Goal: Task Accomplishment & Management: Complete application form

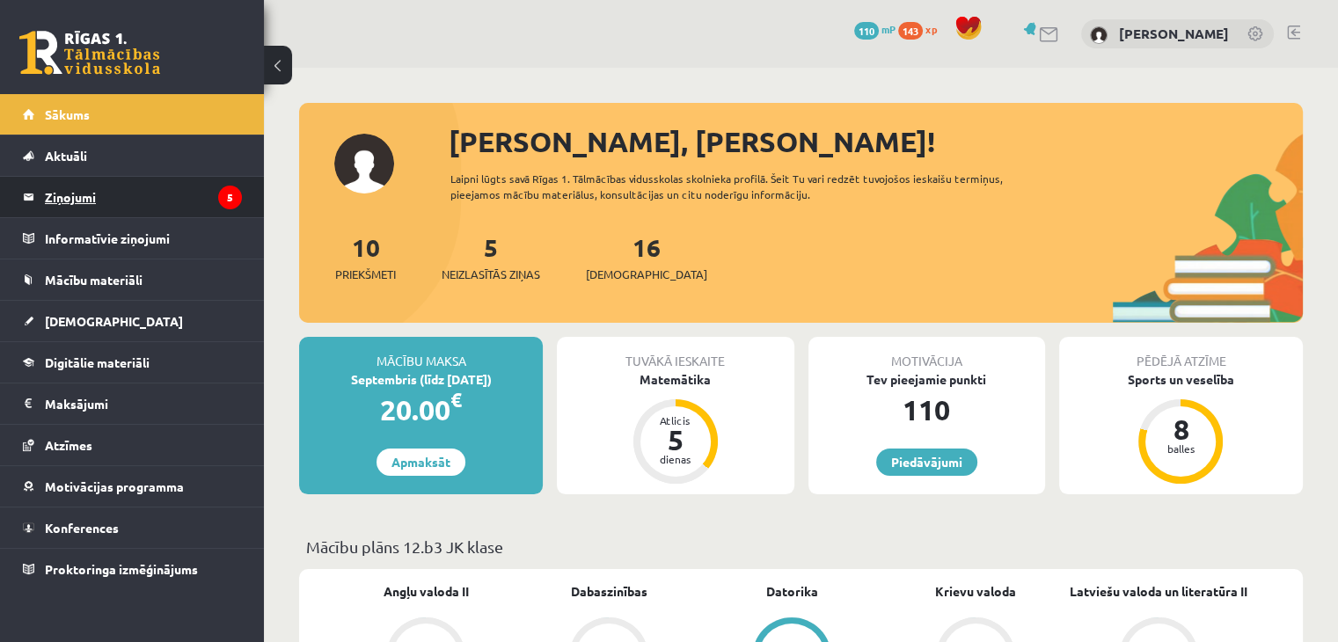
click at [125, 188] on legend "Ziņojumi 5" at bounding box center [143, 197] width 197 height 40
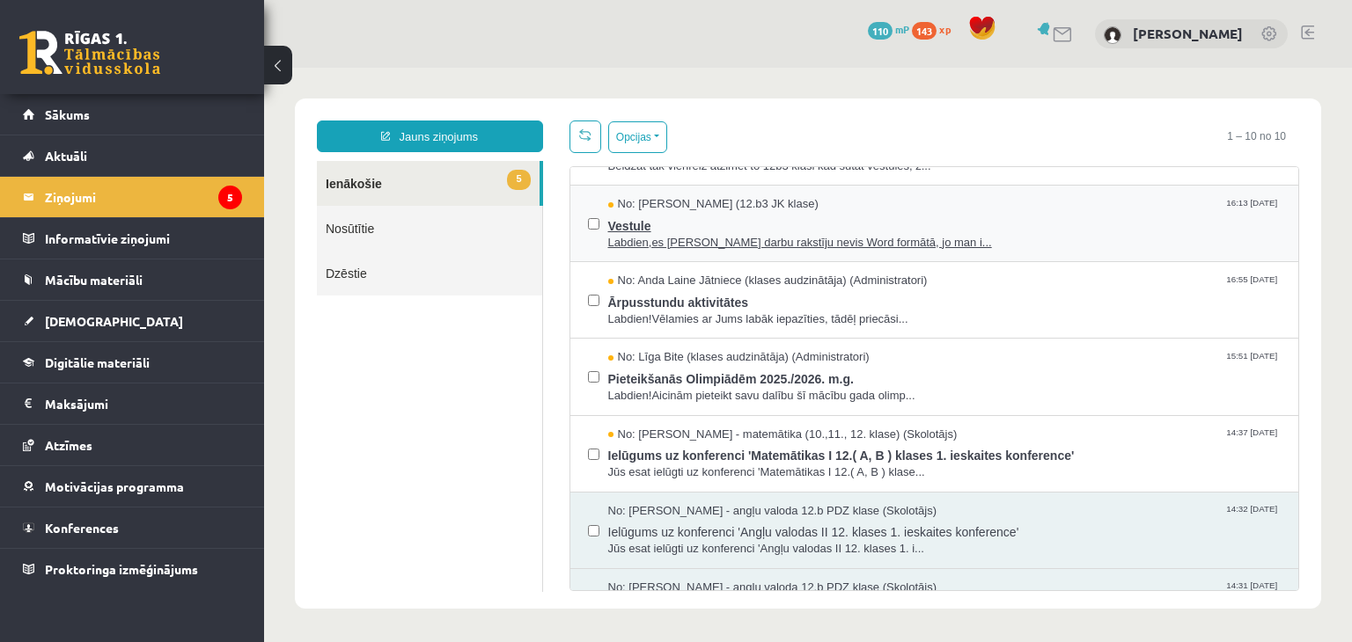
scroll to position [88, 0]
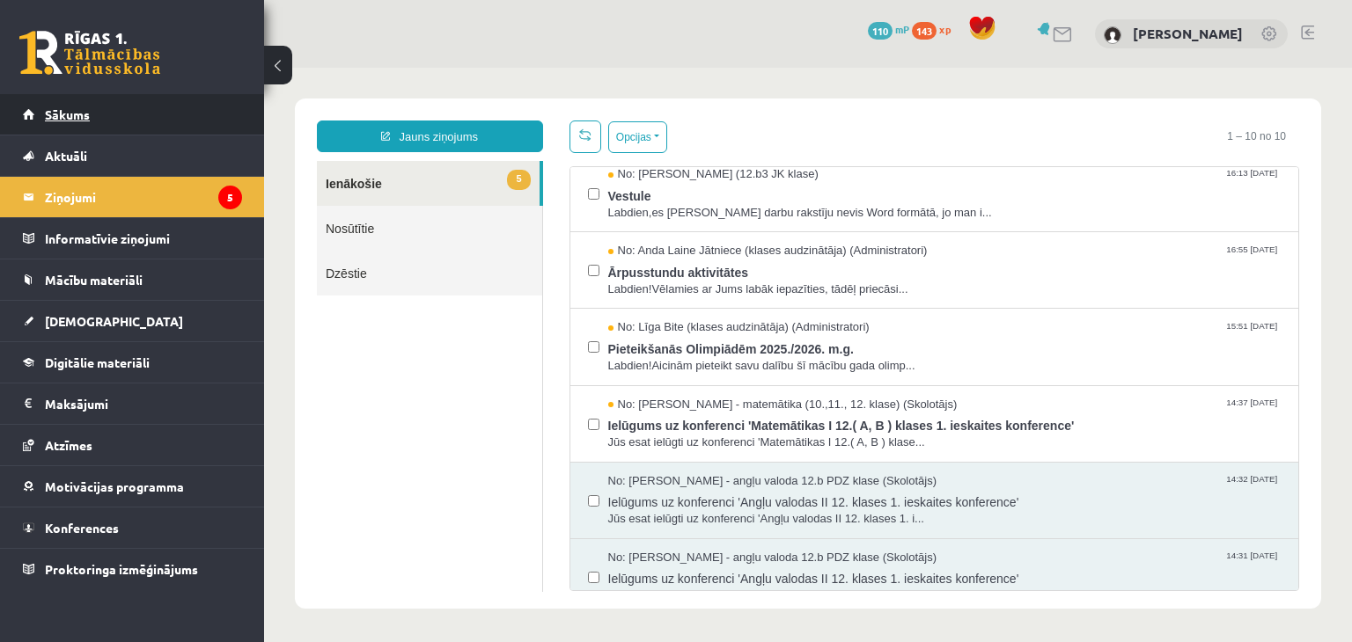
click at [80, 106] on span "Sākums" at bounding box center [67, 114] width 45 height 16
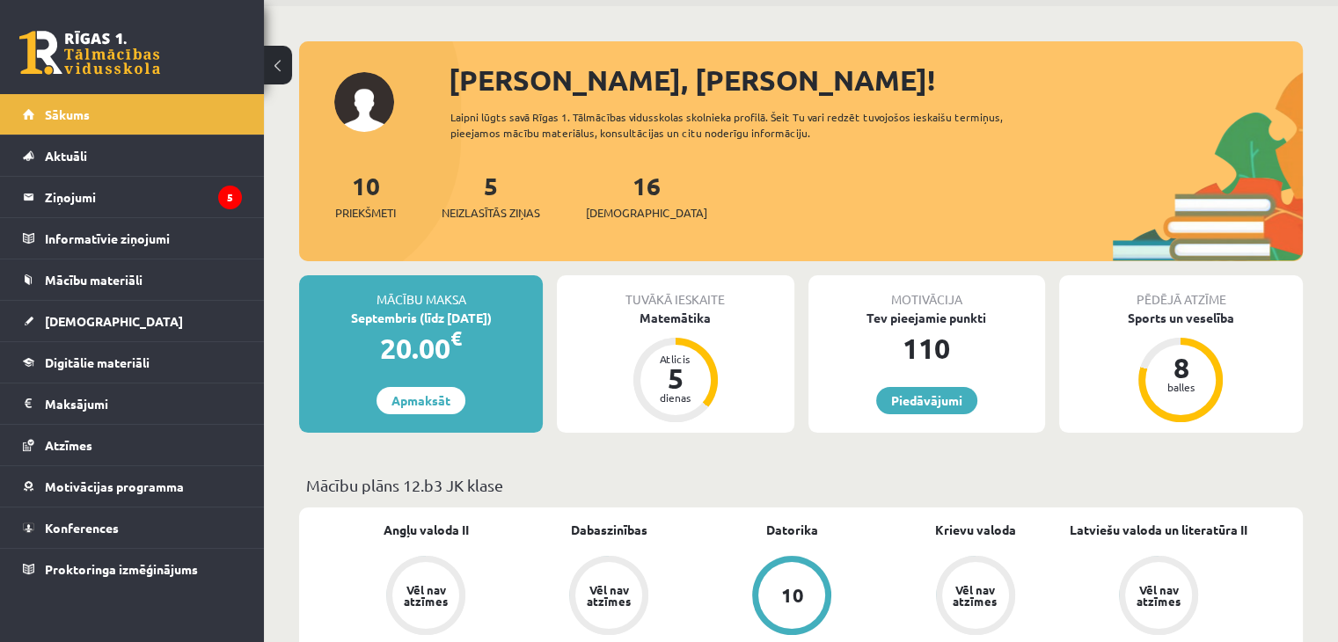
scroll to position [264, 0]
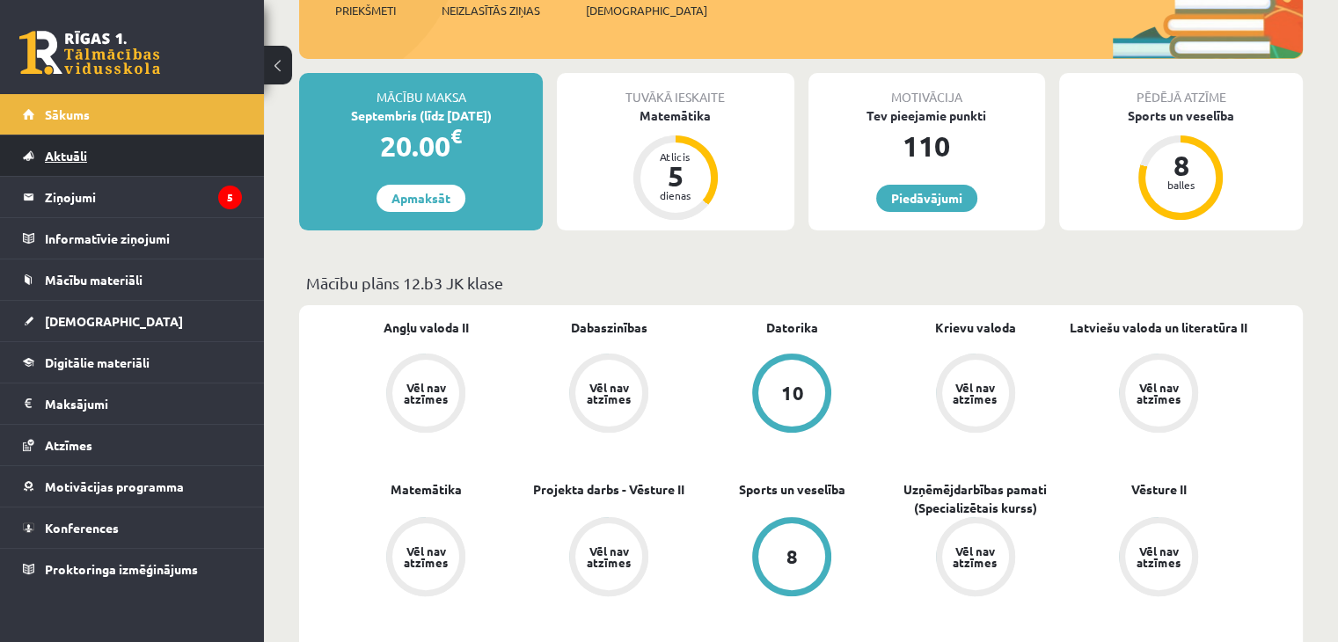
click at [76, 156] on span "Aktuāli" at bounding box center [66, 156] width 42 height 16
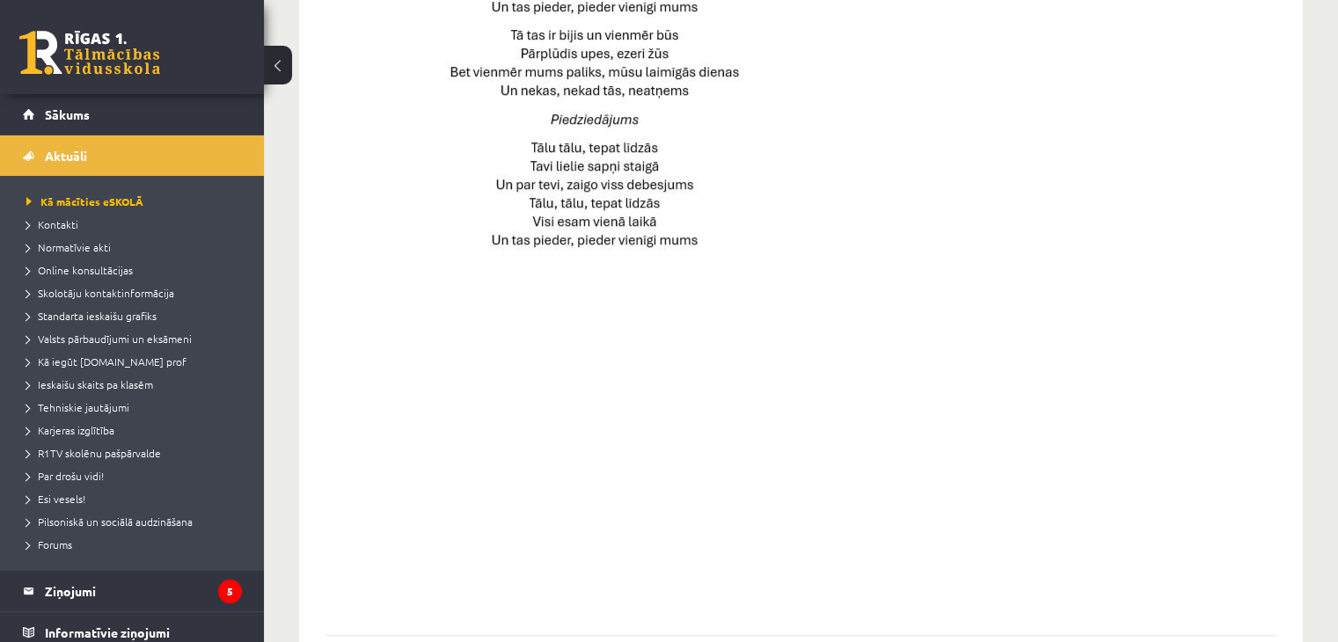
scroll to position [1275, 0]
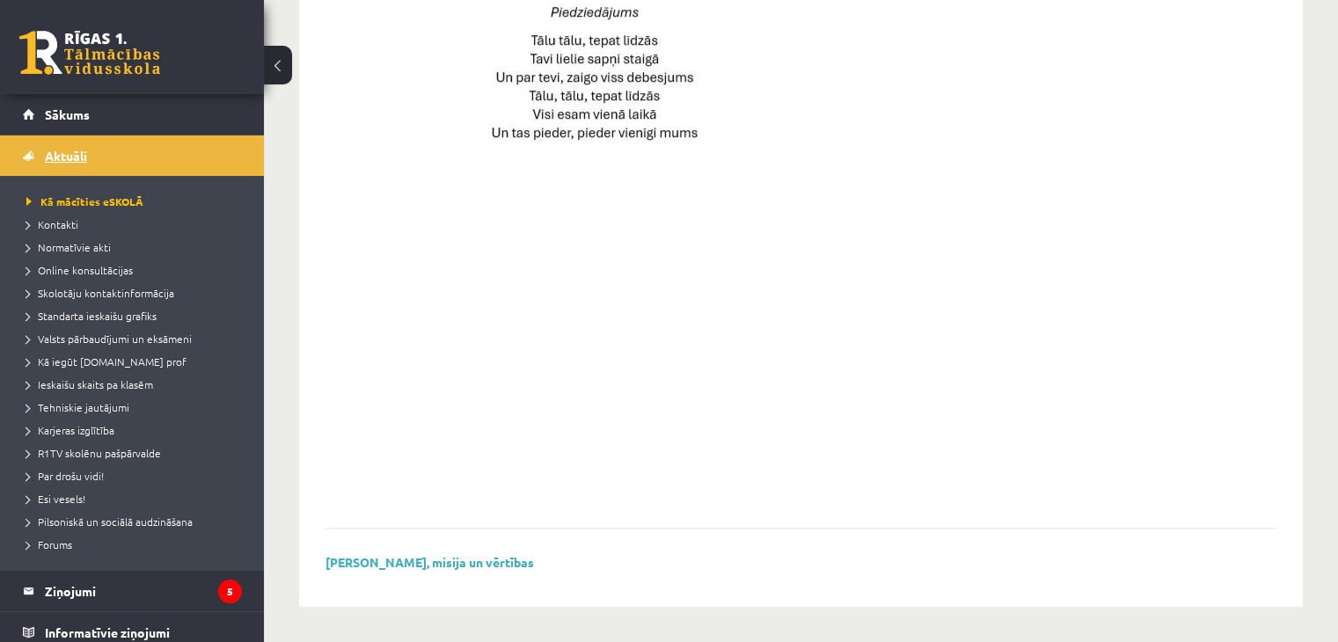
click at [73, 159] on span "Aktuāli" at bounding box center [66, 156] width 42 height 16
click at [79, 117] on span "Sākums" at bounding box center [67, 114] width 45 height 16
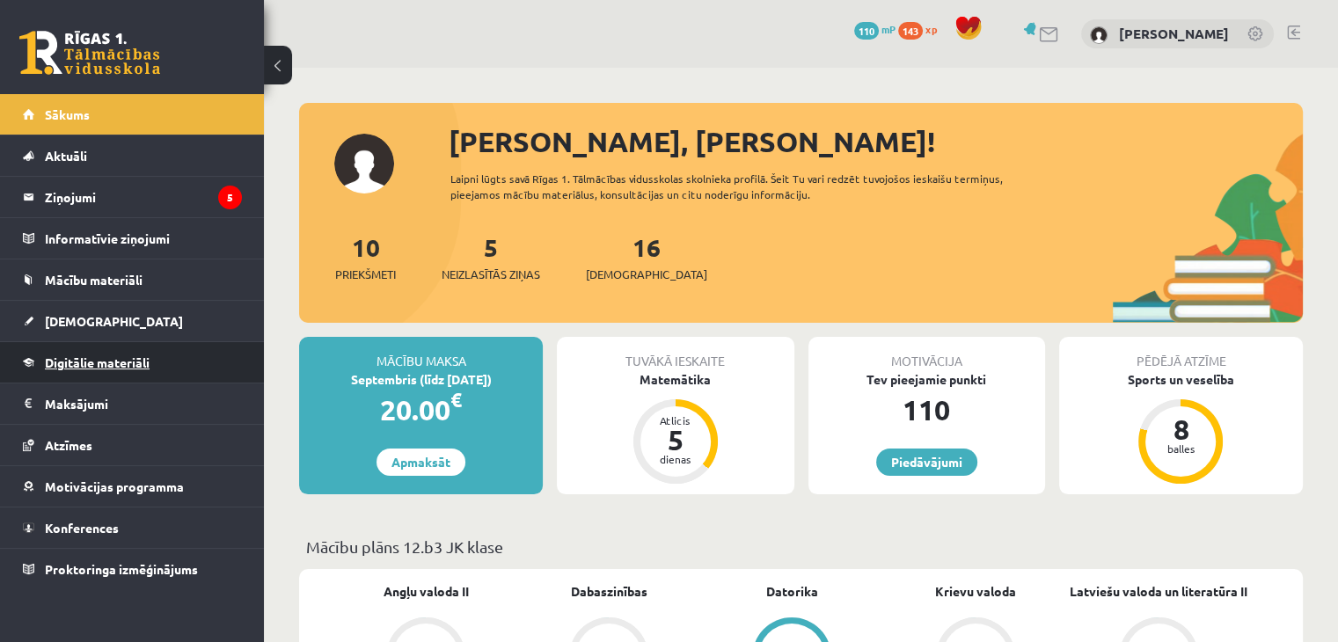
click at [127, 367] on span "Digitālie materiāli" at bounding box center [97, 363] width 105 height 16
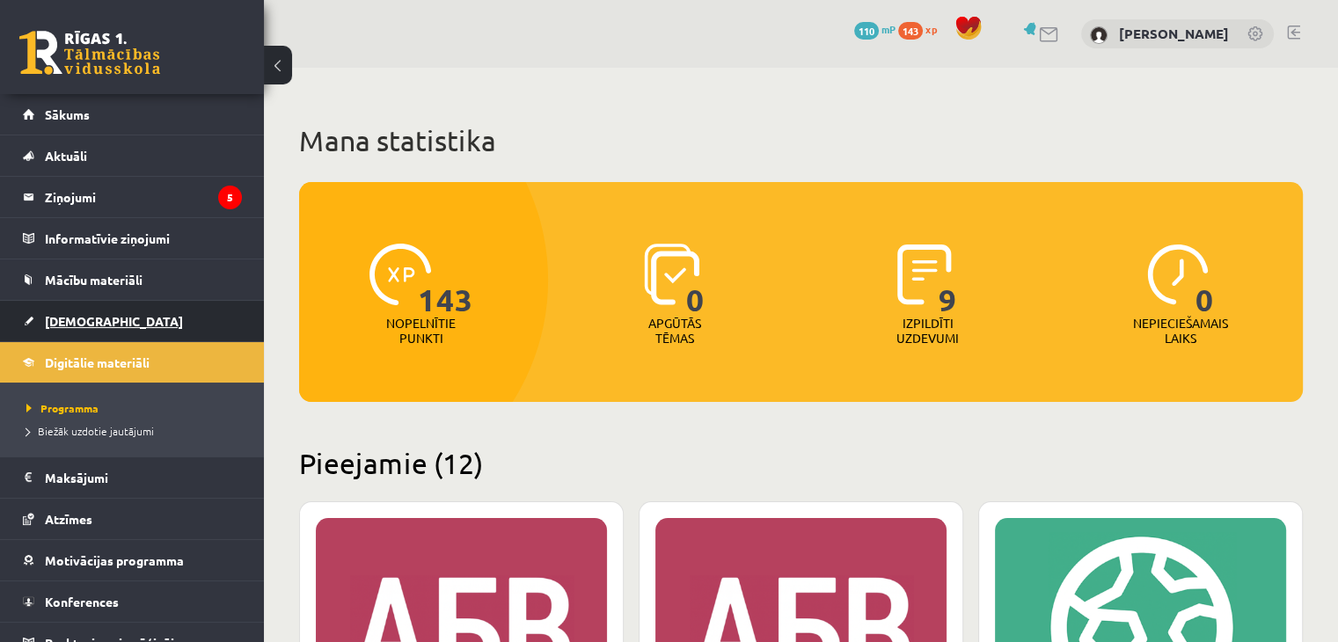
click at [84, 325] on span "[DEMOGRAPHIC_DATA]" at bounding box center [114, 321] width 138 height 16
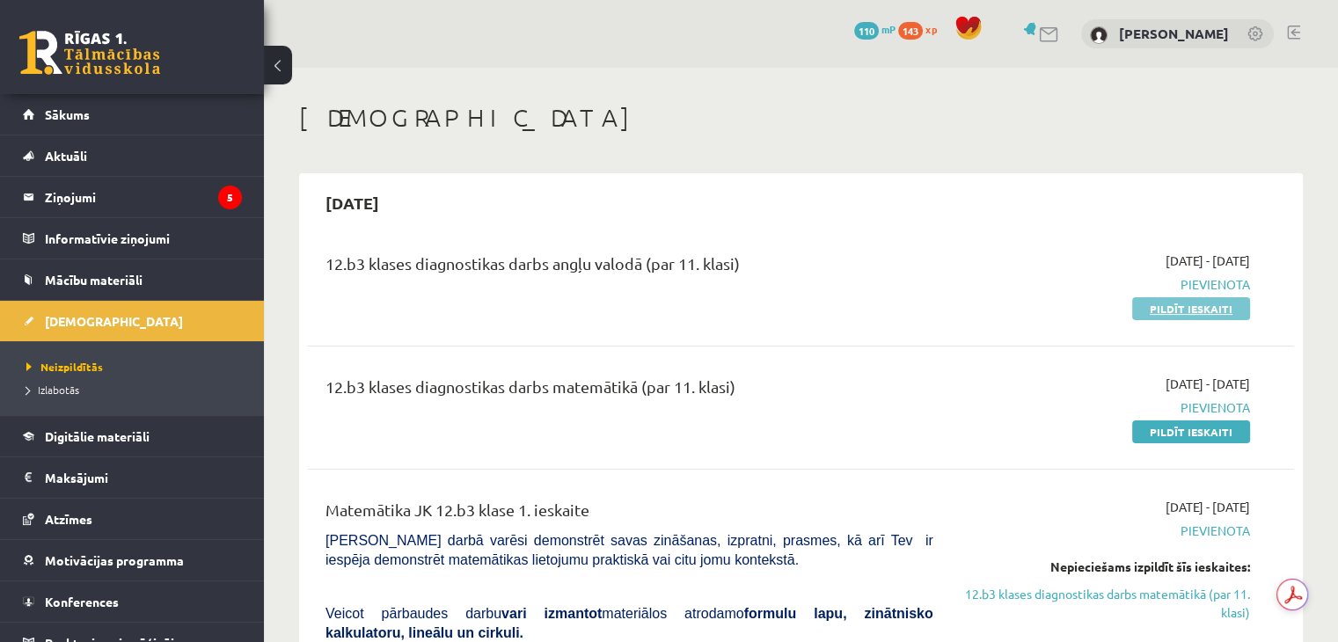
click at [1193, 318] on link "Pildīt ieskaiti" at bounding box center [1192, 308] width 118 height 23
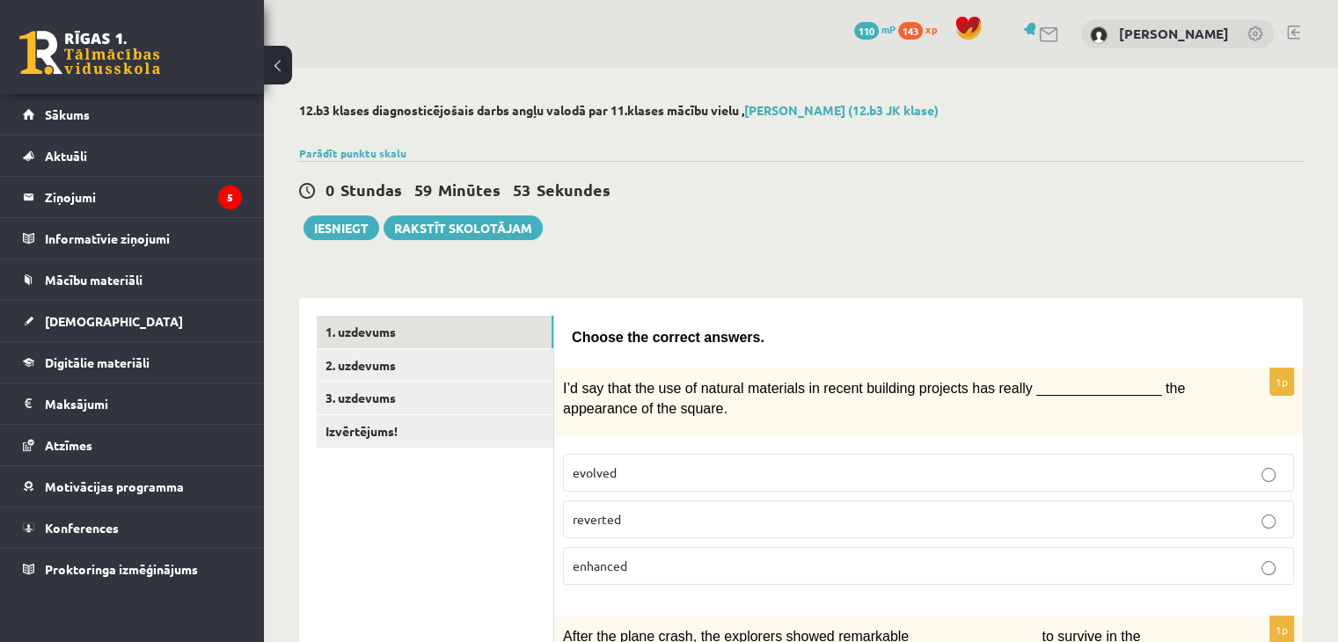
scroll to position [88, 0]
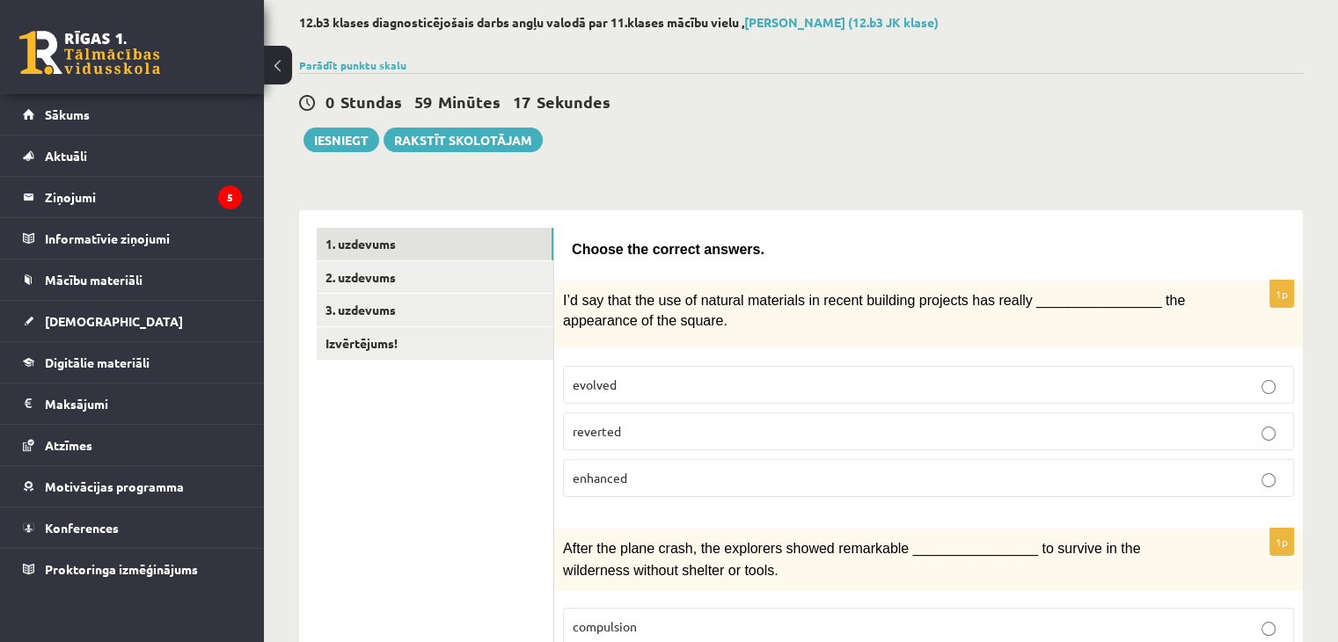
click at [637, 381] on p "evolved" at bounding box center [929, 385] width 712 height 18
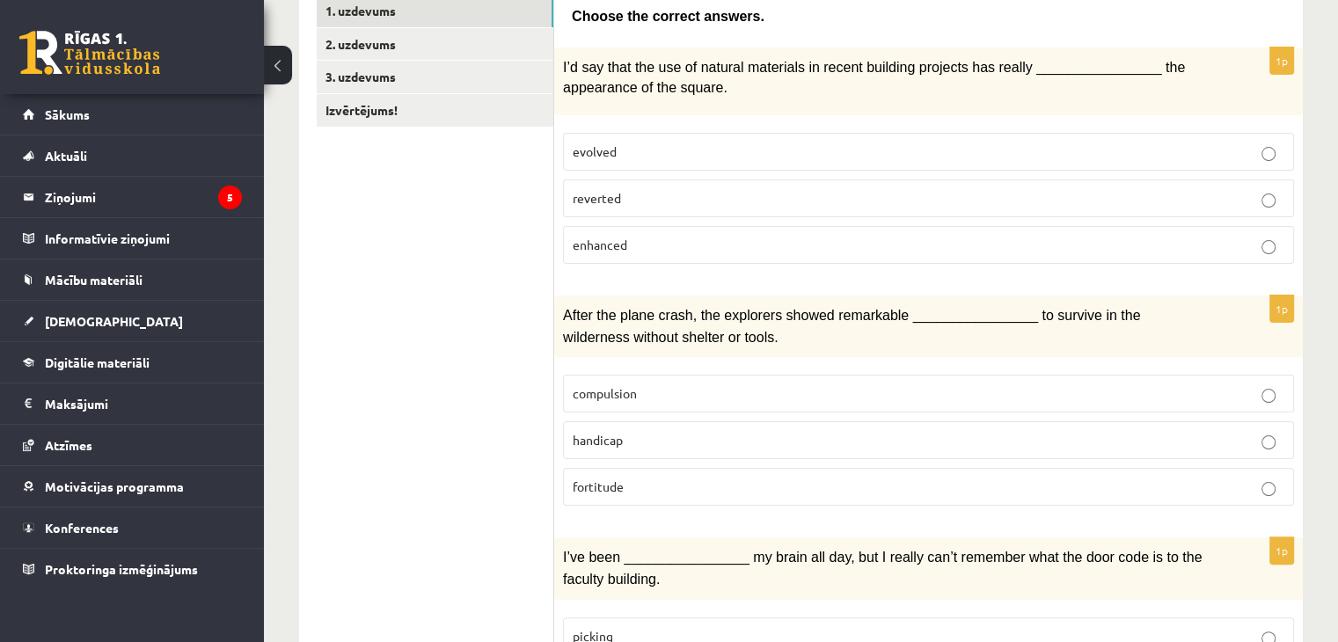
scroll to position [352, 0]
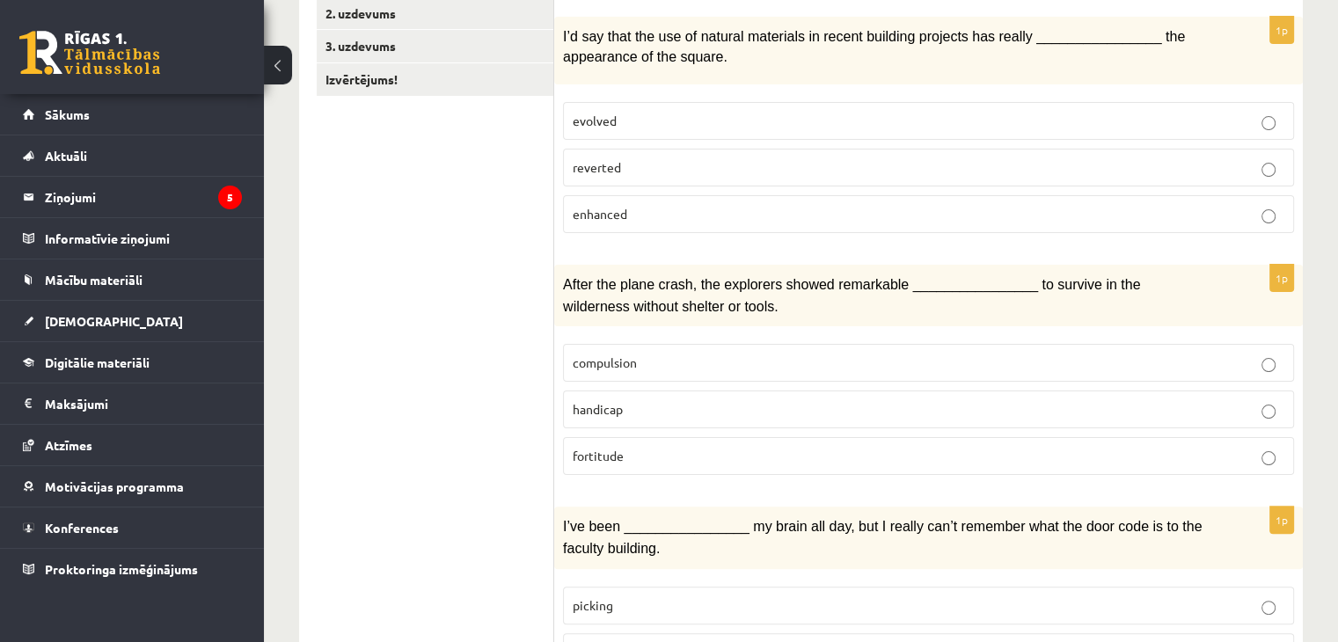
click at [971, 354] on p "compulsion" at bounding box center [929, 363] width 712 height 18
click at [902, 461] on label "fortitude" at bounding box center [928, 456] width 731 height 38
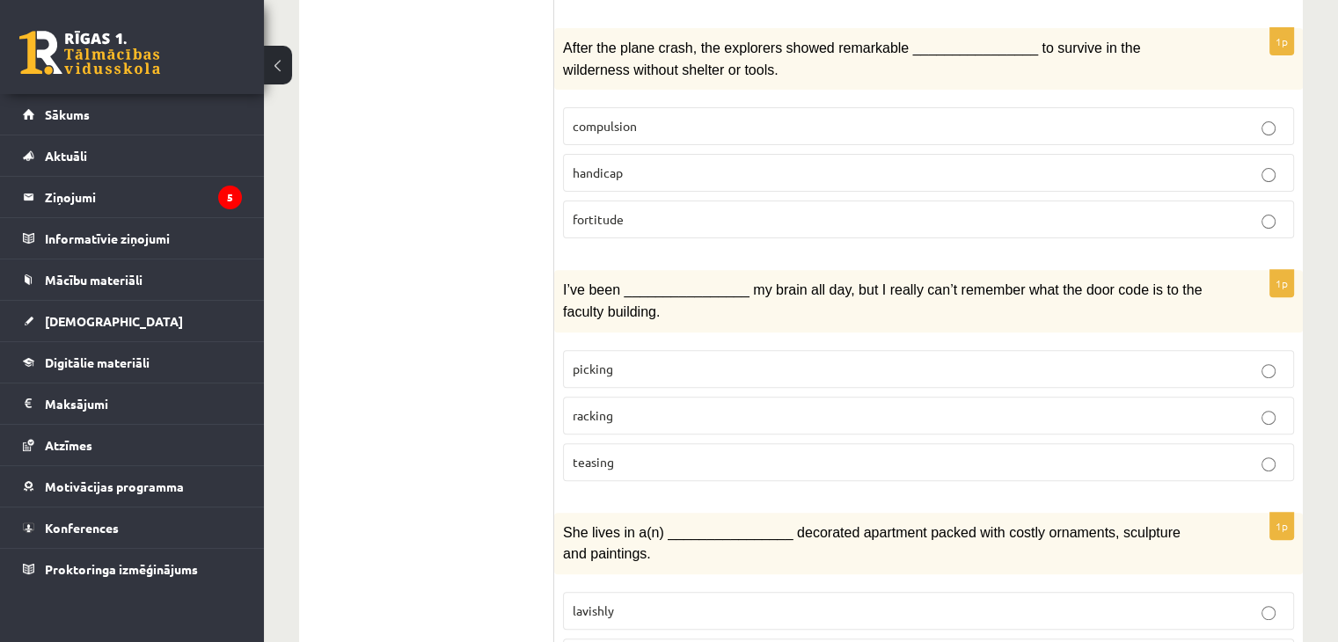
scroll to position [616, 0]
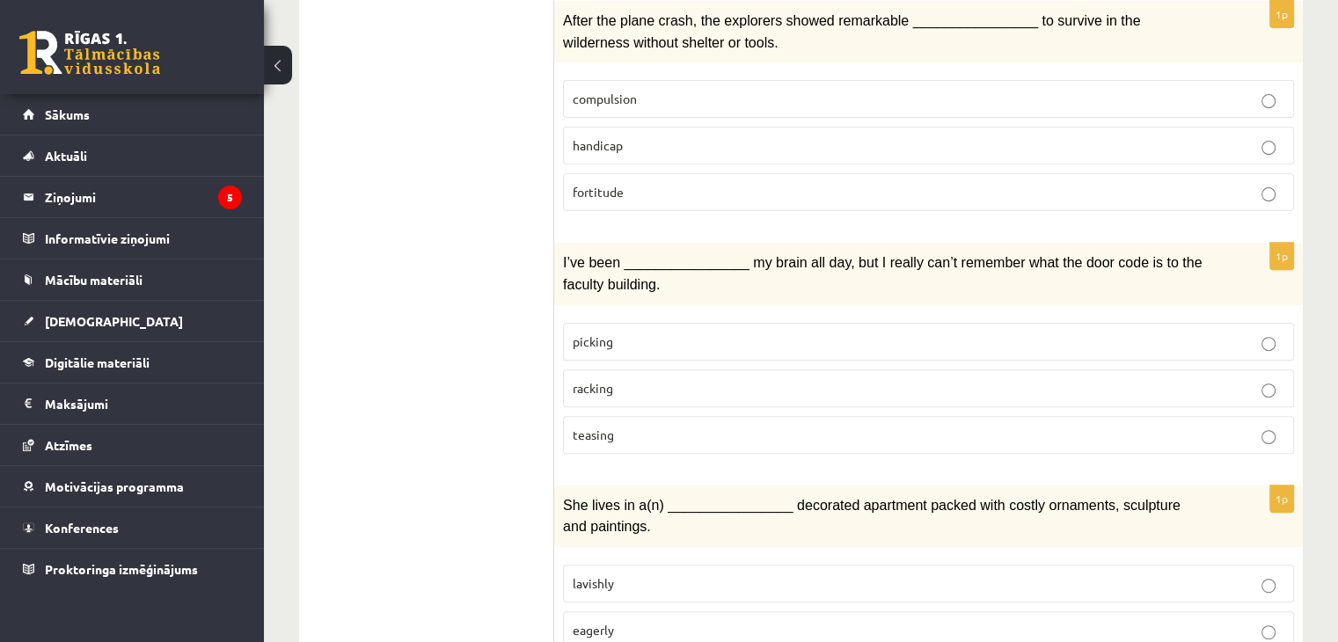
click at [799, 384] on p "racking" at bounding box center [929, 388] width 712 height 18
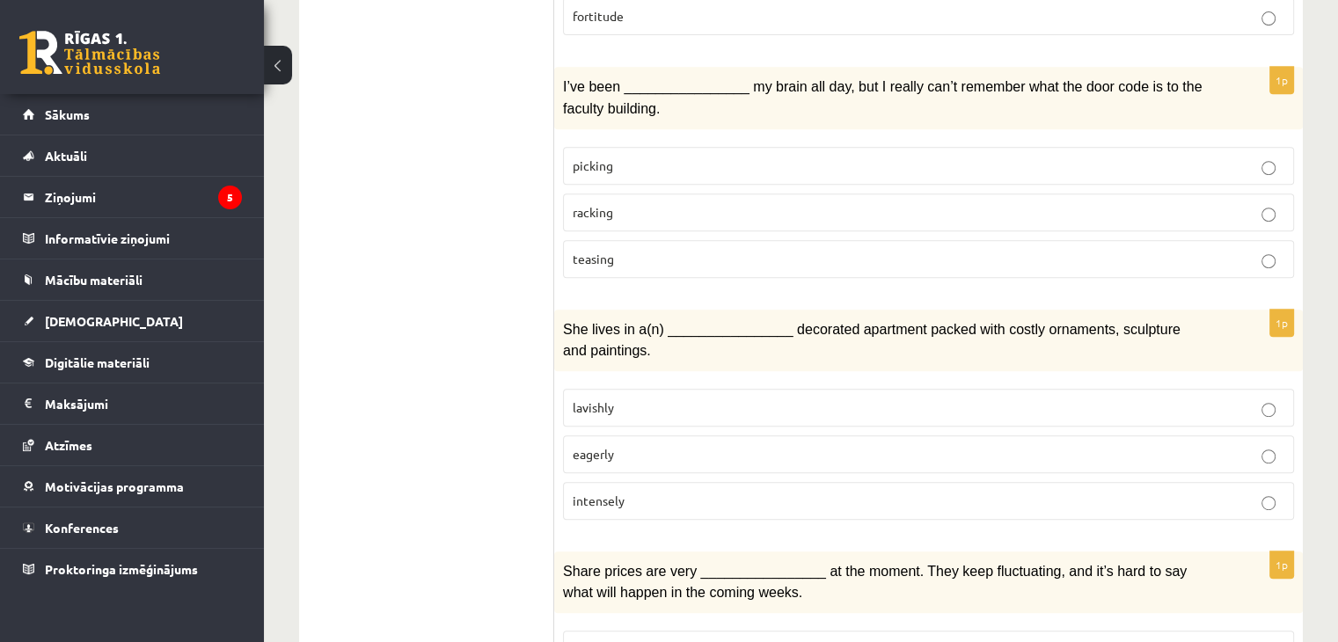
scroll to position [880, 0]
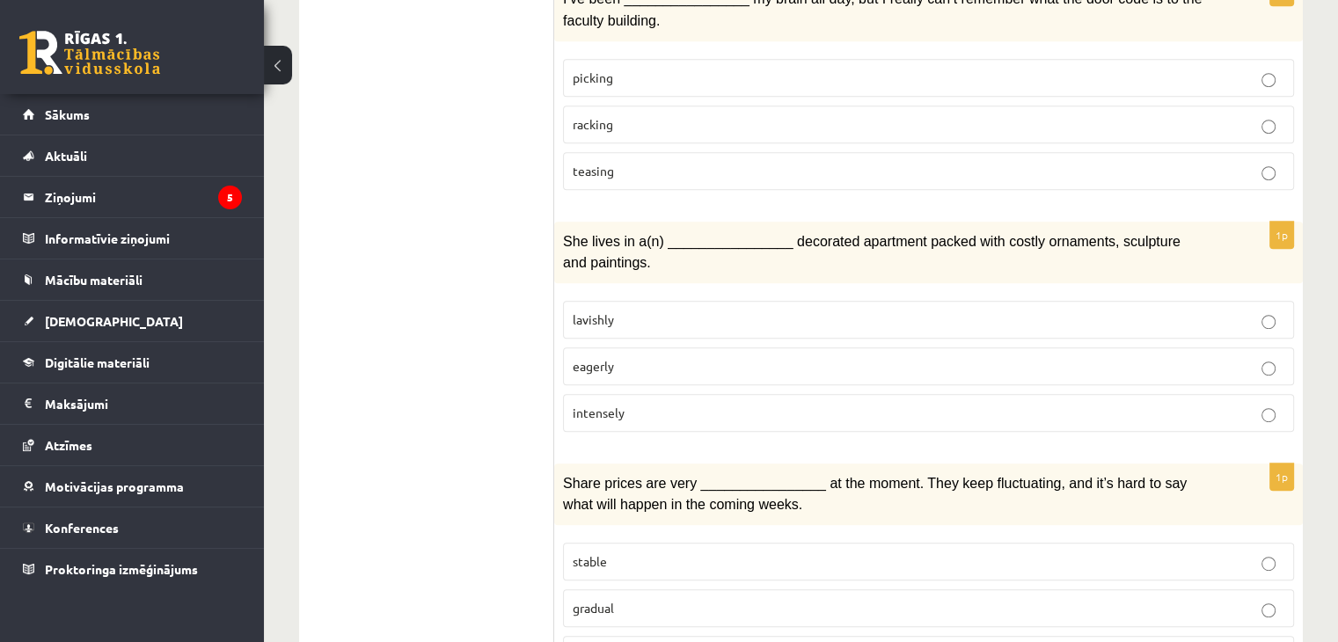
click at [858, 323] on fieldset "lavishly eagerly intensely" at bounding box center [928, 364] width 731 height 145
click at [849, 311] on p "lavishly" at bounding box center [929, 320] width 712 height 18
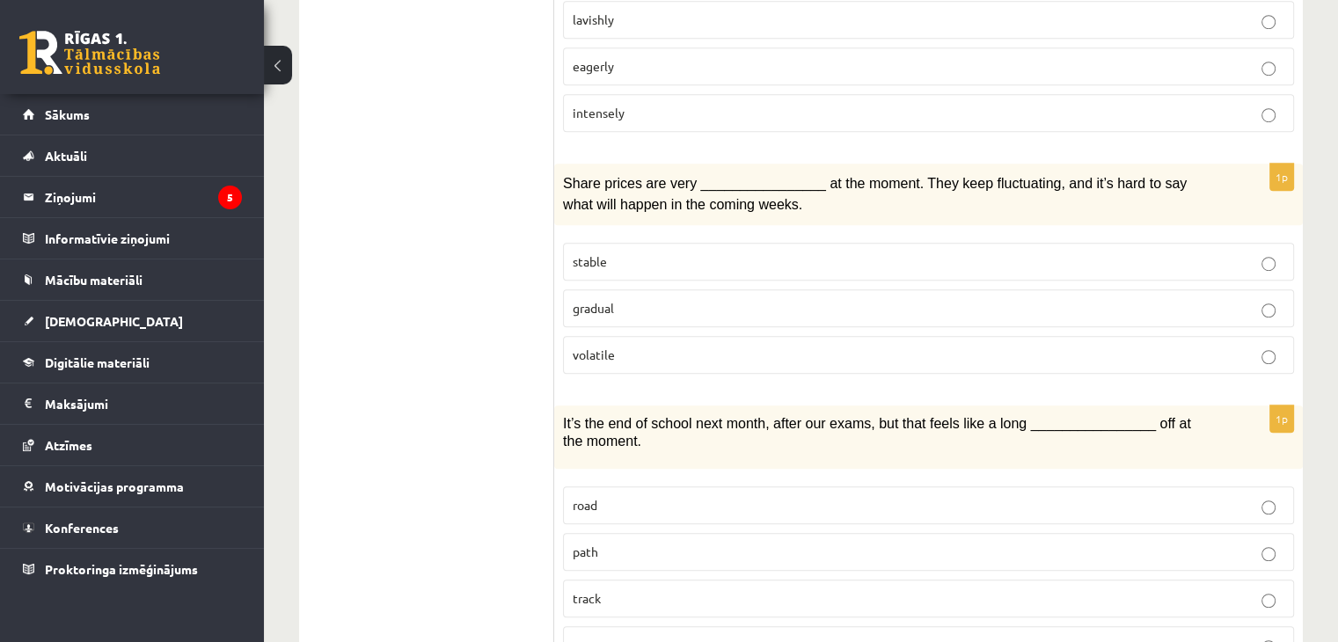
scroll to position [1189, 0]
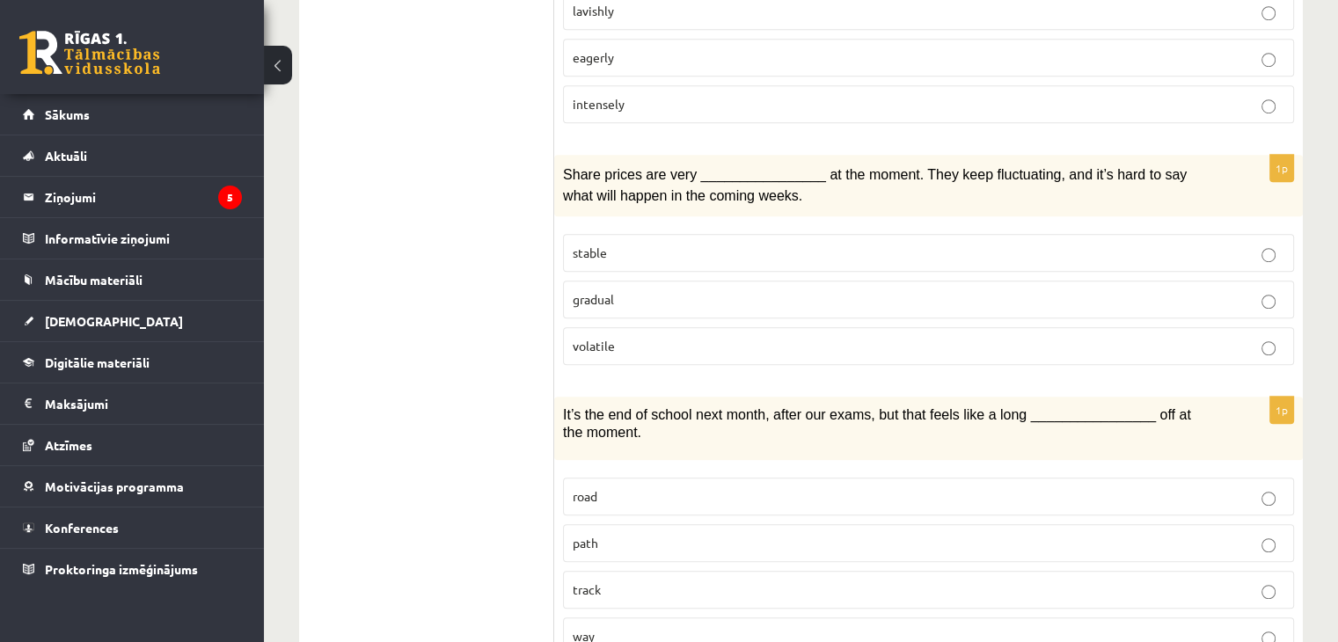
click at [636, 337] on p "volatile" at bounding box center [929, 346] width 712 height 18
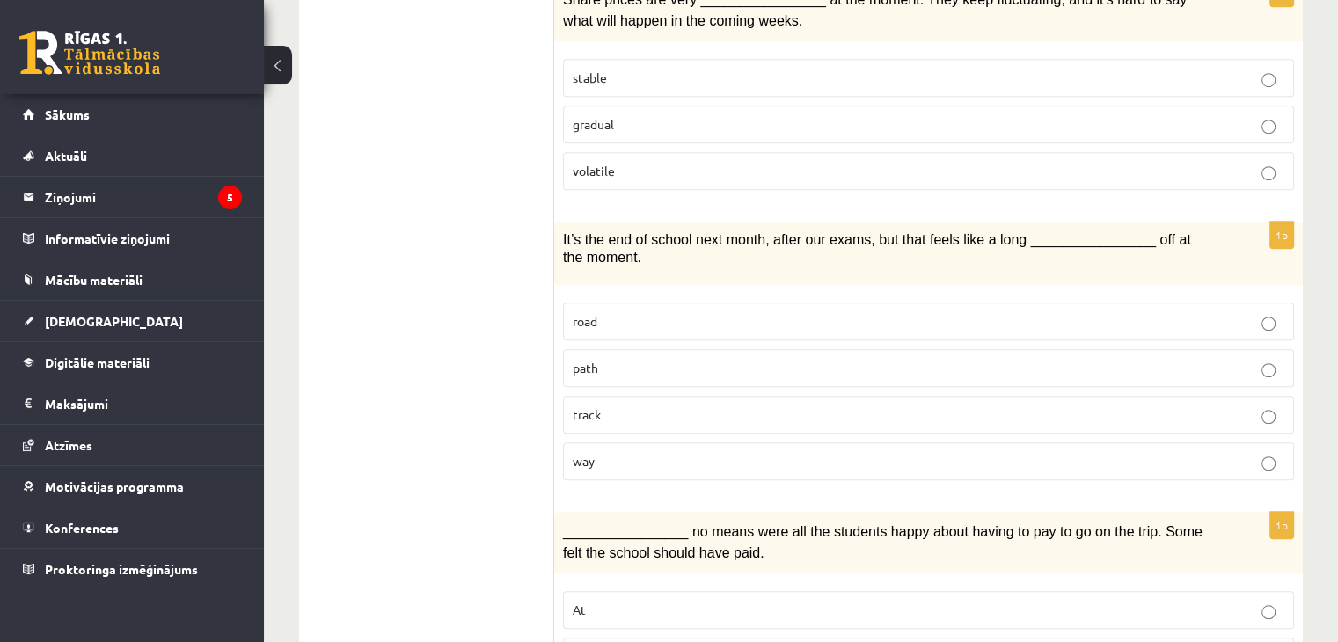
scroll to position [1365, 0]
click at [662, 451] on p "way" at bounding box center [929, 460] width 712 height 18
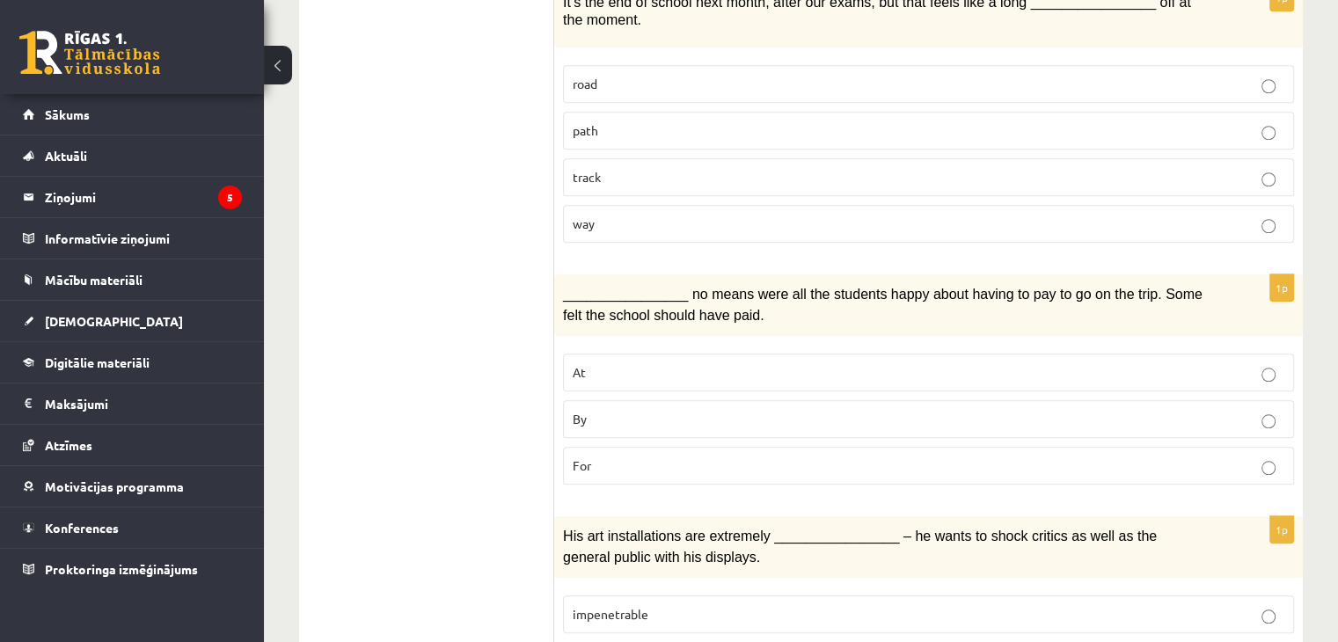
scroll to position [1629, 0]
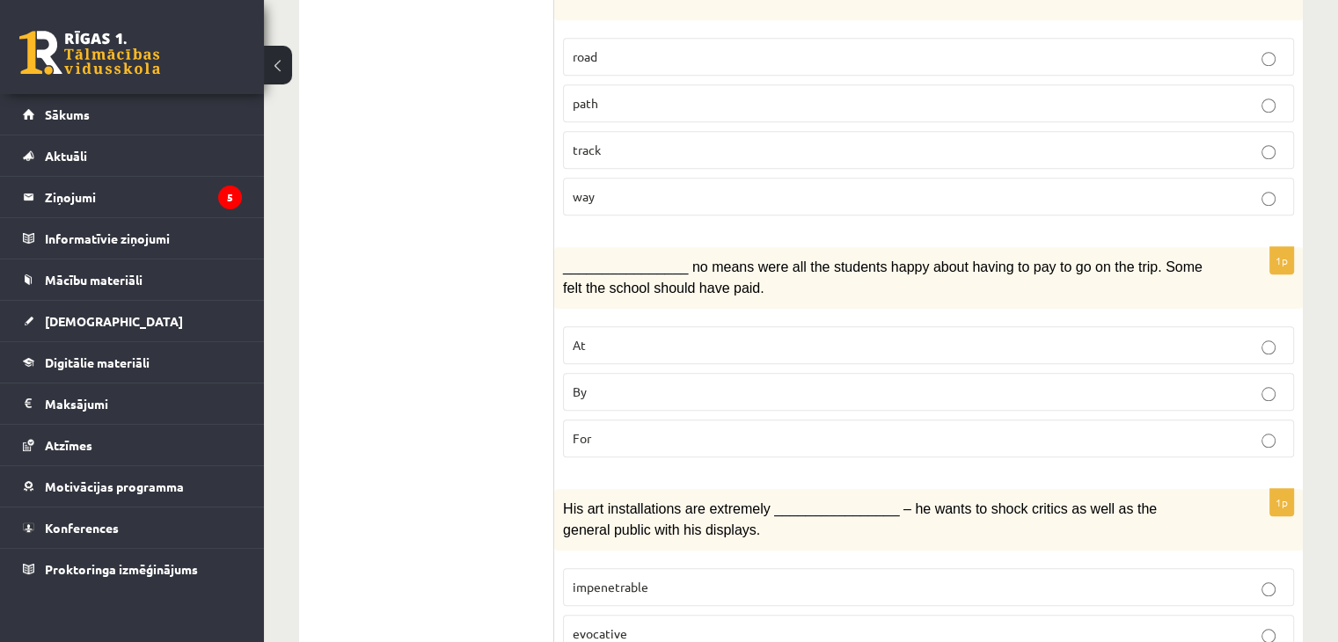
click at [648, 377] on label "By" at bounding box center [928, 392] width 731 height 38
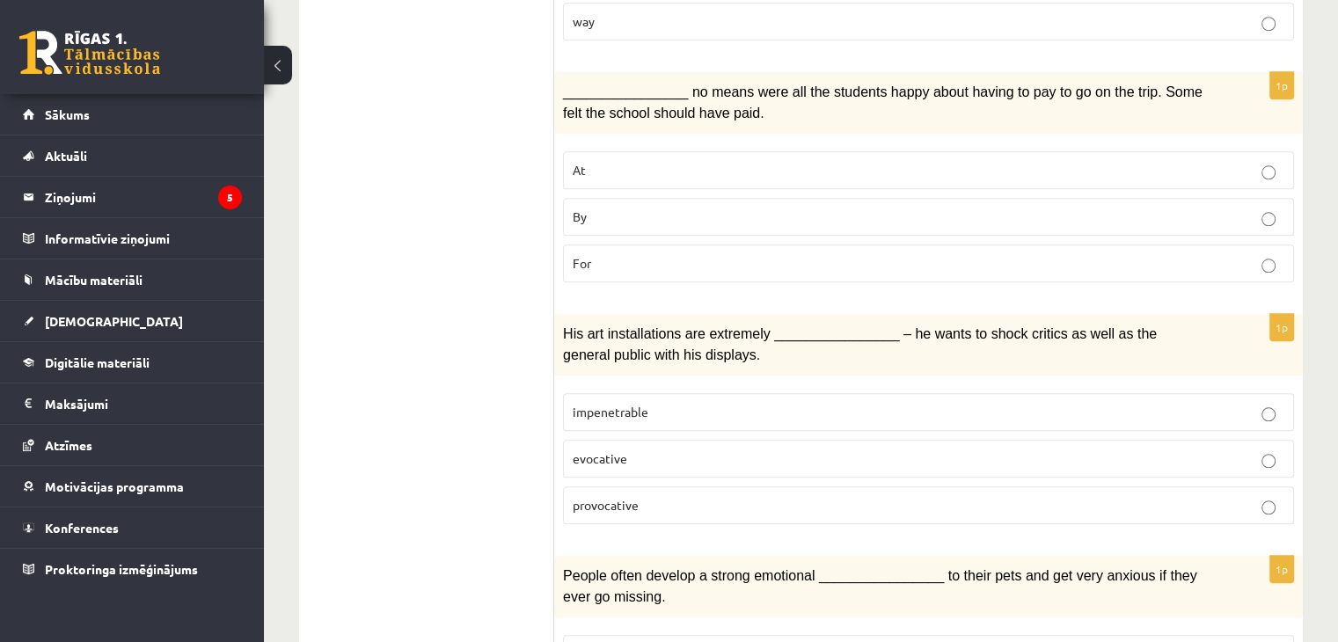
scroll to position [1805, 0]
click at [700, 495] on p "provocative" at bounding box center [929, 504] width 712 height 18
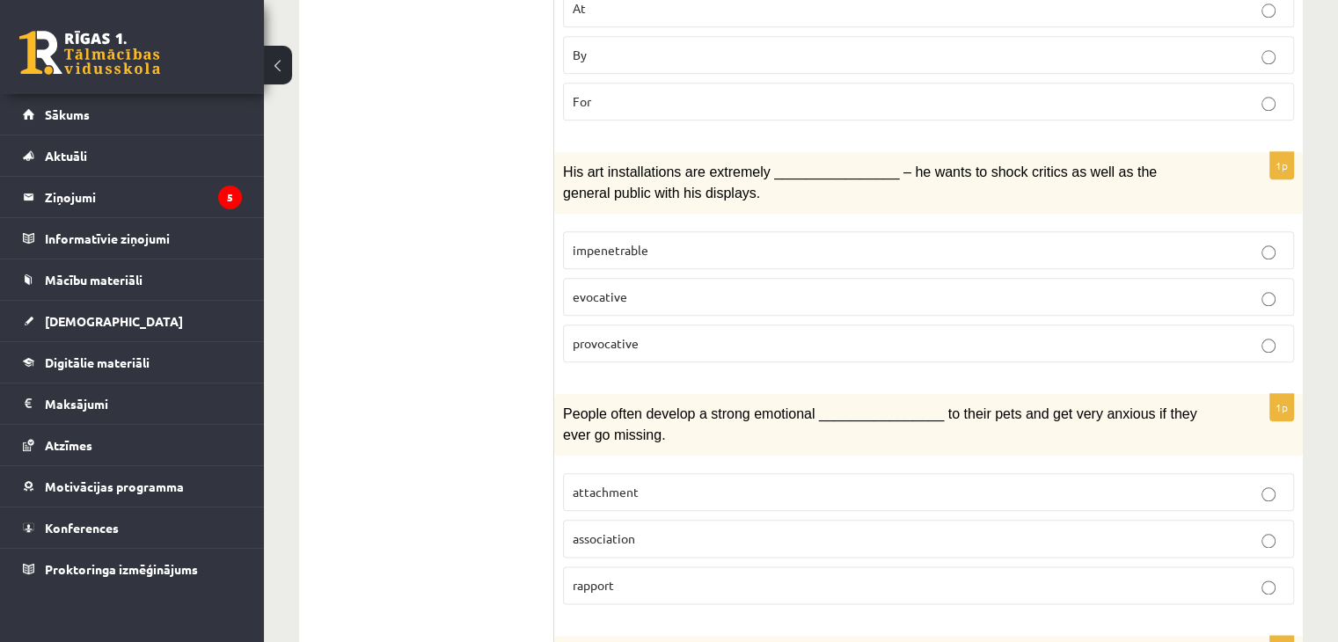
scroll to position [2069, 0]
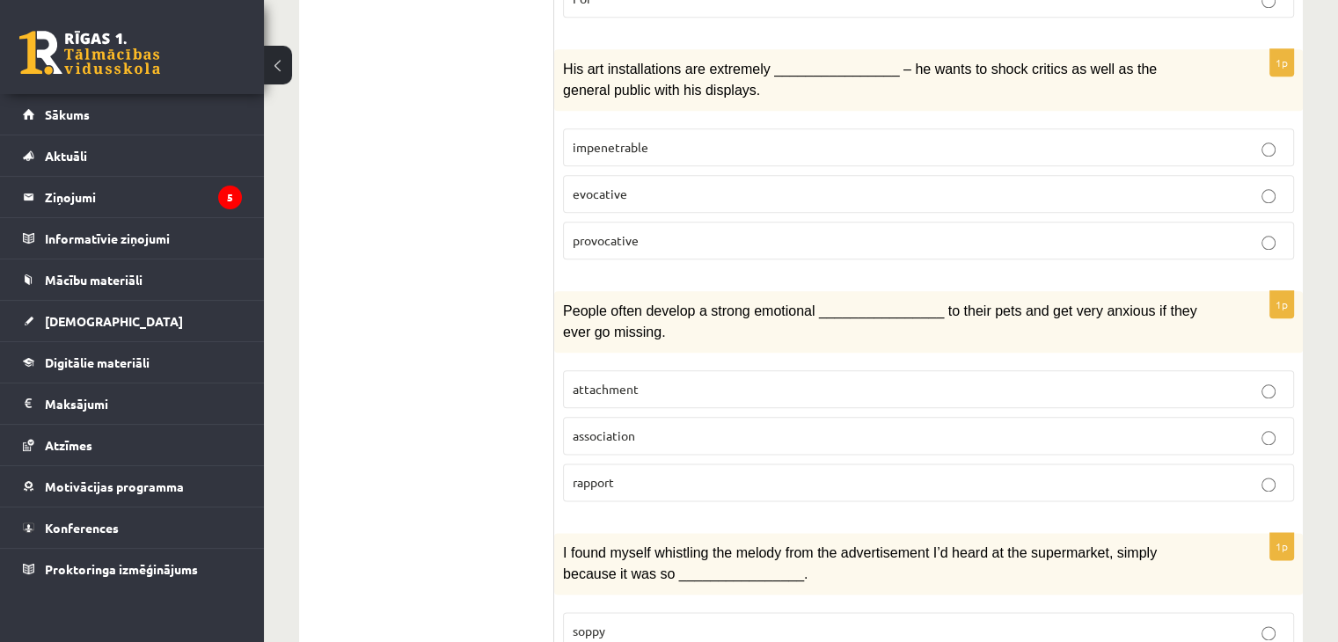
click at [736, 380] on p "attachment" at bounding box center [929, 389] width 712 height 18
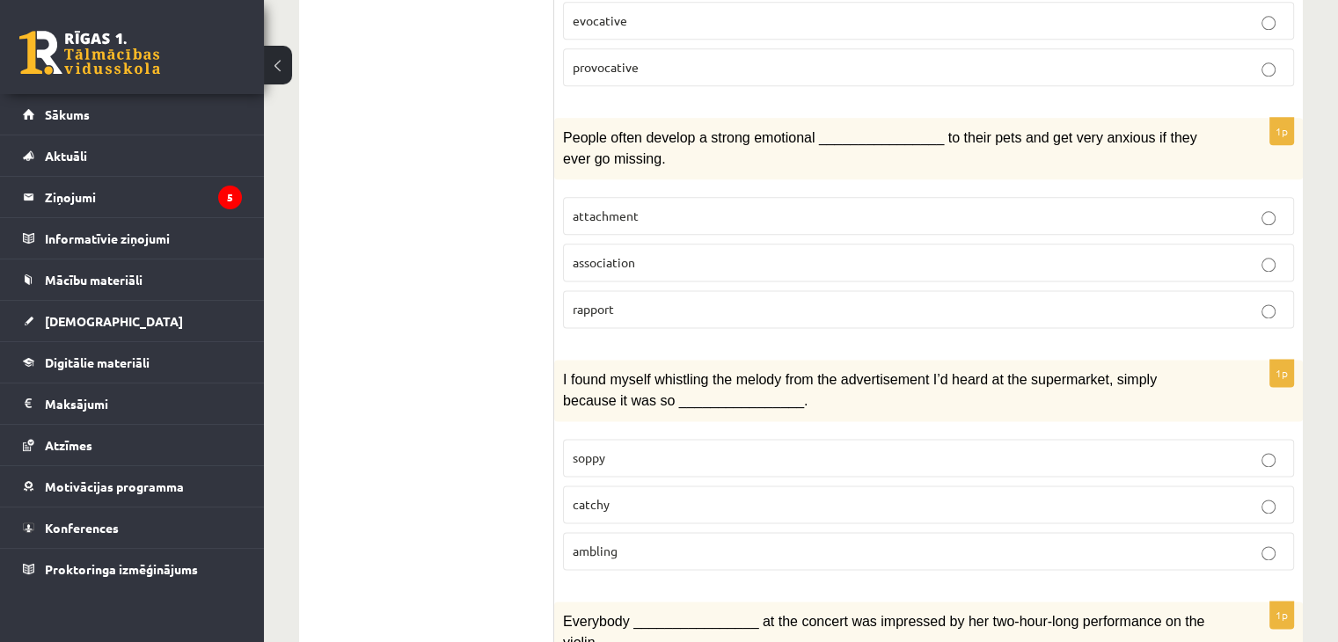
scroll to position [2245, 0]
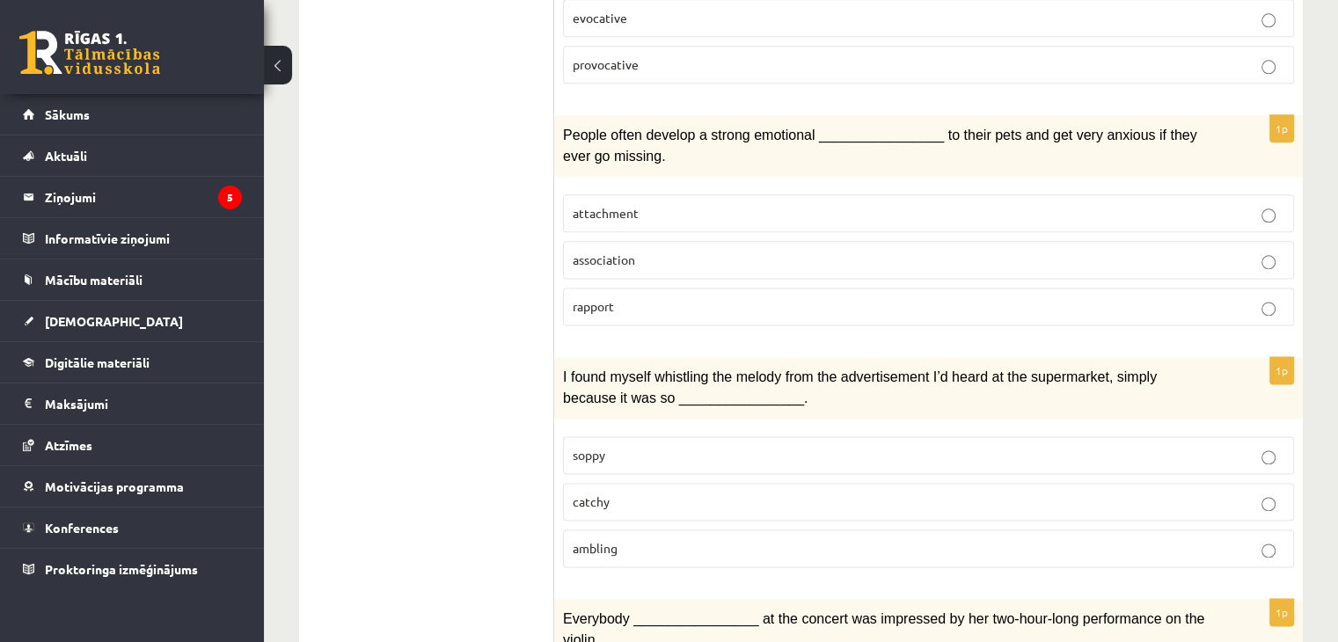
click at [693, 493] on p "catchy" at bounding box center [929, 502] width 712 height 18
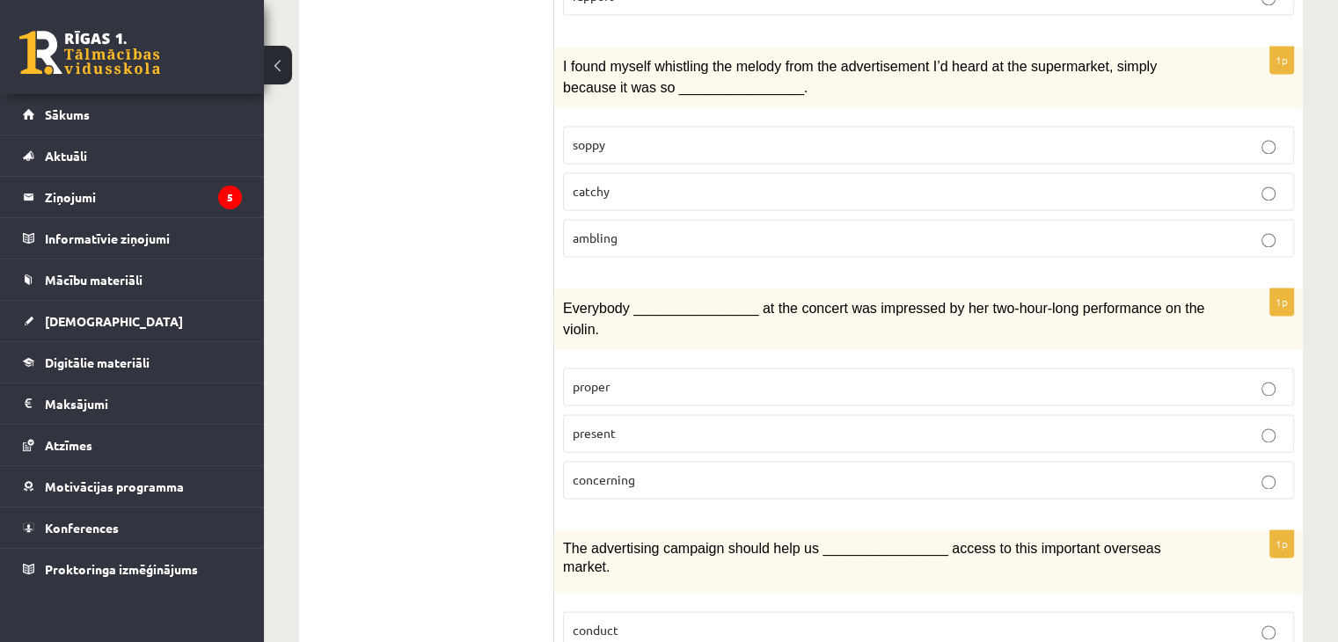
scroll to position [2597, 0]
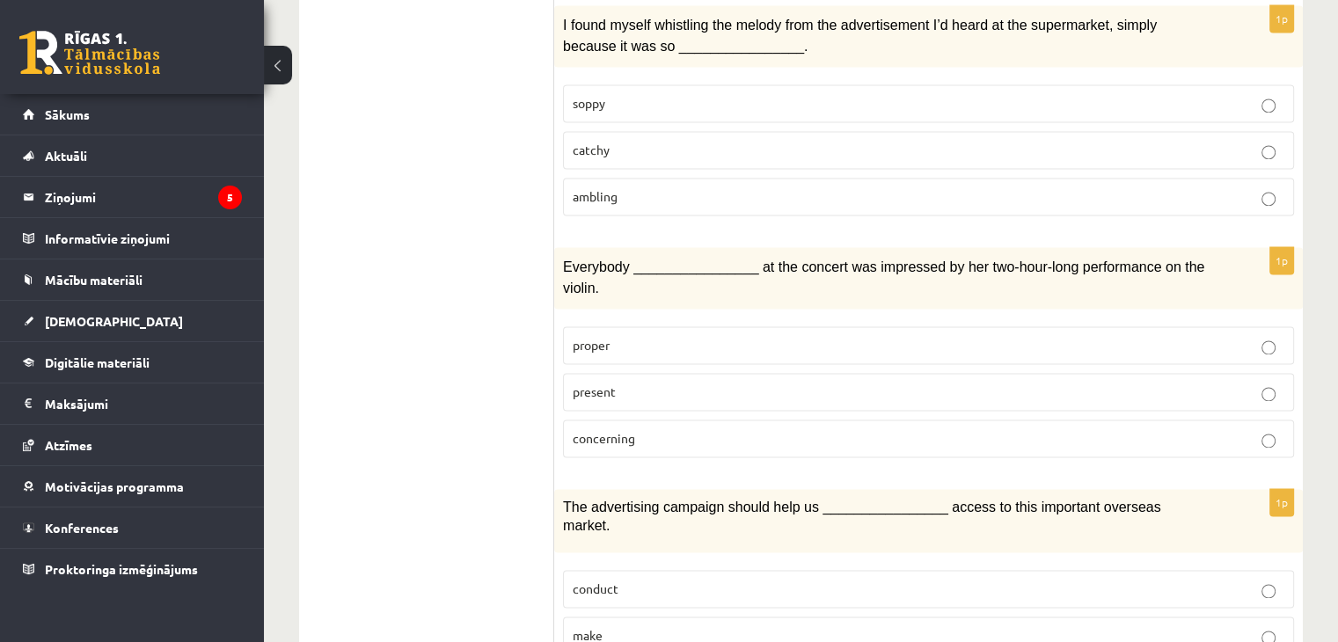
click at [676, 383] on p "present" at bounding box center [929, 392] width 712 height 18
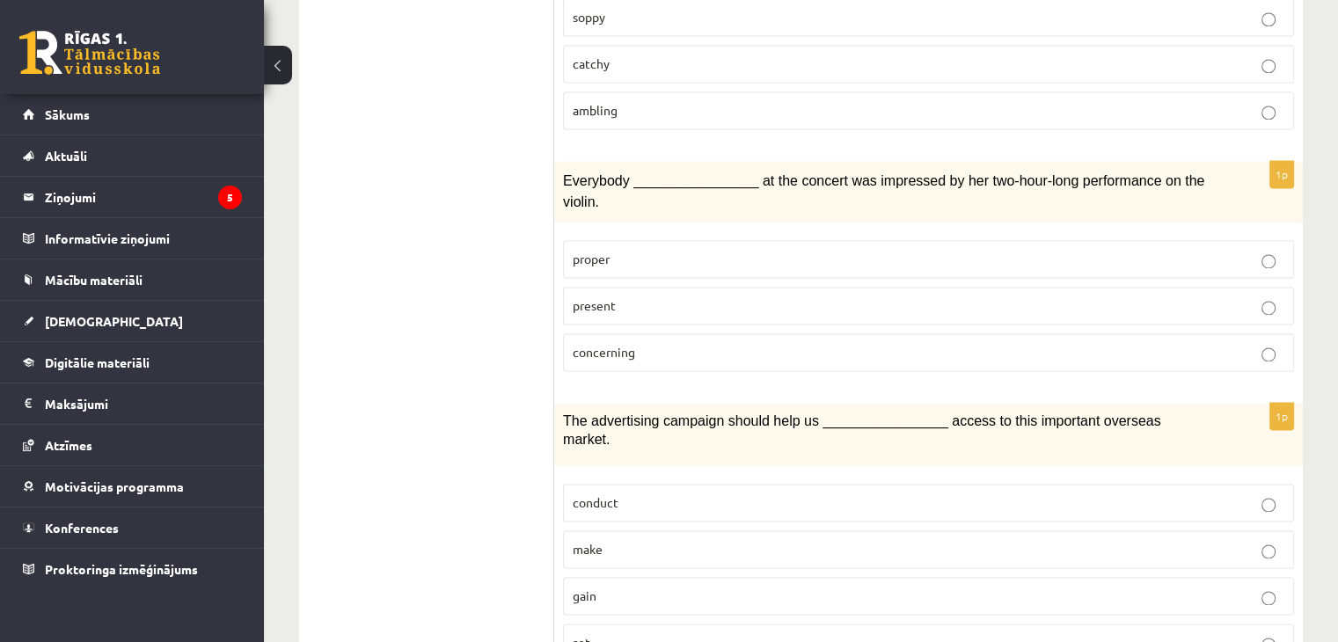
scroll to position [2685, 0]
click at [716, 585] on p "gain" at bounding box center [929, 594] width 712 height 18
click at [707, 492] on p "conduct" at bounding box center [929, 501] width 712 height 18
click at [715, 529] on label "make" at bounding box center [928, 548] width 731 height 38
click at [695, 585] on p "gain" at bounding box center [929, 594] width 712 height 18
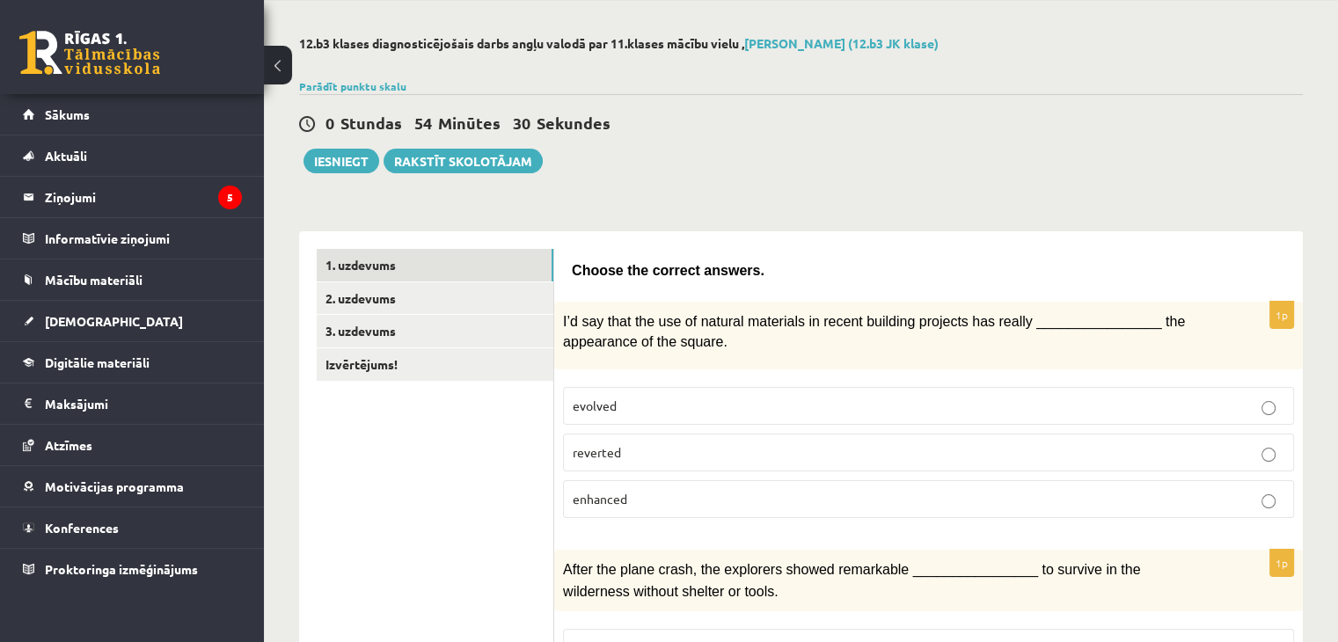
scroll to position [0, 0]
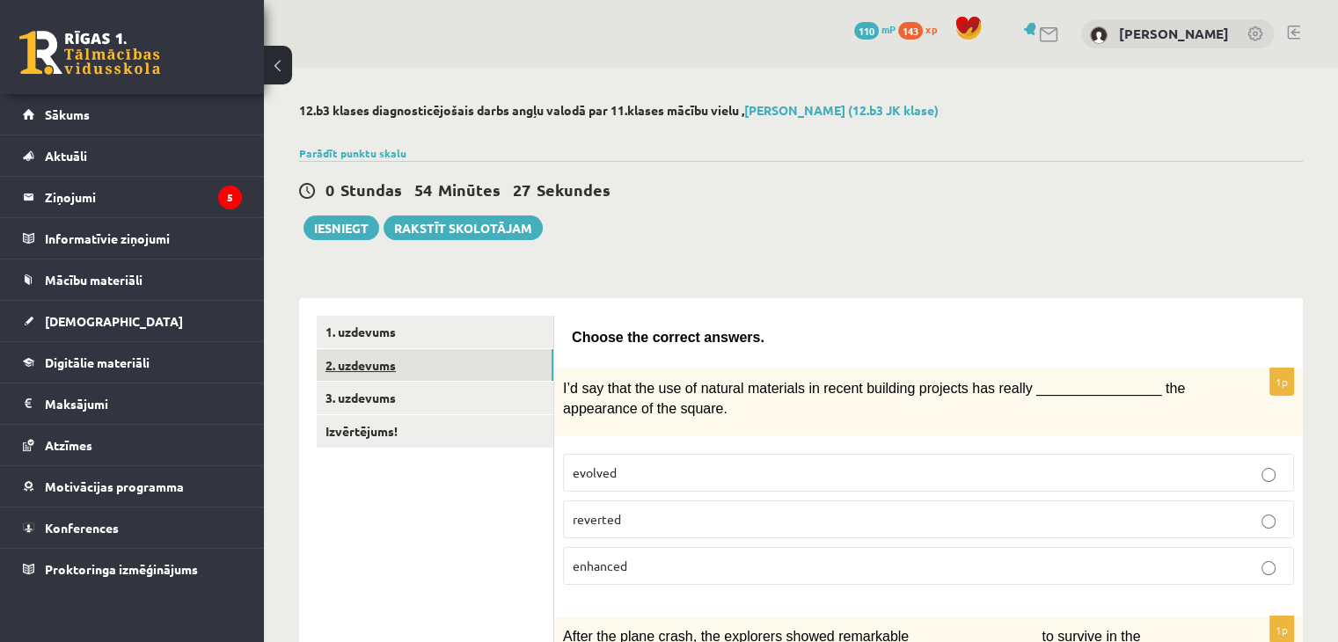
click at [484, 370] on link "2. uzdevums" at bounding box center [435, 365] width 237 height 33
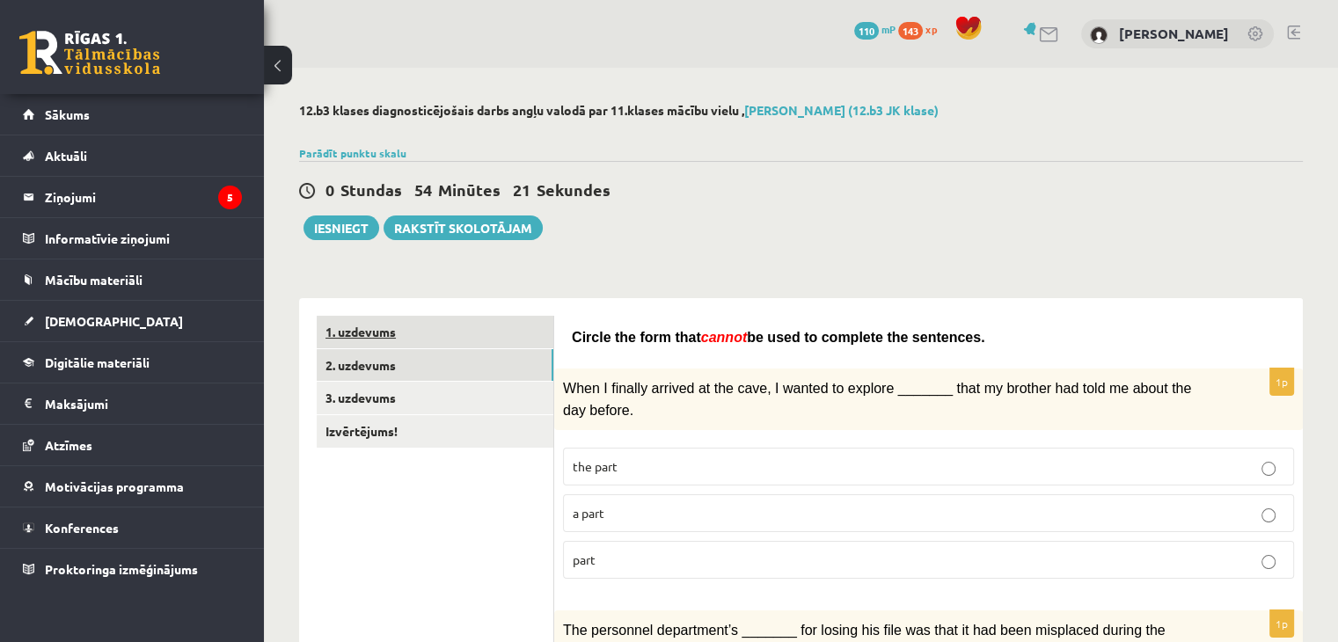
click at [435, 339] on link "1. uzdevums" at bounding box center [435, 332] width 237 height 33
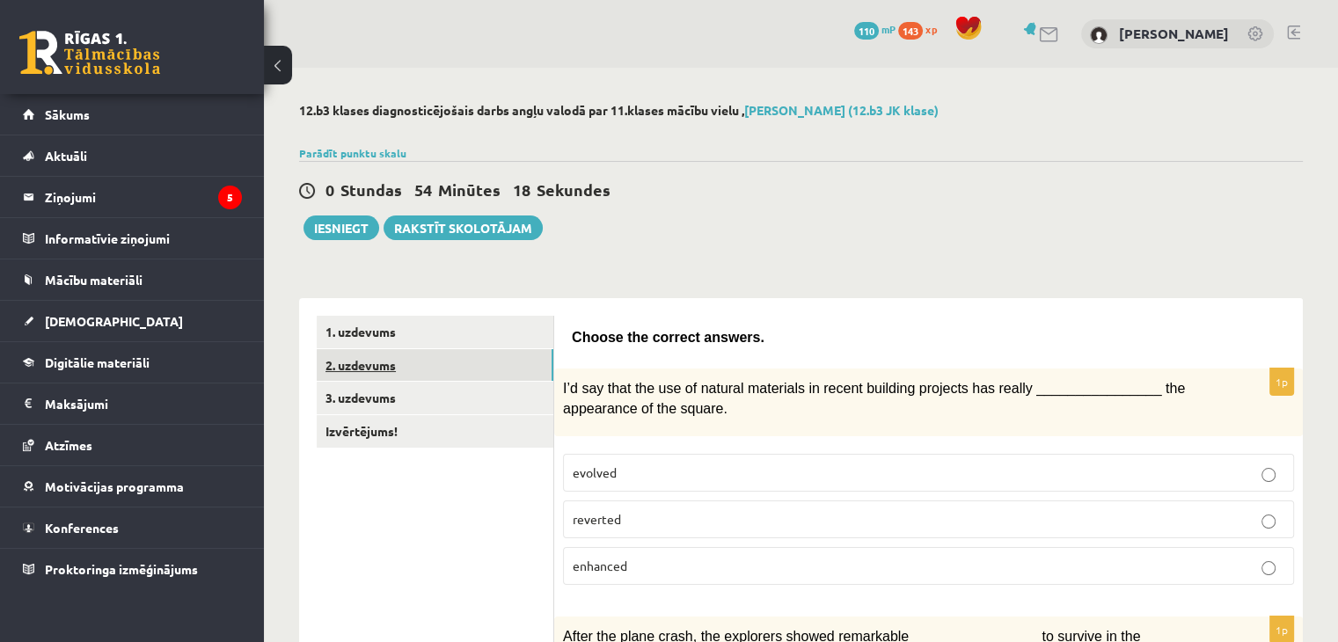
click at [428, 367] on link "2. uzdevums" at bounding box center [435, 365] width 237 height 33
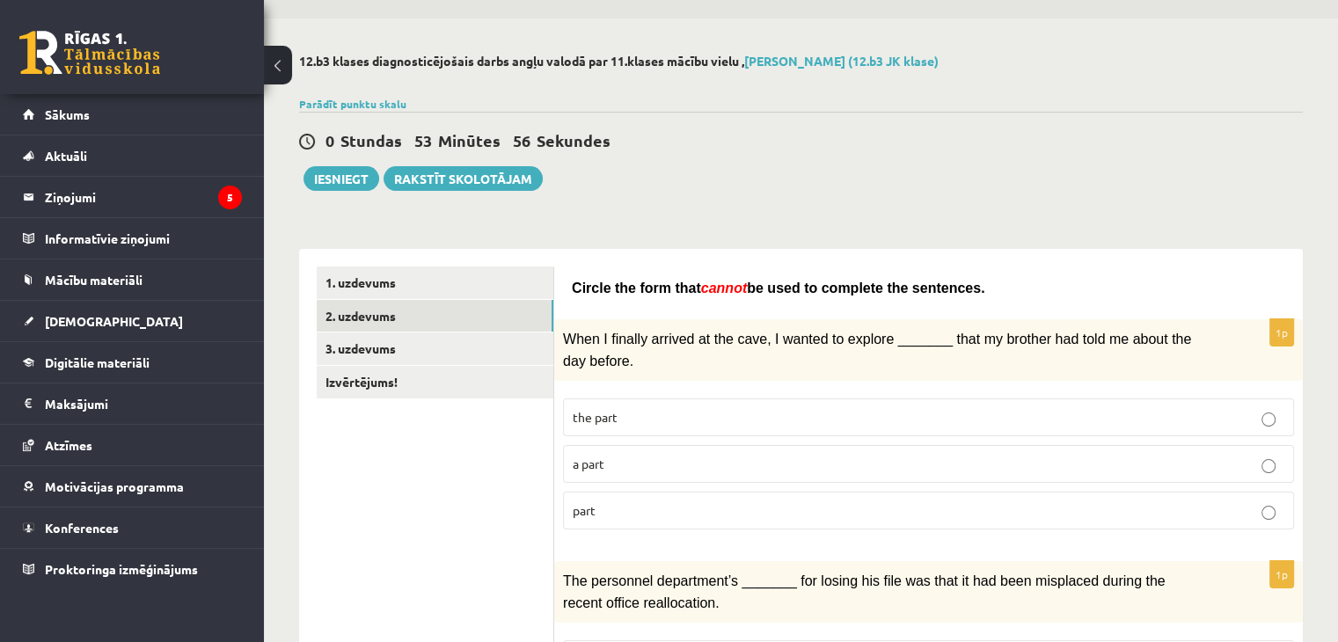
scroll to position [88, 0]
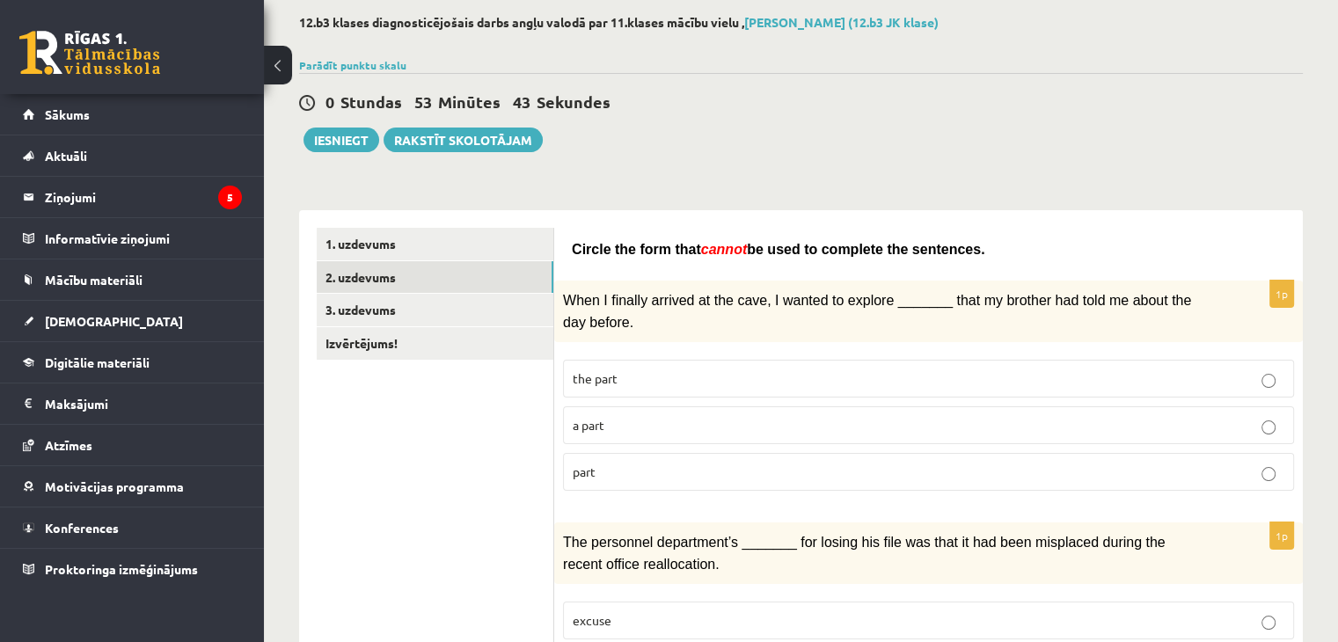
click at [669, 463] on p "part" at bounding box center [929, 472] width 712 height 18
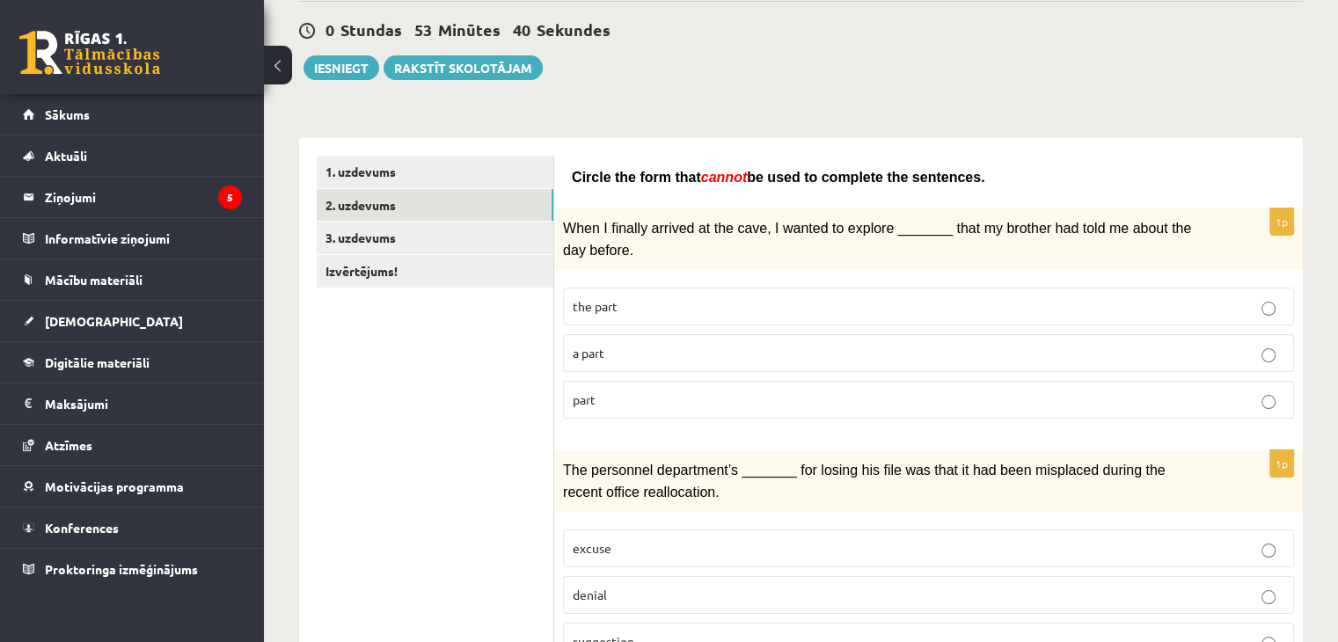
scroll to position [264, 0]
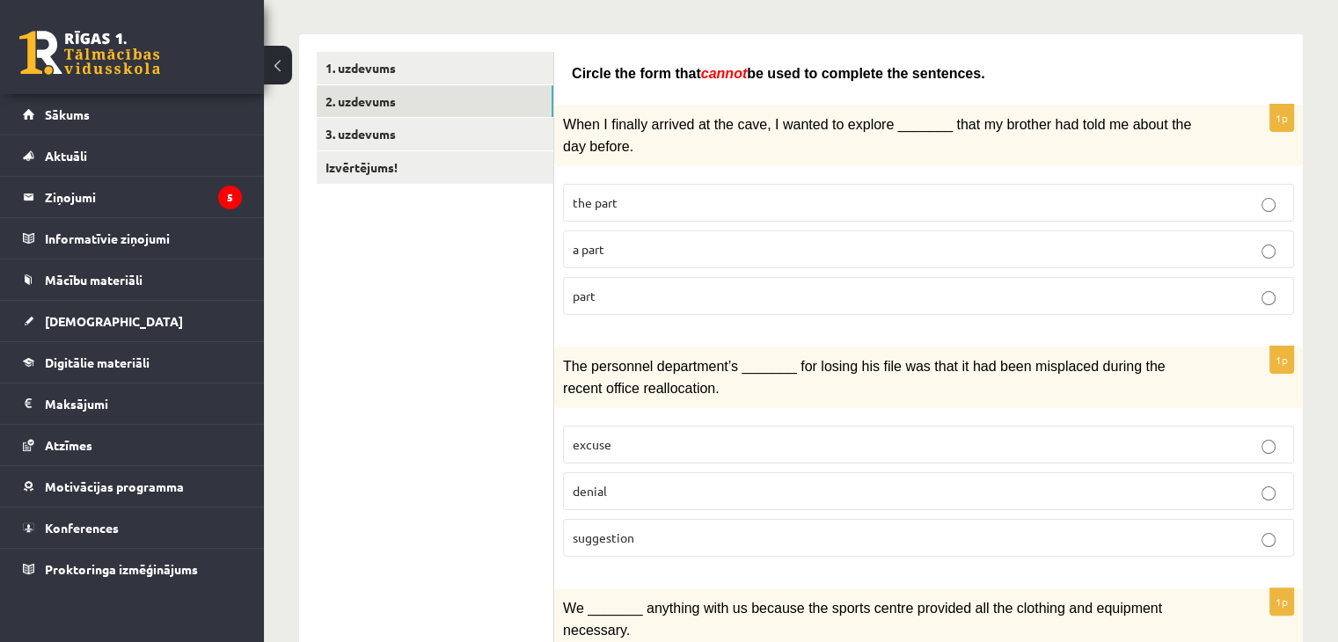
click at [631, 482] on p "denial" at bounding box center [929, 491] width 712 height 18
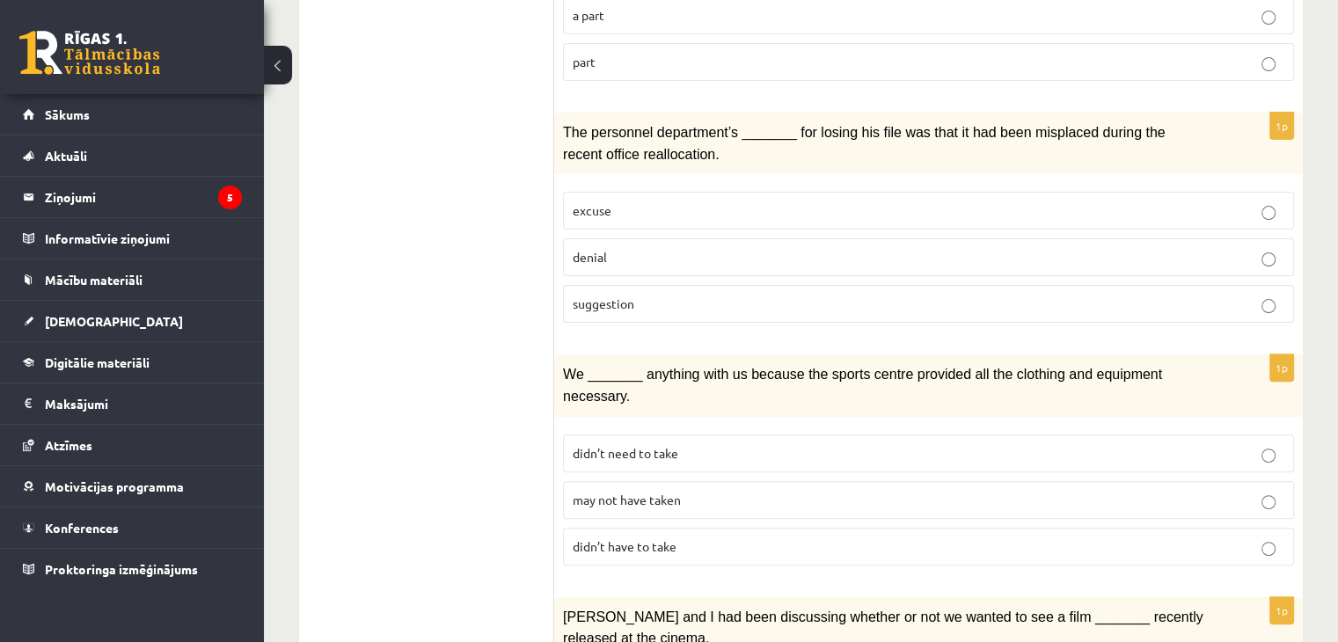
scroll to position [528, 0]
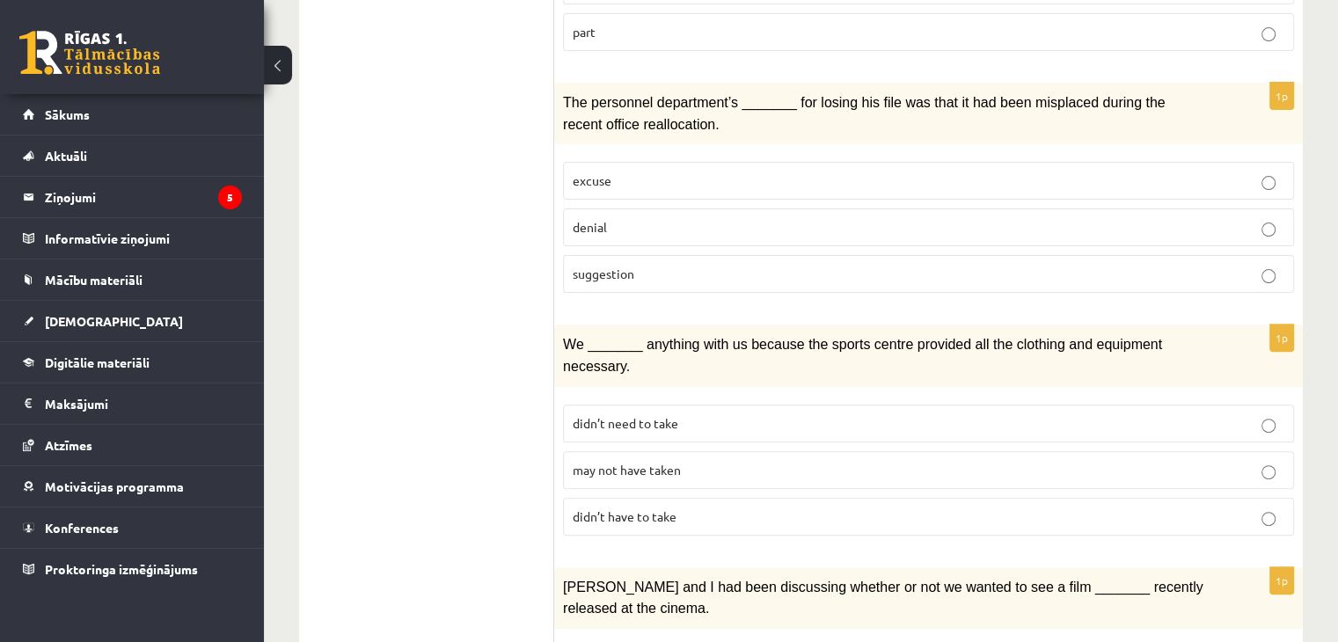
click at [638, 462] on span "may not have taken" at bounding box center [627, 470] width 108 height 16
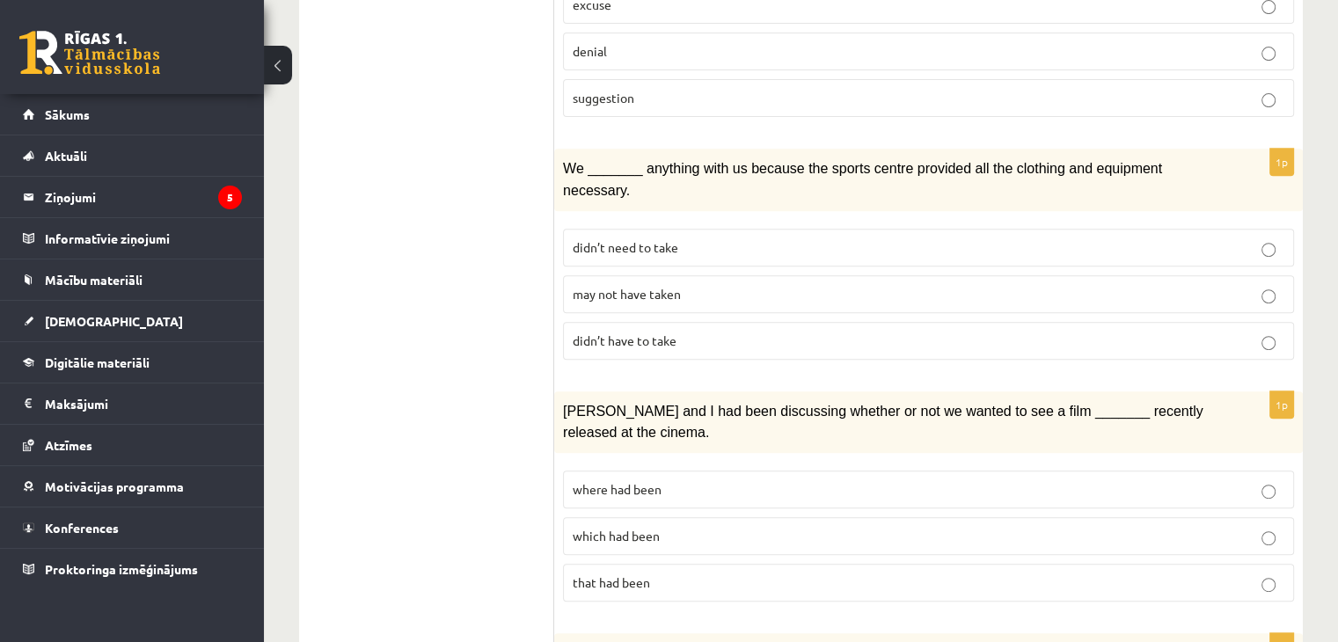
scroll to position [792, 0]
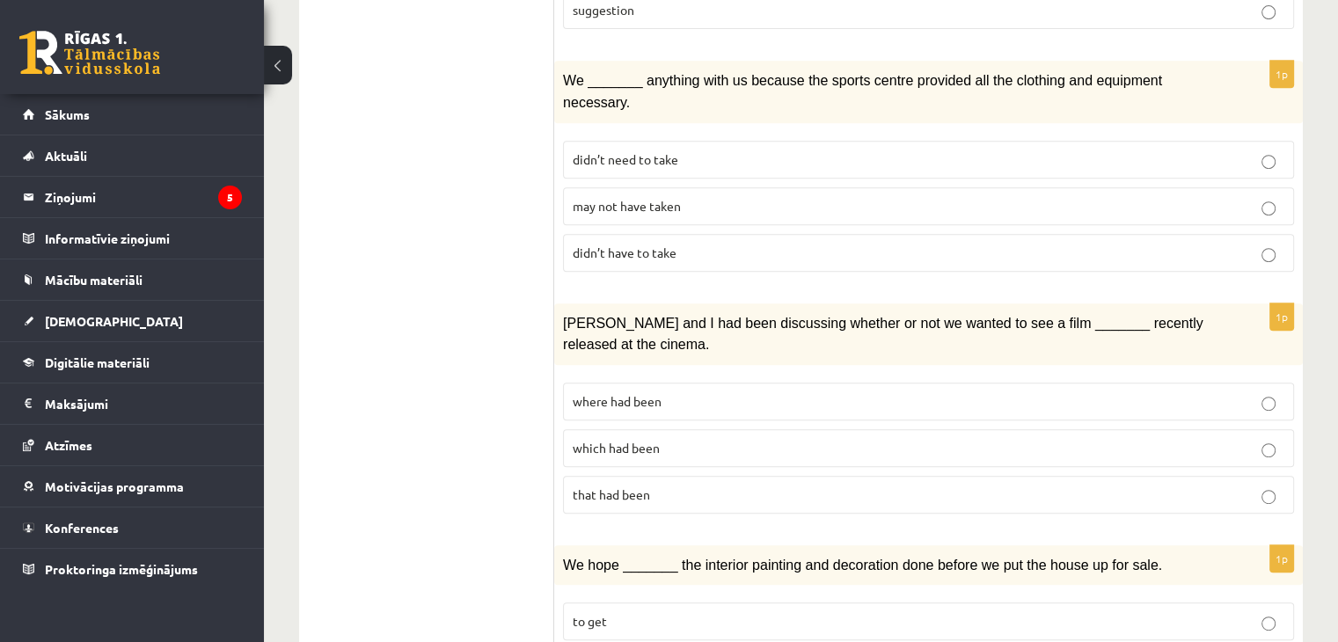
click at [651, 393] on span "where had been" at bounding box center [617, 401] width 89 height 16
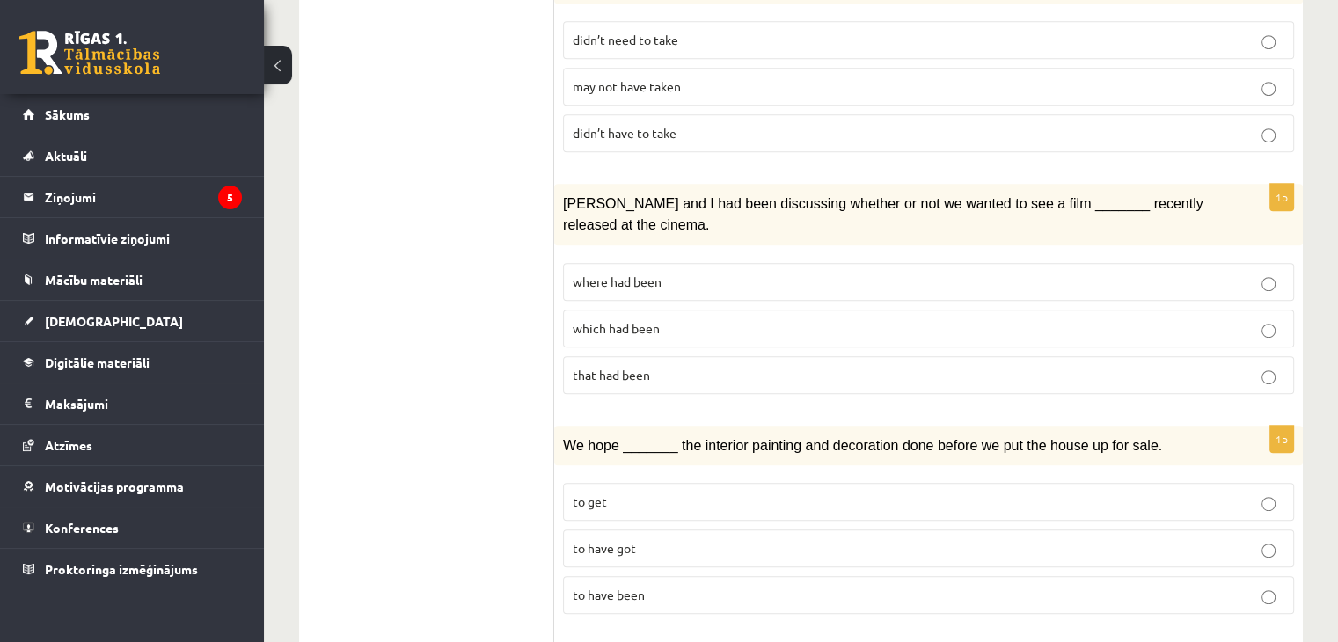
scroll to position [968, 0]
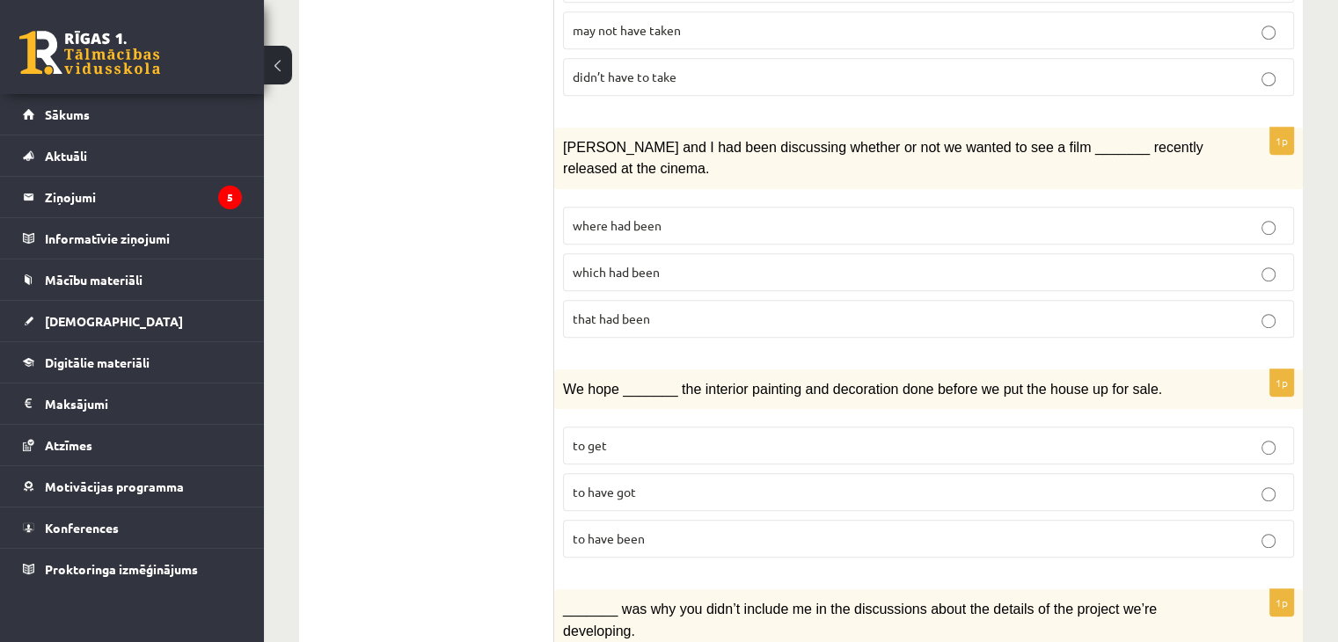
click at [651, 483] on p "to have got" at bounding box center [929, 492] width 712 height 18
click at [676, 483] on p "to have got" at bounding box center [929, 492] width 712 height 18
click at [671, 436] on p "to get" at bounding box center [929, 445] width 712 height 18
click at [709, 530] on p "to have been" at bounding box center [929, 539] width 712 height 18
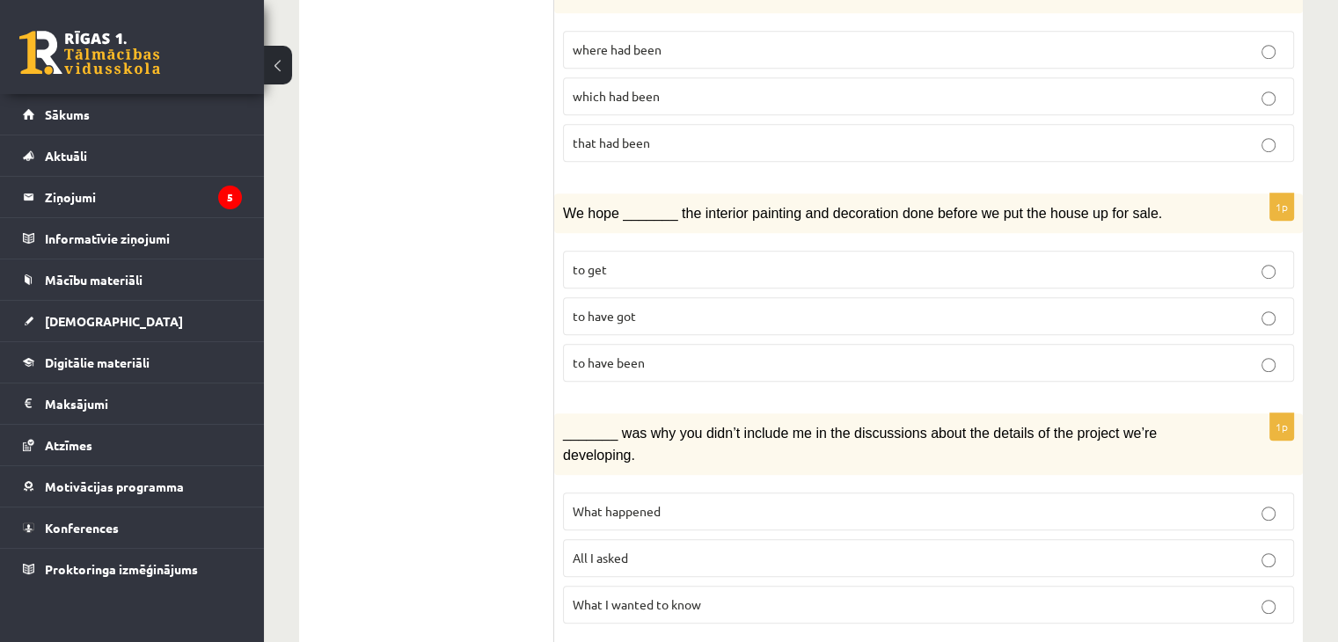
click at [754, 502] on p "What happened" at bounding box center [929, 511] width 712 height 18
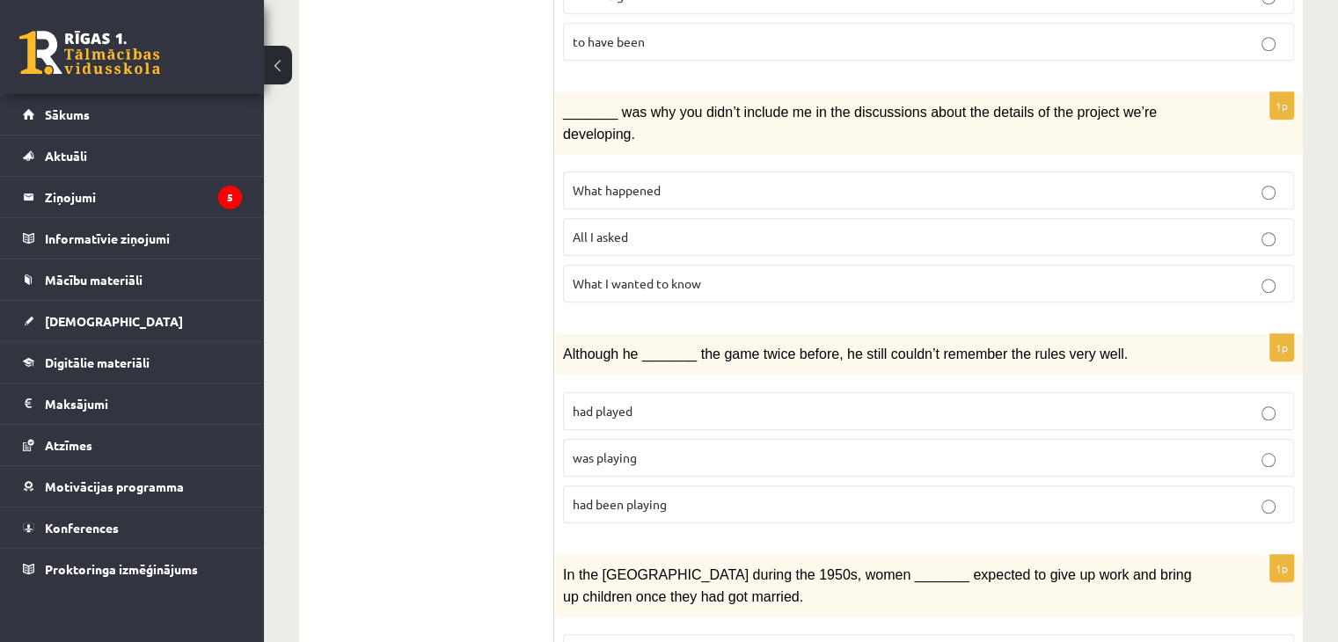
scroll to position [1496, 0]
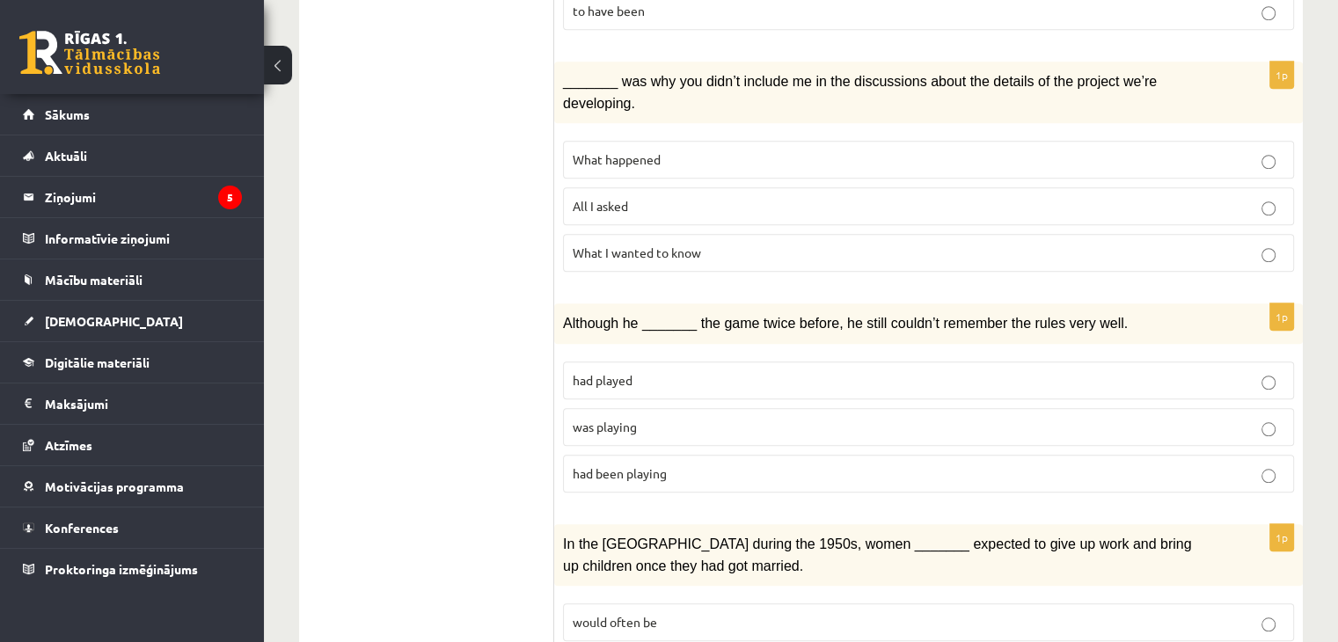
click at [672, 418] on p "was playing" at bounding box center [929, 427] width 712 height 18
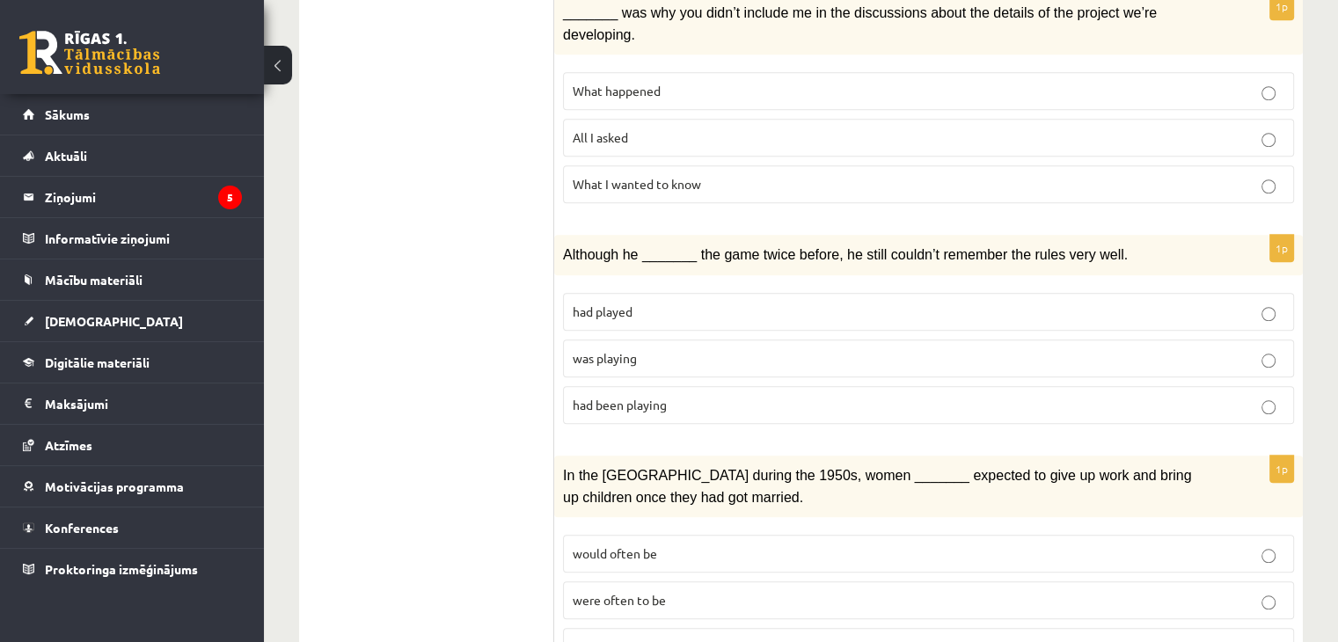
scroll to position [1672, 0]
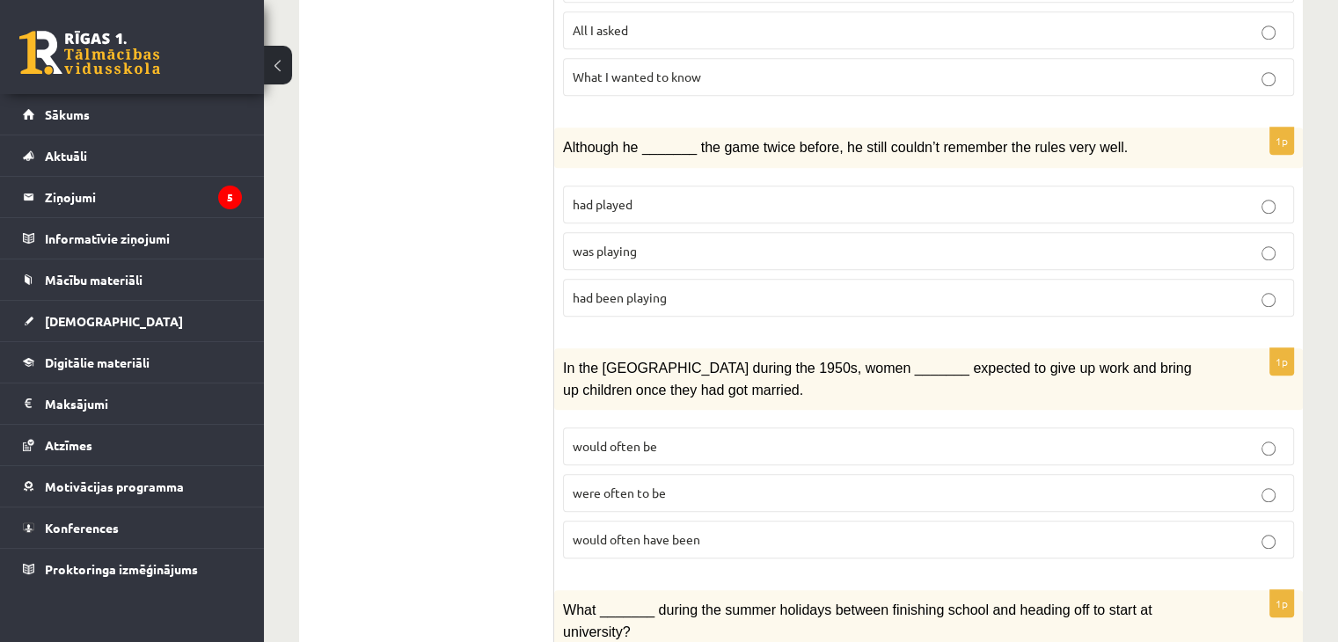
click at [662, 531] on span "would often have been" at bounding box center [637, 539] width 128 height 16
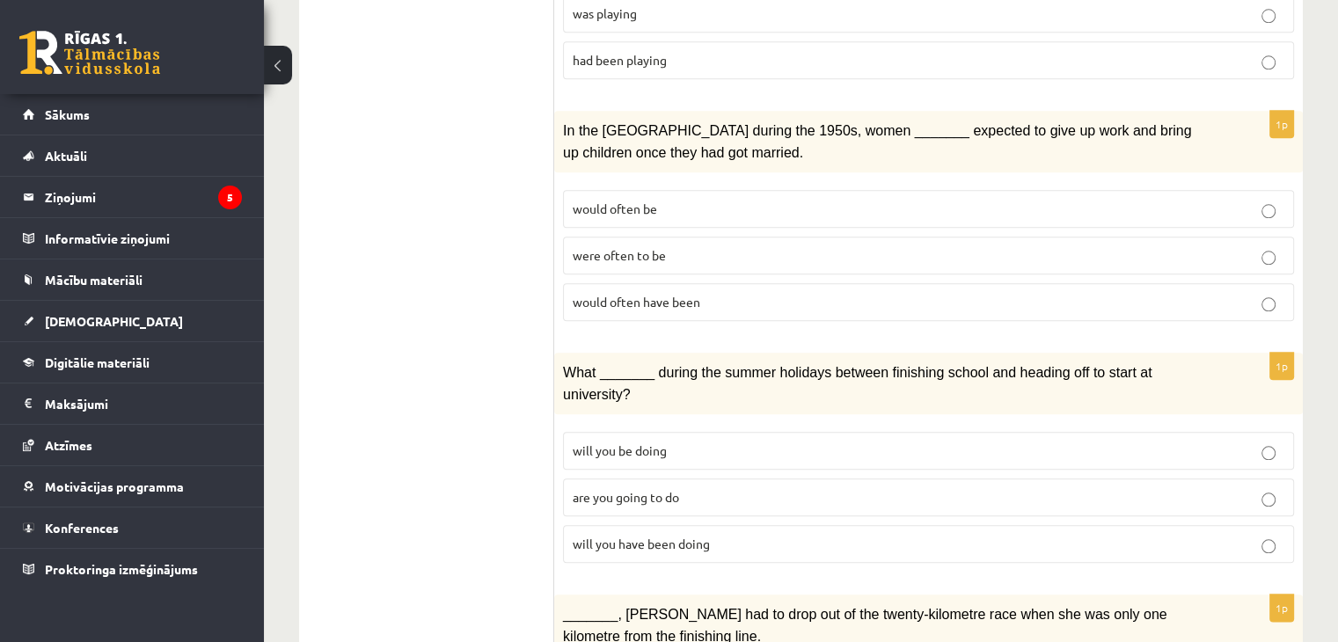
scroll to position [1936, 0]
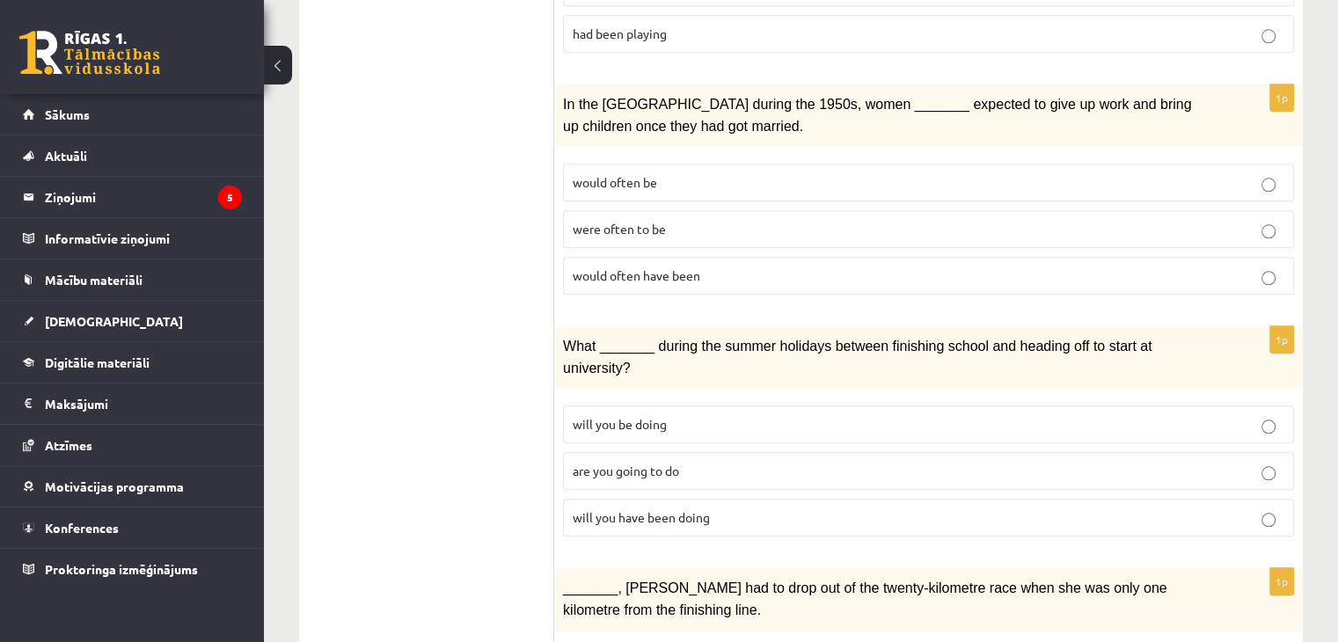
click at [686, 510] on span "will you have been doing" at bounding box center [641, 518] width 137 height 16
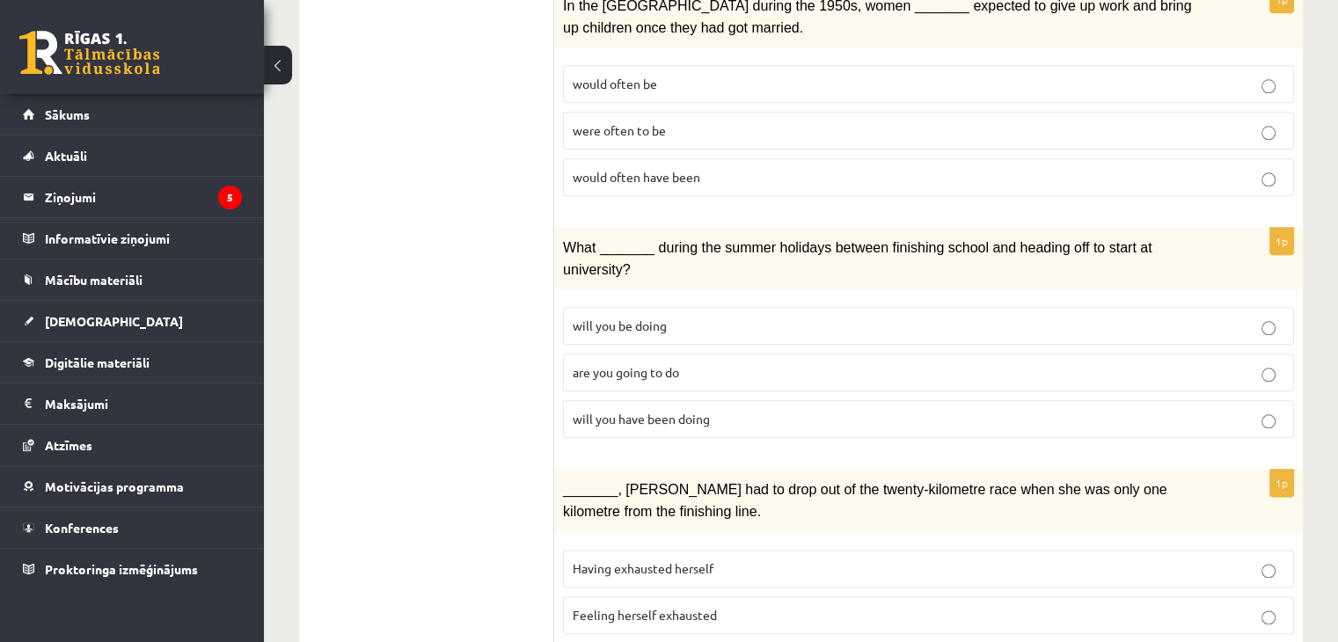
scroll to position [2037, 0]
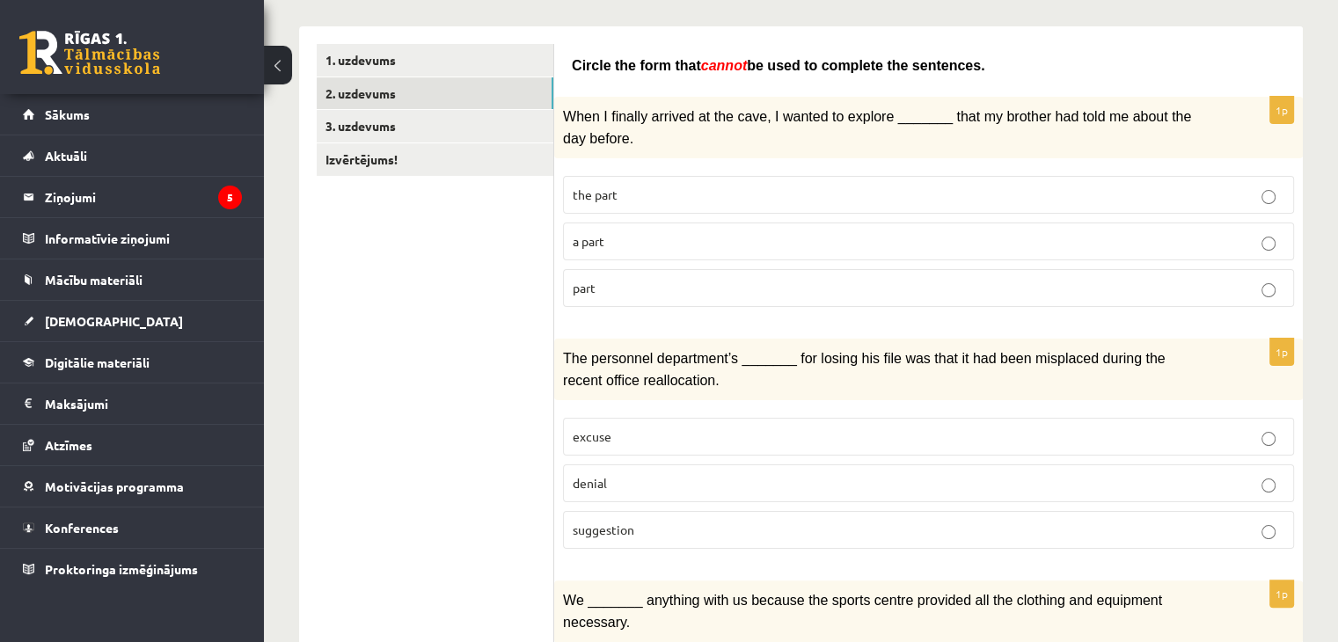
scroll to position [101, 0]
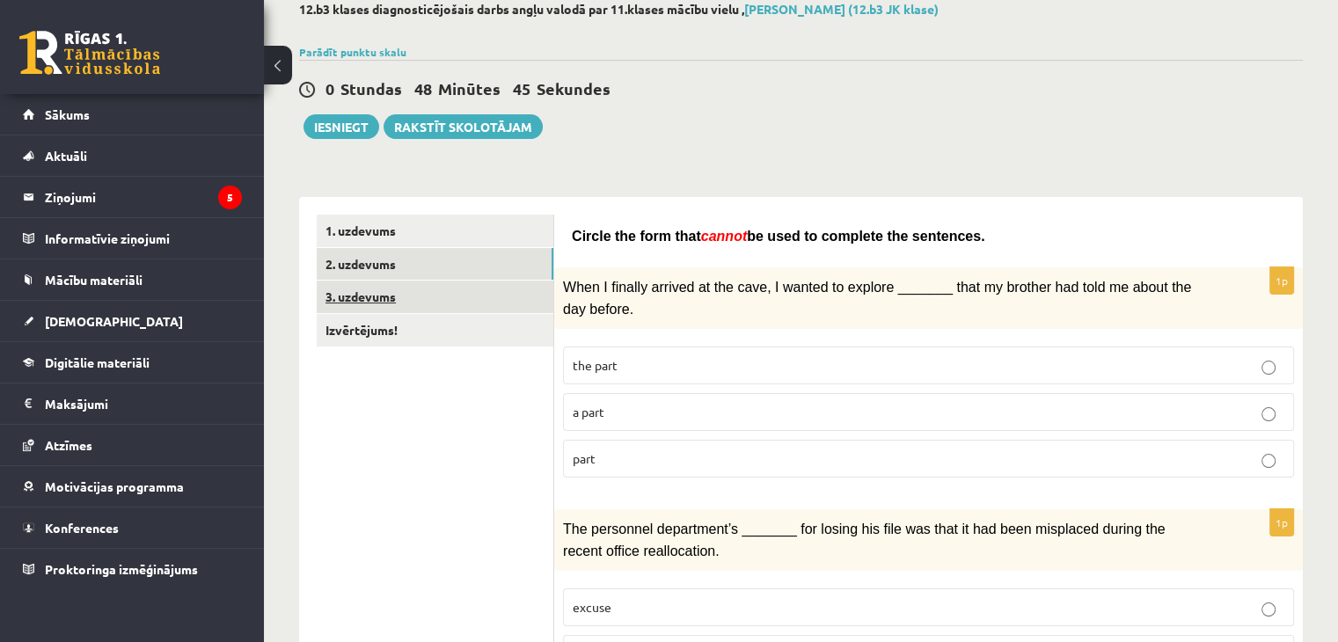
click at [358, 310] on link "3. uzdevums" at bounding box center [435, 297] width 237 height 33
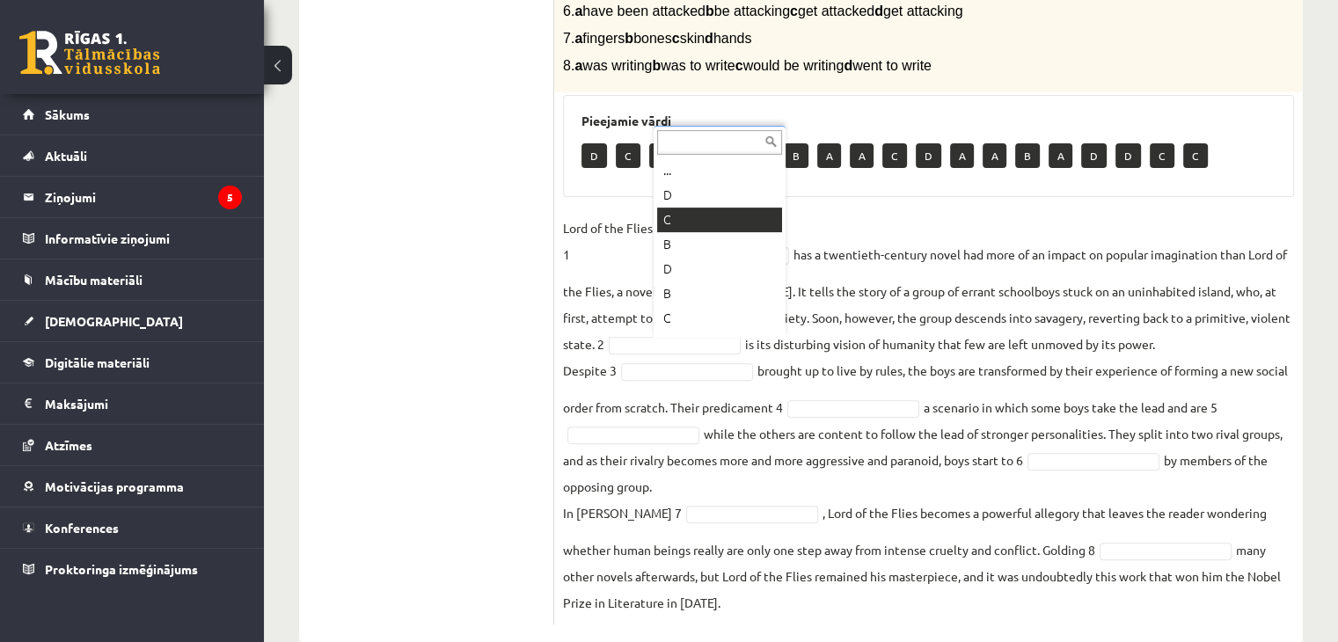
scroll to position [567, 0]
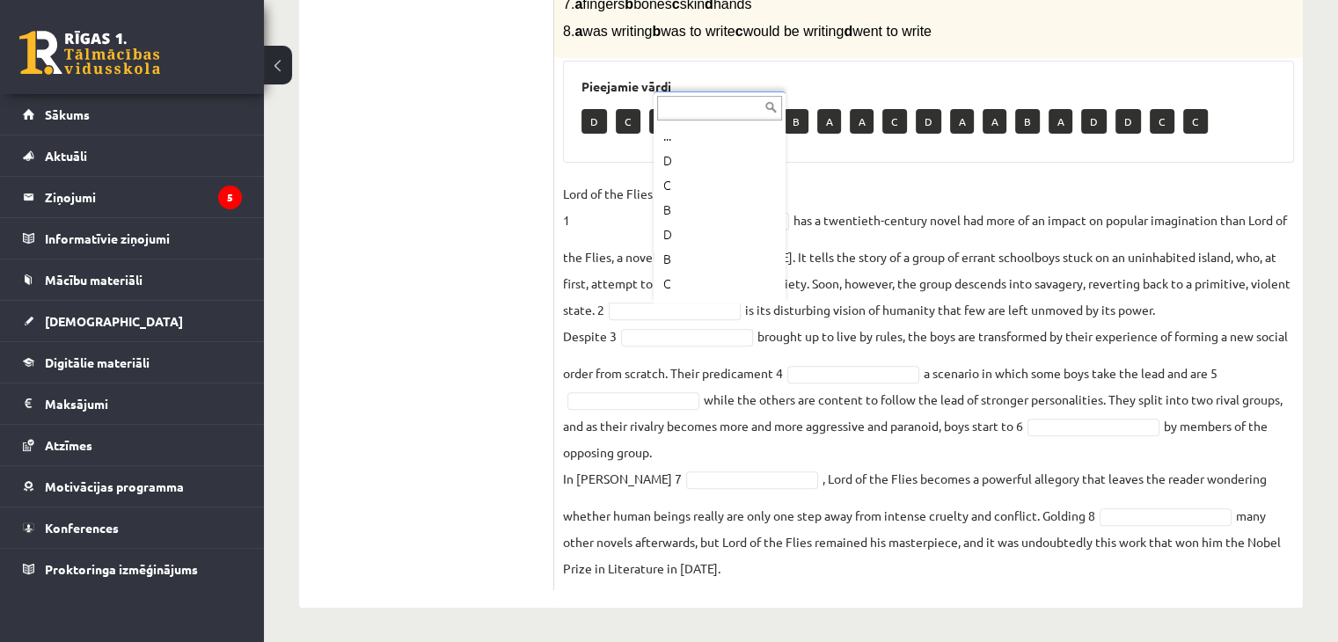
drag, startPoint x: 820, startPoint y: 322, endPoint x: 812, endPoint y: 317, distance: 9.5
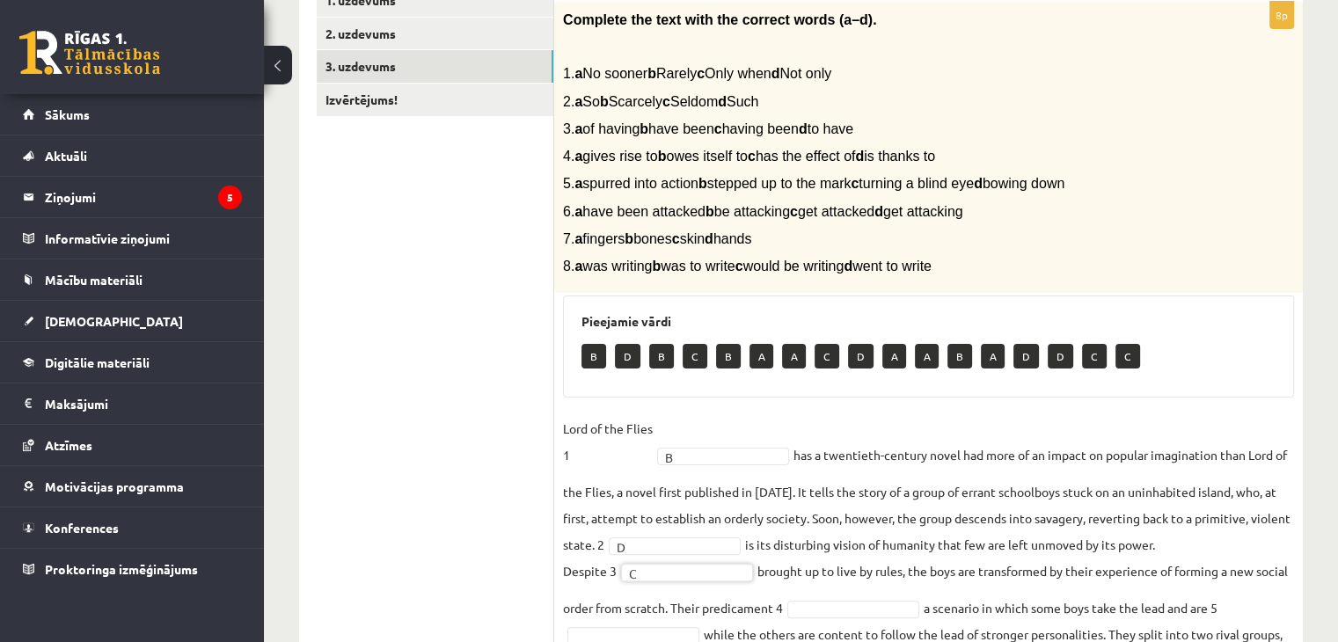
scroll to position [303, 0]
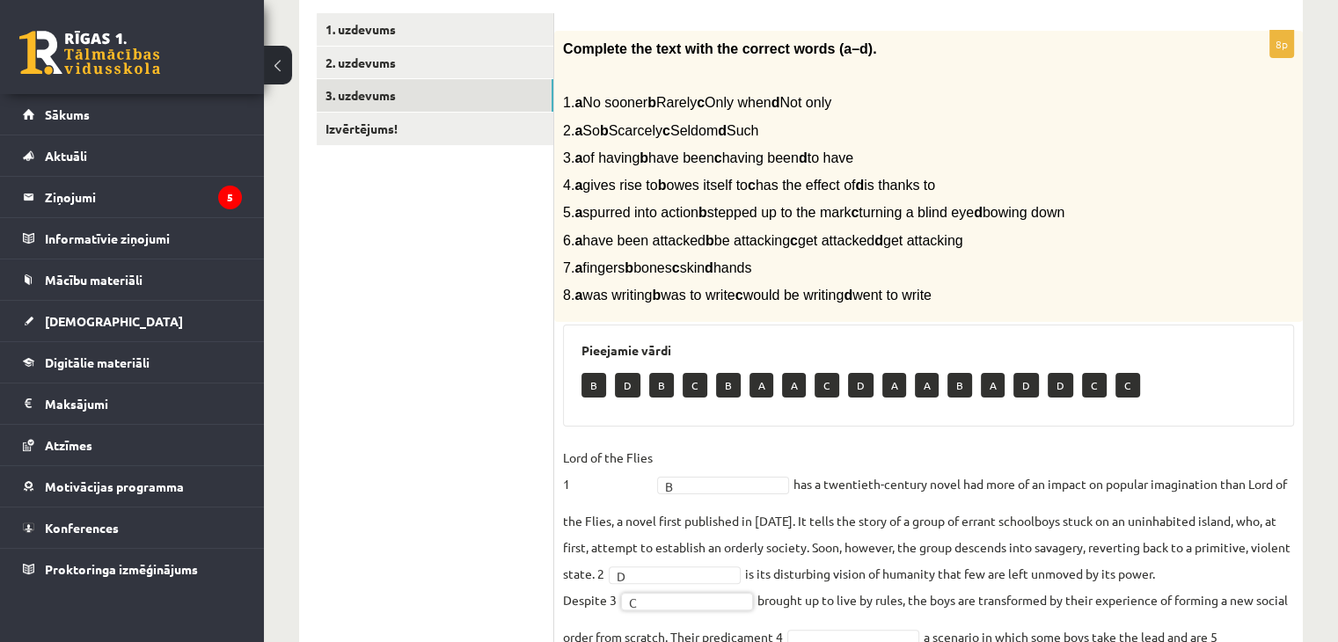
click at [590, 382] on p "B" at bounding box center [594, 385] width 25 height 25
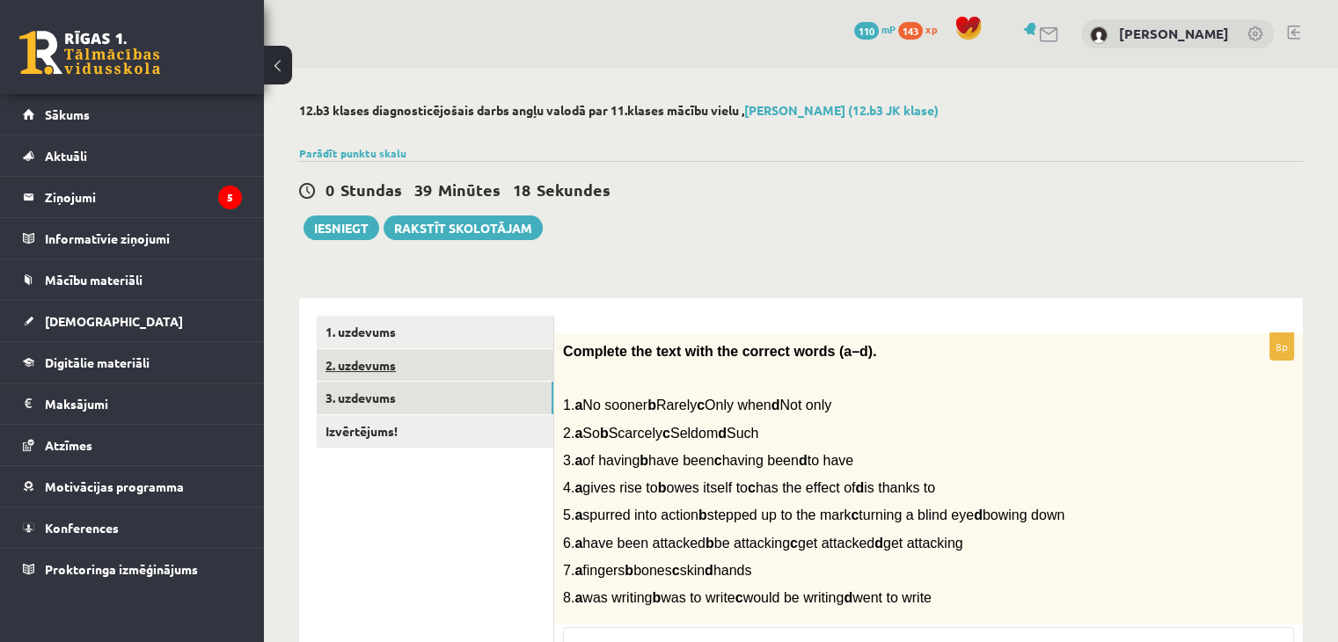
scroll to position [0, 0]
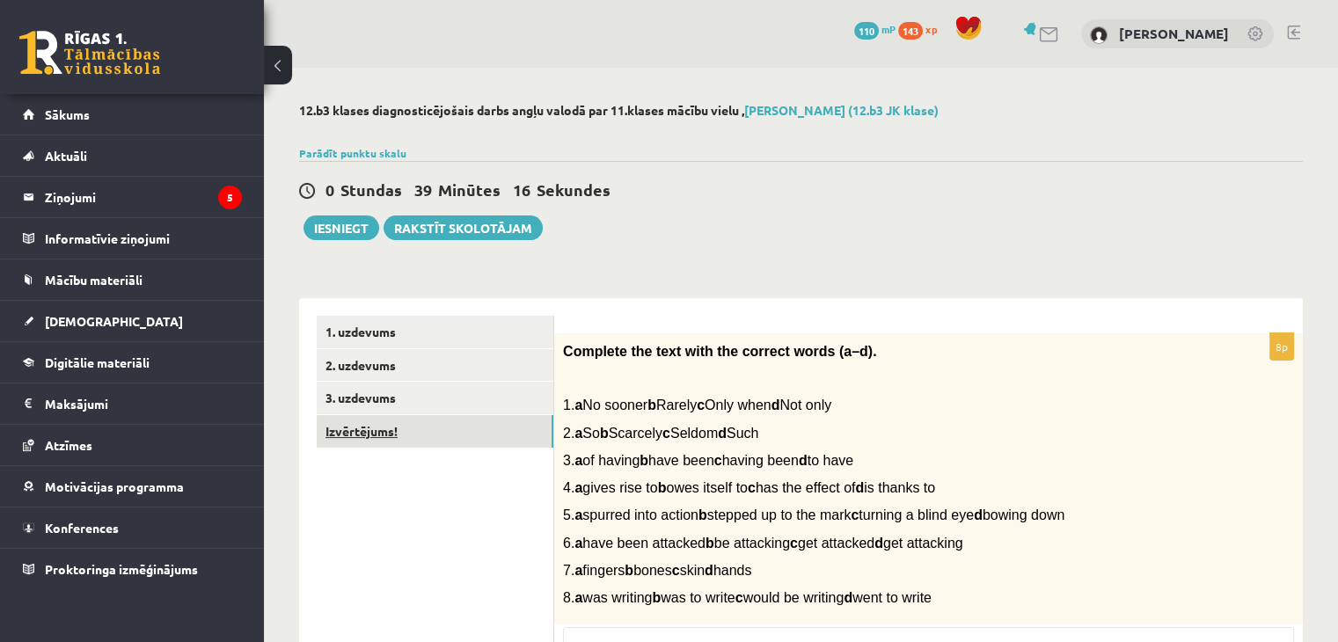
click at [440, 442] on link "Izvērtējums!" at bounding box center [435, 431] width 237 height 33
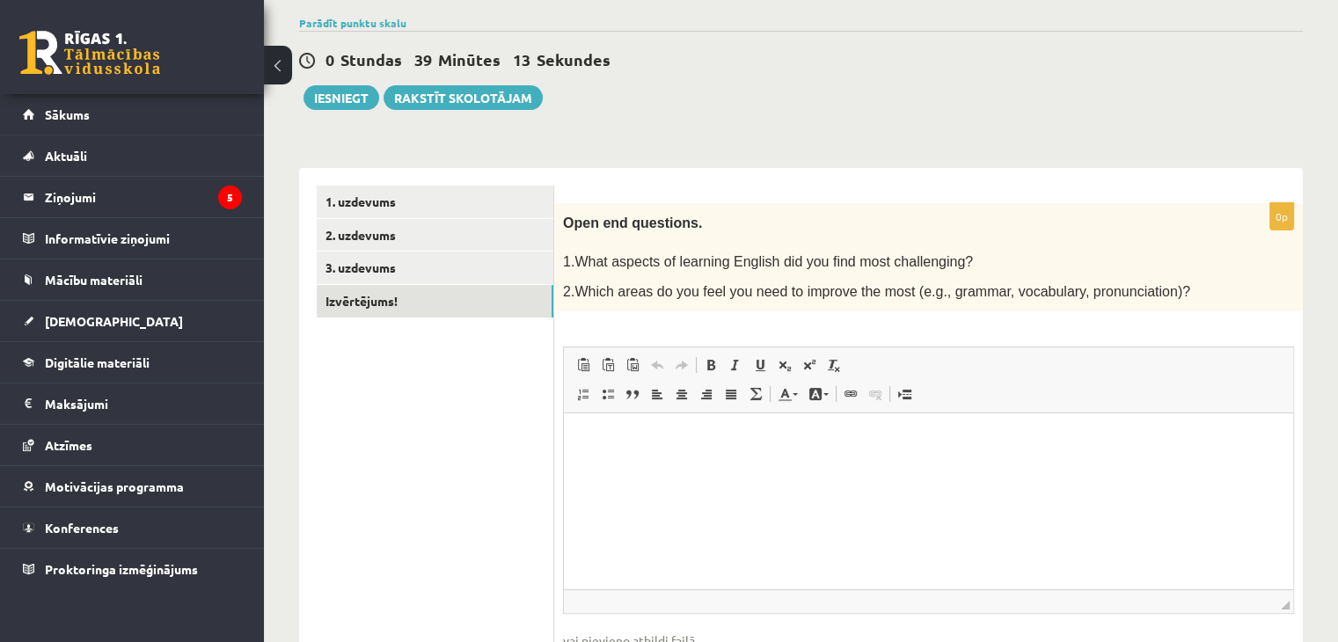
scroll to position [250, 0]
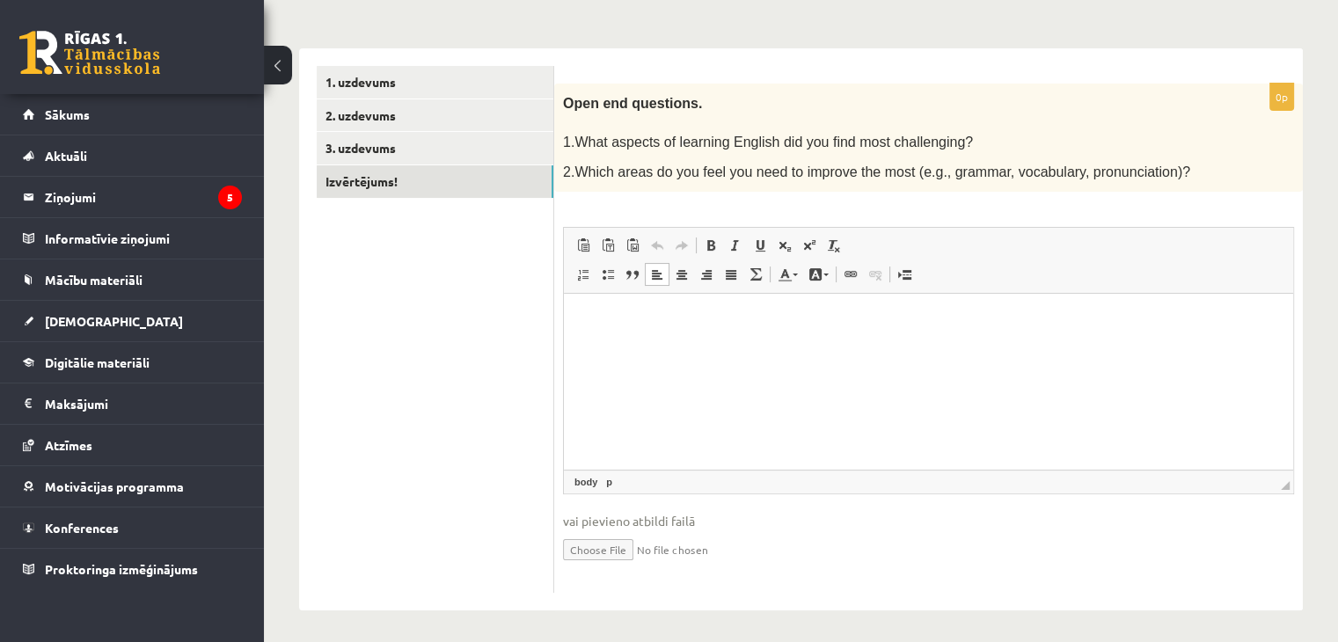
click at [751, 341] on html at bounding box center [928, 321] width 729 height 54
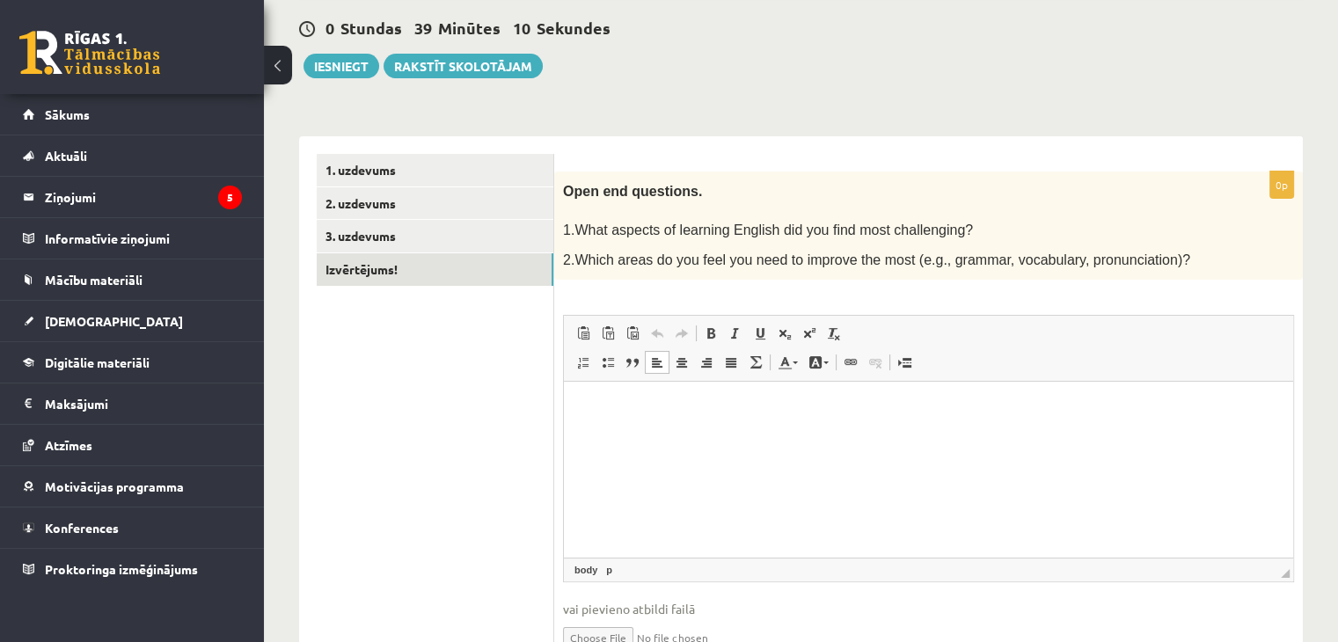
click at [598, 384] on html at bounding box center [928, 409] width 729 height 54
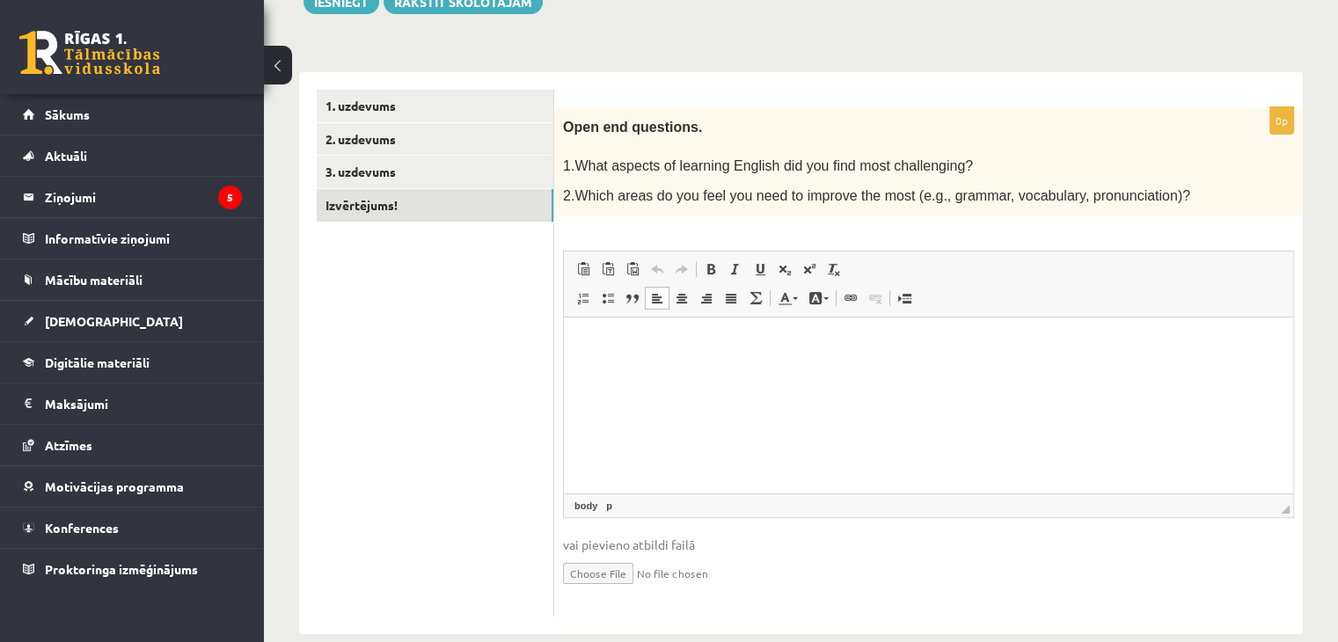
scroll to position [250, 0]
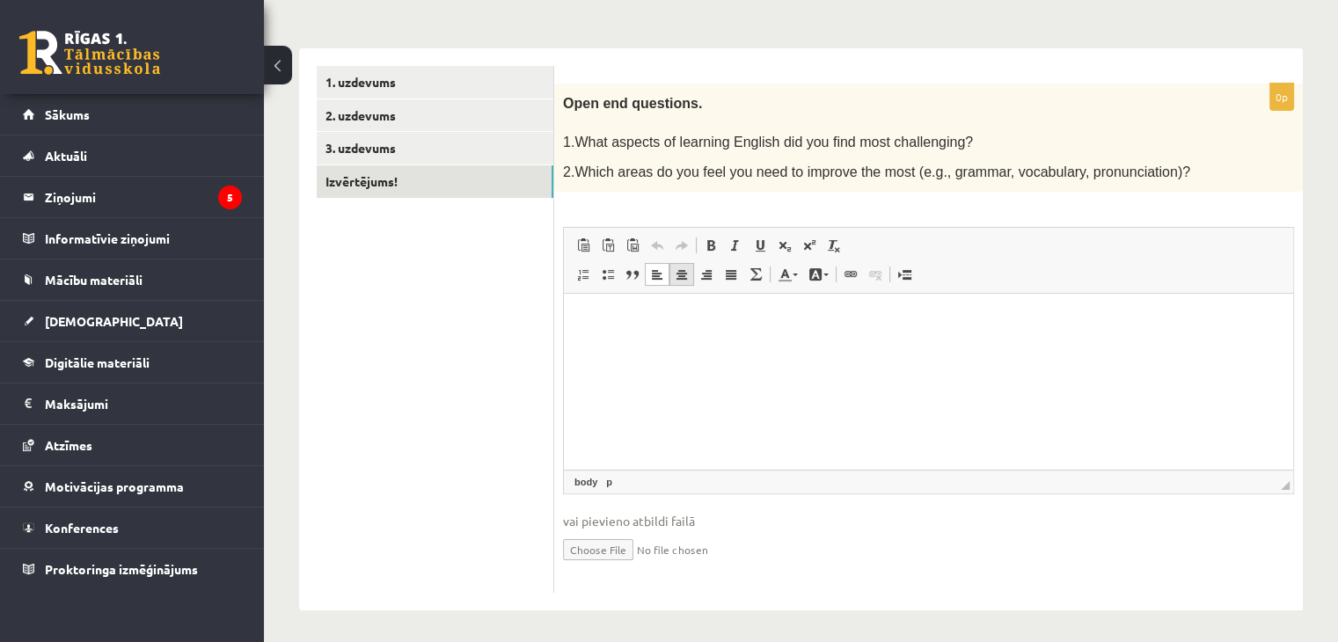
click at [683, 275] on span at bounding box center [682, 275] width 14 height 14
click at [589, 318] on p "Bagātinātā teksta redaktors, wiswyg-editor-user-answer-47024775669160" at bounding box center [929, 321] width 694 height 18
click at [660, 275] on span at bounding box center [657, 275] width 14 height 14
click at [639, 275] on span at bounding box center [633, 275] width 14 height 14
click at [1338, 392] on html "0 Dāvanas 110 mP 143 xp Gregors Pauliņš Sākums Aktuāli Kā mācīties eSKOLĀ Konta…" at bounding box center [669, 71] width 1338 height 642
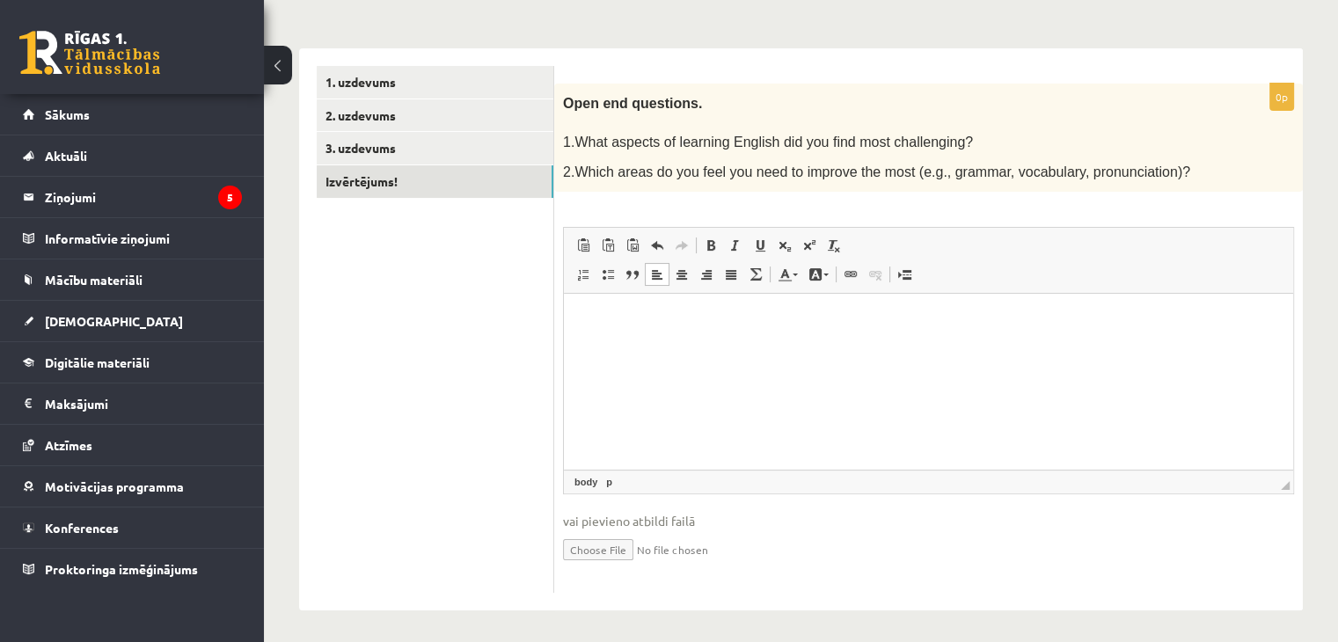
click at [1023, 531] on input "file" at bounding box center [928, 549] width 731 height 36
click at [603, 319] on p "Bagātinātā teksta redaktors, wiswyg-editor-user-answer-47024775669160" at bounding box center [929, 321] width 694 height 18
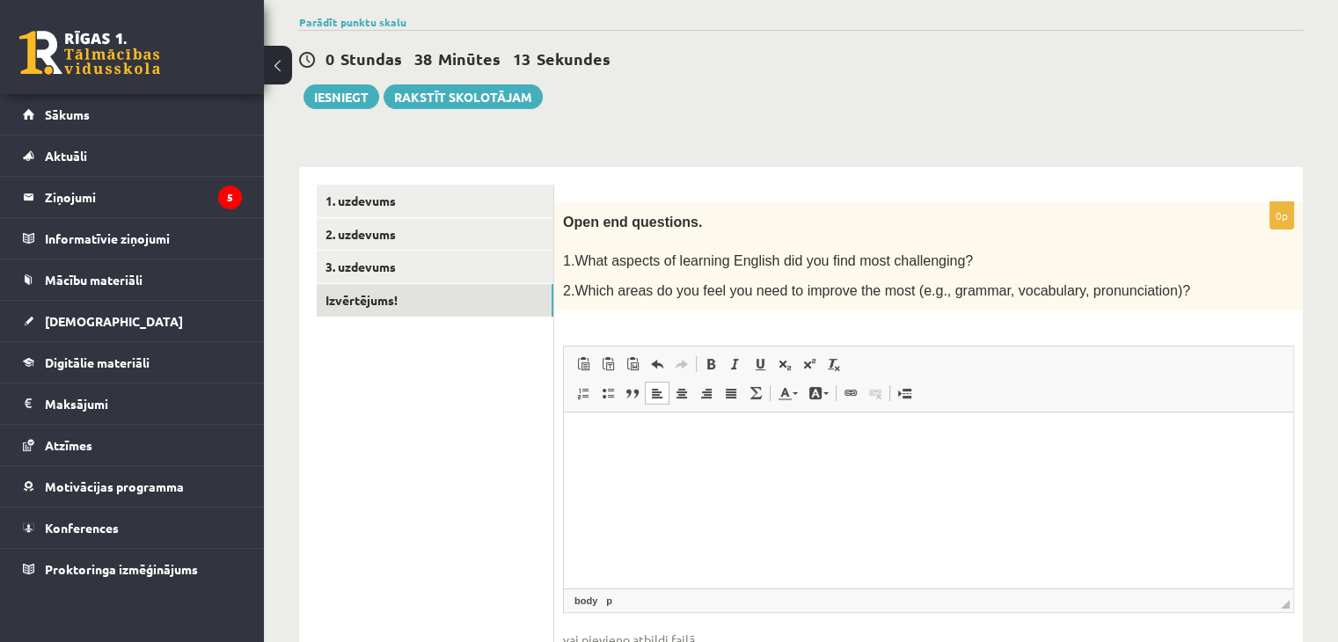
scroll to position [162, 0]
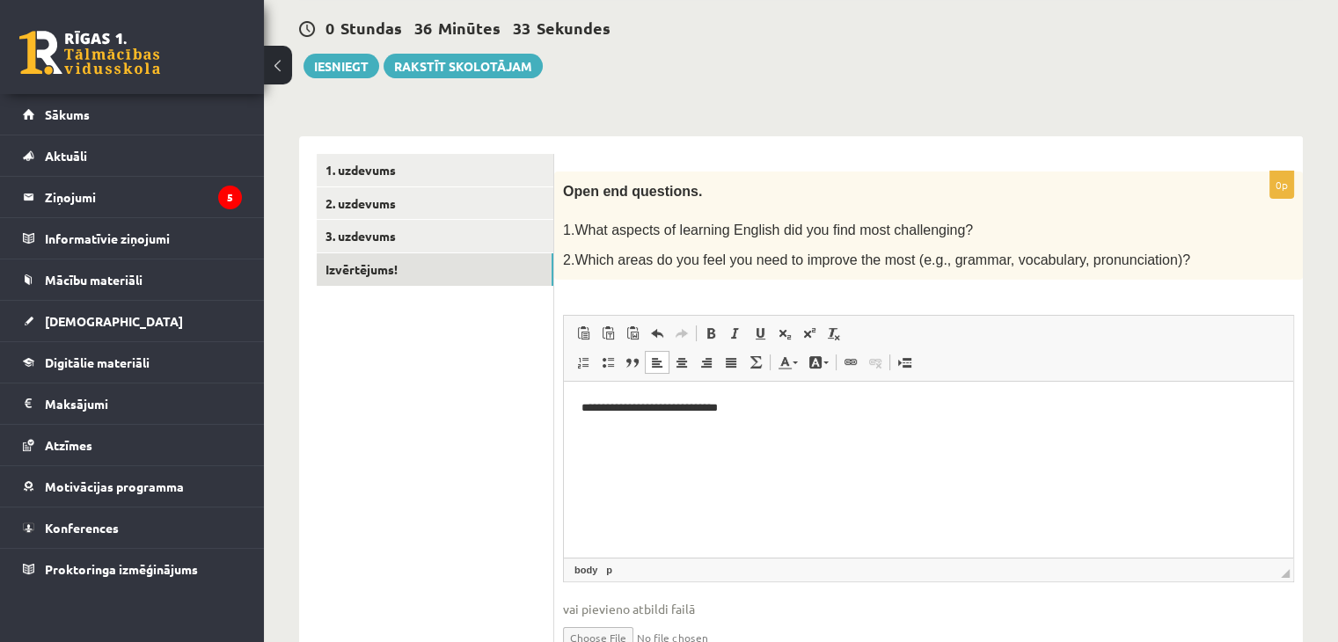
click at [712, 407] on p "**********" at bounding box center [929, 409] width 695 height 18
click at [753, 408] on p "**********" at bounding box center [929, 409] width 695 height 18
click at [588, 406] on p "**********" at bounding box center [929, 409] width 695 height 18
drag, startPoint x: 890, startPoint y: 409, endPoint x: 774, endPoint y: 414, distance: 115.4
click at [774, 414] on p "**********" at bounding box center [929, 409] width 695 height 18
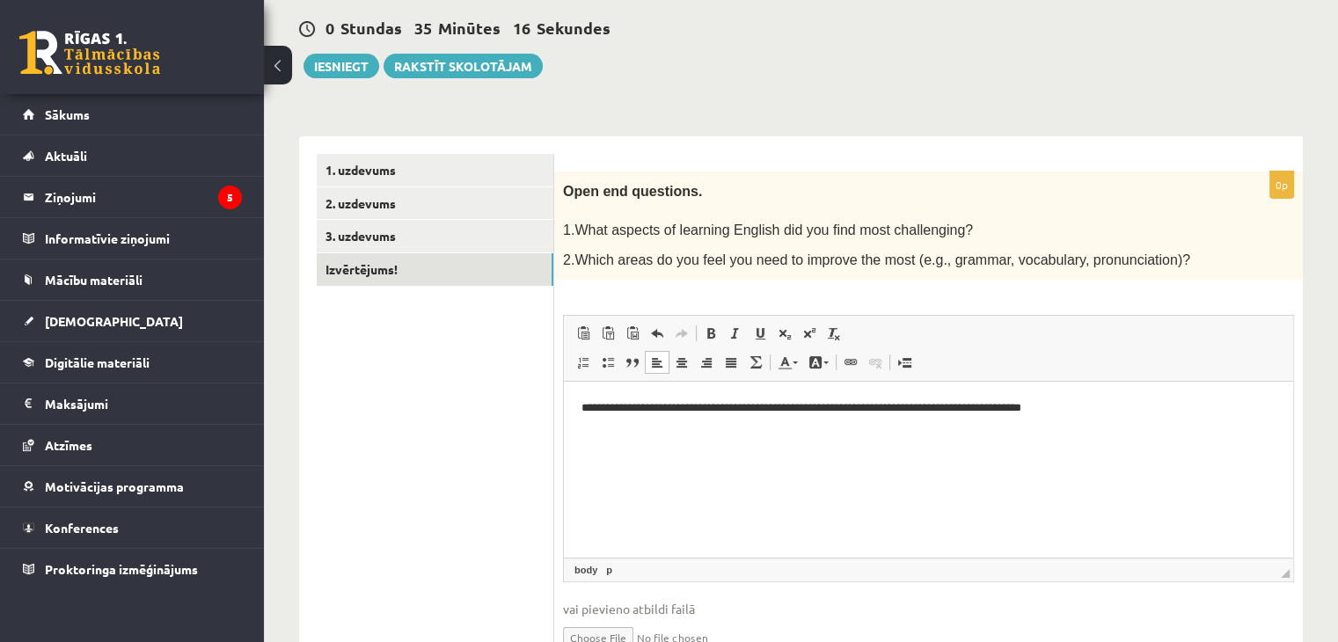
click at [819, 408] on p "**********" at bounding box center [929, 409] width 695 height 18
click at [814, 408] on p "**********" at bounding box center [929, 409] width 695 height 18
drag, startPoint x: 972, startPoint y: 406, endPoint x: 997, endPoint y: 407, distance: 24.7
click at [997, 407] on p "**********" at bounding box center [929, 409] width 695 height 18
drag, startPoint x: 1264, startPoint y: 412, endPoint x: 1103, endPoint y: 431, distance: 162.2
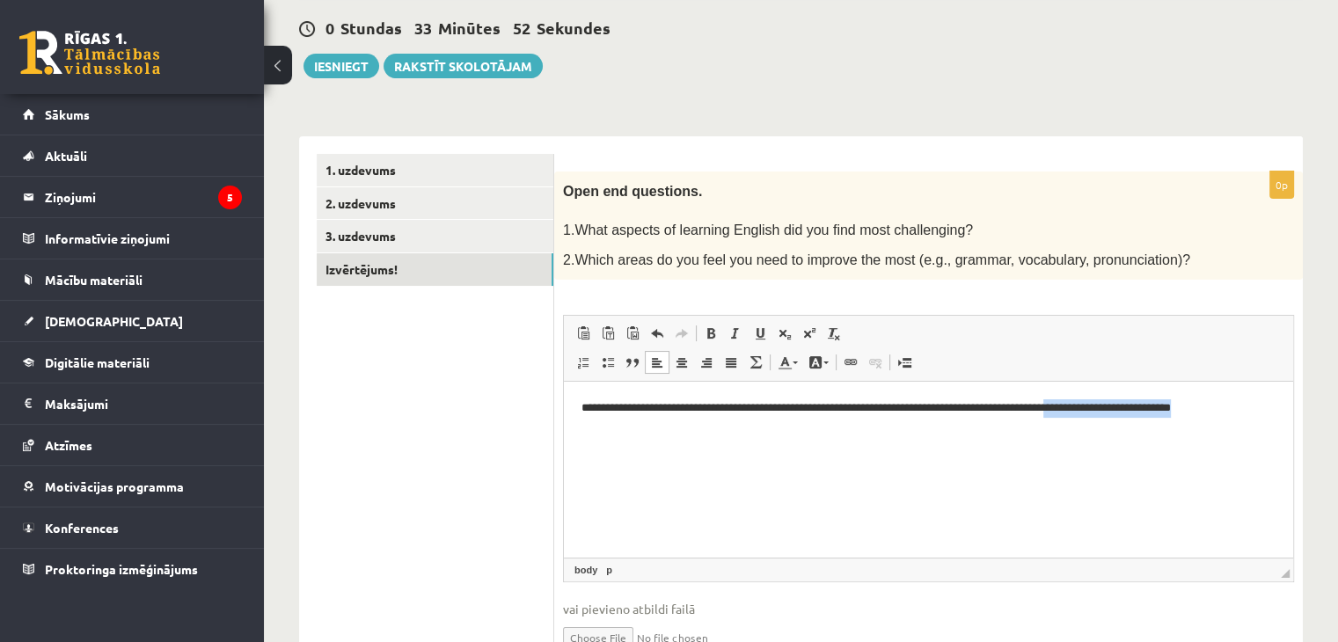
click at [1103, 431] on html "**********" at bounding box center [928, 409] width 729 height 54
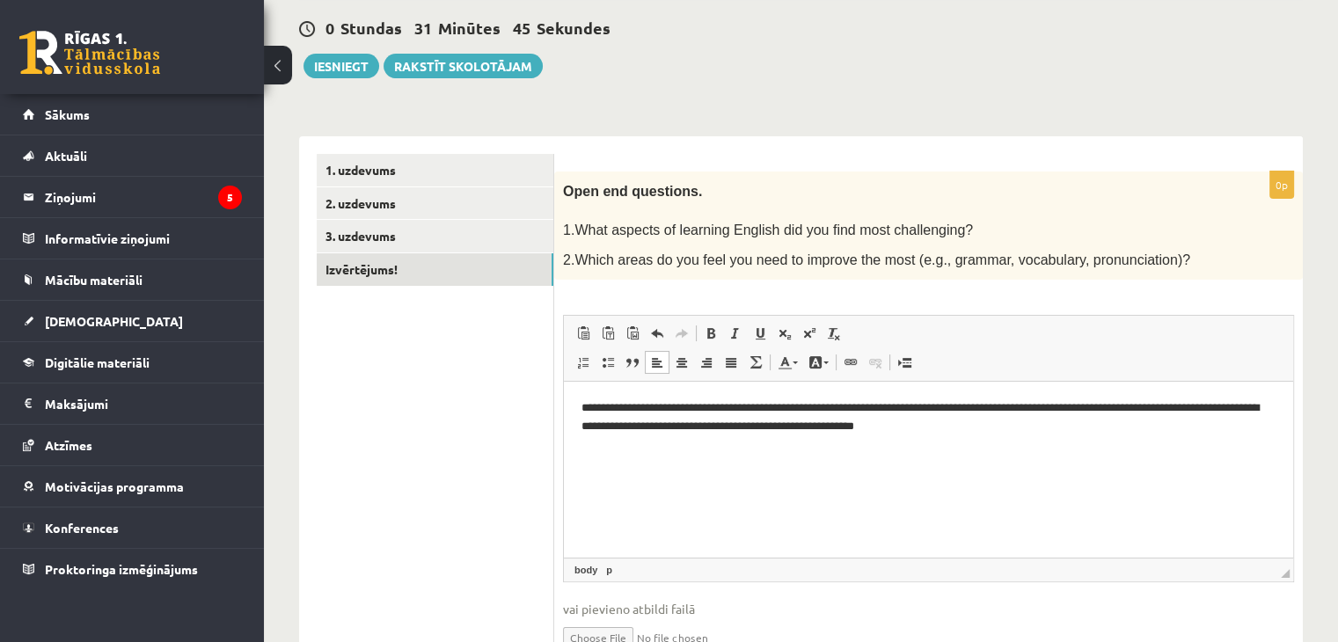
click at [662, 429] on p "**********" at bounding box center [929, 418] width 695 height 37
drag, startPoint x: 1039, startPoint y: 424, endPoint x: 846, endPoint y: 434, distance: 193.8
click at [846, 435] on p "**********" at bounding box center [929, 418] width 695 height 37
click at [581, 403] on html "**********" at bounding box center [928, 442] width 729 height 120
click at [638, 482] on p "Bagātinātā teksta redaktors, wiswyg-editor-user-answer-47024775669160" at bounding box center [929, 475] width 694 height 18
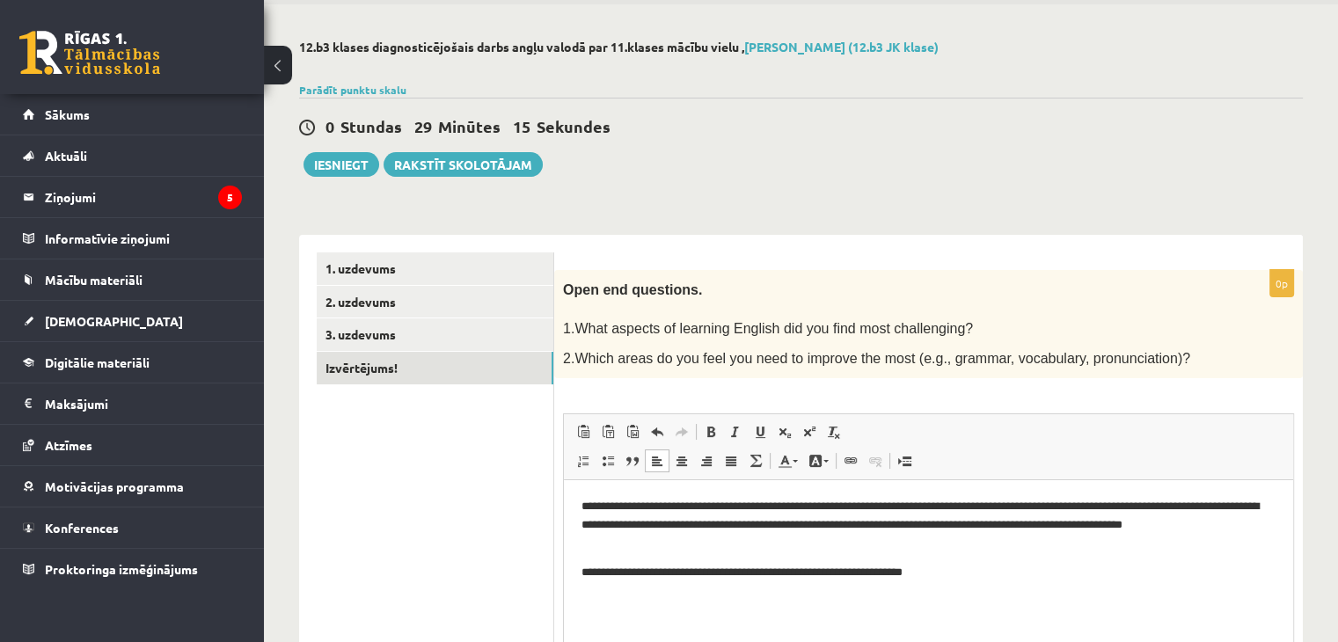
scroll to position [0, 0]
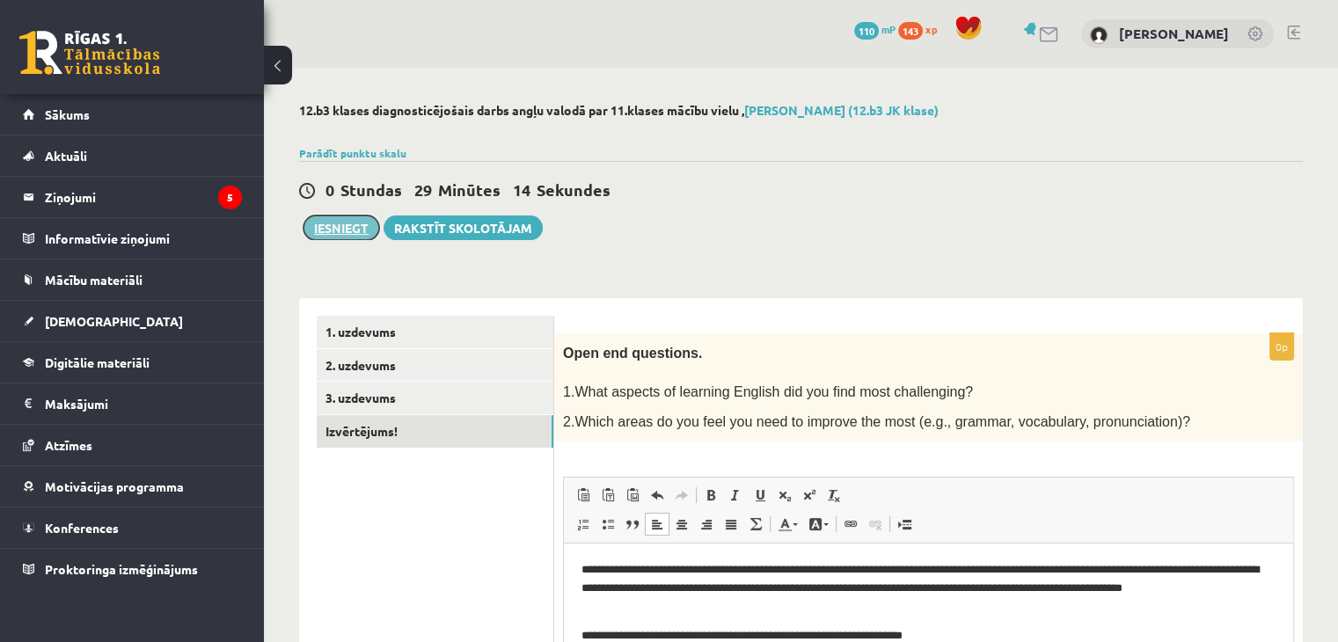
click at [340, 224] on button "Iesniegt" at bounding box center [342, 228] width 76 height 25
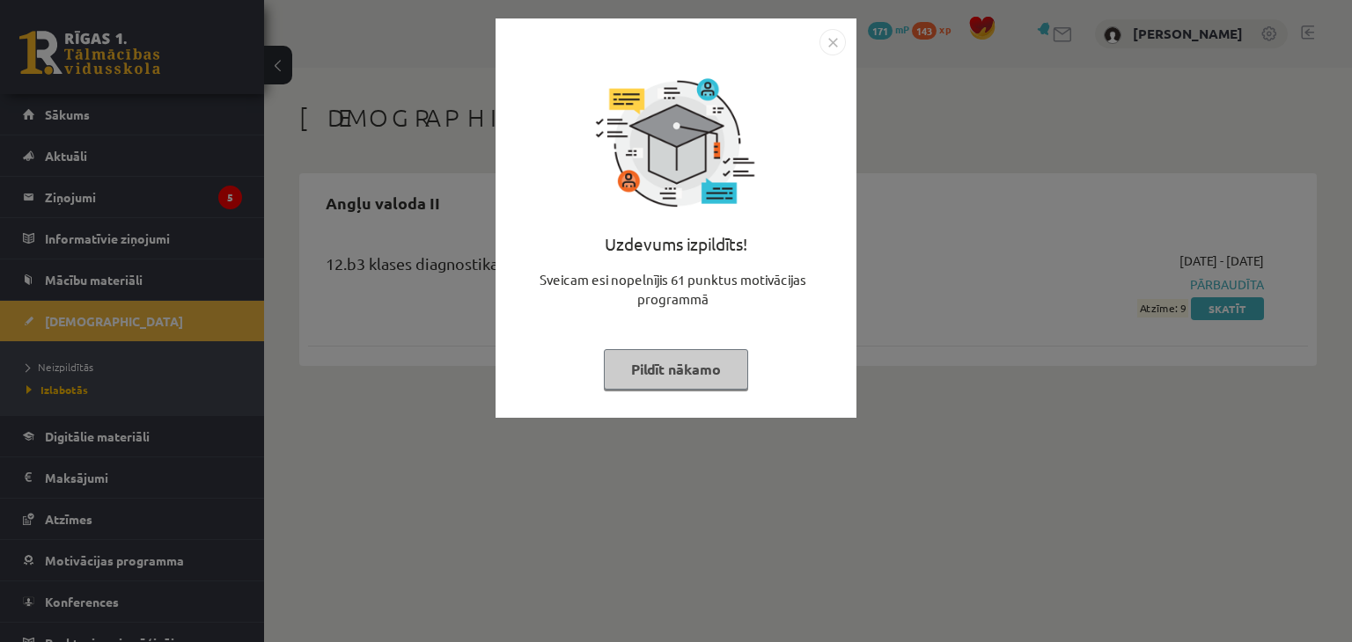
click at [831, 47] on img "Close" at bounding box center [832, 42] width 26 height 26
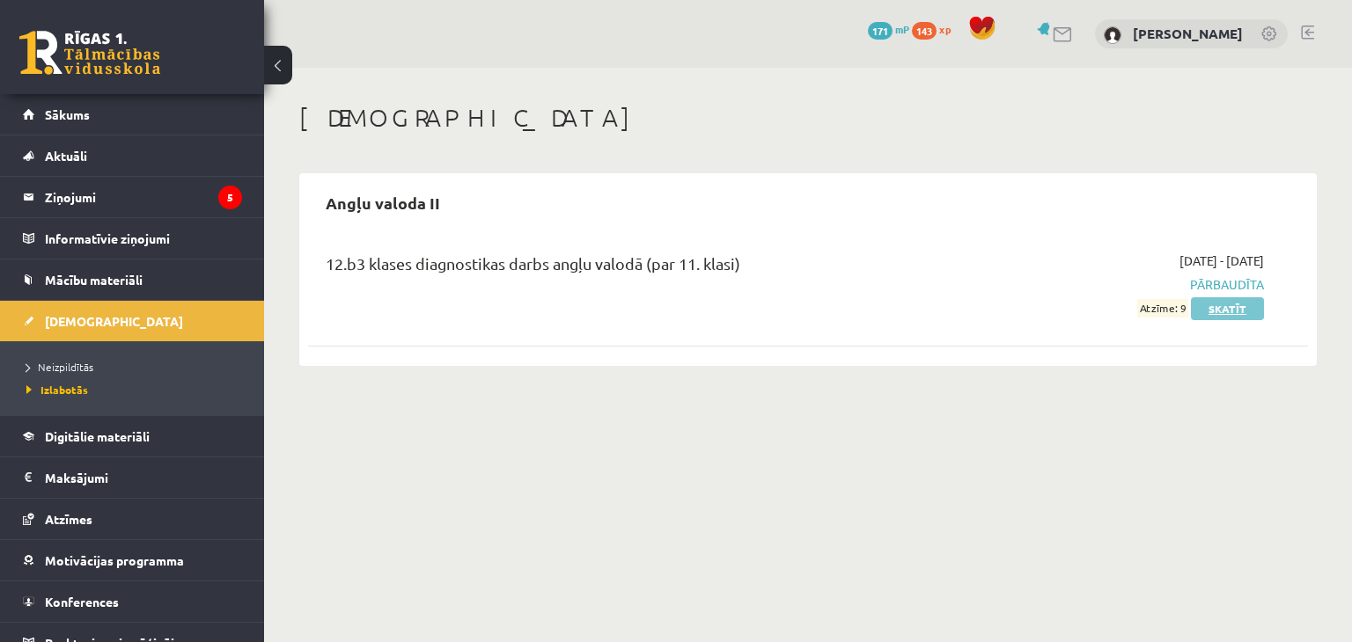
click at [1225, 311] on link "Skatīt" at bounding box center [1227, 308] width 73 height 23
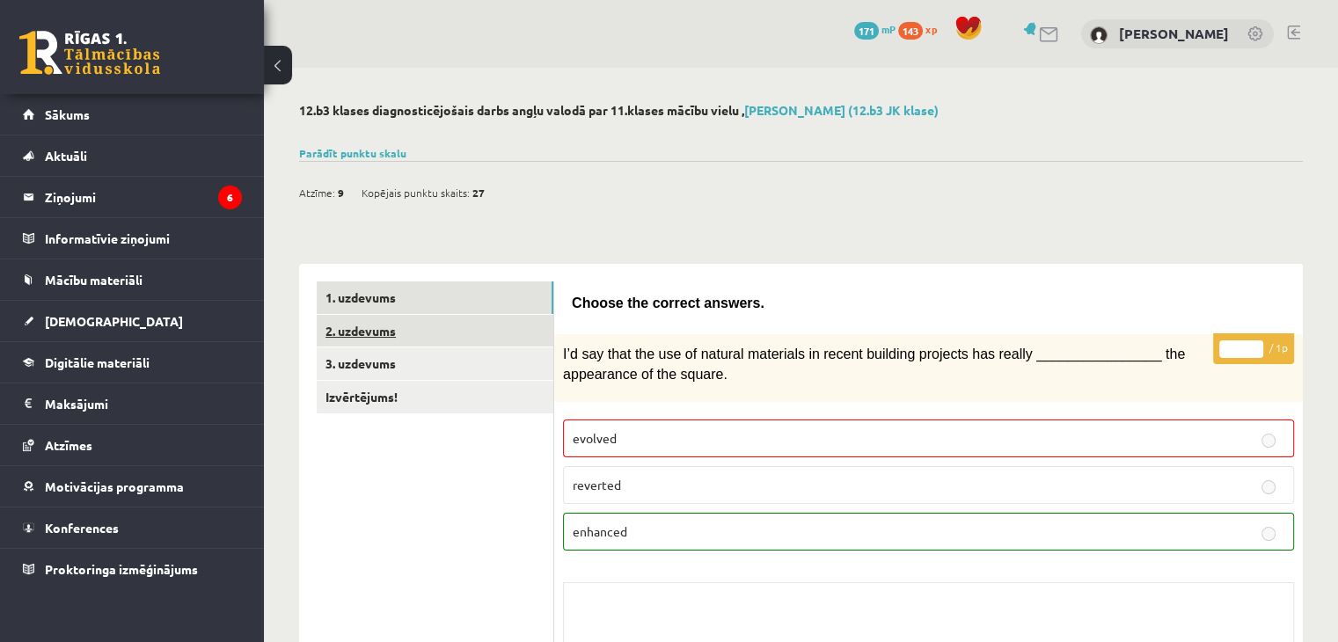
click at [485, 322] on link "2. uzdevums" at bounding box center [435, 331] width 237 height 33
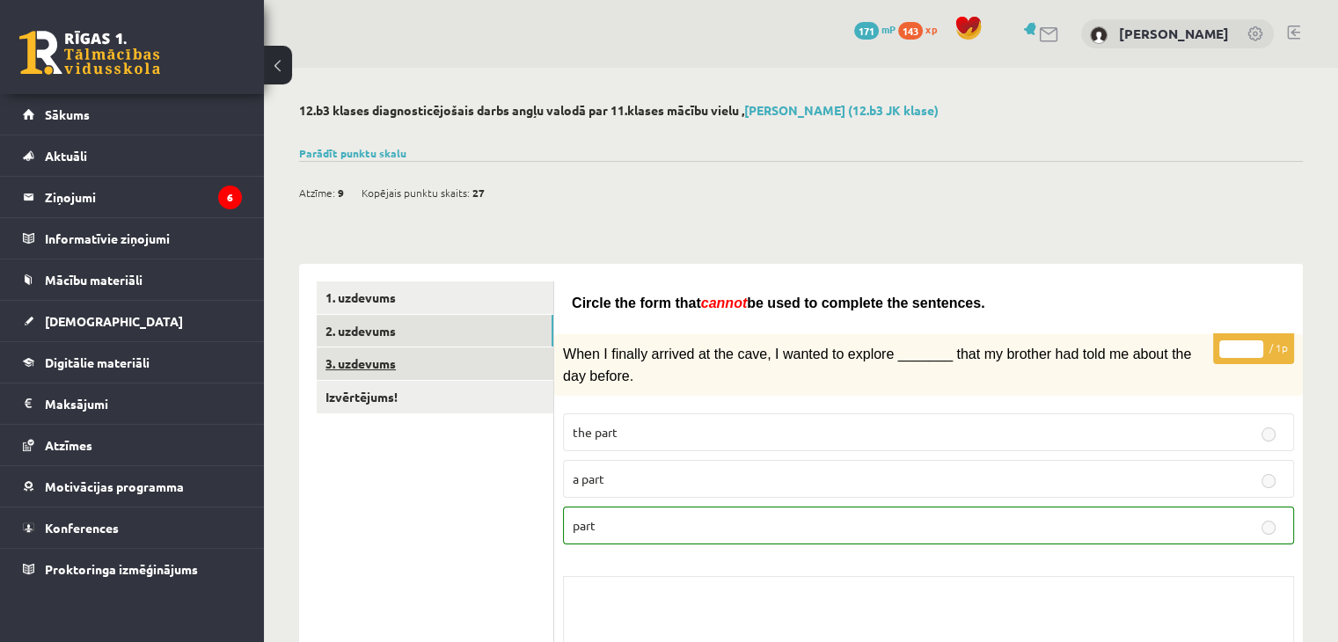
click at [495, 371] on link "3. uzdevums" at bounding box center [435, 364] width 237 height 33
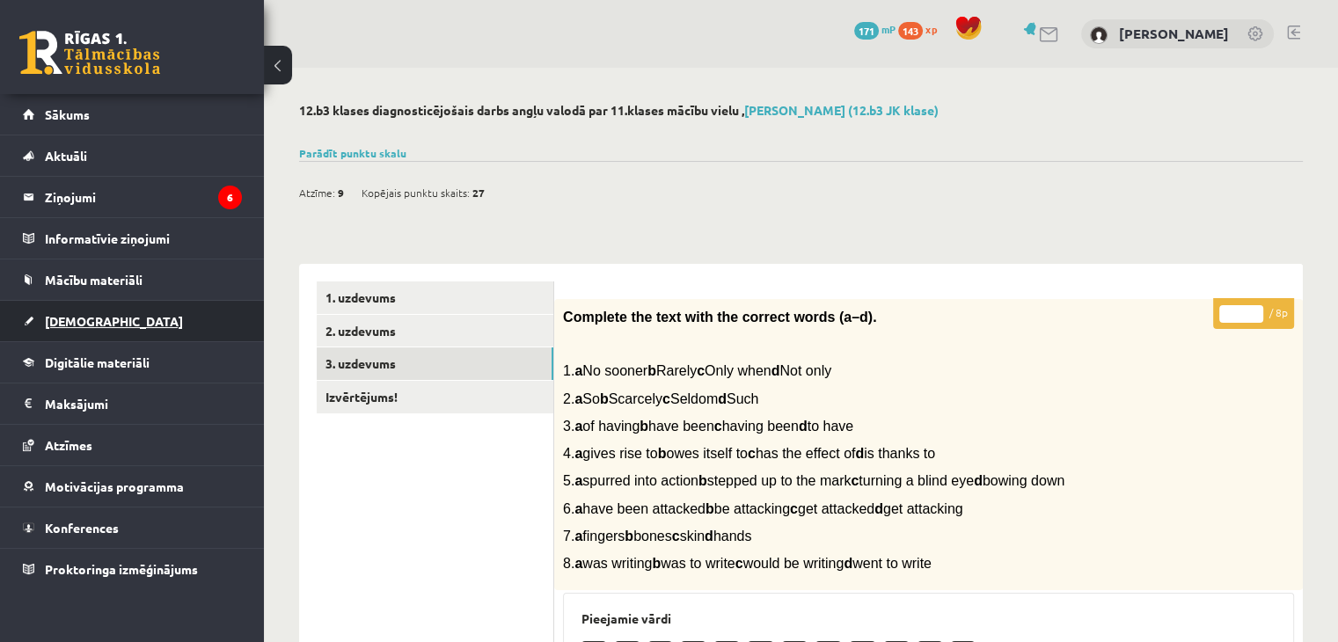
click at [76, 325] on span "[DEMOGRAPHIC_DATA]" at bounding box center [114, 321] width 138 height 16
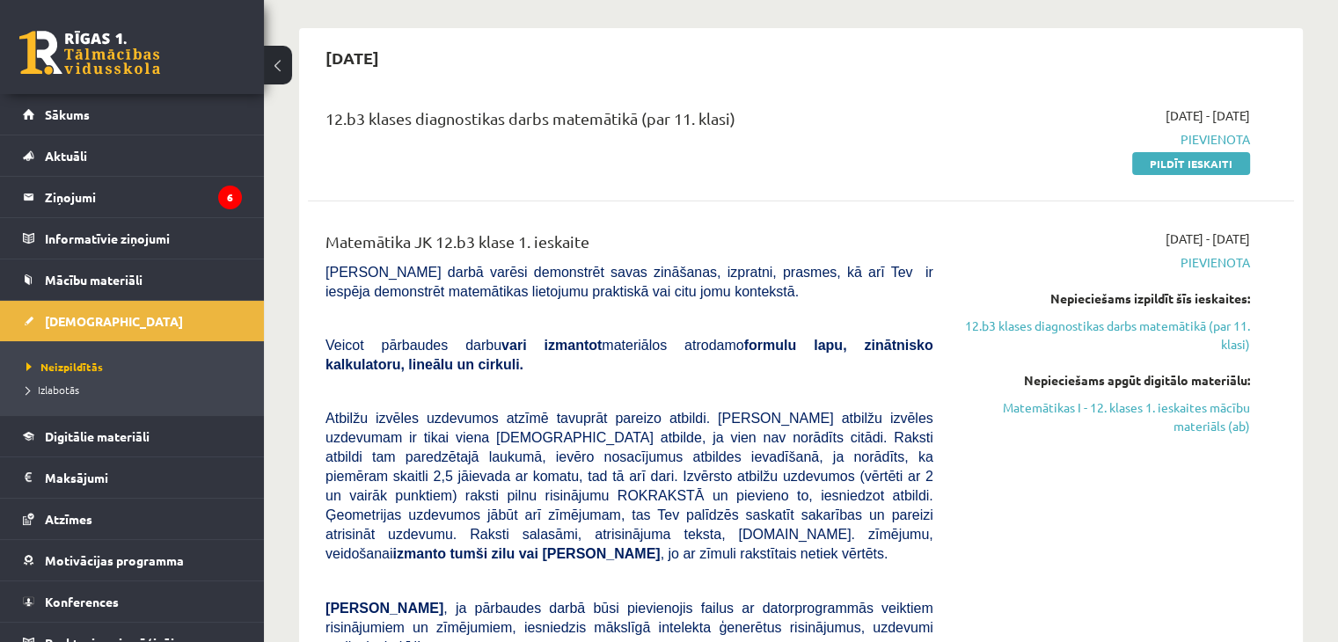
scroll to position [176, 0]
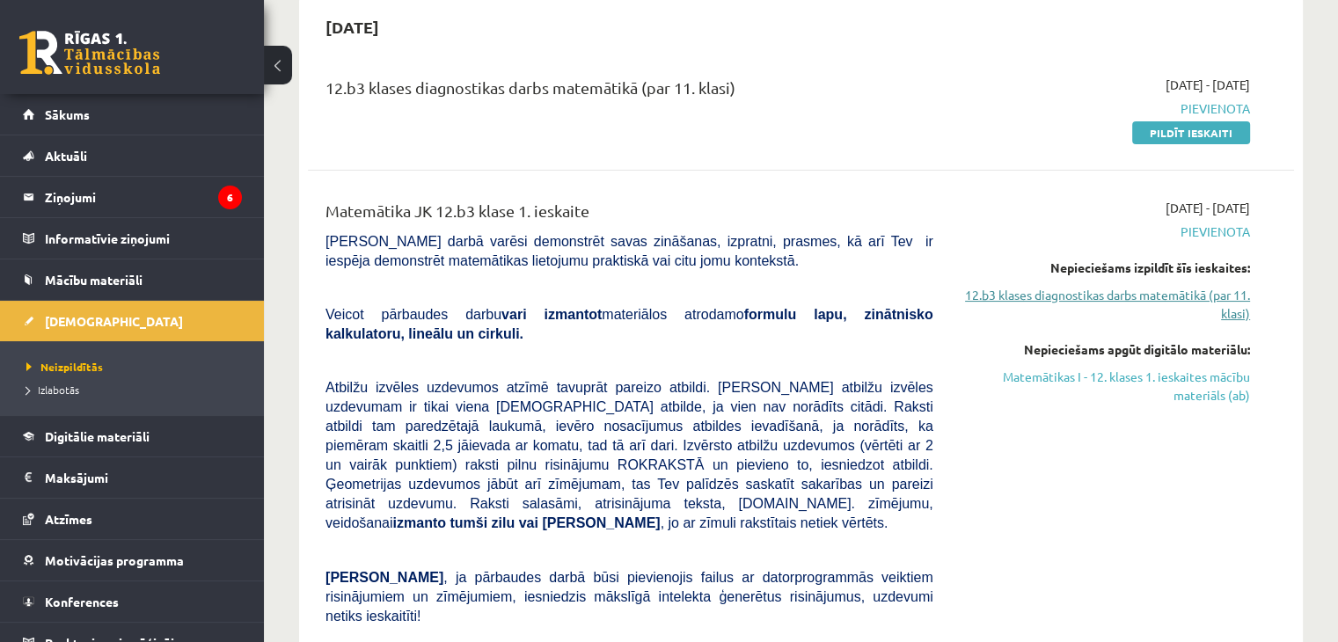
click at [1071, 300] on link "12.b3 klases diagnostikas darbs matemātikā (par 11. klasi)" at bounding box center [1105, 304] width 290 height 37
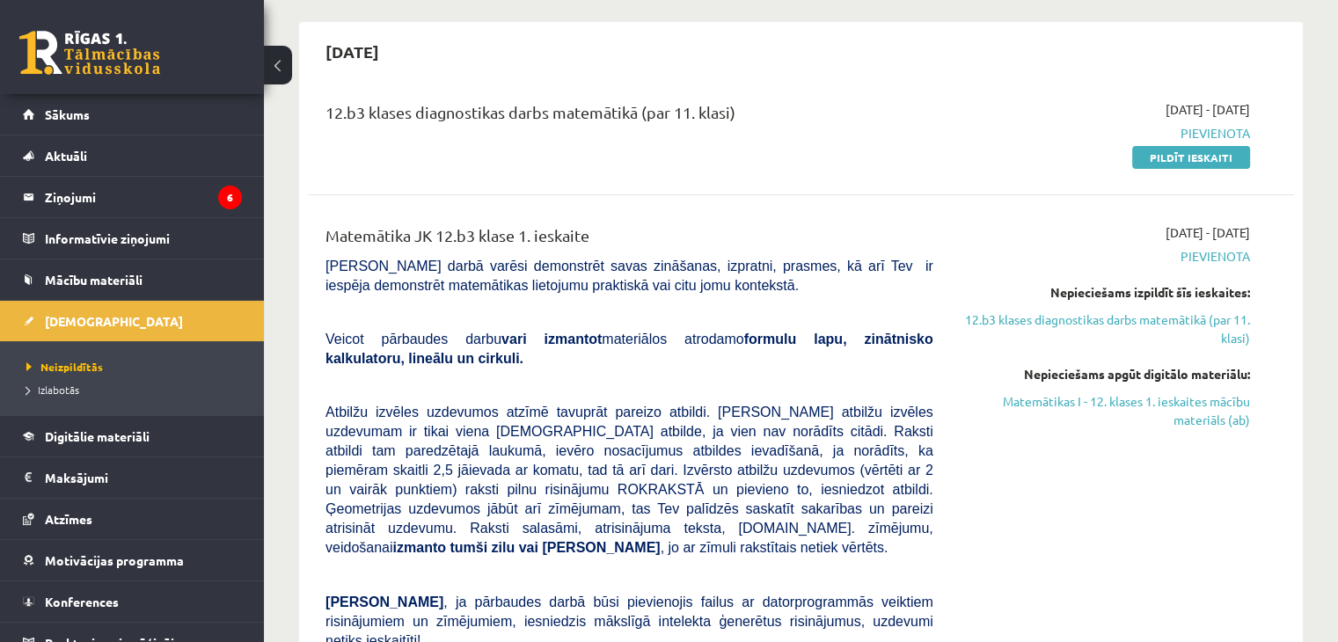
scroll to position [88, 0]
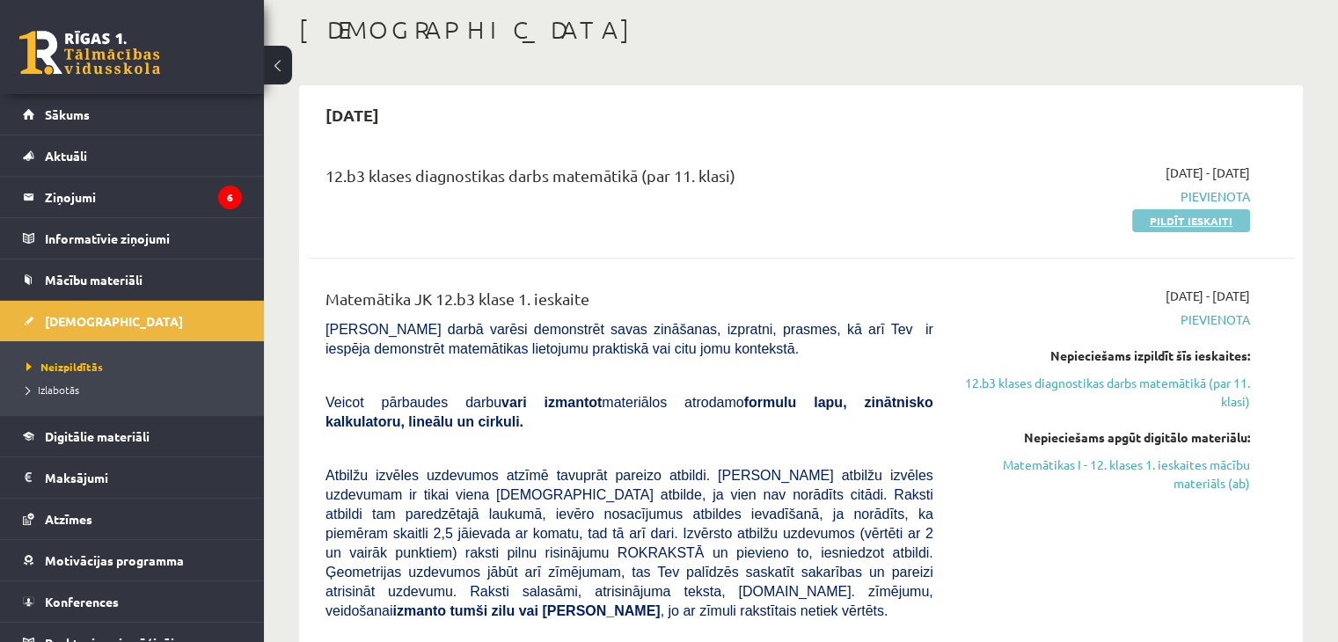
click at [1190, 222] on link "Pildīt ieskaiti" at bounding box center [1192, 220] width 118 height 23
click at [1158, 222] on link "Pildīt ieskaiti" at bounding box center [1192, 220] width 118 height 23
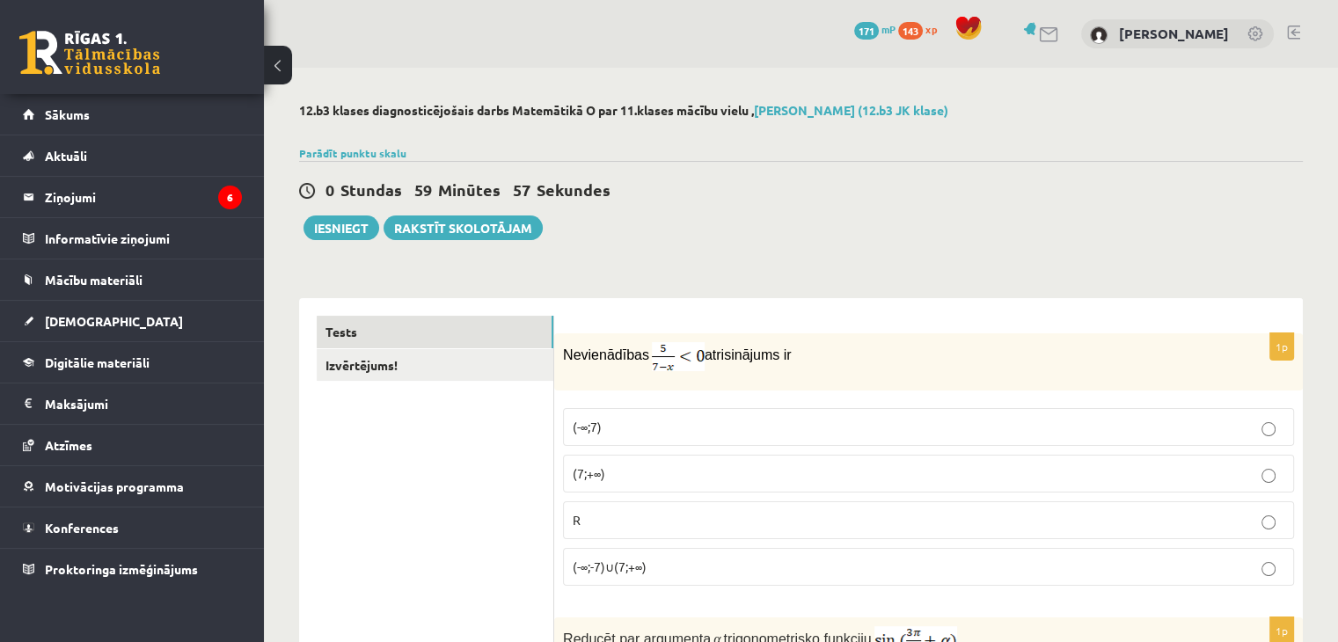
scroll to position [176, 0]
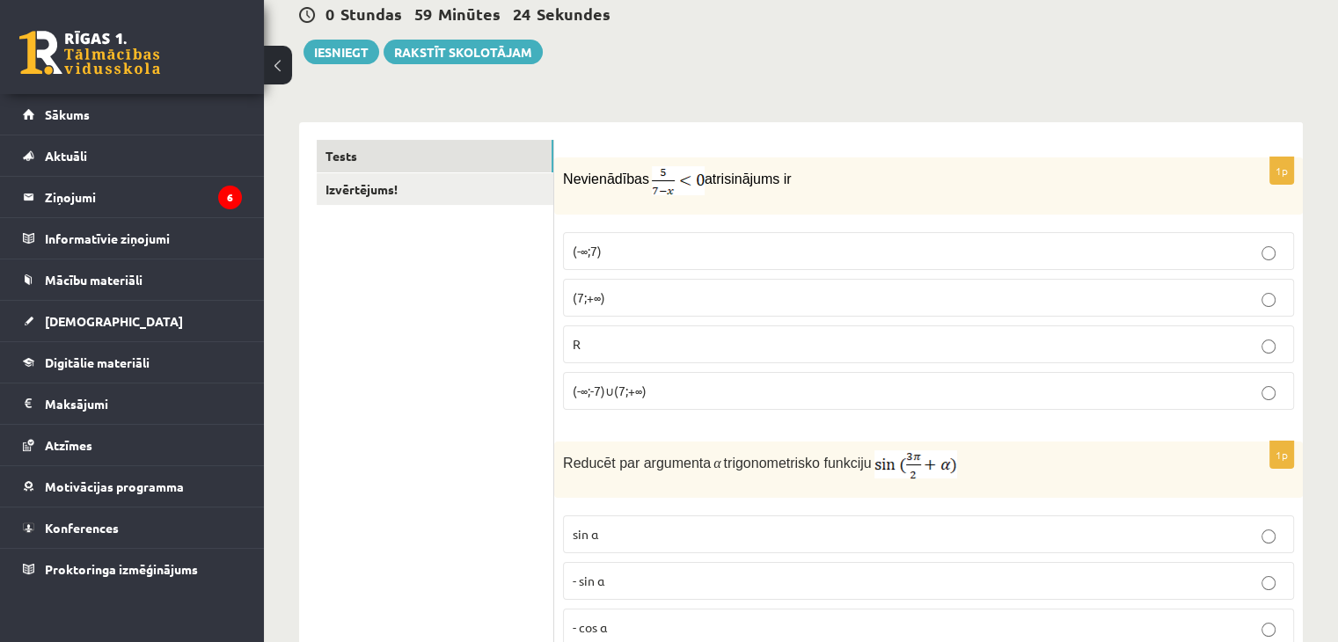
drag, startPoint x: 566, startPoint y: 398, endPoint x: 516, endPoint y: 360, distance: 62.8
click at [638, 356] on label "R" at bounding box center [928, 345] width 731 height 38
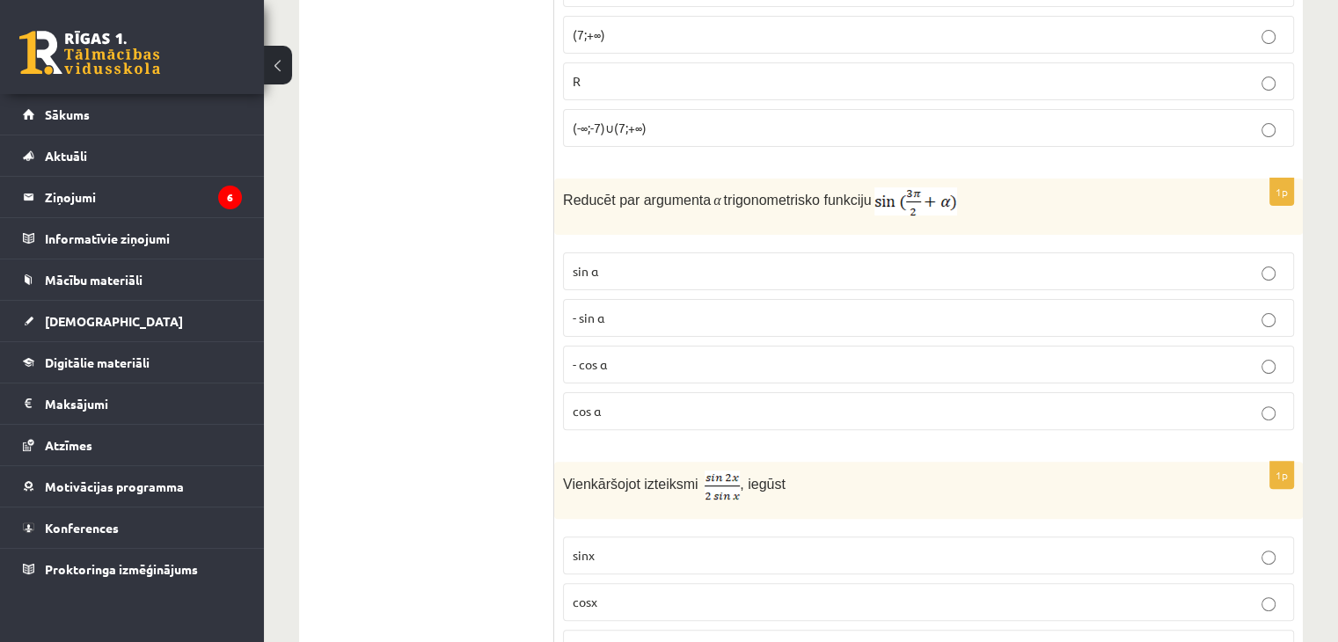
scroll to position [440, 0]
click at [596, 409] on span "cos⁡ α" at bounding box center [587, 410] width 28 height 16
click at [653, 409] on p "cos⁡ α" at bounding box center [929, 410] width 712 height 18
click at [641, 303] on label "- sin ⁡α" at bounding box center [928, 317] width 731 height 38
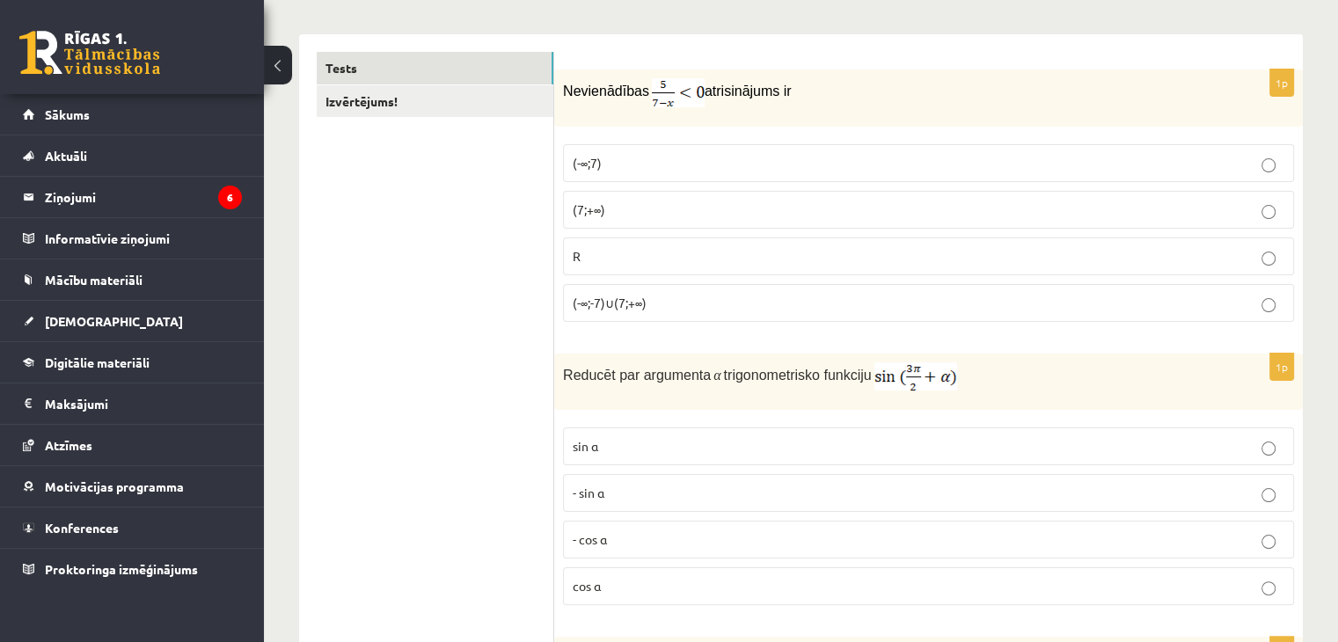
scroll to position [528, 0]
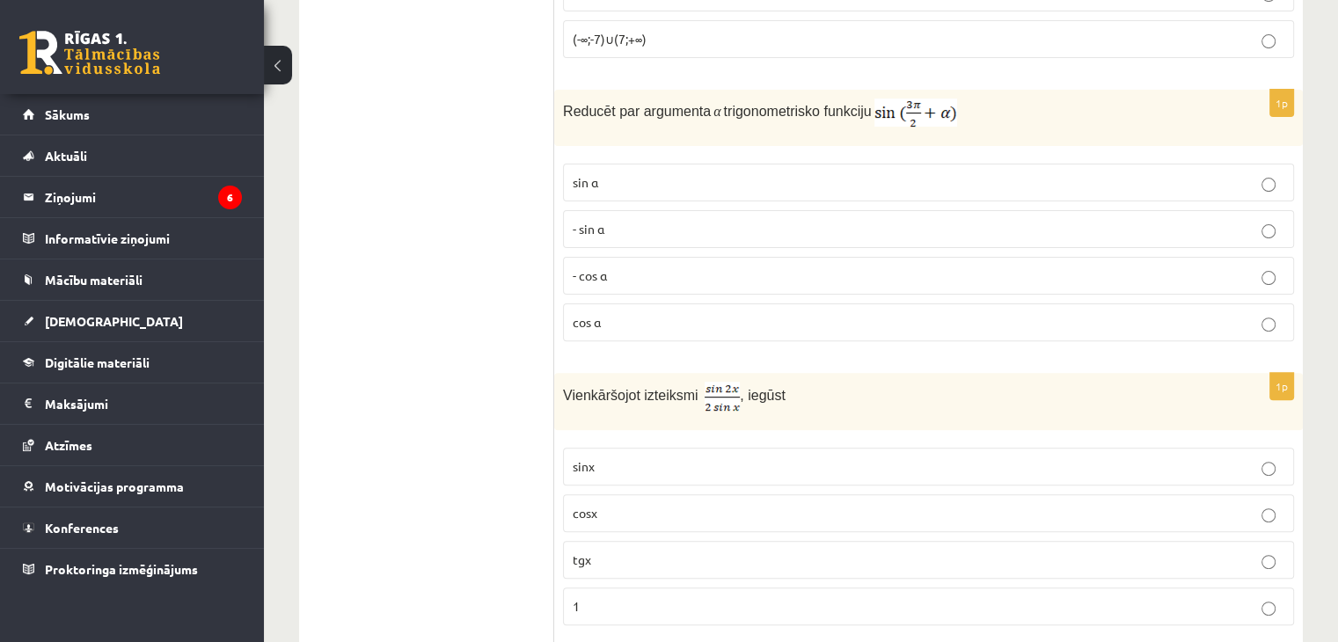
click at [709, 206] on fieldset "sin⁡ α - sin ⁡α - cos ⁡α cos⁡ α" at bounding box center [928, 251] width 731 height 192
click at [687, 199] on label "sin⁡ α" at bounding box center [928, 183] width 731 height 38
click at [646, 315] on p "cos⁡ α" at bounding box center [929, 322] width 712 height 18
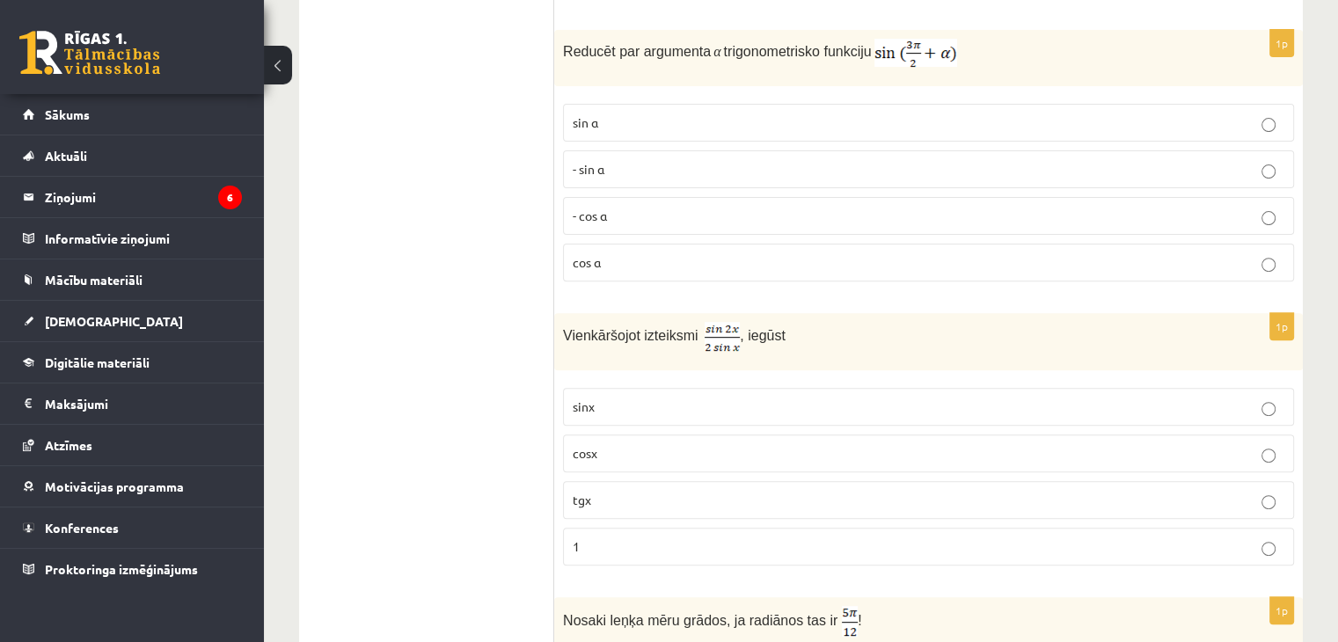
scroll to position [704, 0]
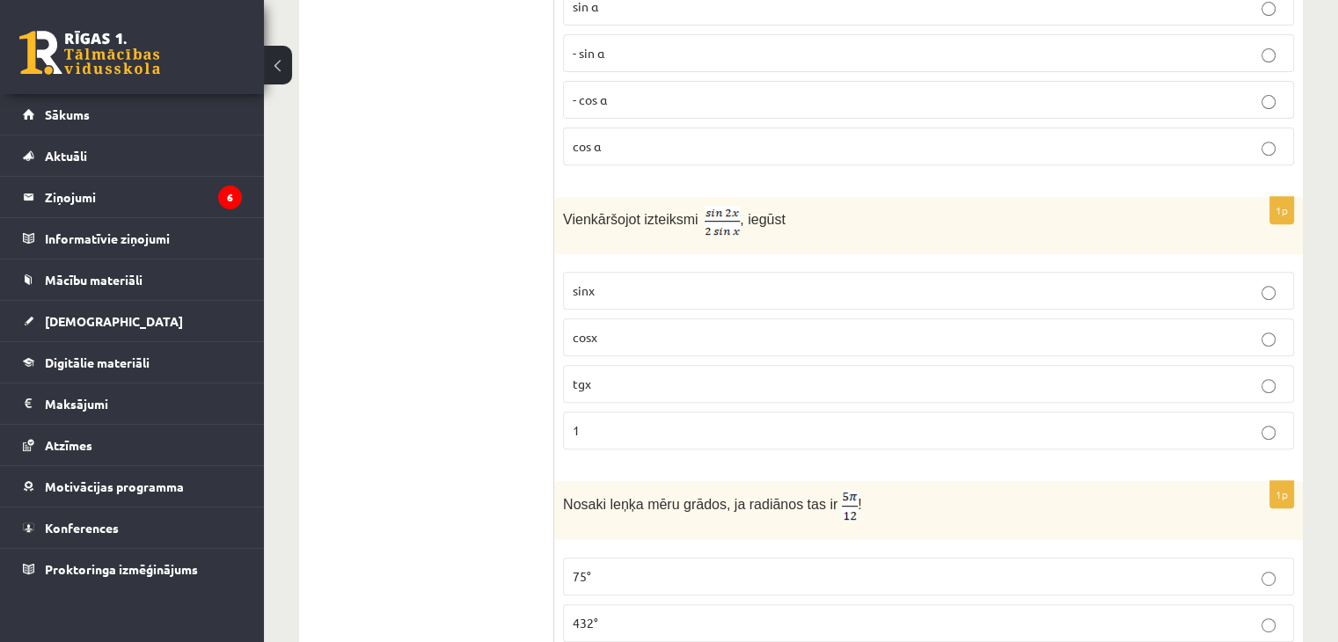
click at [650, 334] on p "cosx" at bounding box center [929, 337] width 712 height 18
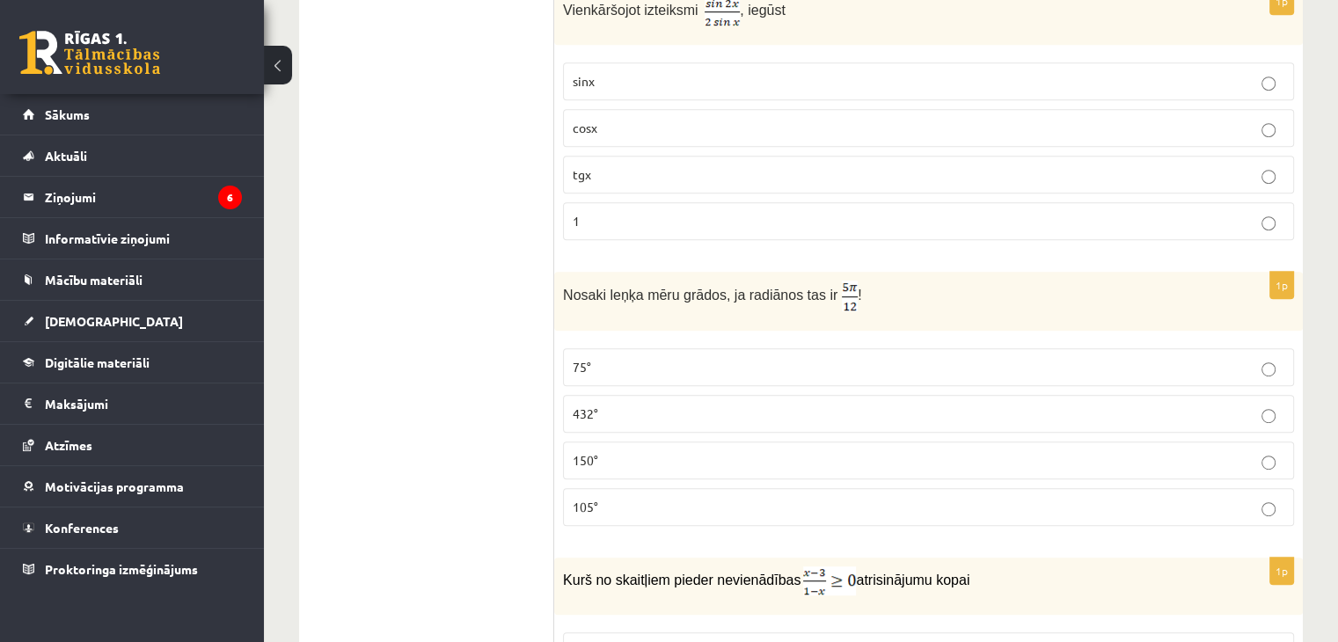
scroll to position [968, 0]
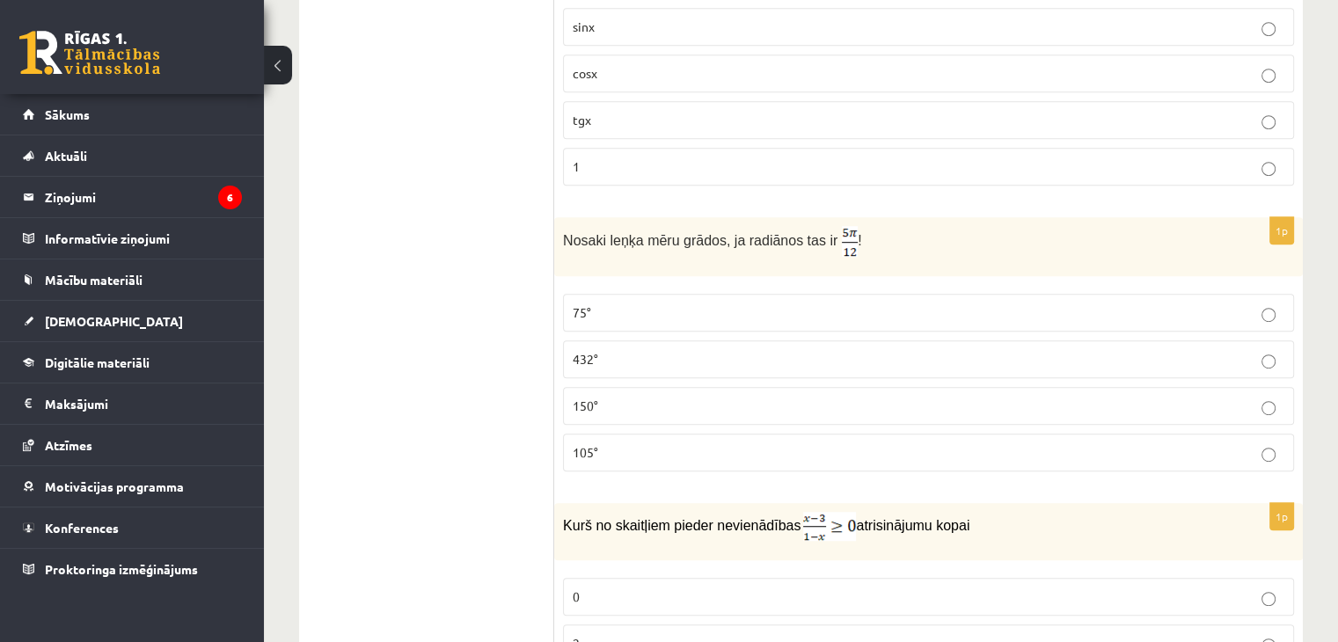
click at [681, 317] on p "75°" at bounding box center [929, 313] width 712 height 18
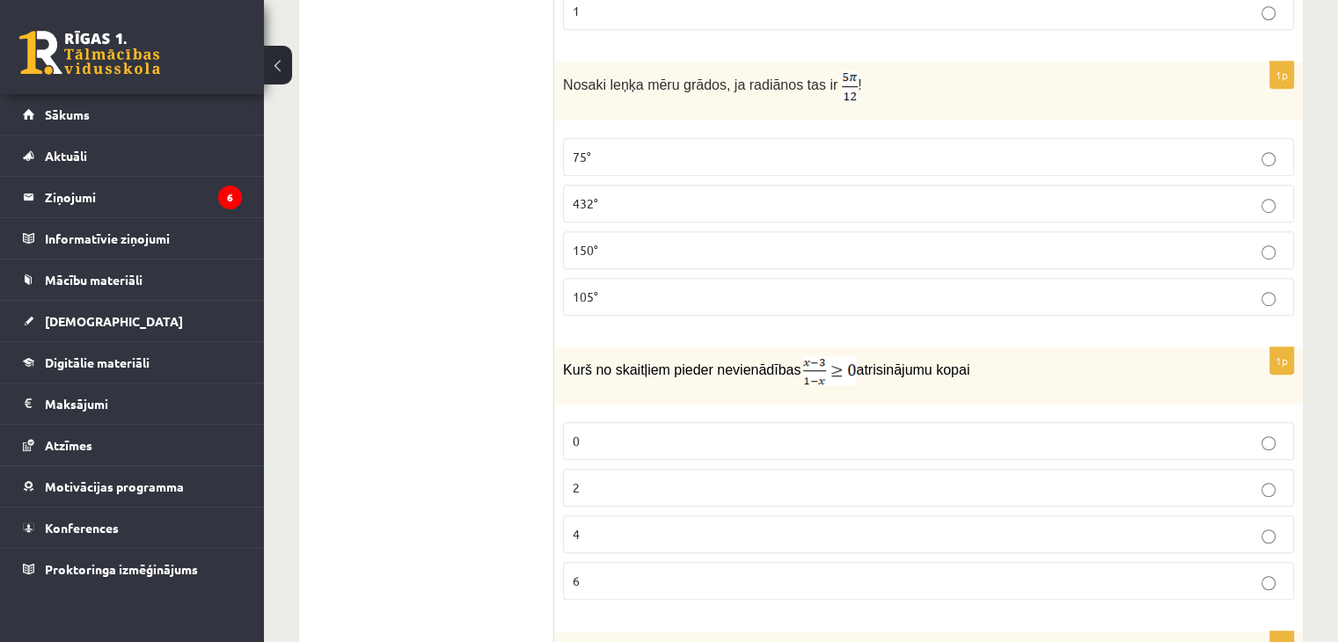
scroll to position [1232, 0]
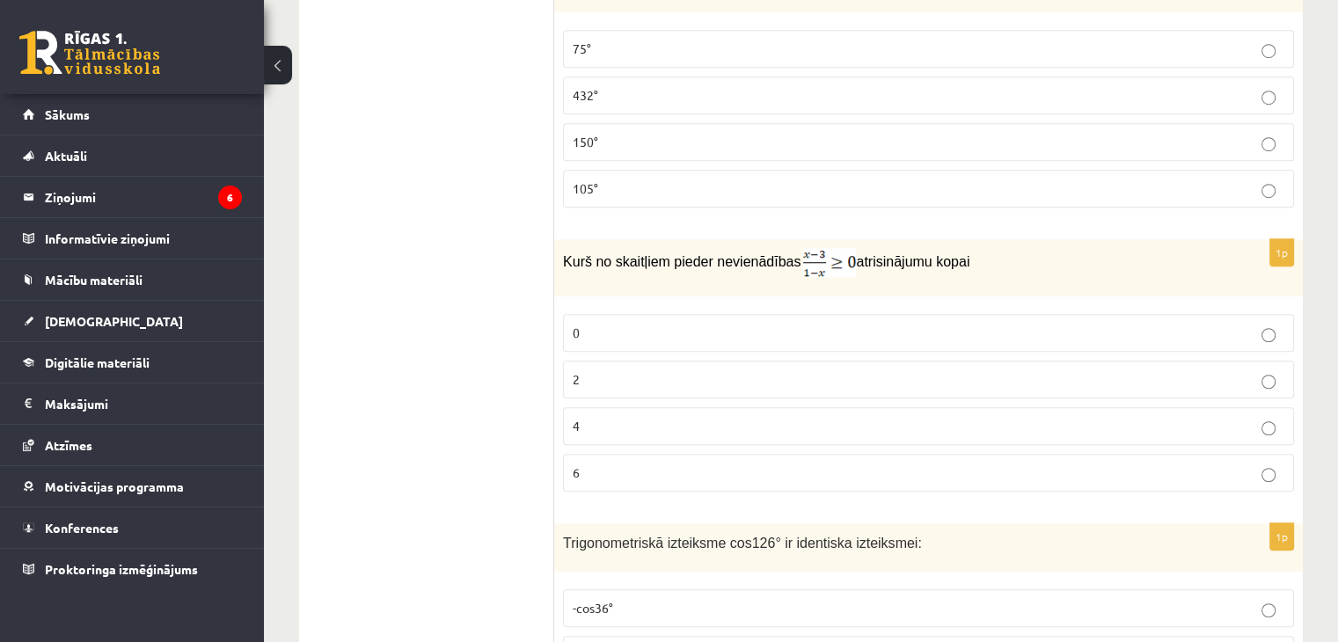
click at [862, 390] on label "2" at bounding box center [928, 380] width 731 height 38
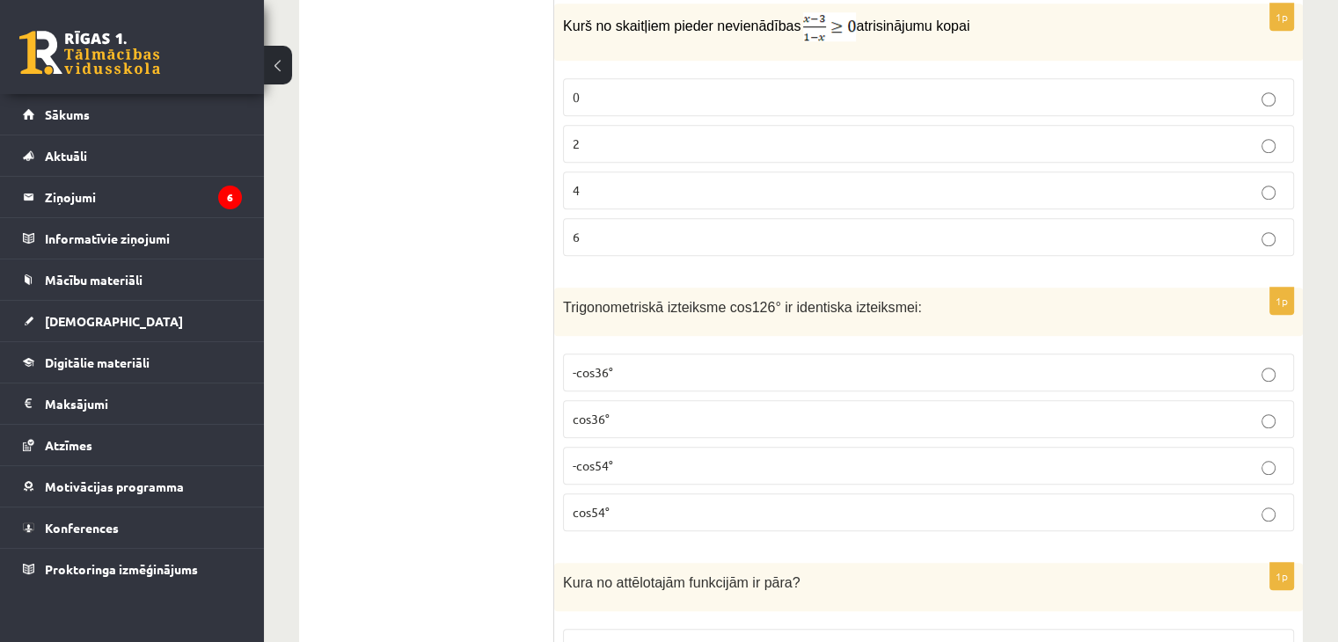
scroll to position [1496, 0]
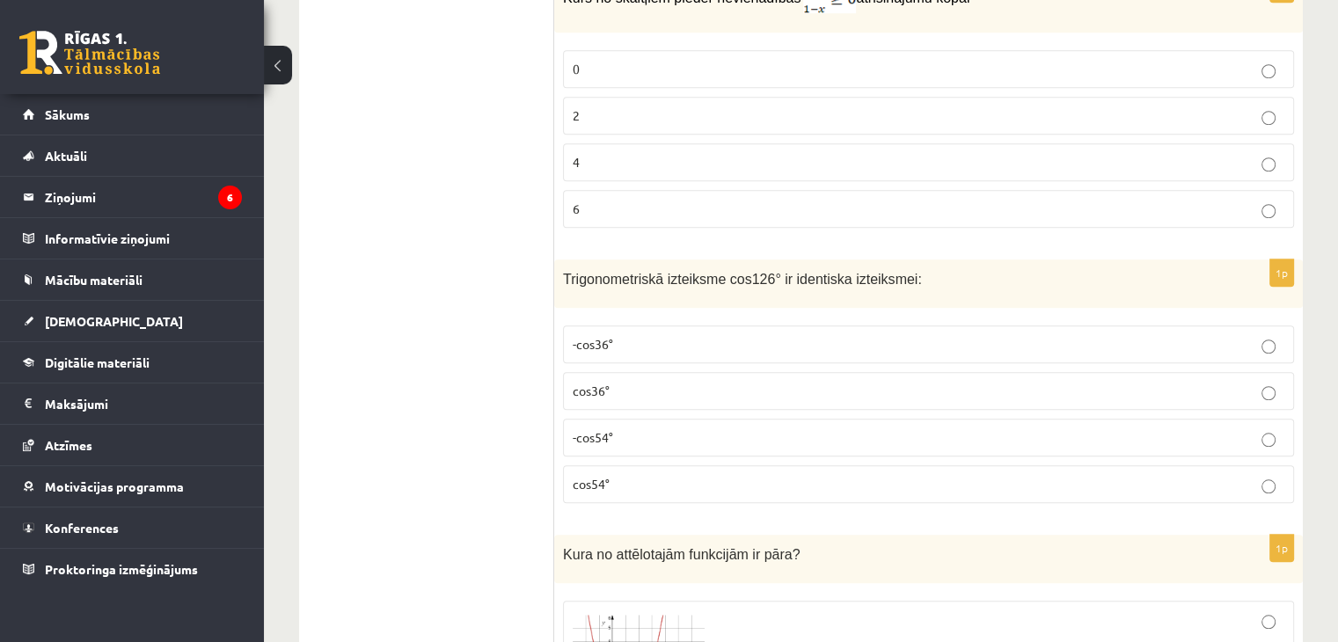
click at [667, 486] on label "cos54°" at bounding box center [928, 485] width 731 height 38
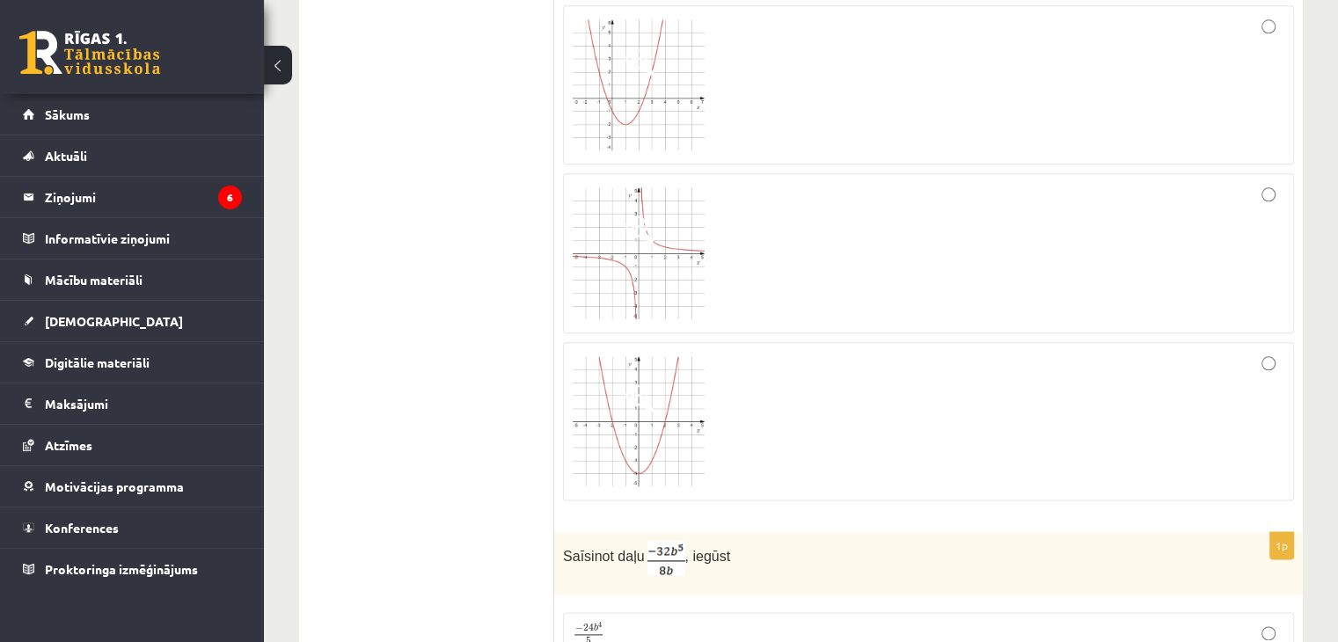
scroll to position [2102, 0]
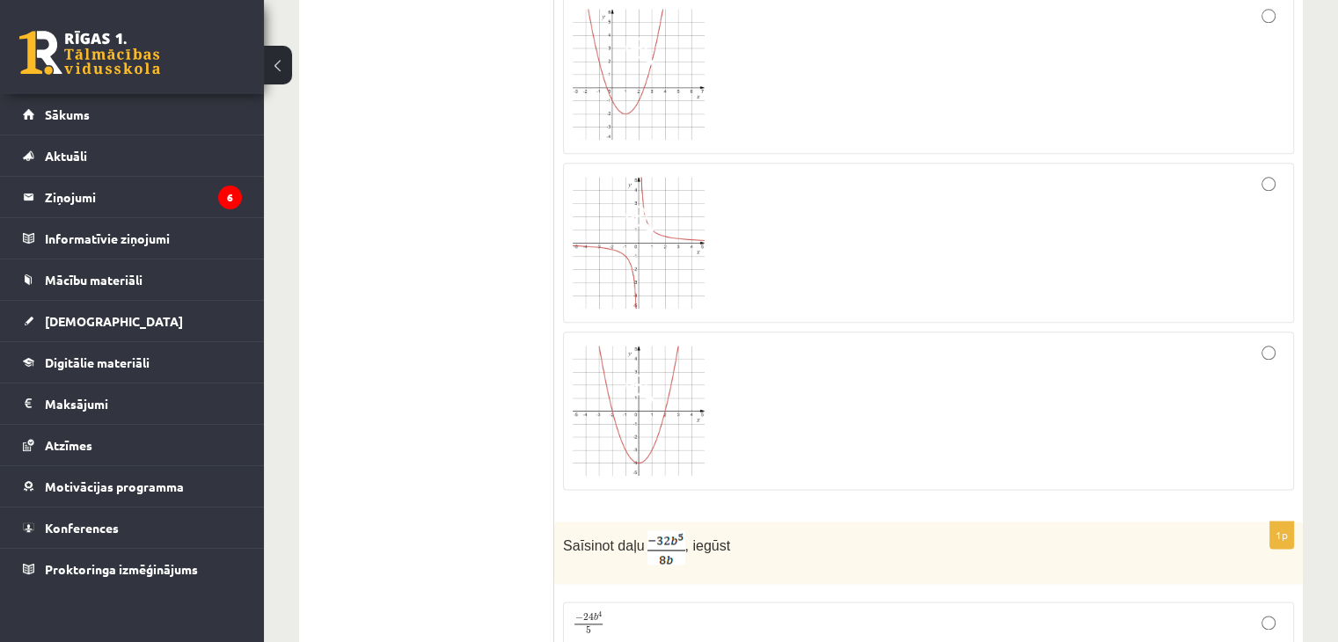
click at [757, 251] on div at bounding box center [929, 242] width 712 height 141
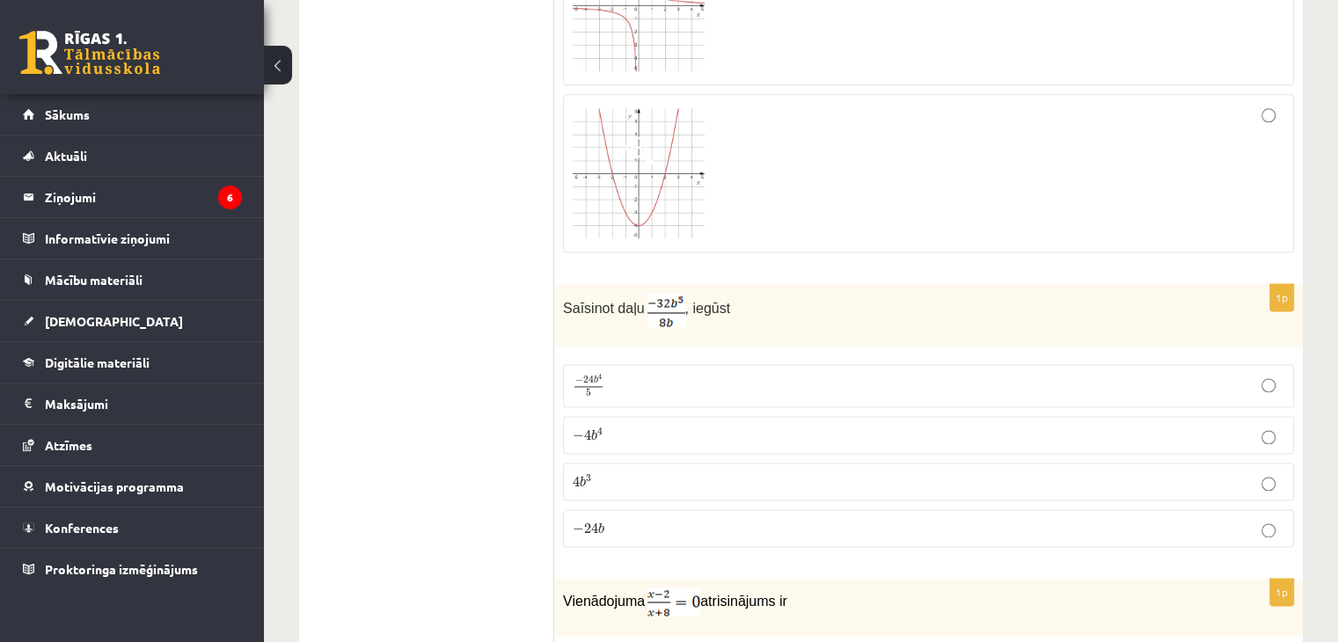
scroll to position [2366, 0]
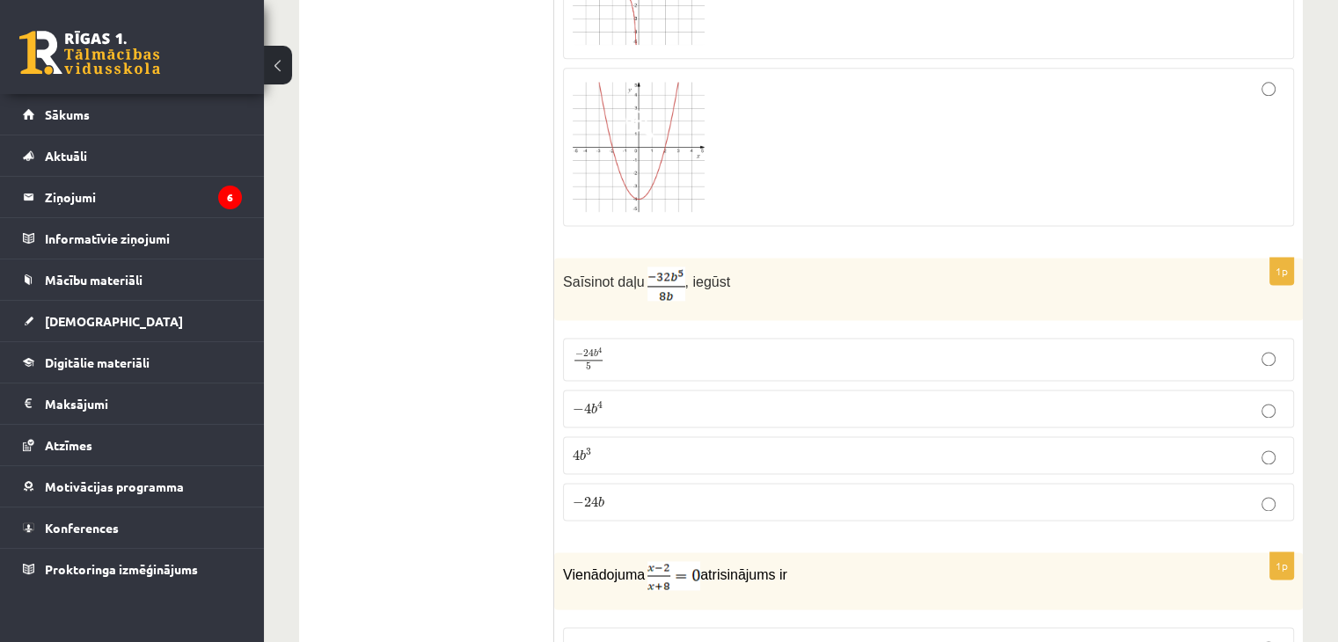
click at [683, 400] on p "− 4 b 4 − 4 b 4" at bounding box center [929, 409] width 712 height 18
click at [633, 405] on p "− 4 b 4 − 4 b 4" at bounding box center [929, 409] width 712 height 18
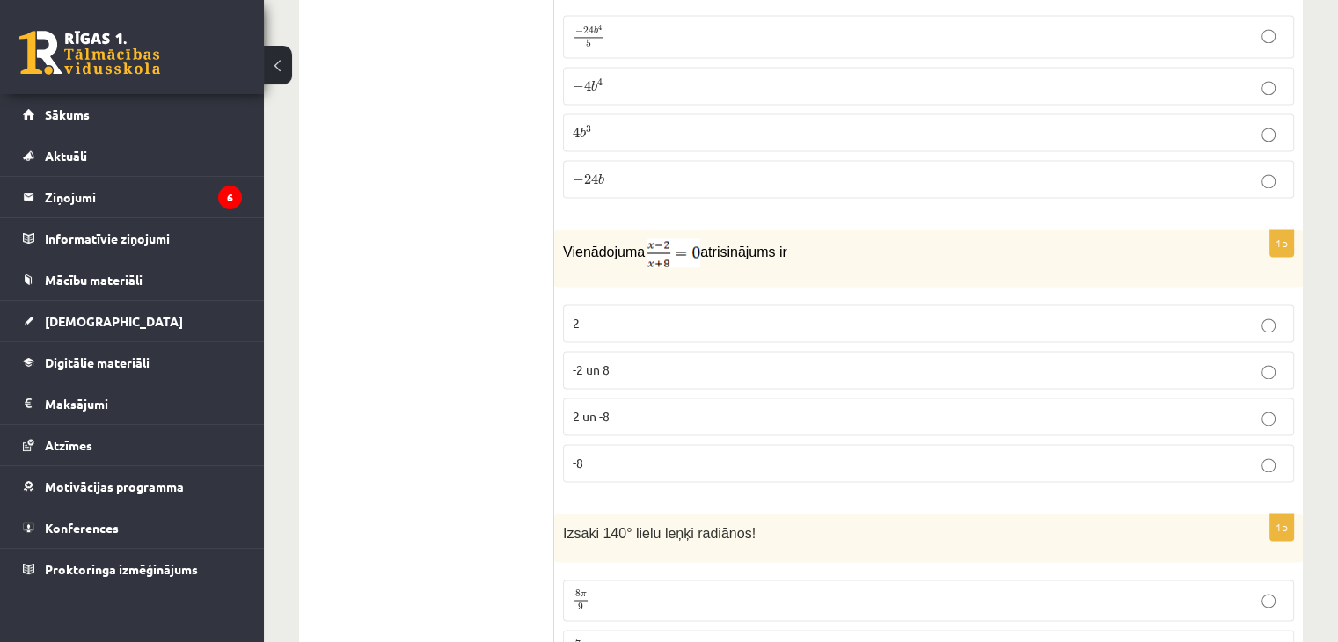
scroll to position [2718, 0]
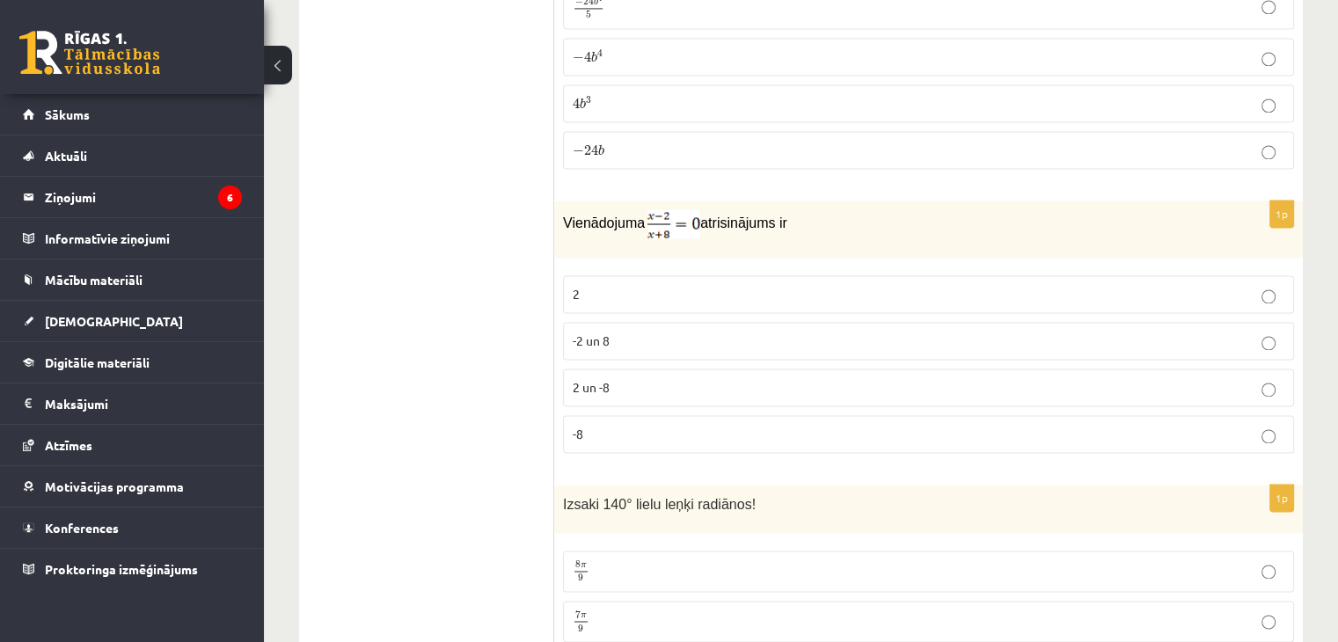
click at [669, 378] on p "2 un -8" at bounding box center [929, 387] width 712 height 18
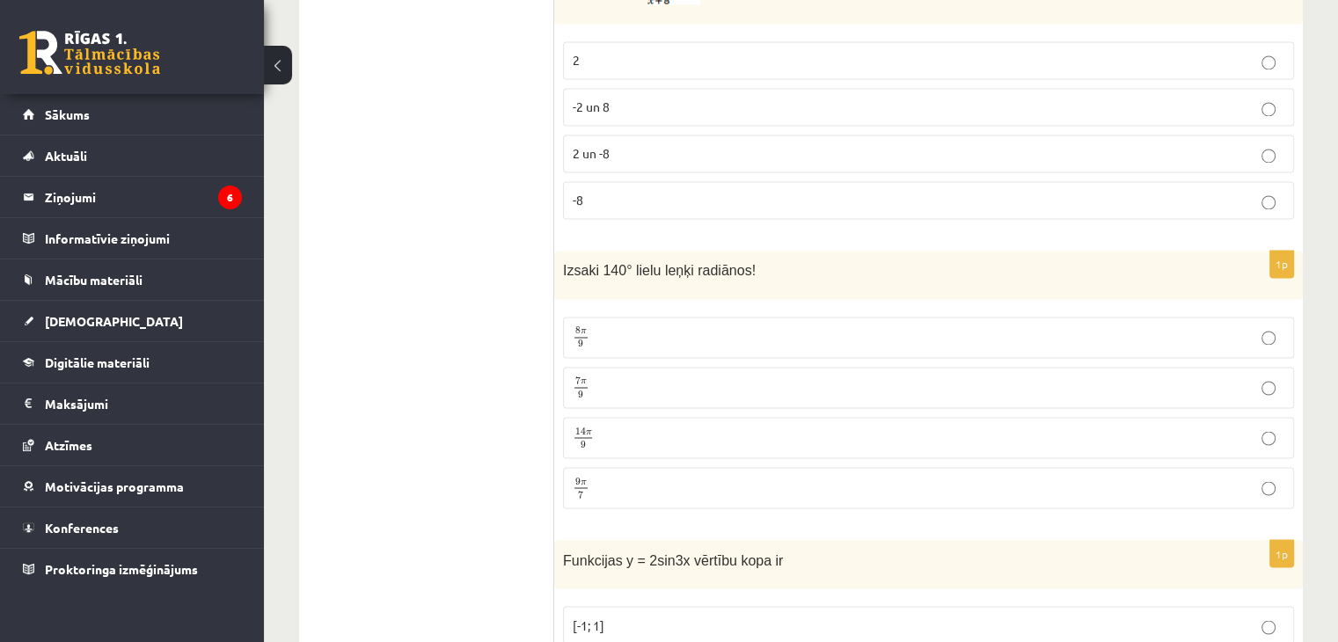
scroll to position [2982, 0]
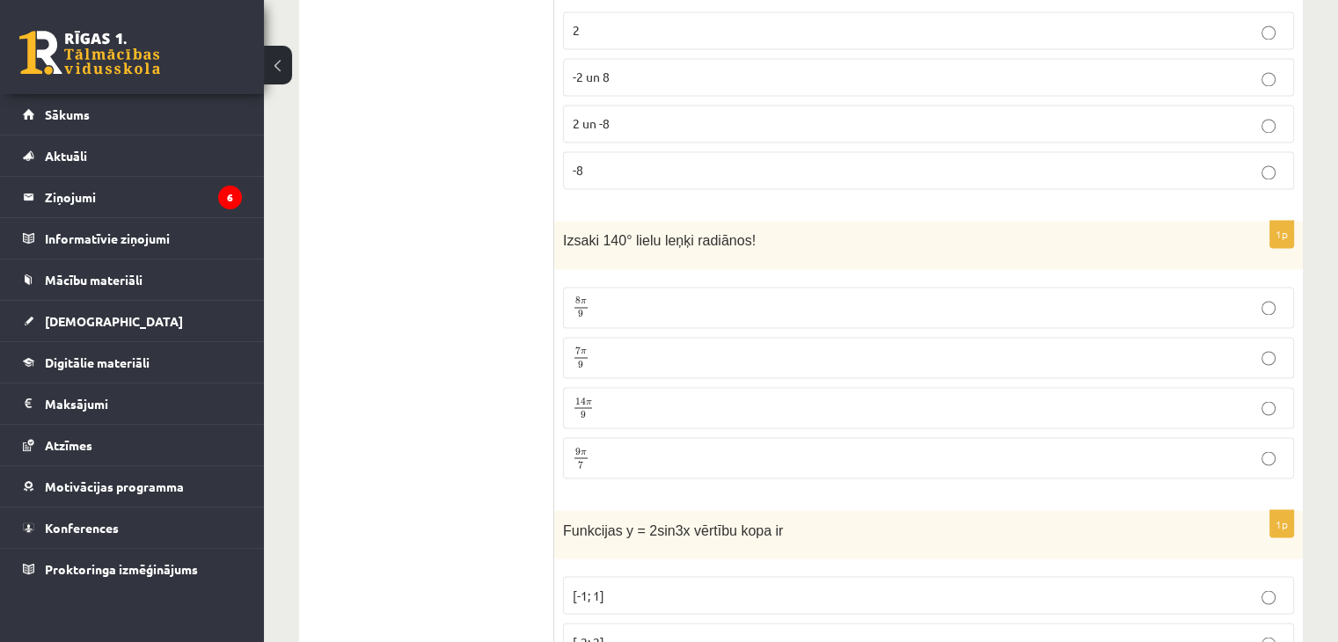
click at [785, 347] on p "7 π 9 7 π 9" at bounding box center [929, 358] width 712 height 22
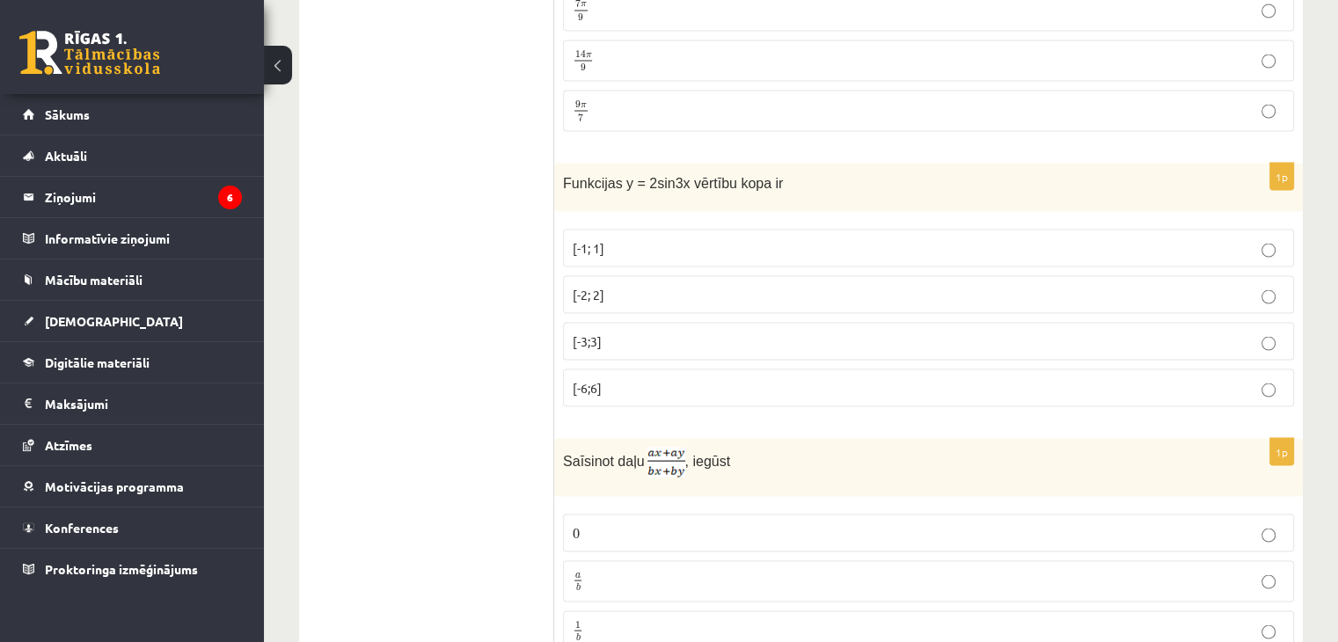
scroll to position [3334, 0]
click at [633, 327] on p "[-3;3]" at bounding box center [929, 336] width 712 height 18
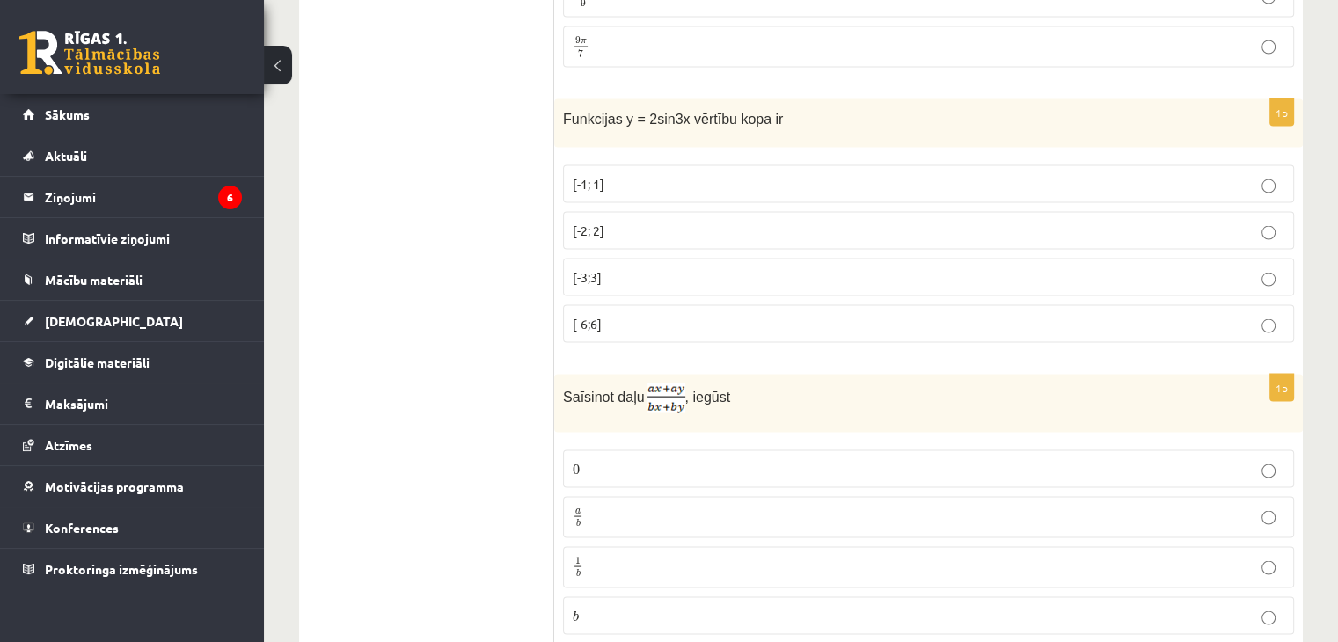
scroll to position [3520, 0]
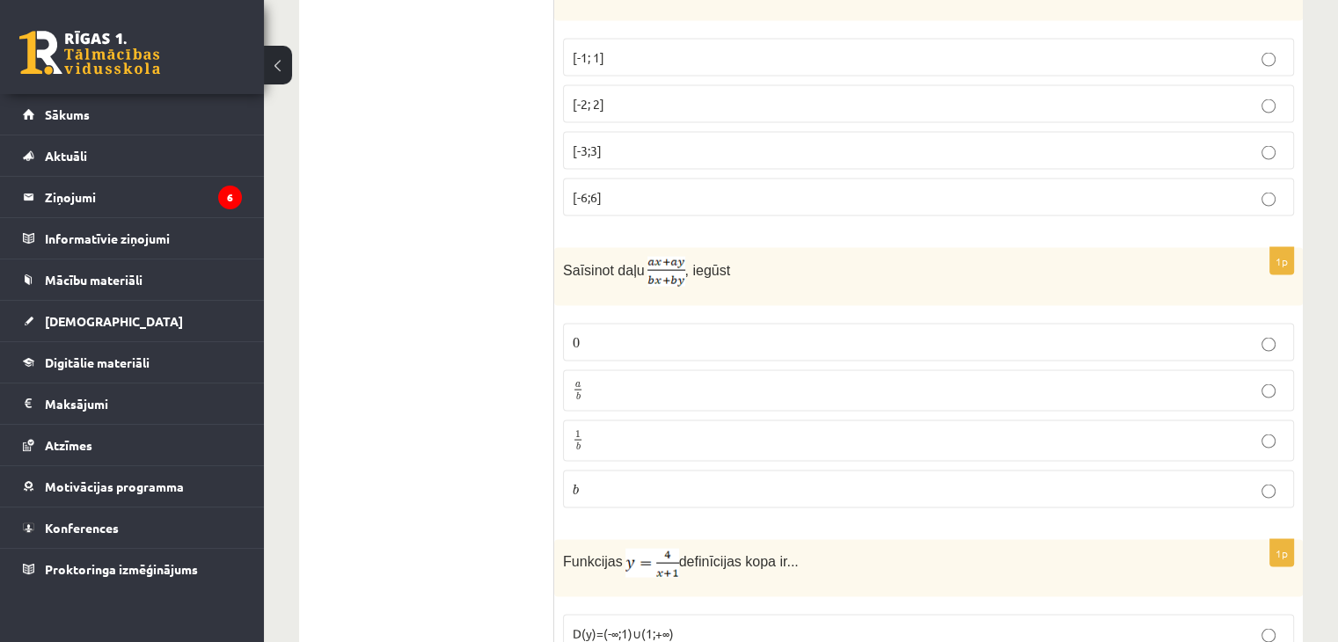
click at [648, 380] on p "a b a b" at bounding box center [929, 391] width 712 height 22
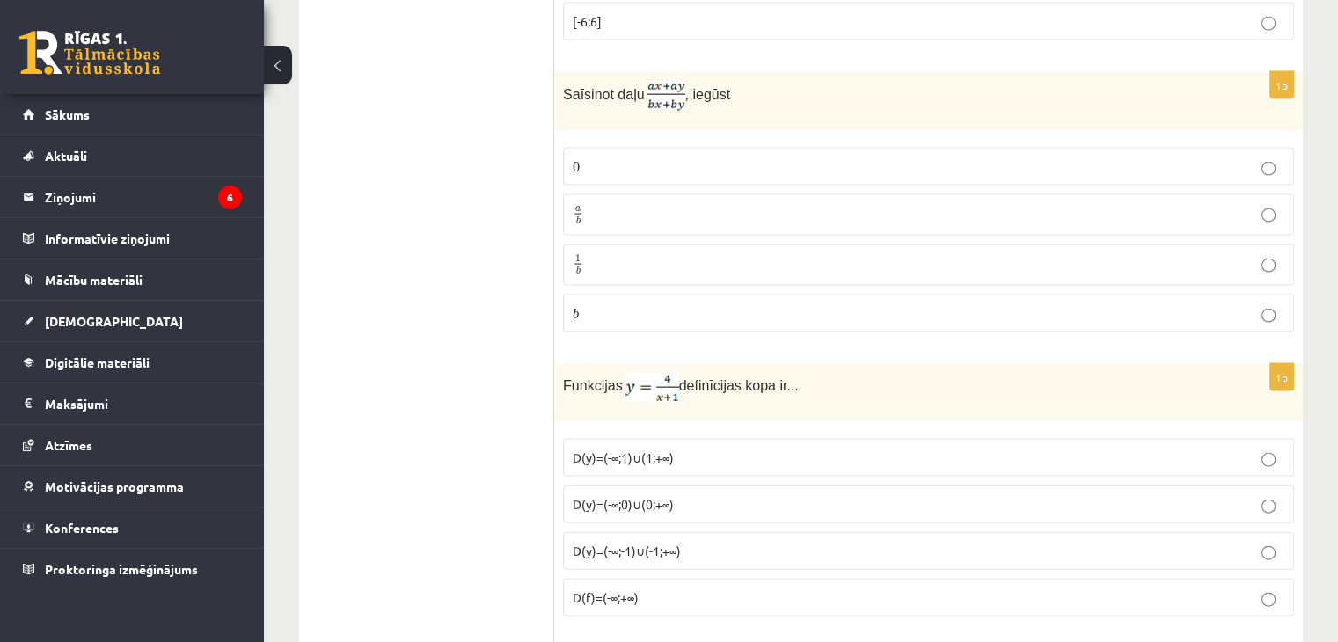
scroll to position [3784, 0]
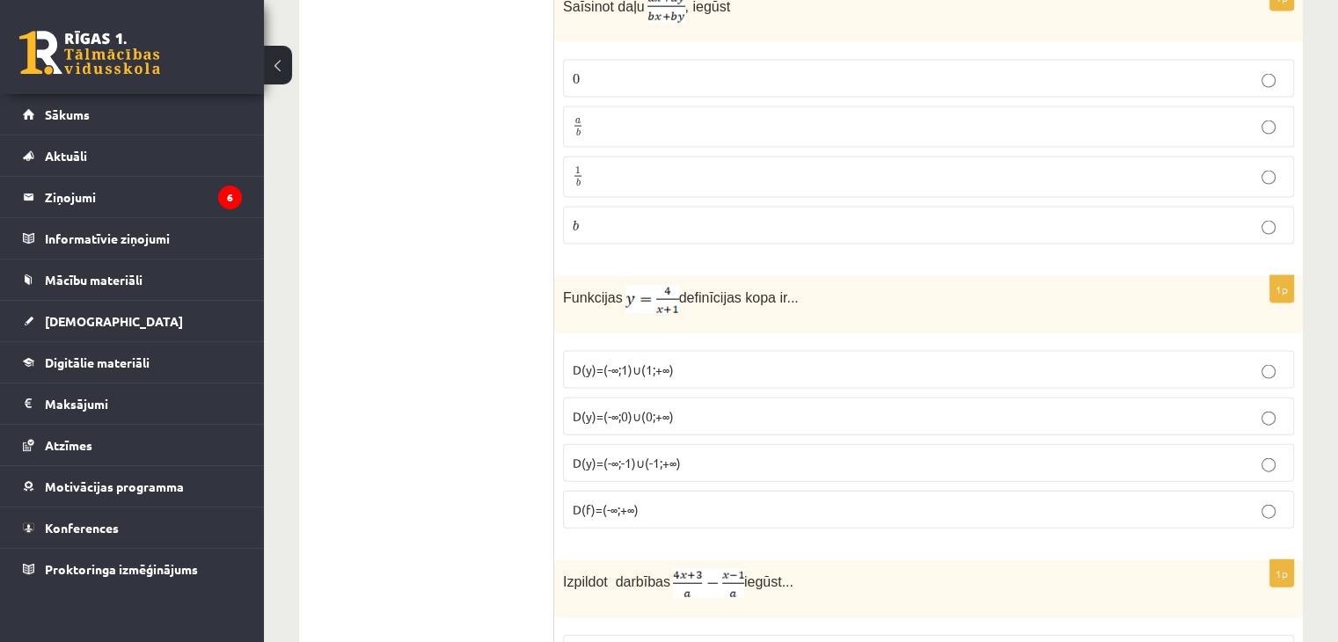
click at [664, 501] on p "D(f)=(-∞;+∞)" at bounding box center [929, 510] width 712 height 18
click at [669, 455] on label "D(y)=(-∞;-1)∪(-1;+∞)" at bounding box center [928, 463] width 731 height 38
click at [668, 362] on span "D(y)=(-∞;1)∪(1;+∞)" at bounding box center [623, 370] width 101 height 16
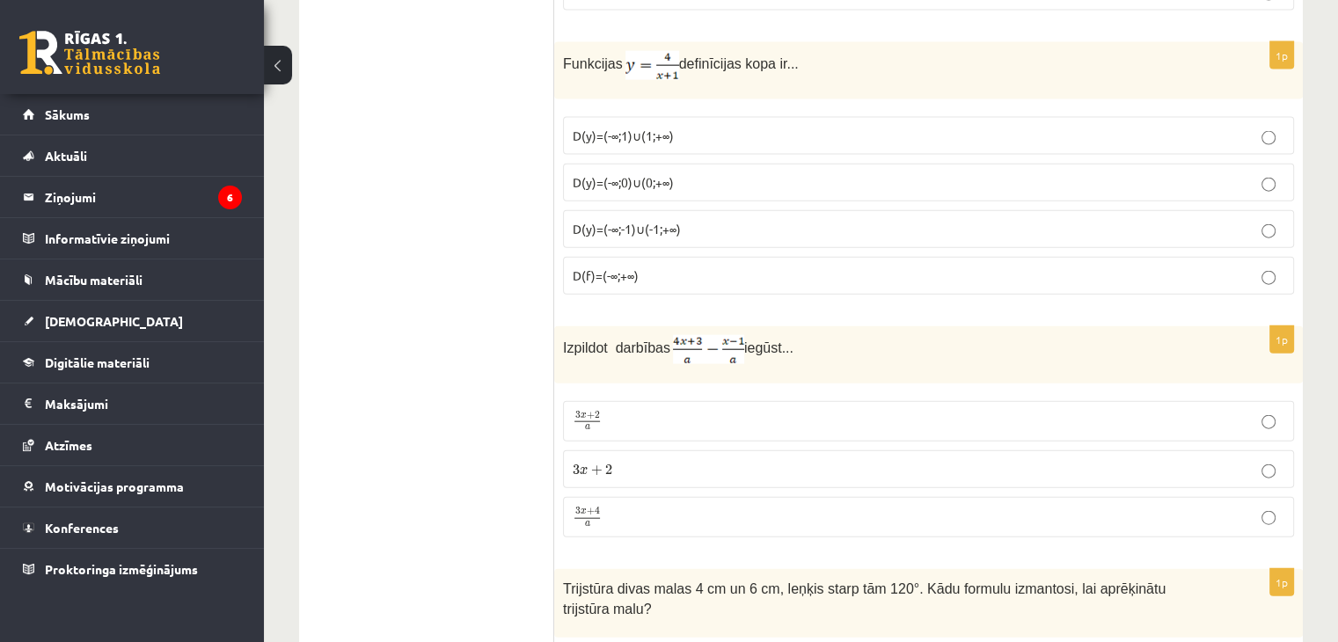
scroll to position [4048, 0]
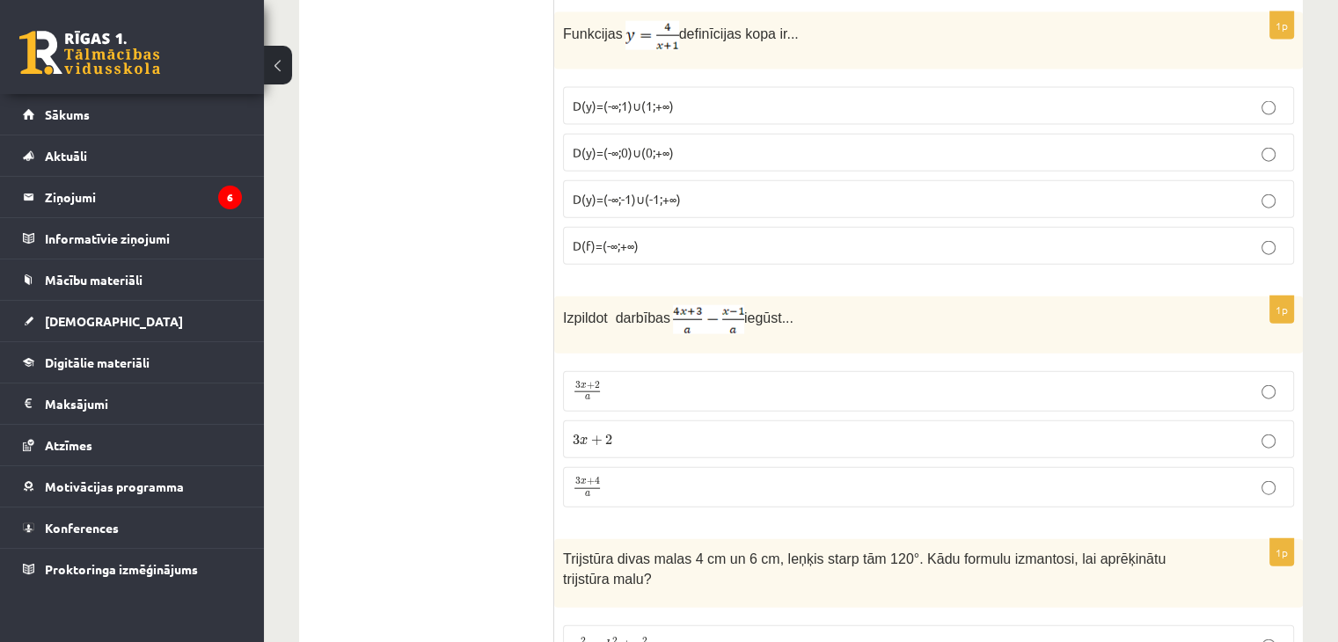
click at [627, 381] on p "3 x + 2 a 3 x + 2 a" at bounding box center [929, 391] width 712 height 21
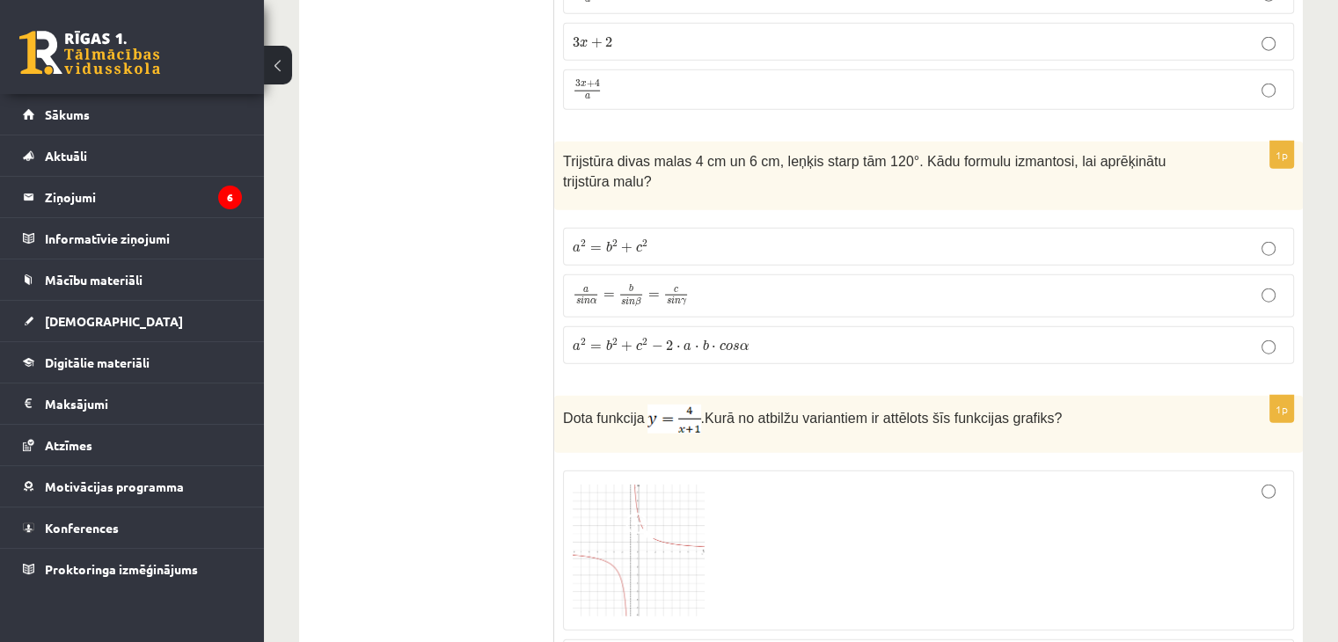
scroll to position [4488, 0]
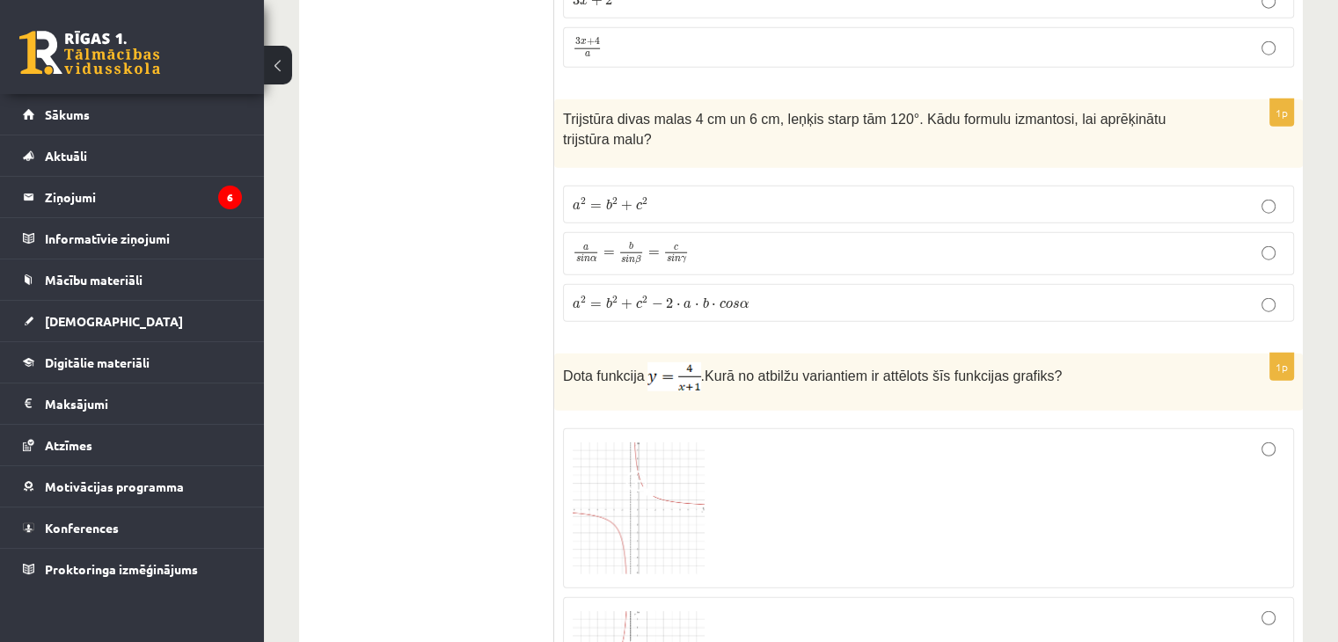
click at [763, 195] on p "a 2 = b 2 + c 2 a 2 = b 2 + c 2" at bounding box center [929, 204] width 712 height 18
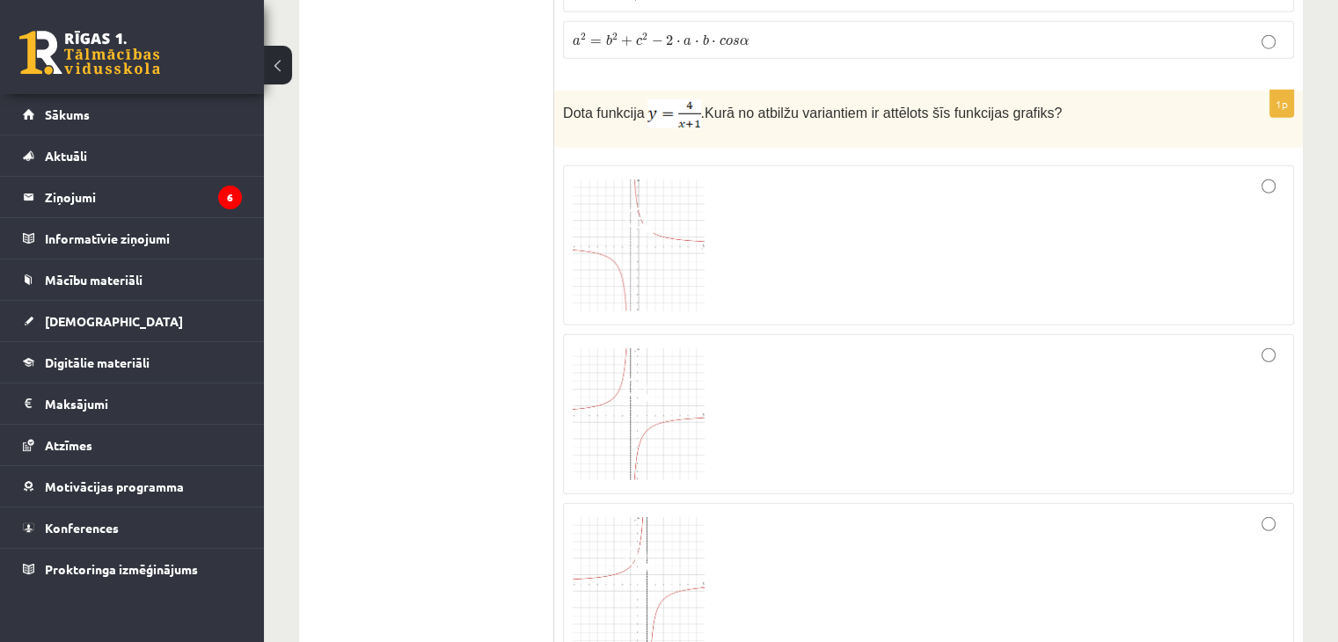
scroll to position [4752, 0]
click at [852, 343] on div at bounding box center [929, 413] width 712 height 141
click at [691, 205] on img at bounding box center [639, 245] width 132 height 132
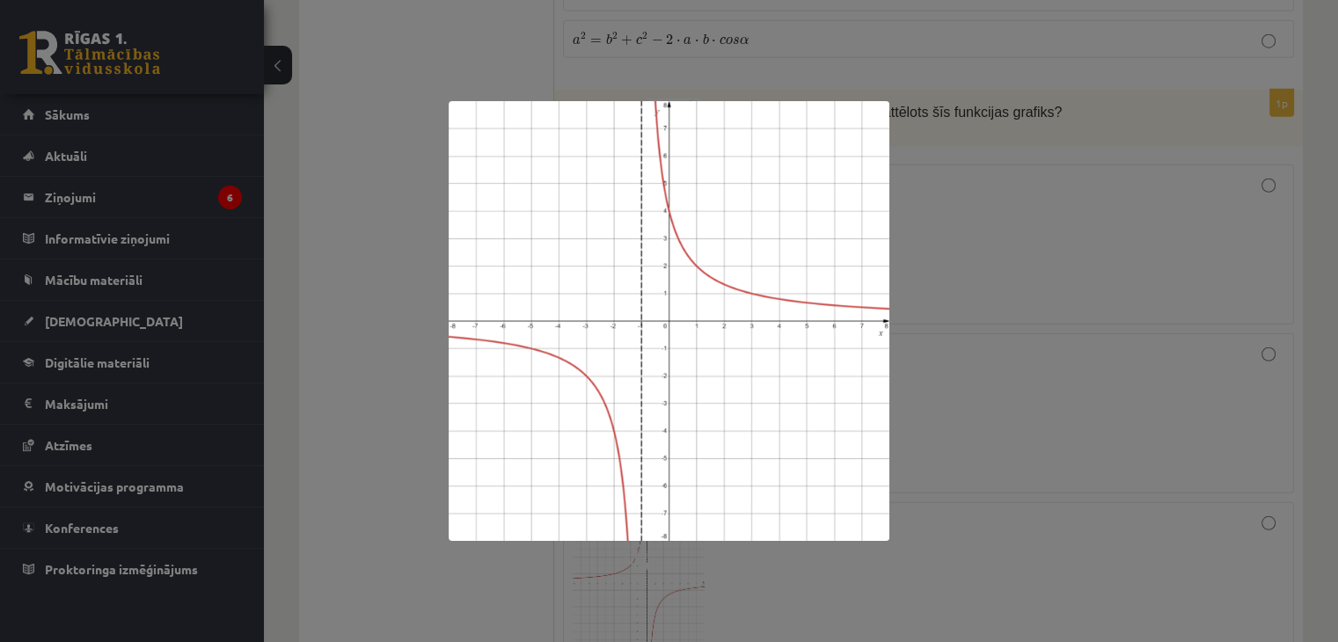
click at [1001, 274] on div at bounding box center [669, 321] width 1338 height 642
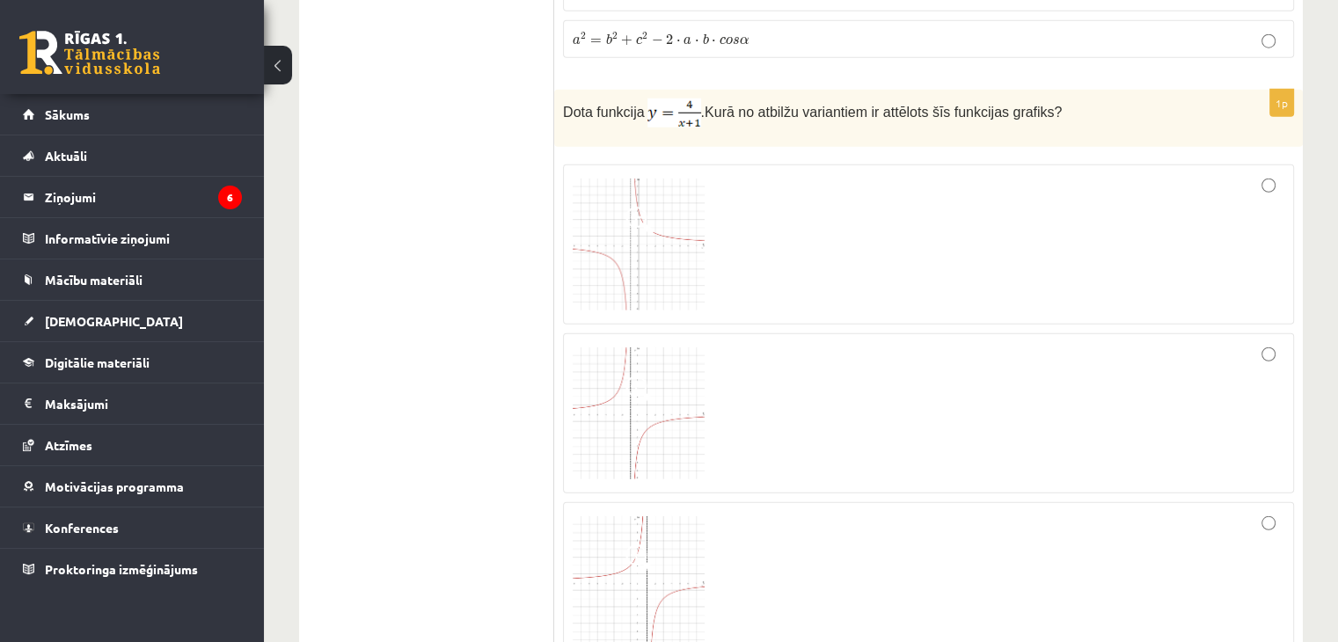
click at [616, 179] on img at bounding box center [639, 245] width 132 height 132
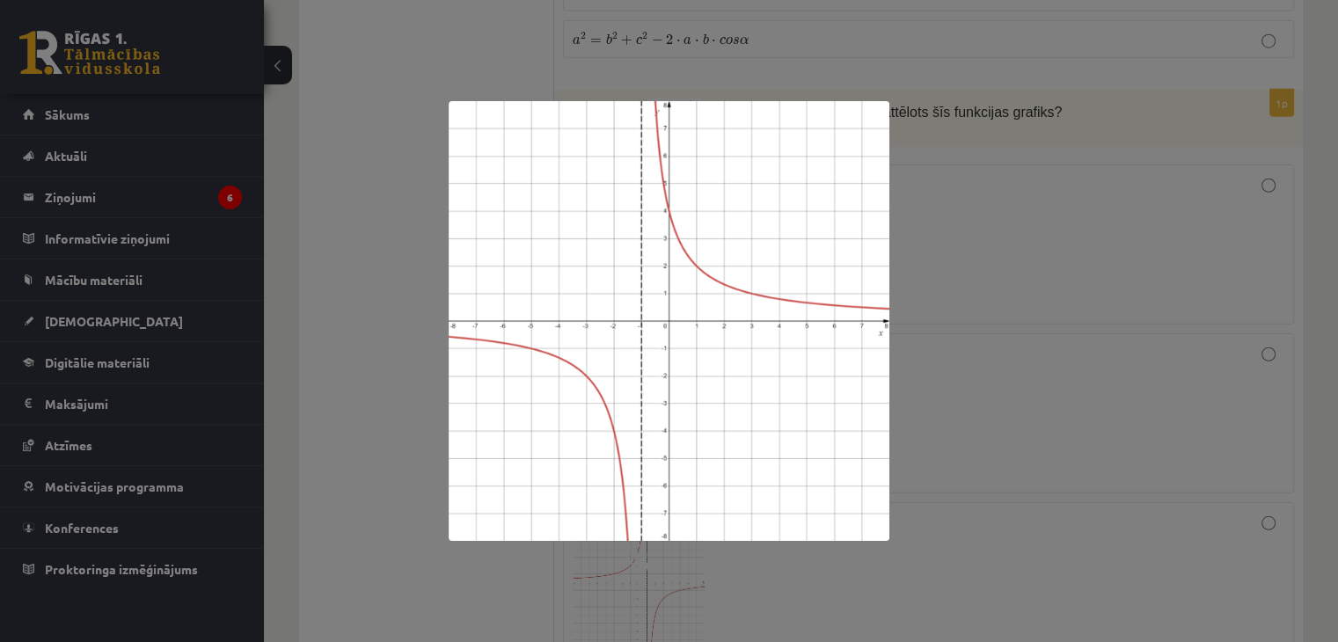
click at [947, 261] on div at bounding box center [669, 321] width 1338 height 642
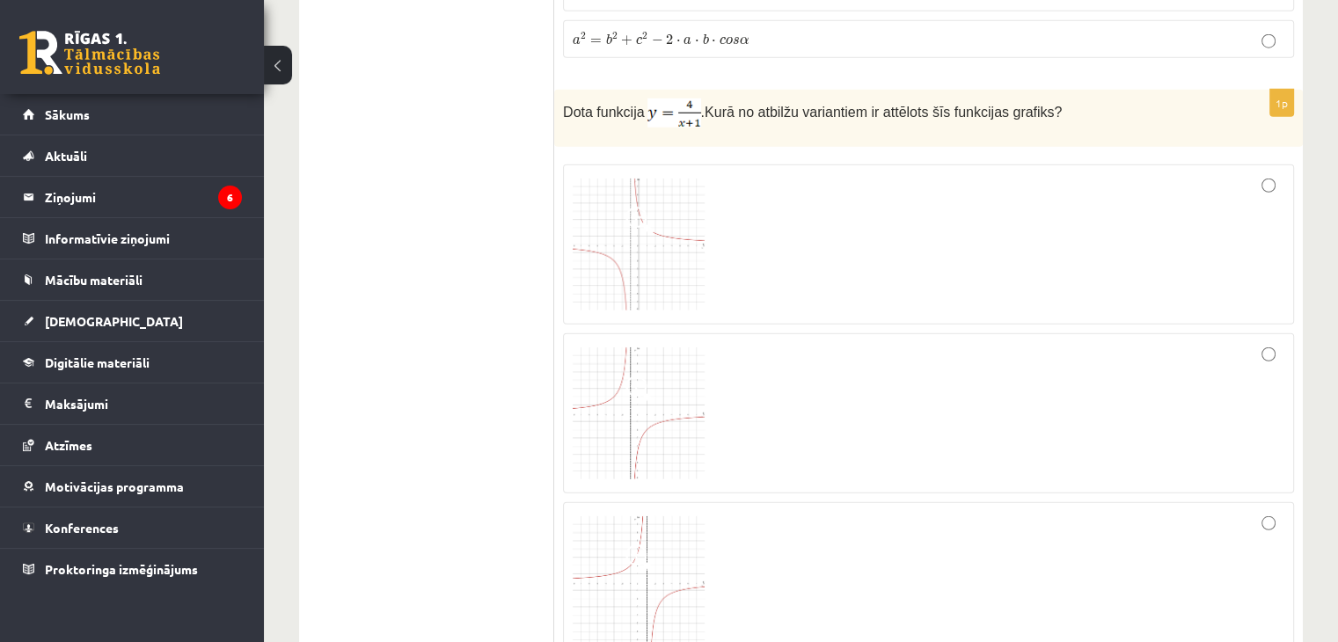
click at [1061, 217] on div at bounding box center [929, 244] width 712 height 141
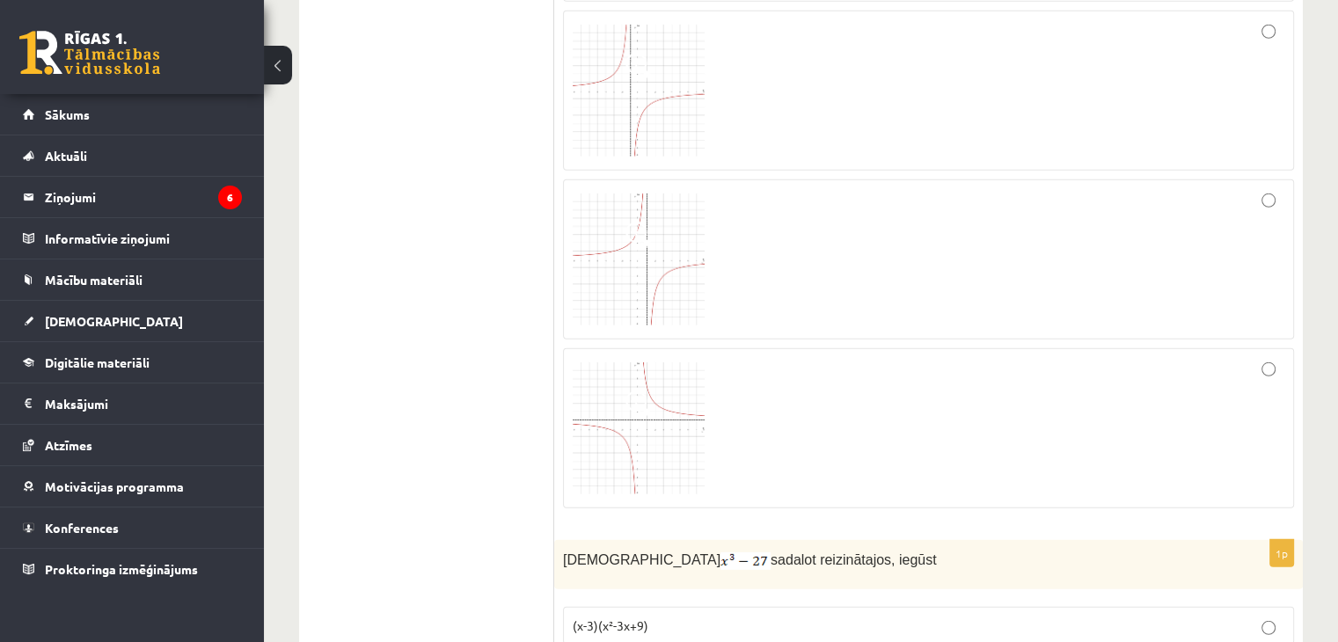
scroll to position [5104, 0]
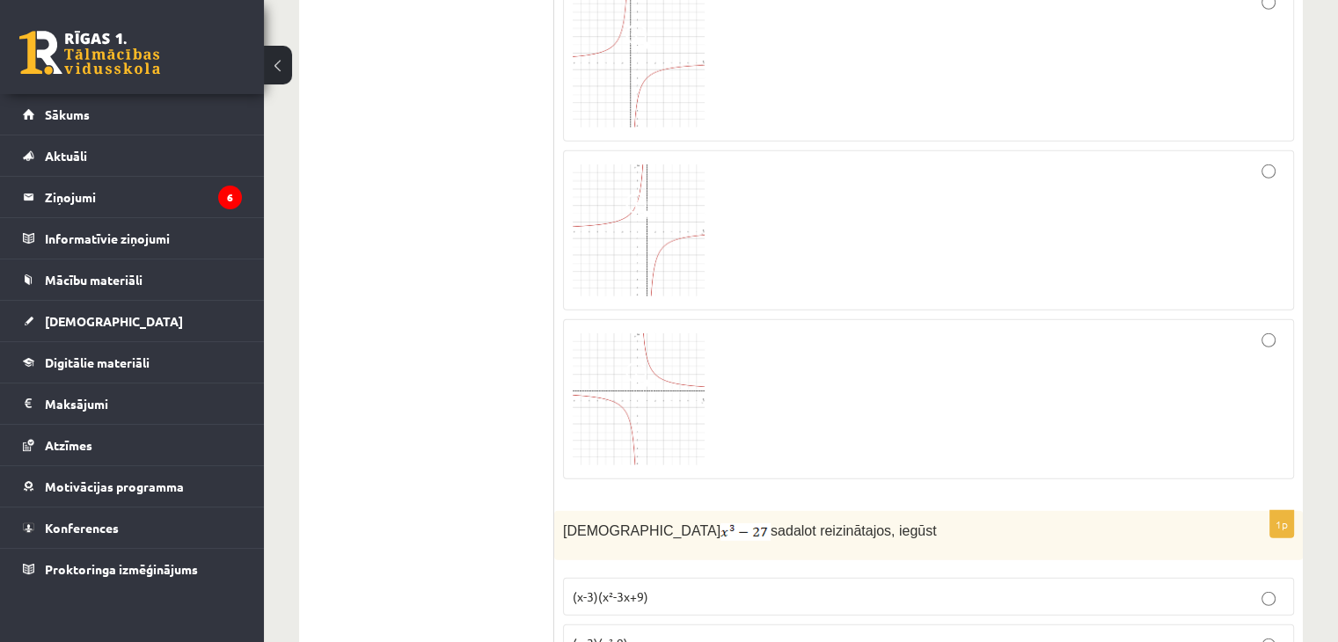
click at [669, 344] on img at bounding box center [639, 400] width 132 height 132
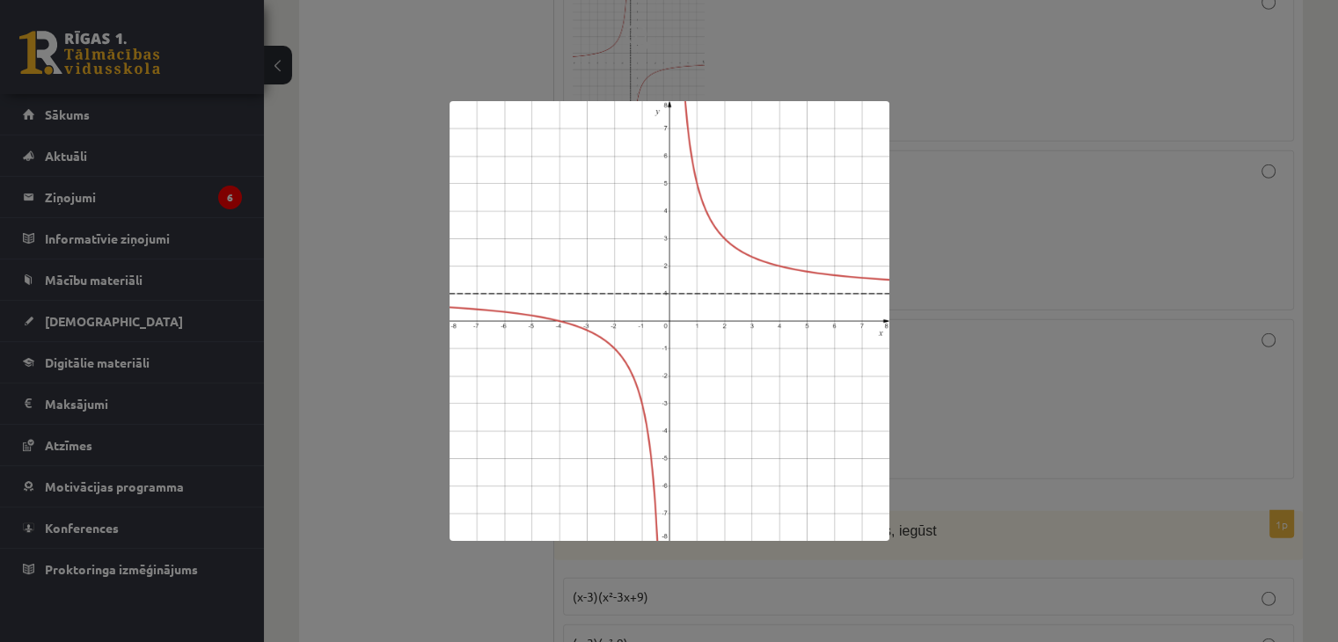
click at [1013, 318] on div at bounding box center [669, 321] width 1338 height 642
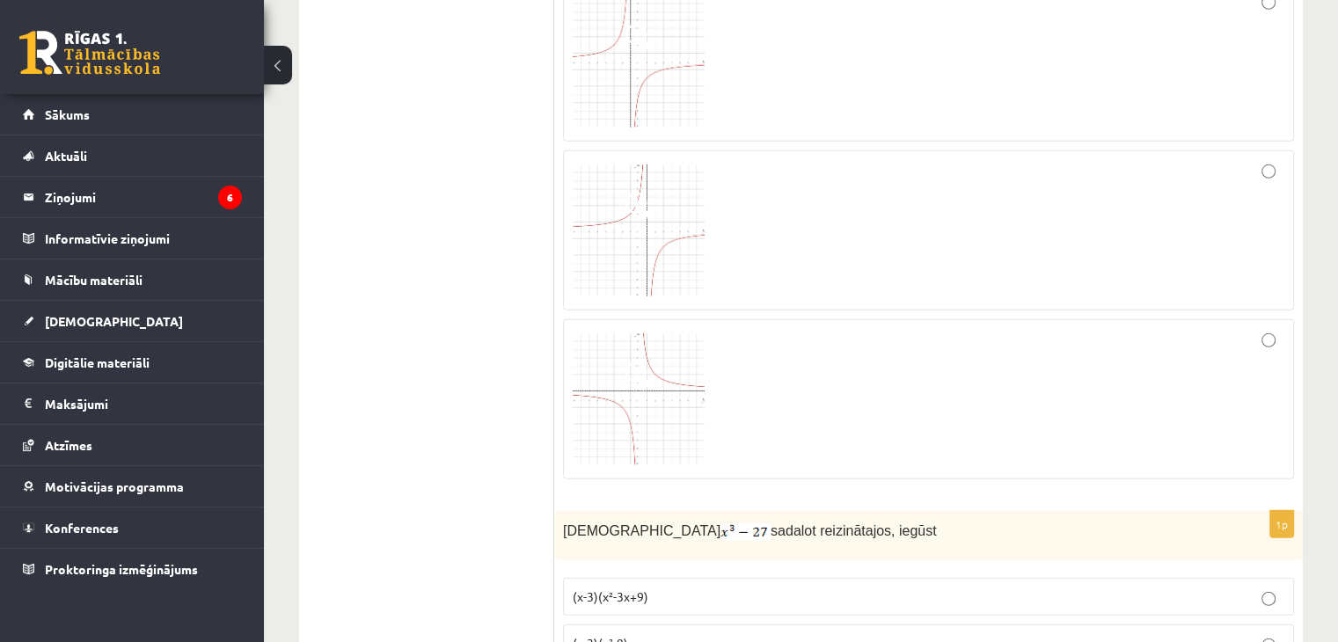
click at [715, 348] on div at bounding box center [929, 399] width 712 height 141
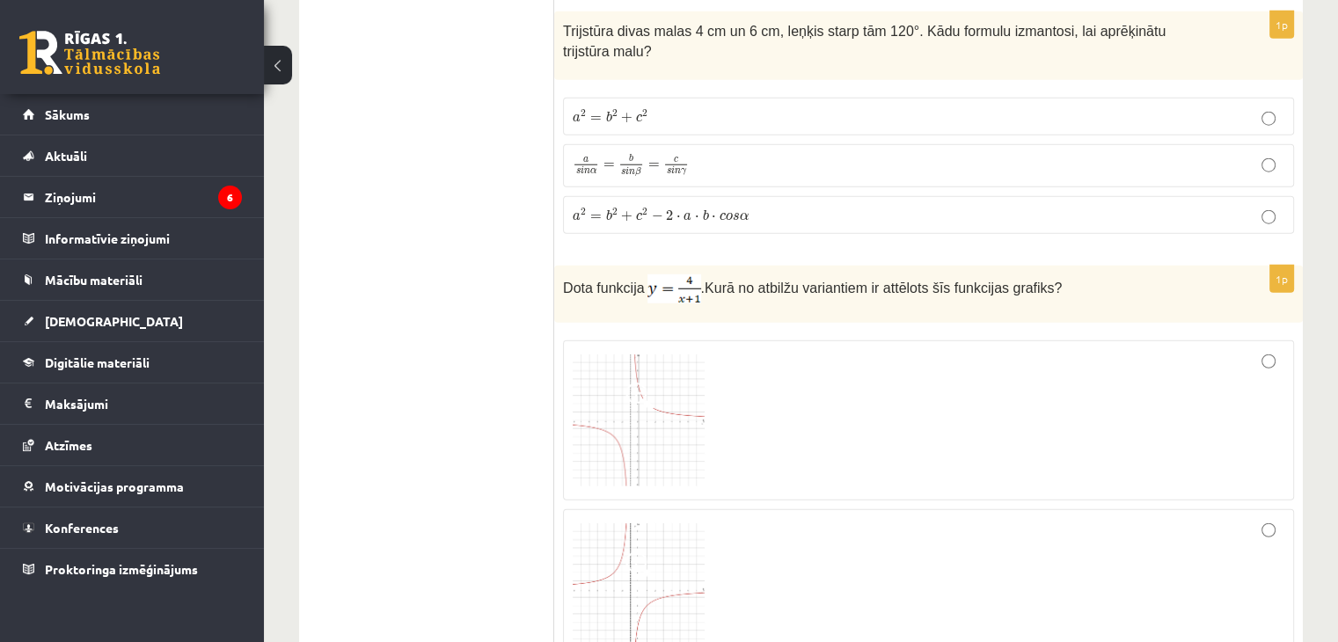
click at [821, 350] on div at bounding box center [929, 420] width 712 height 141
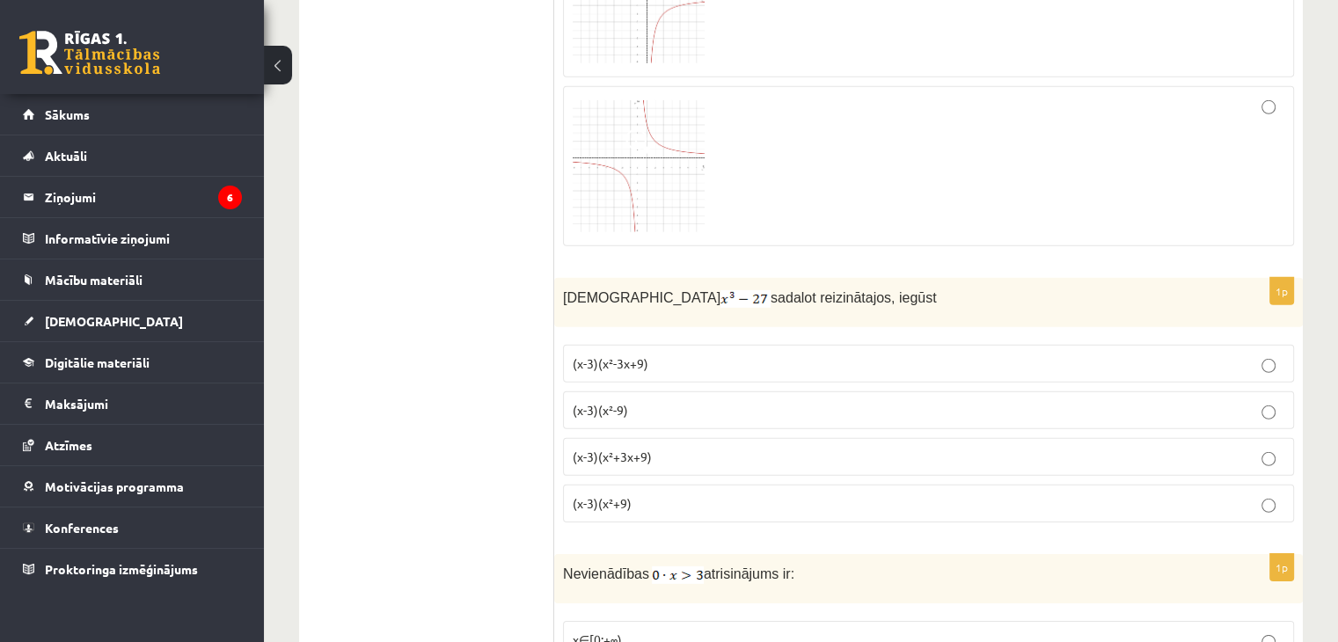
scroll to position [5368, 0]
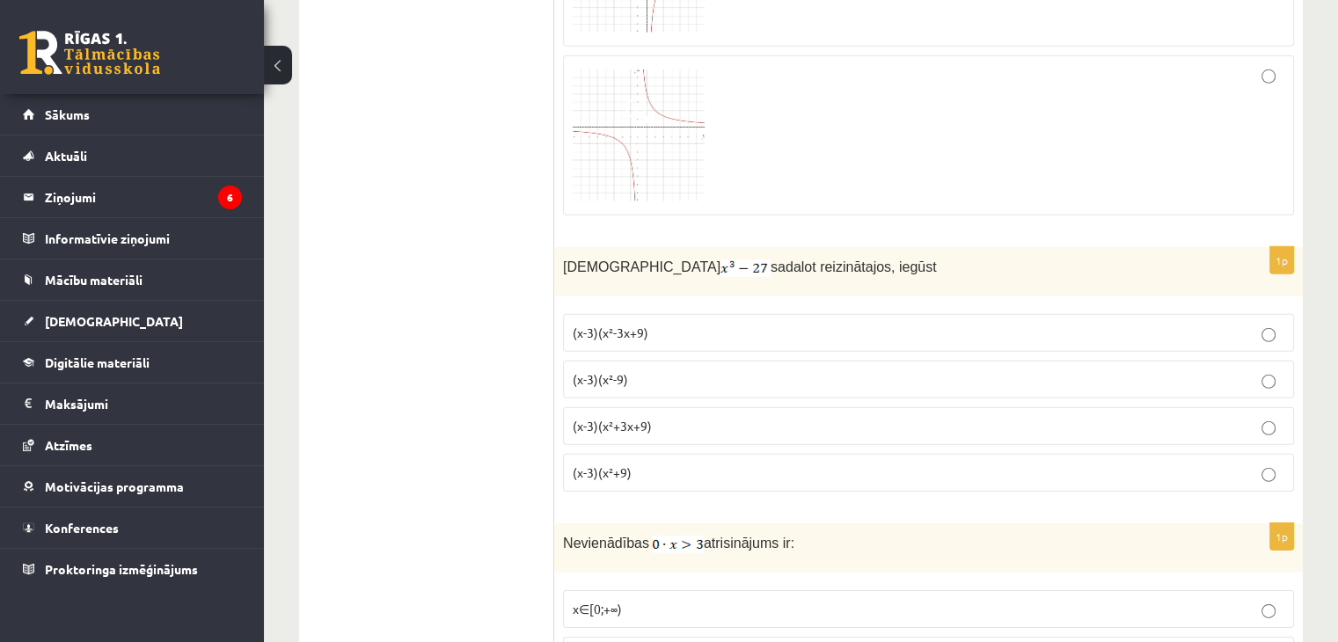
click at [637, 417] on p "(x-3)(x²+3x+9)" at bounding box center [929, 426] width 712 height 18
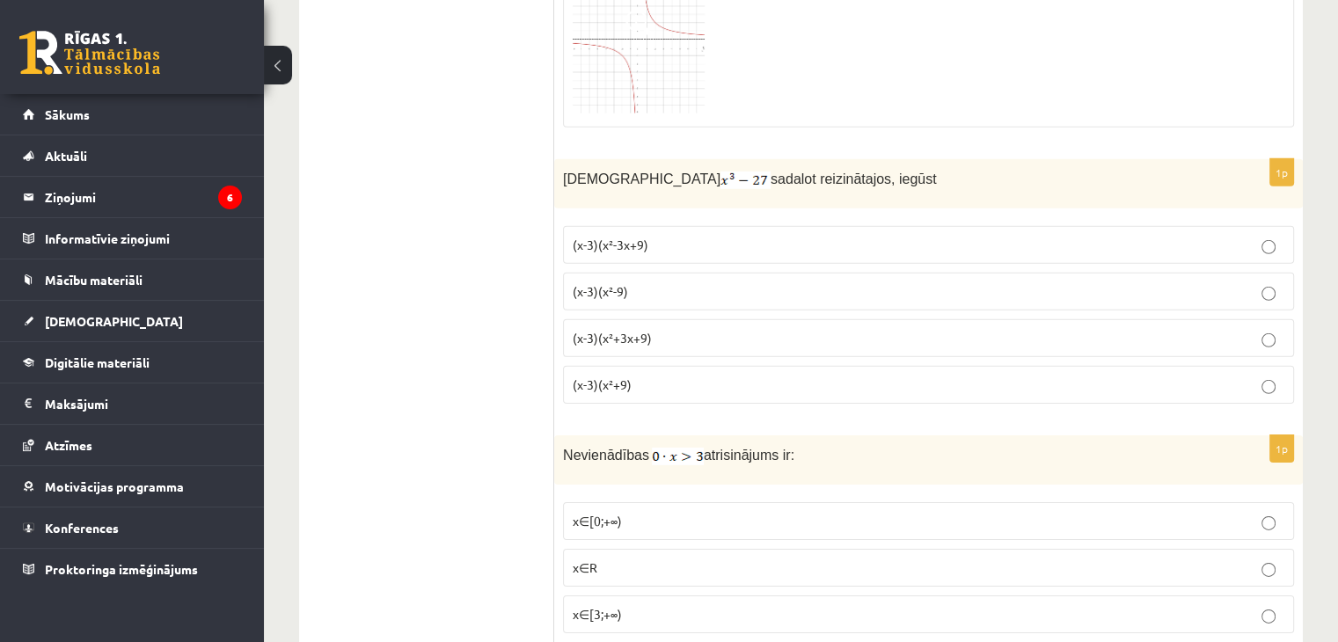
scroll to position [5544, 0]
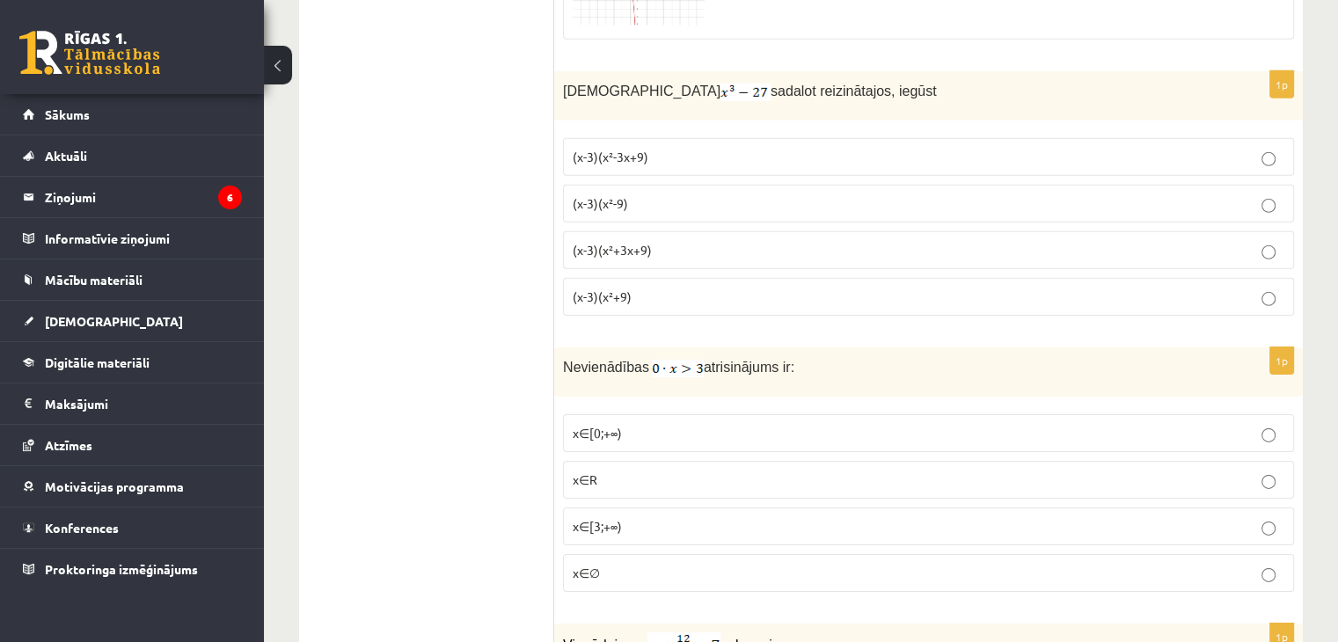
click at [629, 471] on p "x∈R" at bounding box center [929, 480] width 712 height 18
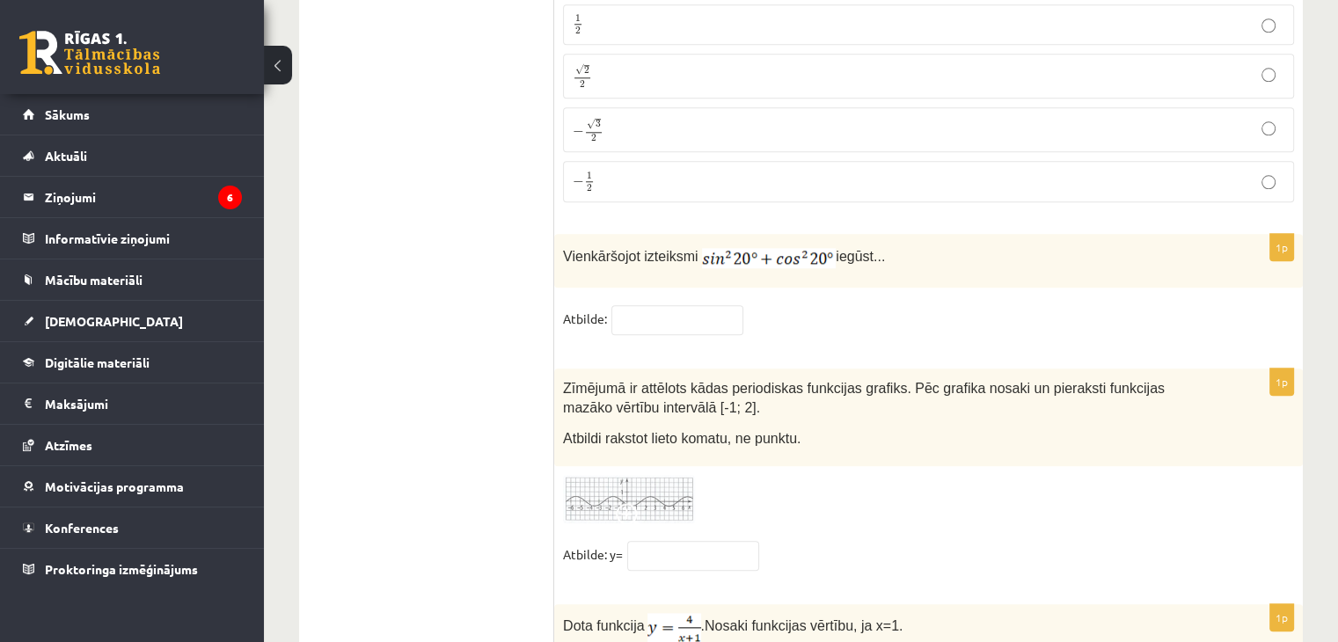
scroll to position [8614, 0]
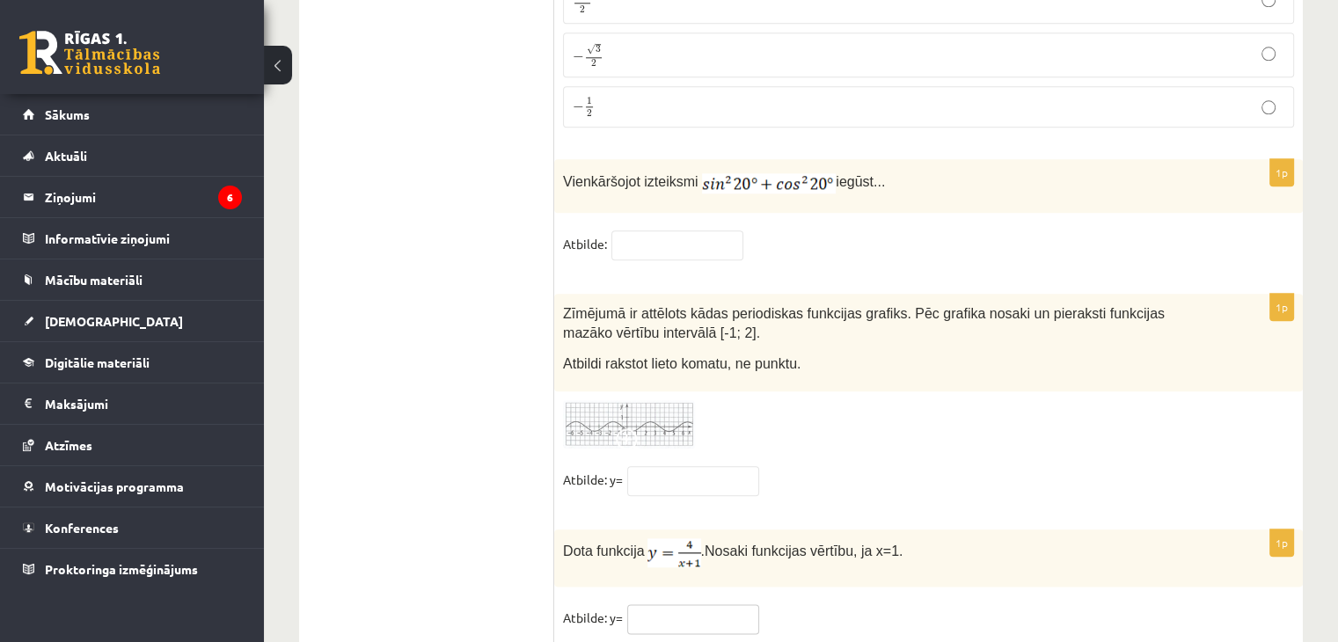
click at [700, 605] on input "text" at bounding box center [693, 620] width 132 height 30
type input "*"
click at [670, 466] on input "text" at bounding box center [693, 481] width 132 height 30
click at [658, 400] on img at bounding box center [629, 424] width 132 height 48
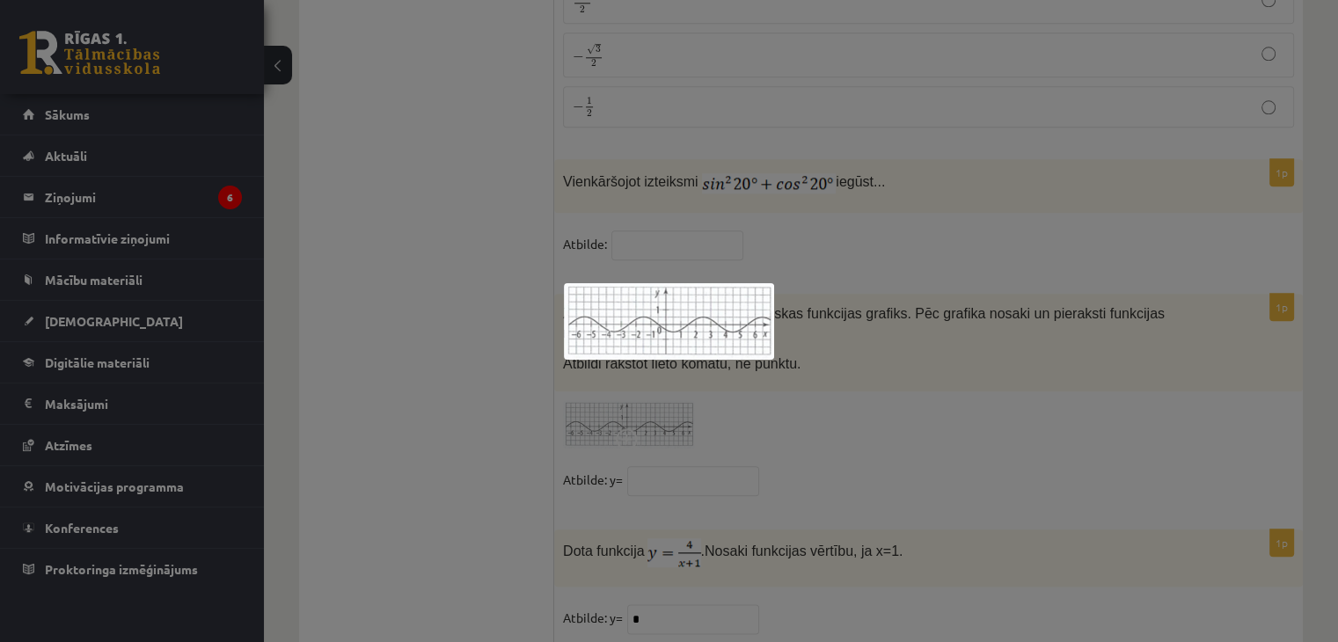
click at [803, 356] on div at bounding box center [669, 321] width 1338 height 642
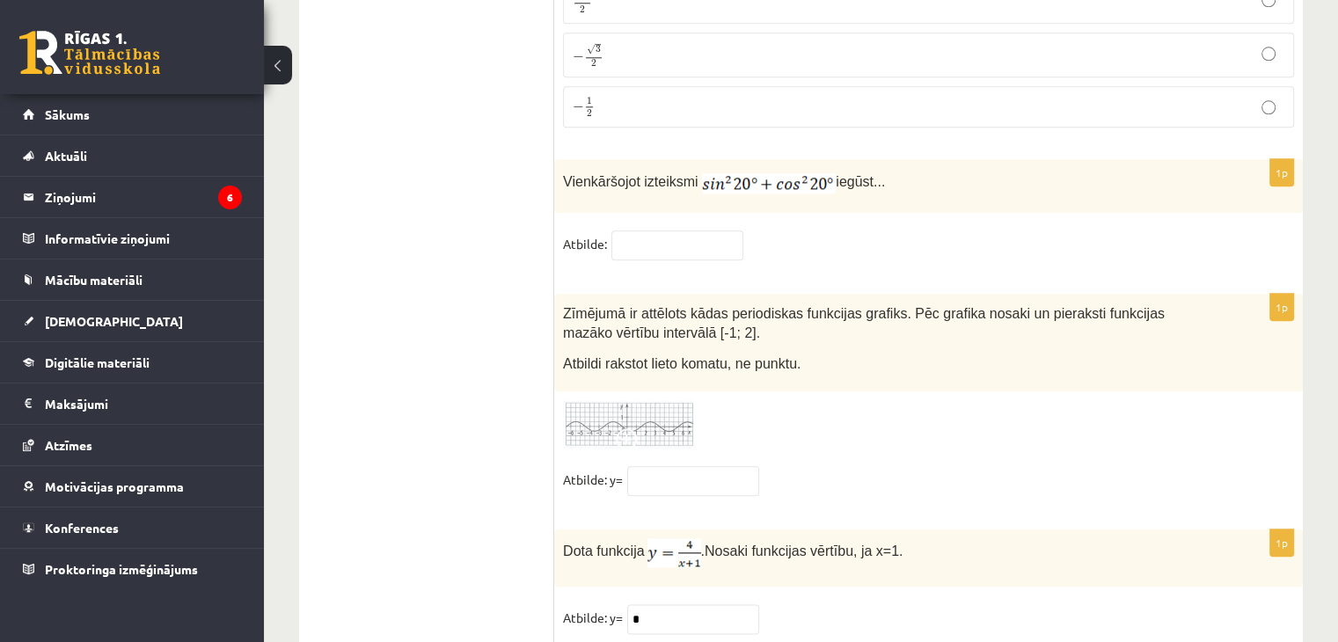
click at [655, 400] on img at bounding box center [629, 424] width 132 height 48
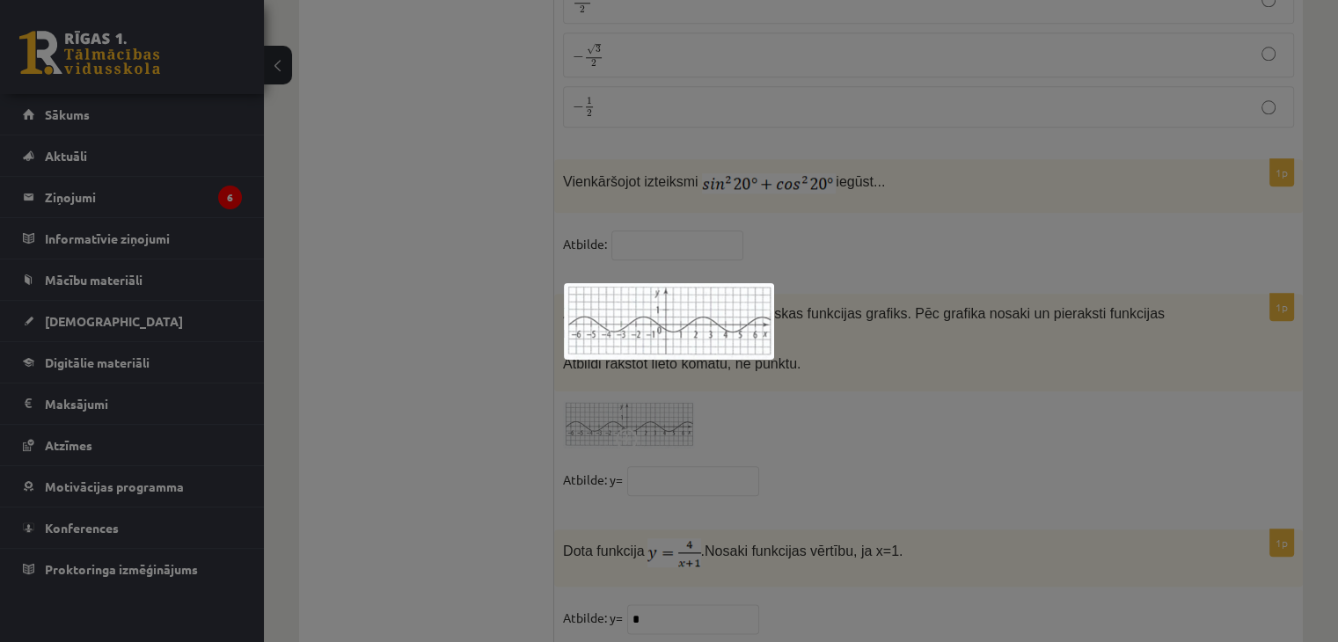
drag, startPoint x: 780, startPoint y: 349, endPoint x: 768, endPoint y: 355, distance: 12.6
click at [777, 349] on div at bounding box center [669, 321] width 1338 height 642
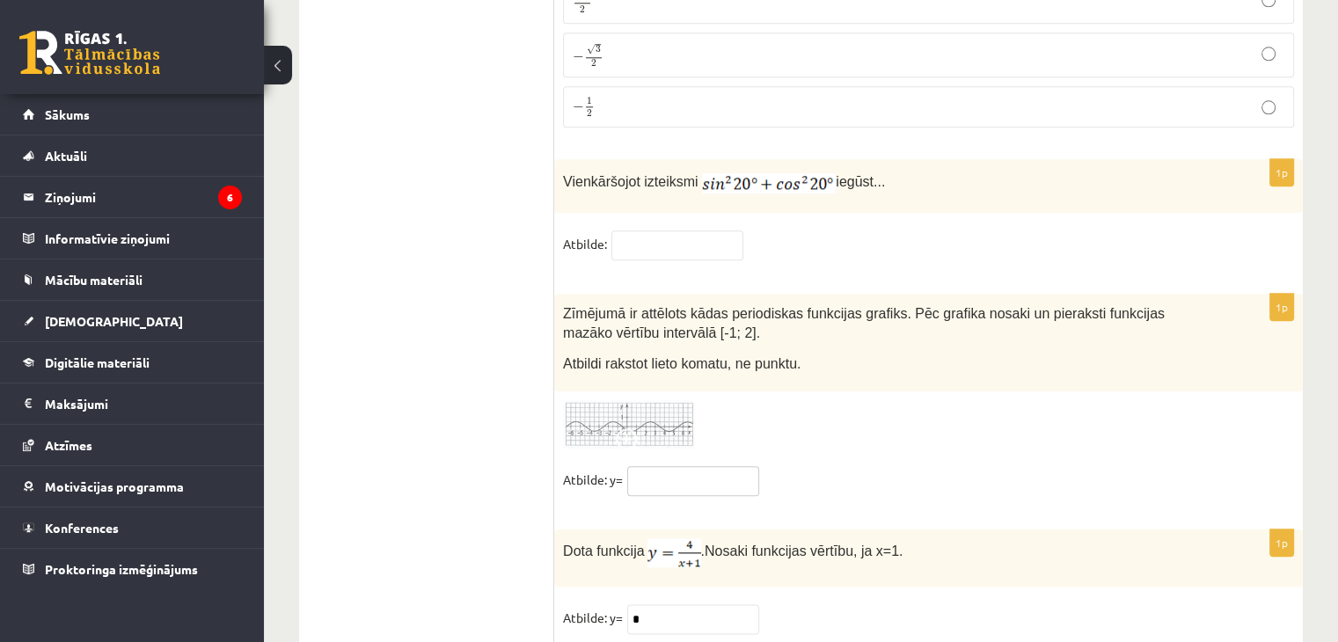
click at [690, 466] on input "text" at bounding box center [693, 481] width 132 height 30
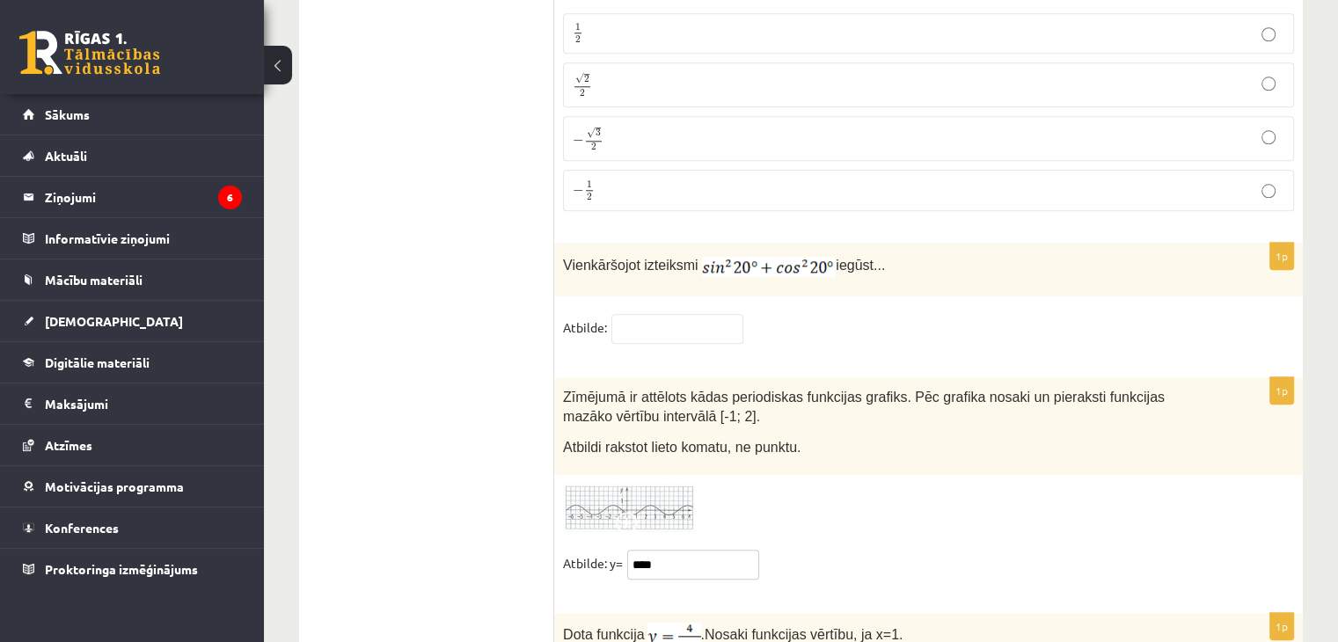
scroll to position [8438, 0]
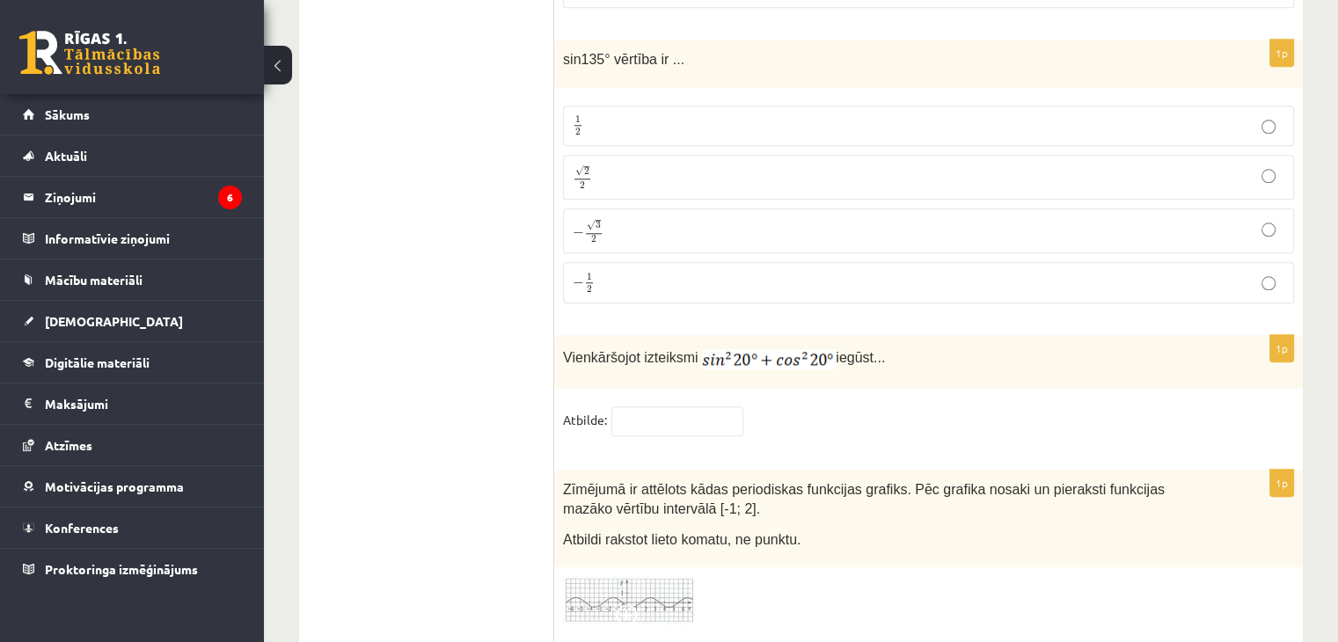
type input "****"
click at [696, 407] on input "text" at bounding box center [678, 422] width 132 height 30
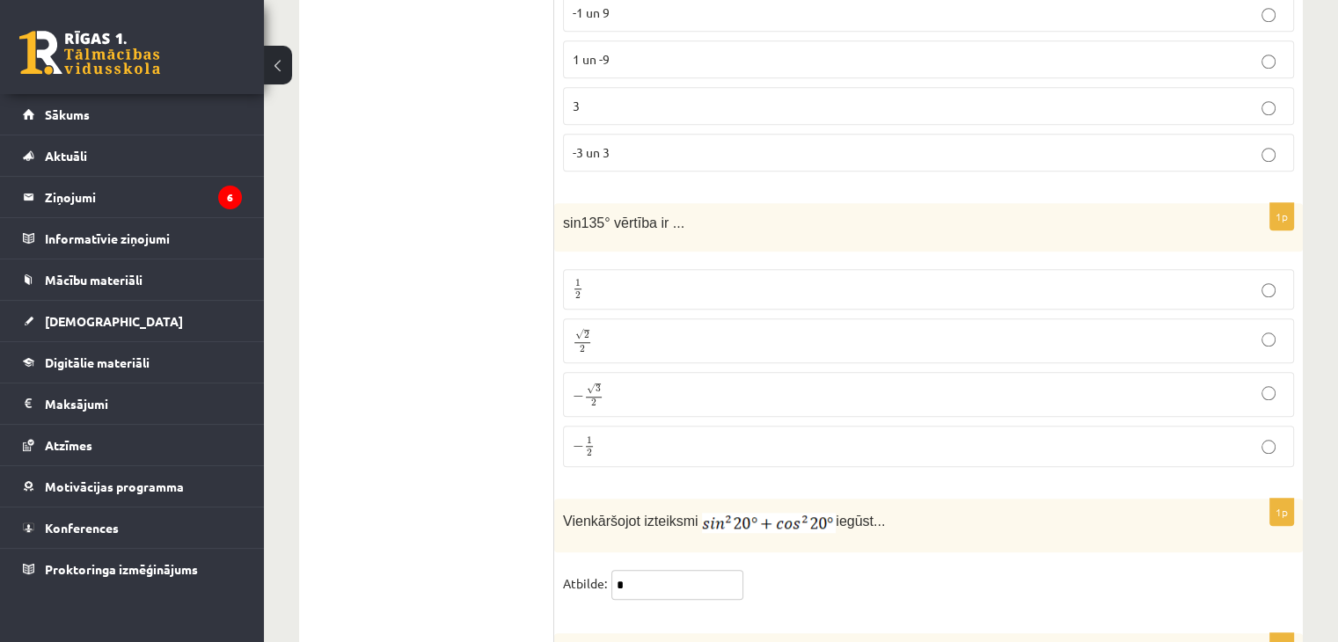
scroll to position [8262, 0]
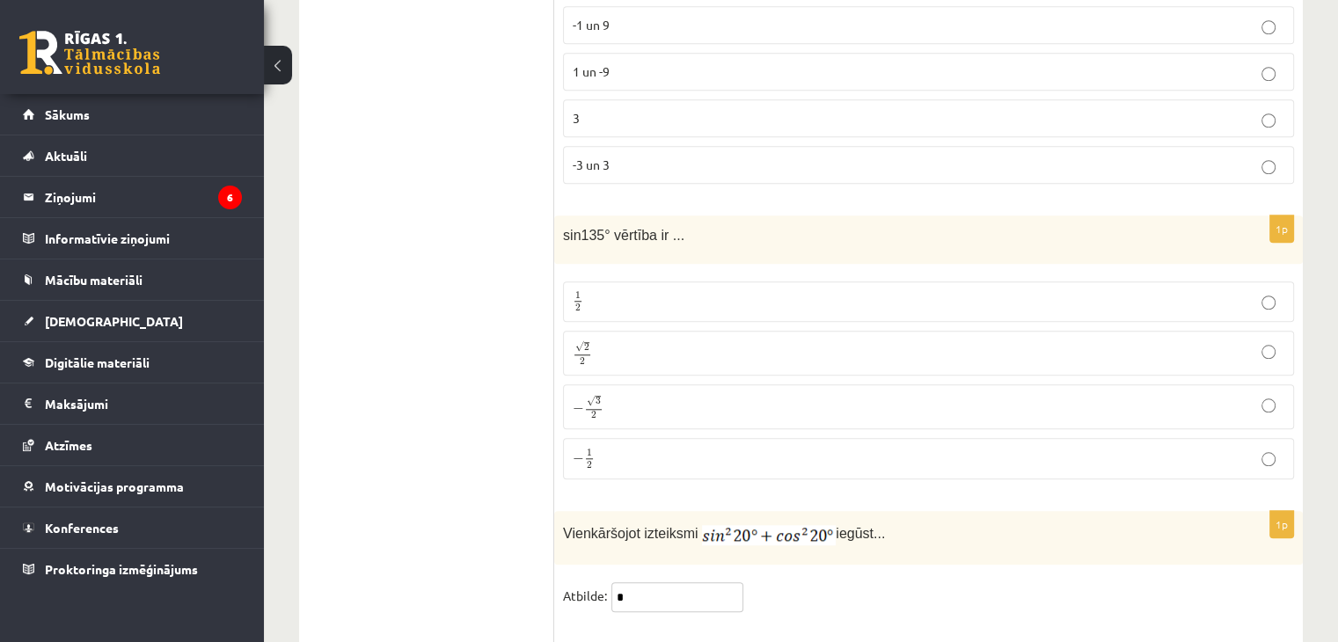
type input "*"
click at [623, 291] on p "1 2 1 2" at bounding box center [929, 302] width 712 height 22
click at [621, 341] on p "√ 2 2 2 2" at bounding box center [929, 354] width 712 height 26
click at [612, 291] on p "1 2 1 2" at bounding box center [929, 302] width 712 height 22
click at [655, 341] on p "√ 2 2 2 2" at bounding box center [929, 354] width 712 height 26
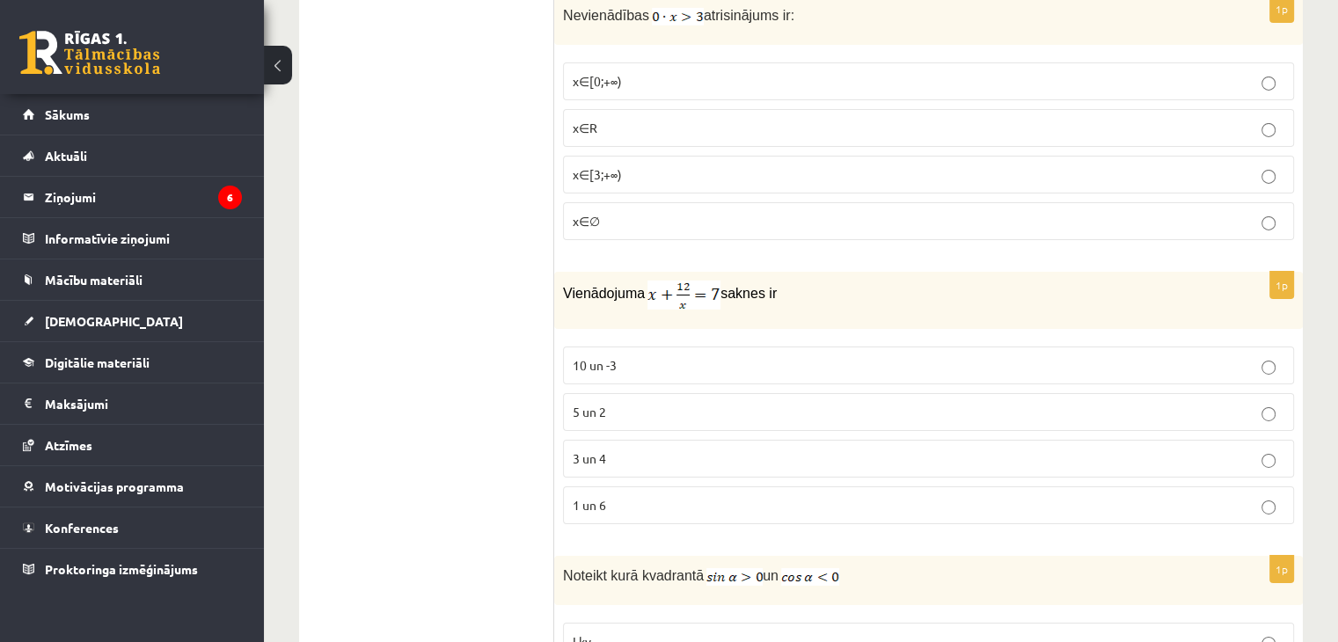
scroll to position [6072, 0]
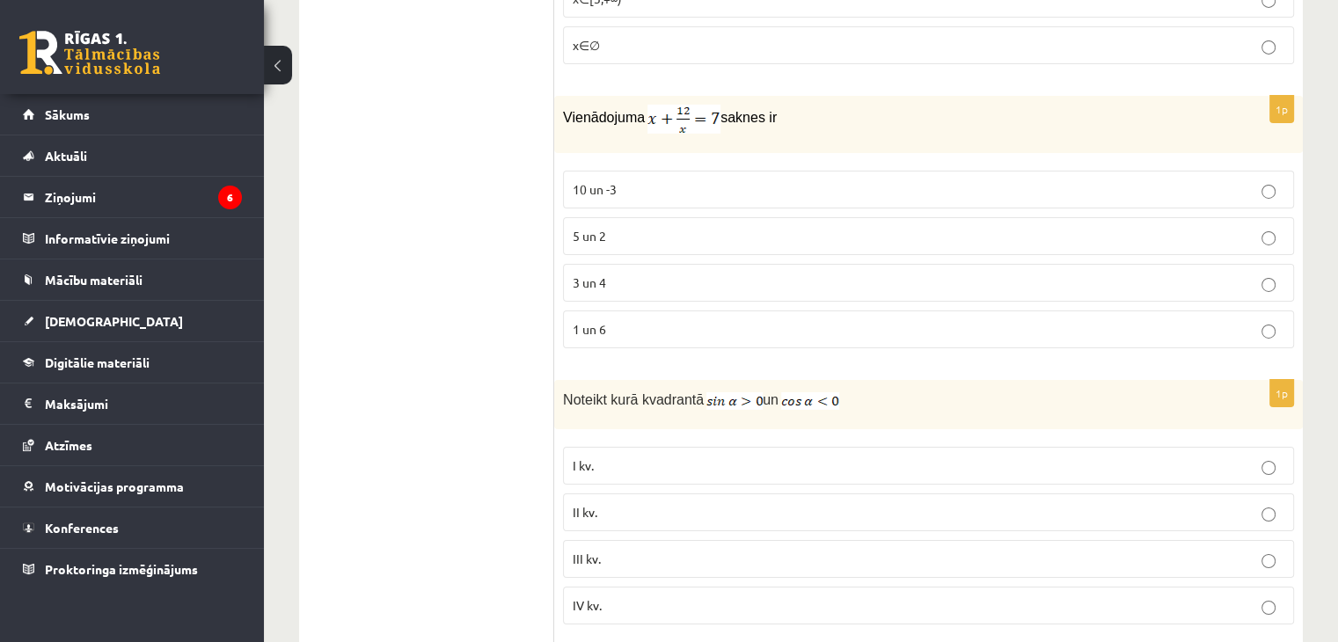
click at [739, 227] on p "5 un 2" at bounding box center [929, 236] width 712 height 18
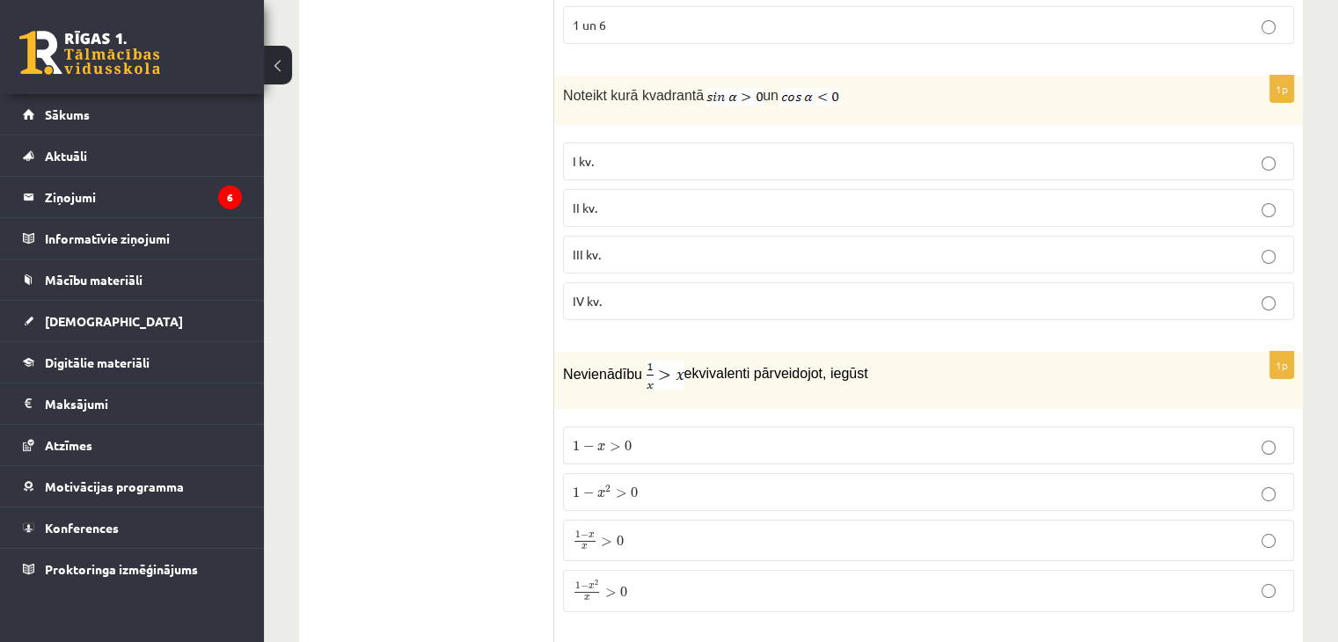
scroll to position [6336, 0]
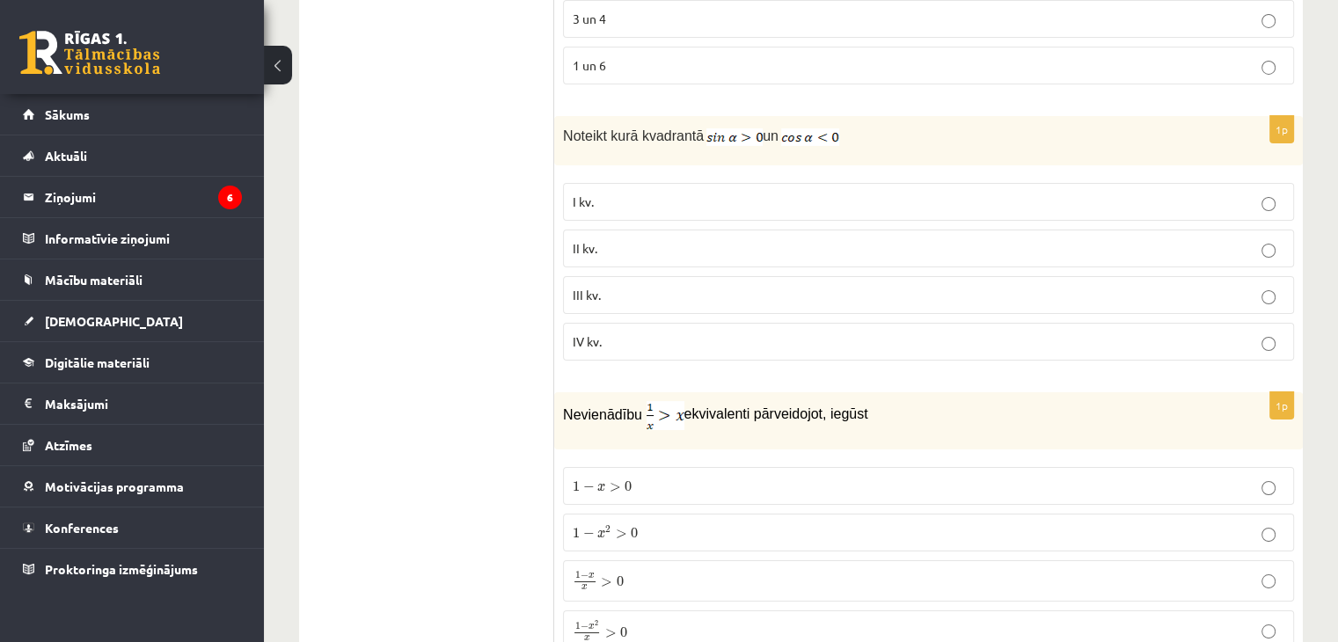
click at [642, 183] on label "I kv." at bounding box center [928, 202] width 731 height 38
click at [646, 239] on p "II kv." at bounding box center [929, 248] width 712 height 18
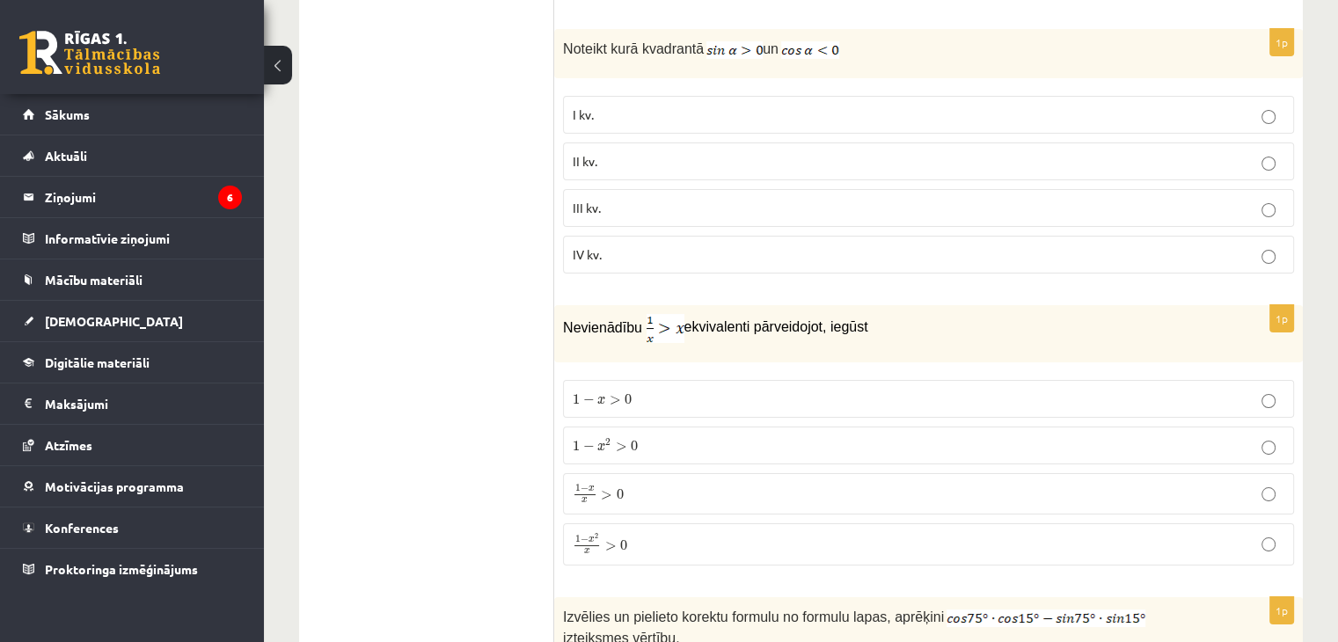
scroll to position [6424, 0]
click at [647, 436] on p "1 − x 2 > 0 1 − x 2 > 0" at bounding box center [929, 445] width 712 height 18
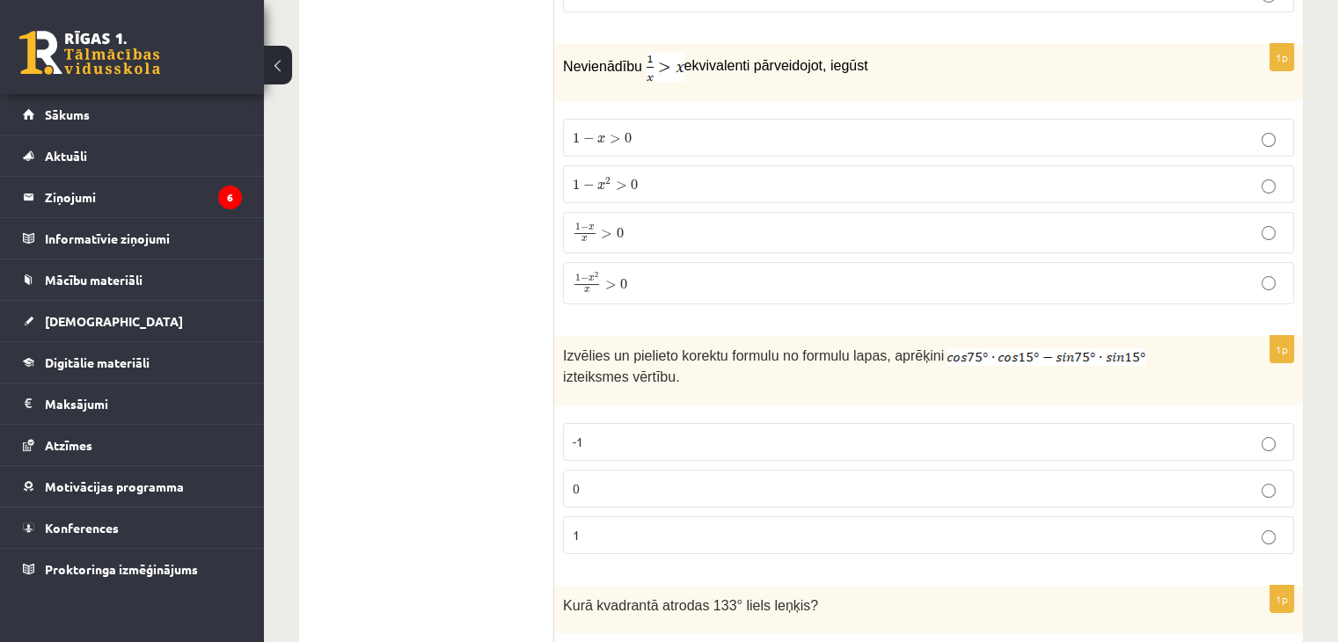
scroll to position [6776, 0]
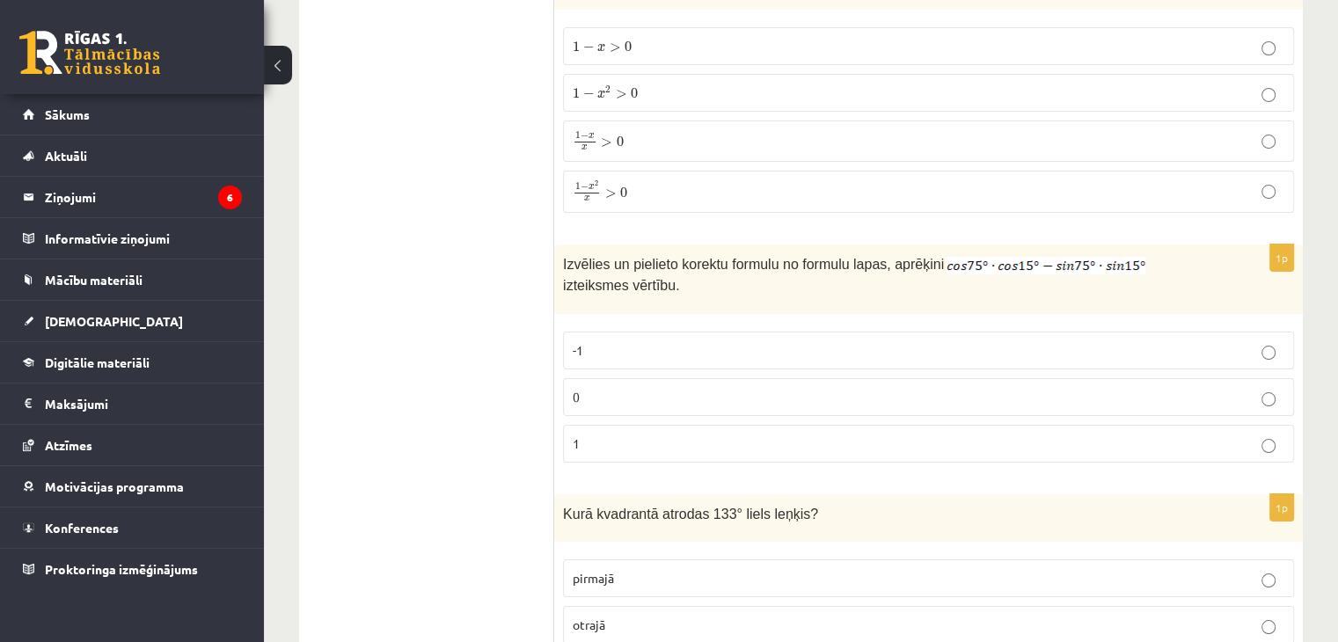
click at [679, 388] on p "0" at bounding box center [929, 397] width 712 height 18
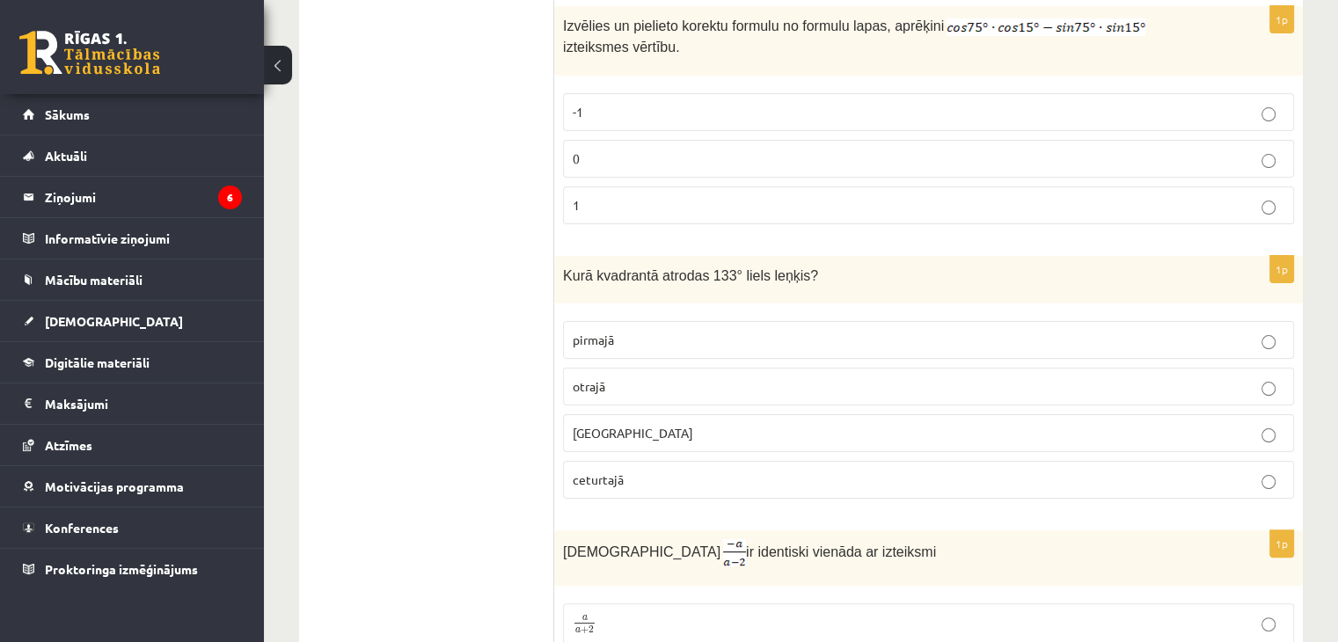
scroll to position [7040, 0]
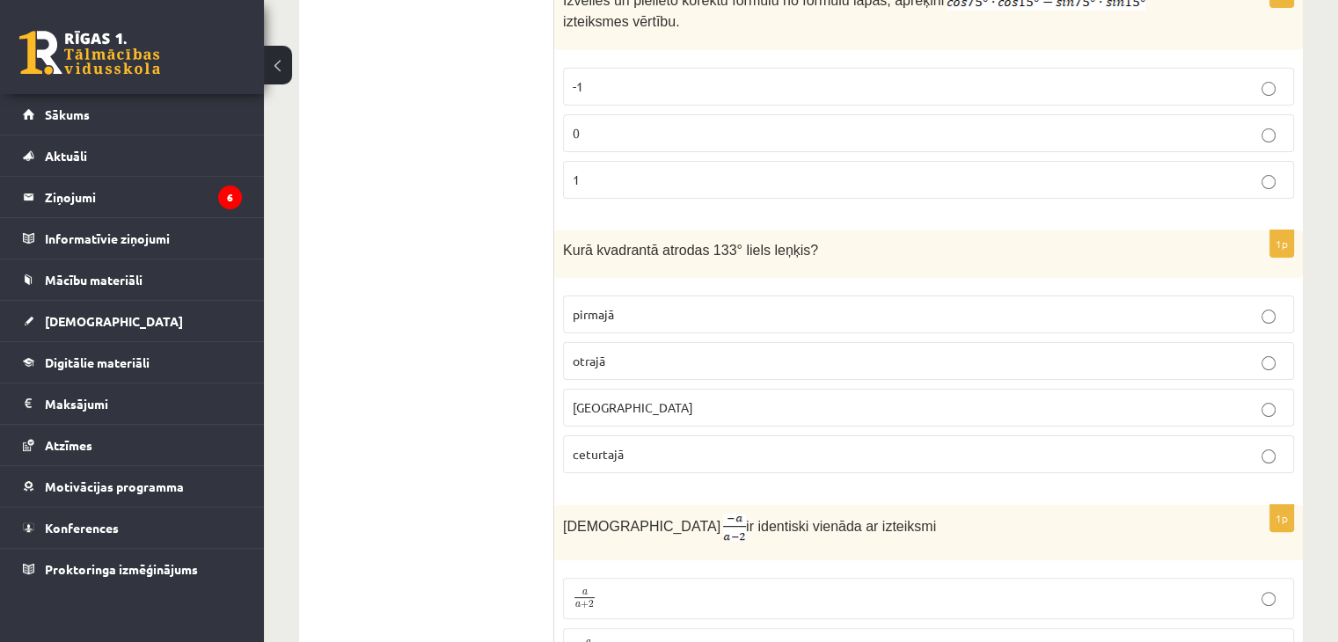
click at [658, 342] on label "otrajā" at bounding box center [928, 361] width 731 height 38
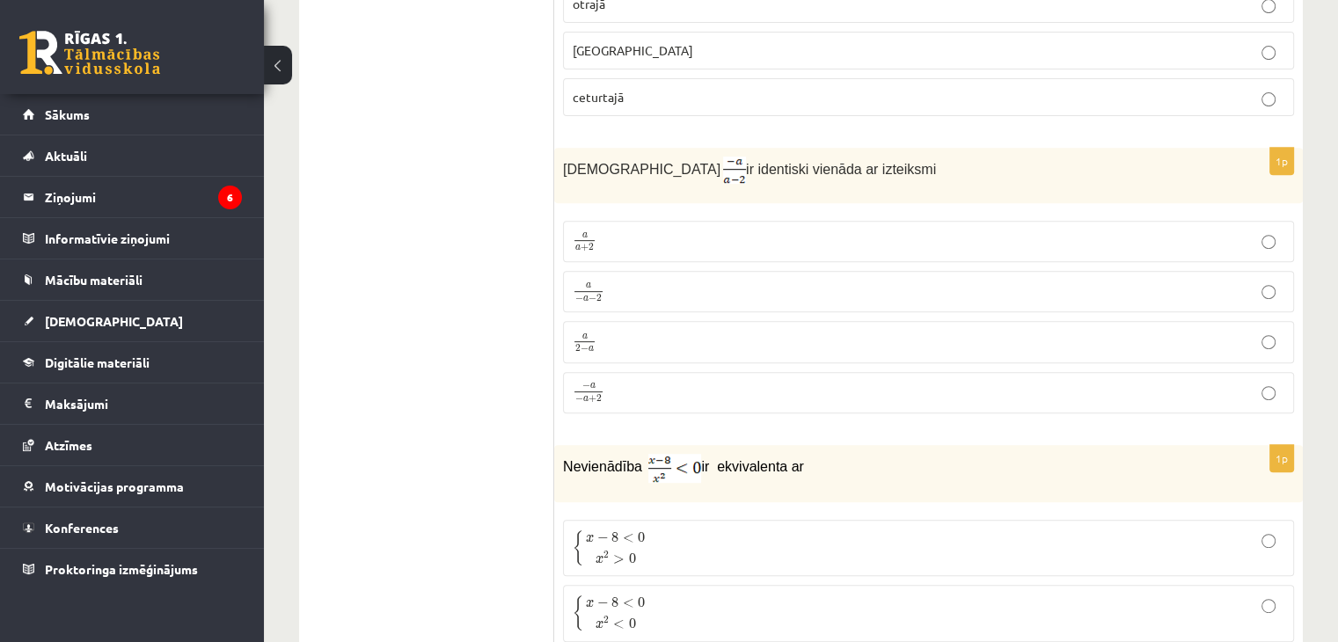
scroll to position [7480, 0]
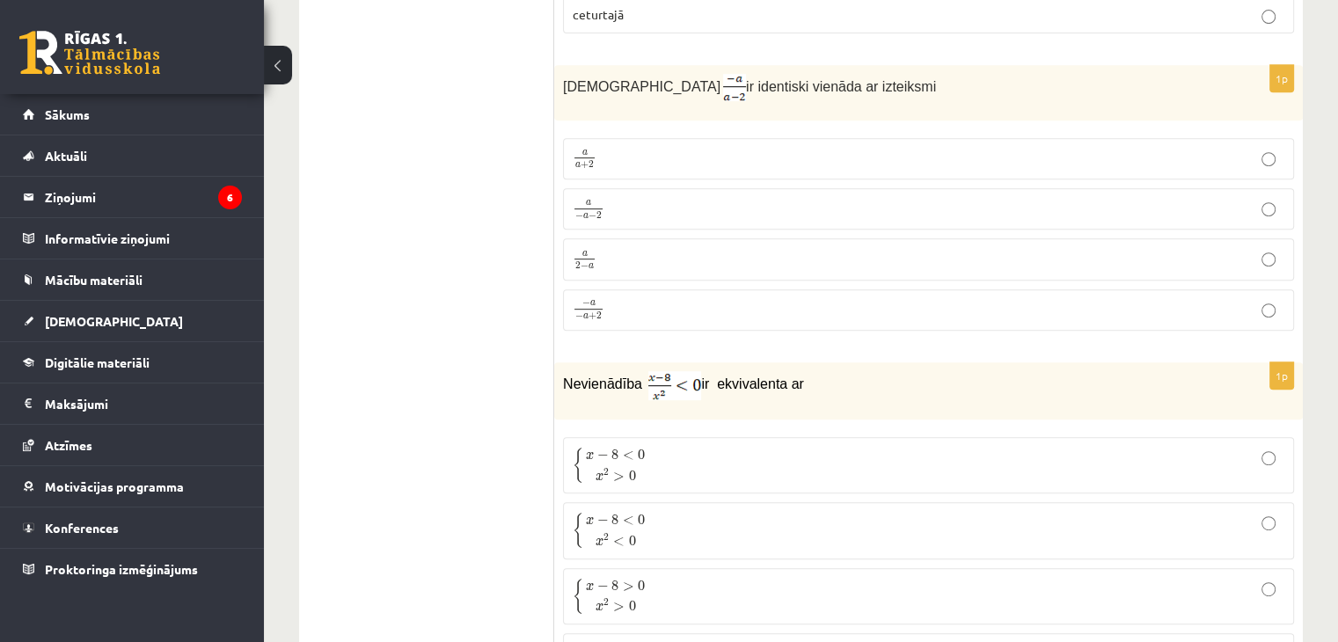
click at [739, 148] on p "a a + 2 a a + 2" at bounding box center [929, 159] width 712 height 22
click at [619, 248] on p "a 2 − a a 2 − a" at bounding box center [929, 259] width 712 height 22
click at [619, 290] on label "− a − a + 2 − a − a + 2" at bounding box center [928, 311] width 731 height 42
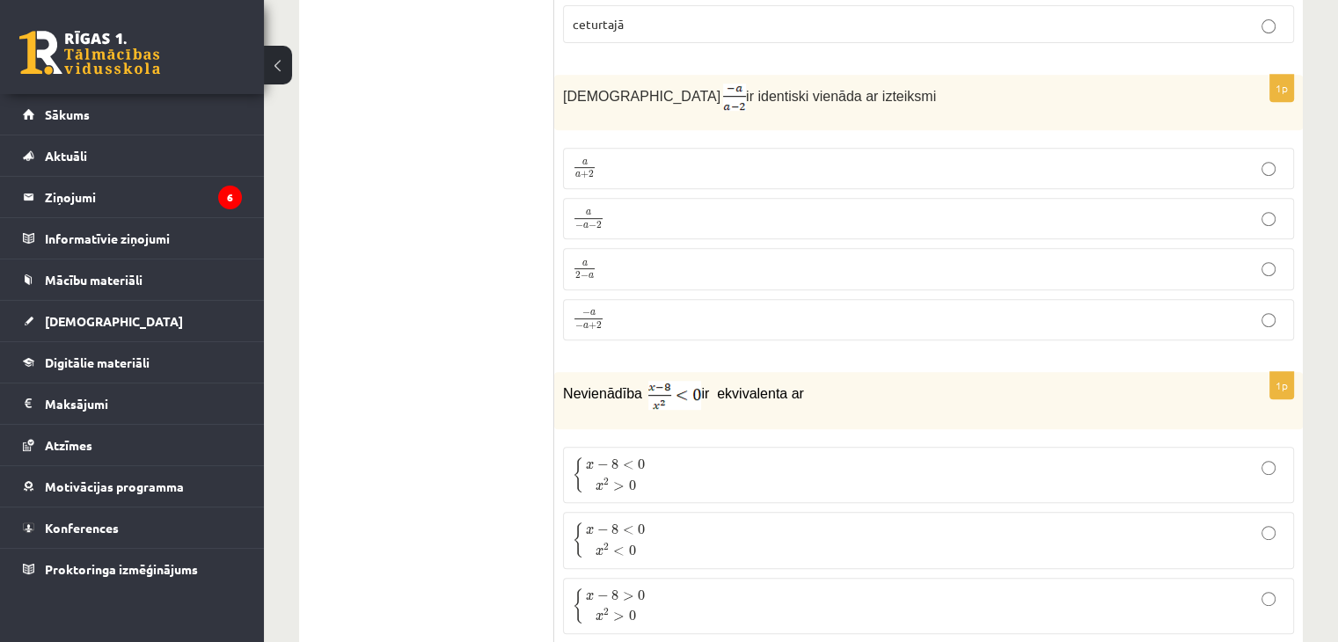
scroll to position [7646, 0]
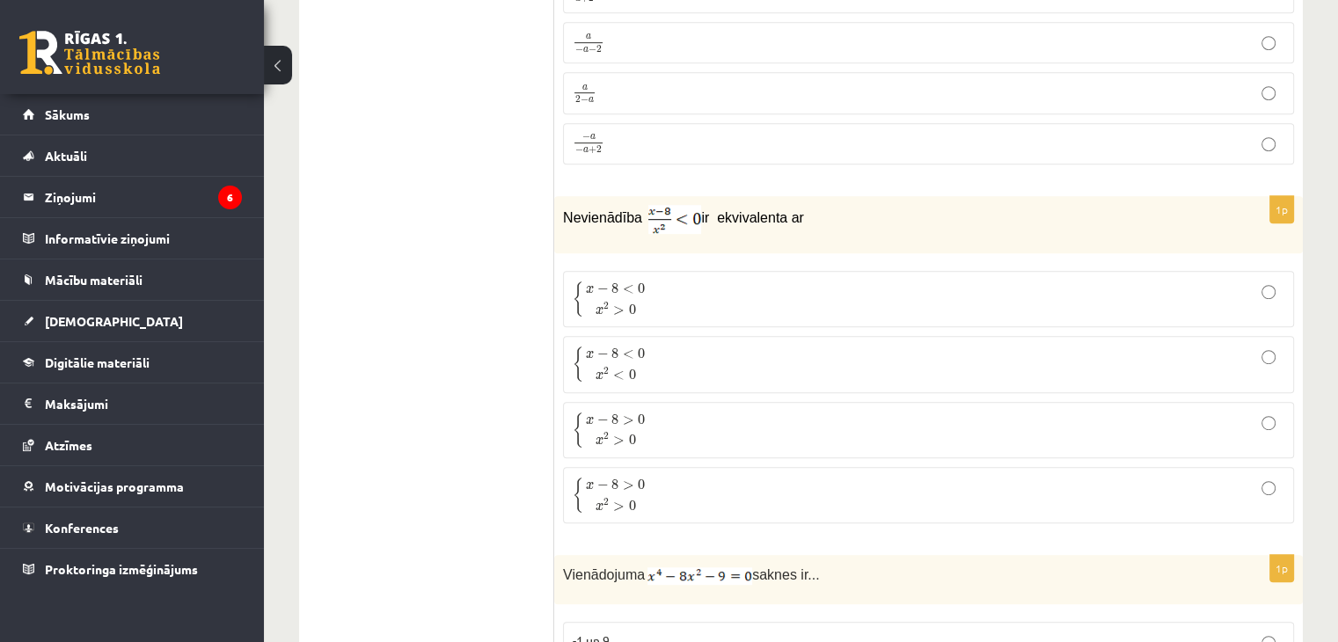
click at [708, 346] on p "{ x − 8 < 0 x 2 < 0 { x − 8 < 0 x 2 < 0" at bounding box center [929, 364] width 712 height 37
click at [716, 412] on p "{ x − 8 > 0 x 2 > 0 { x − 8 > 0 x 2 > 0" at bounding box center [929, 430] width 712 height 37
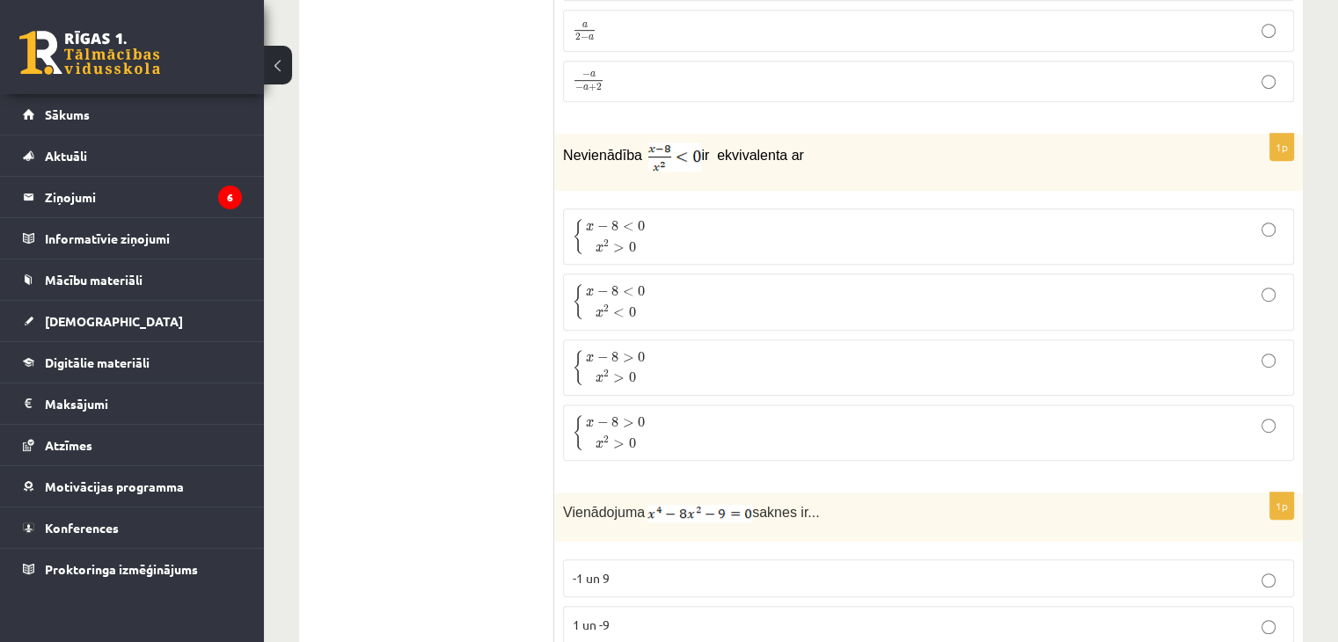
scroll to position [7734, 0]
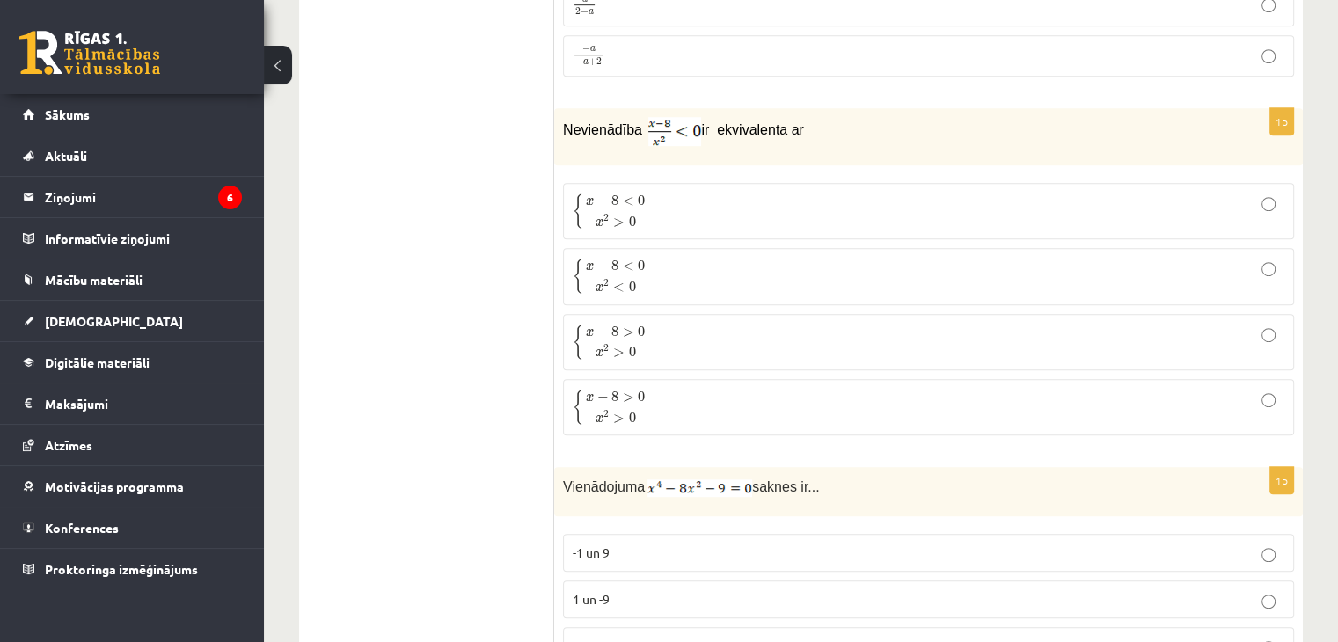
click at [665, 258] on p "{ x − 8 < 0 x 2 < 0 { x − 8 < 0 x 2 < 0" at bounding box center [929, 276] width 712 height 37
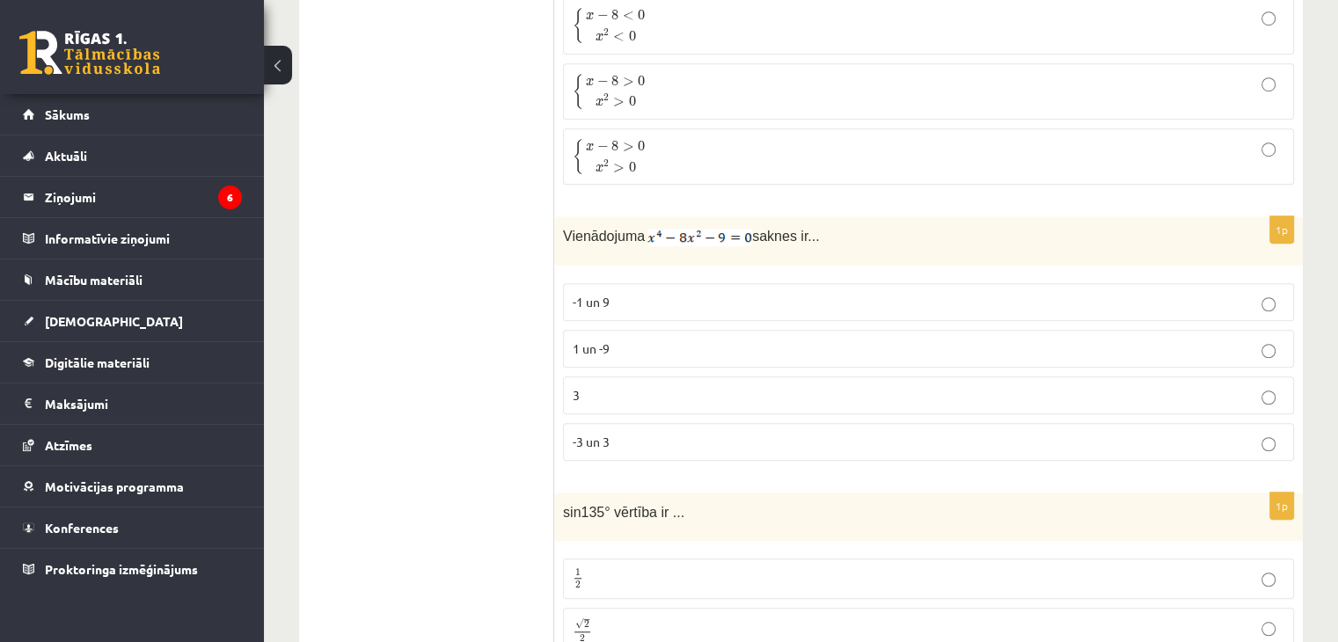
scroll to position [7998, 0]
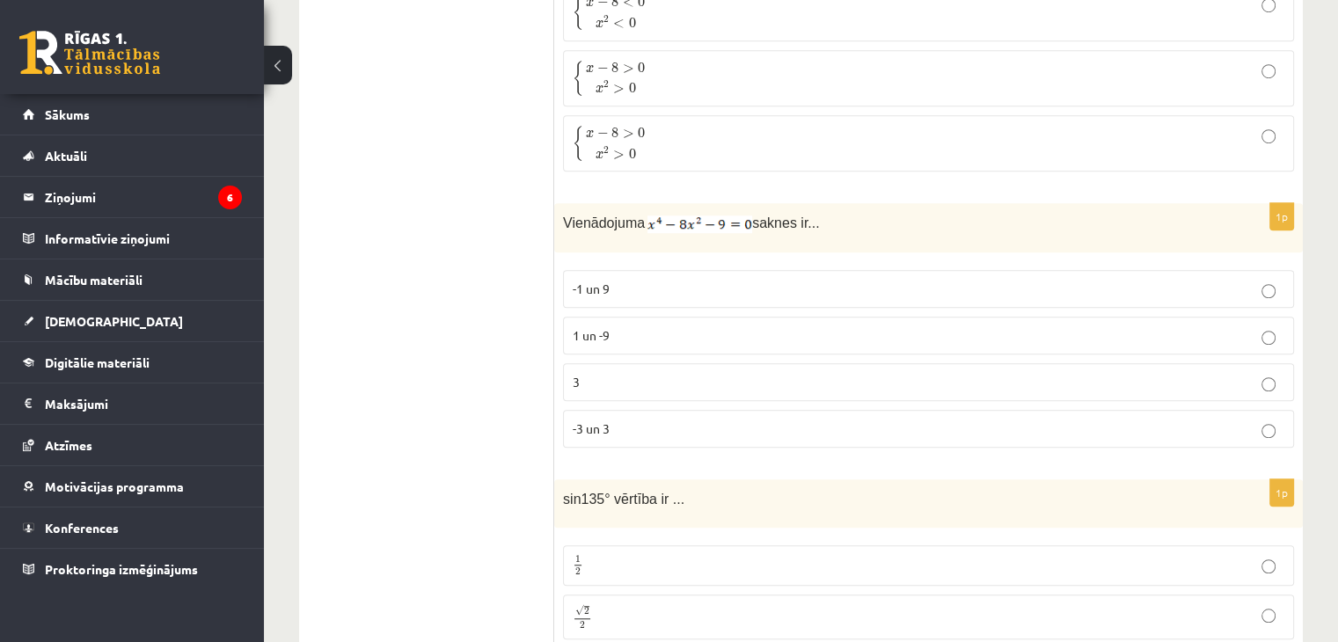
click at [630, 317] on label "1 un -9" at bounding box center [928, 336] width 731 height 38
click at [627, 280] on p "-1 un 9" at bounding box center [929, 289] width 712 height 18
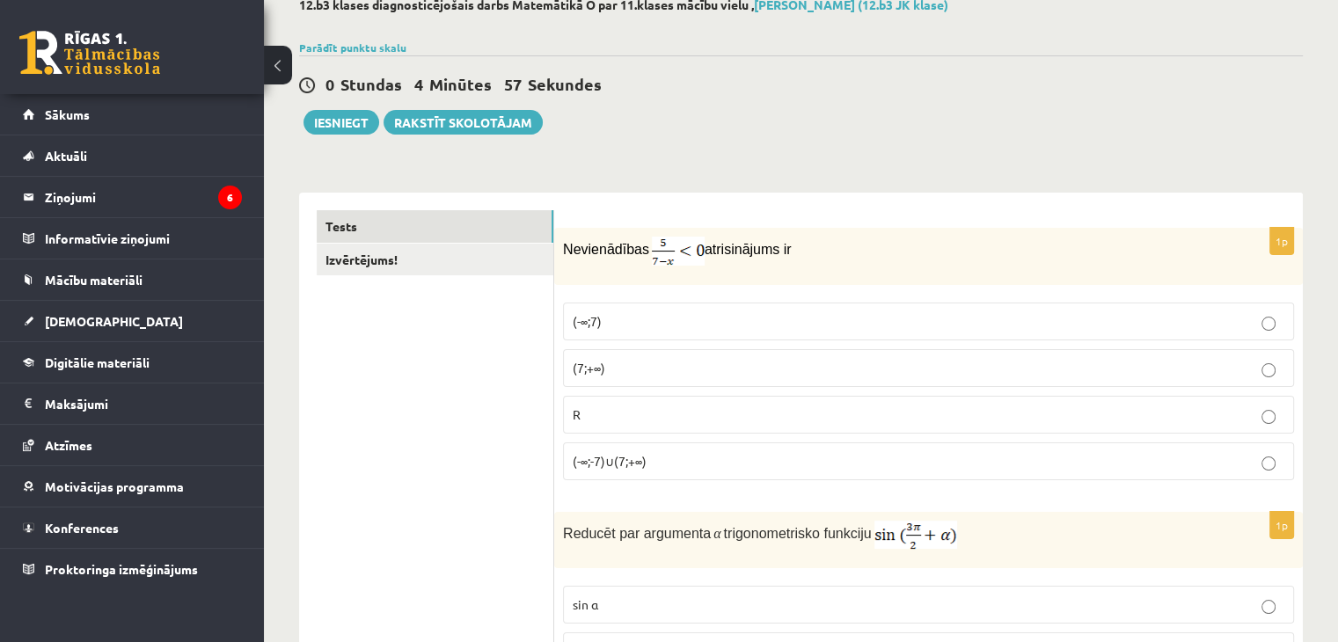
scroll to position [0, 0]
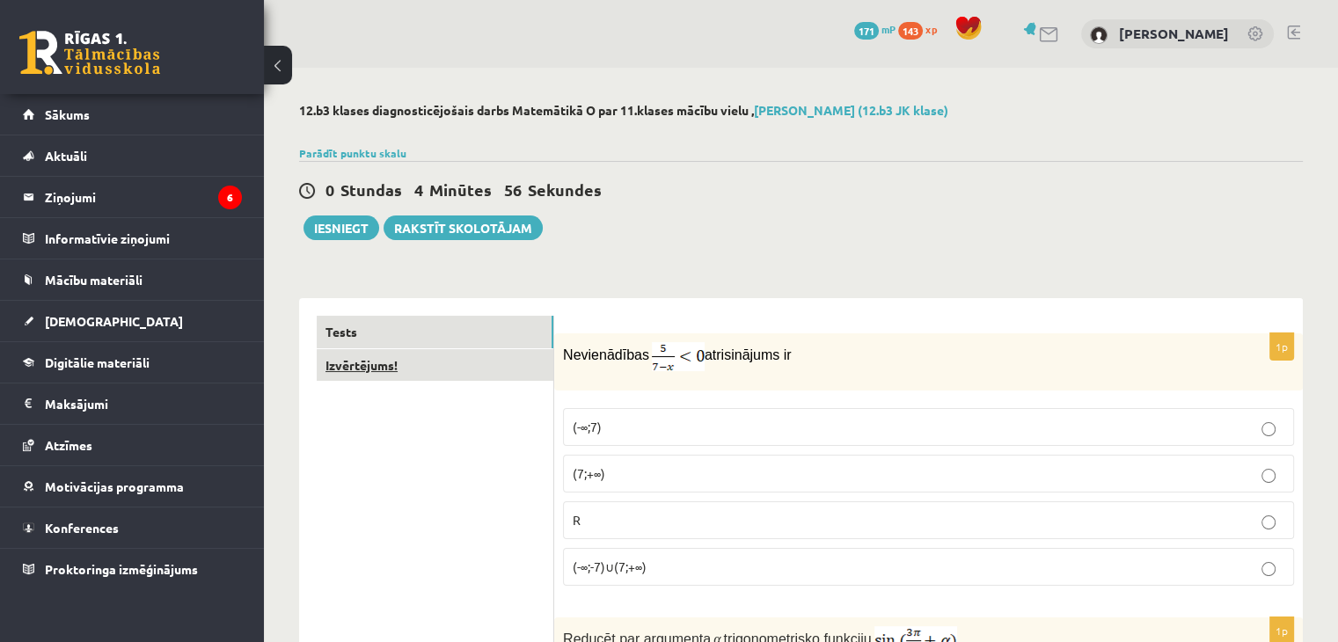
click at [402, 362] on link "Izvērtējums!" at bounding box center [435, 365] width 237 height 33
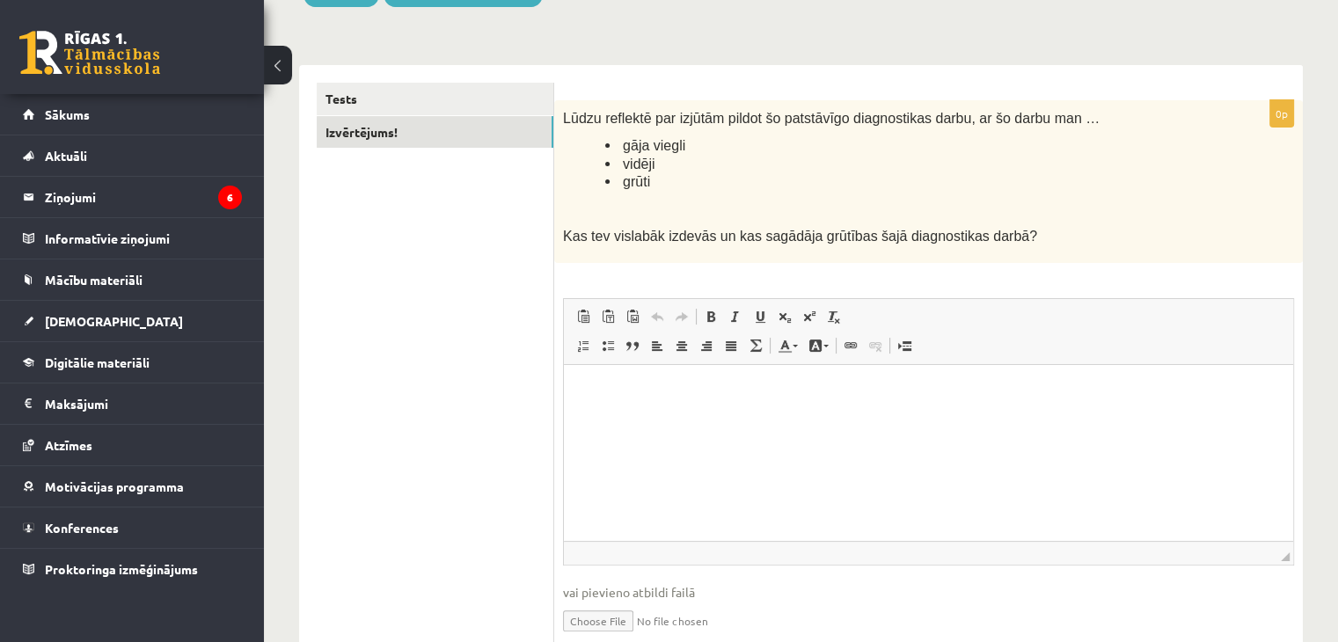
scroll to position [264, 0]
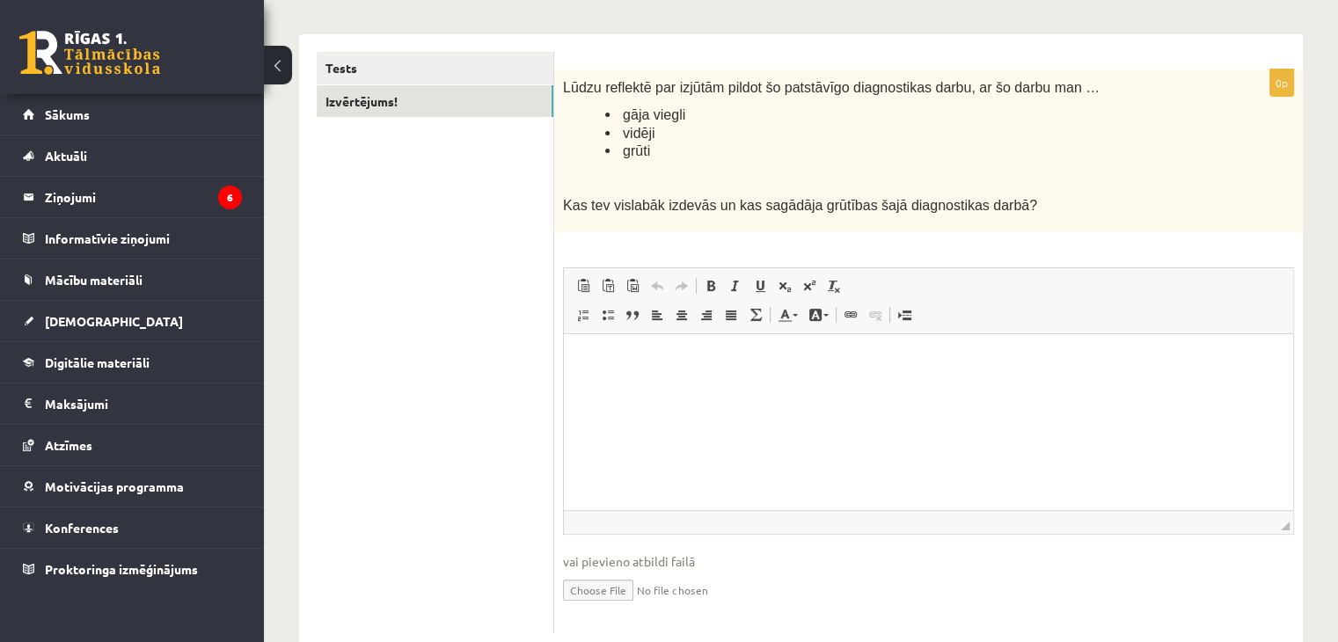
click at [771, 365] on p "Bagātinātā teksta redaktors, wiswyg-editor-user-answer-47024780842080" at bounding box center [929, 361] width 694 height 18
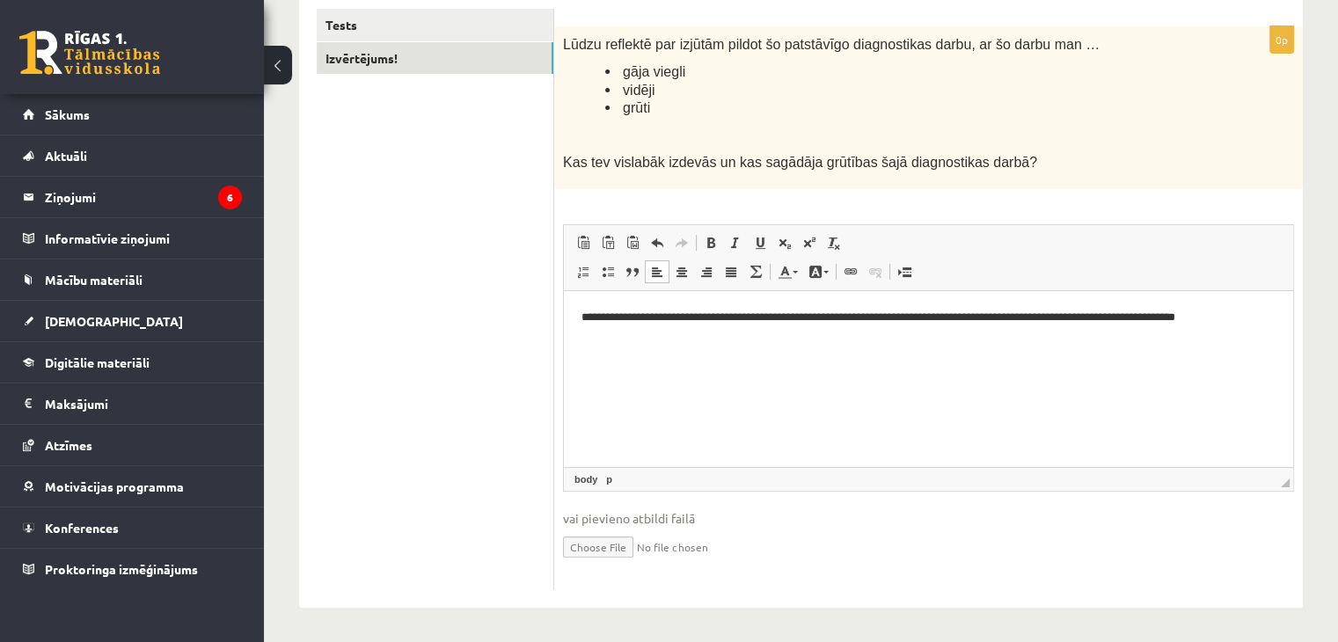
scroll to position [0, 0]
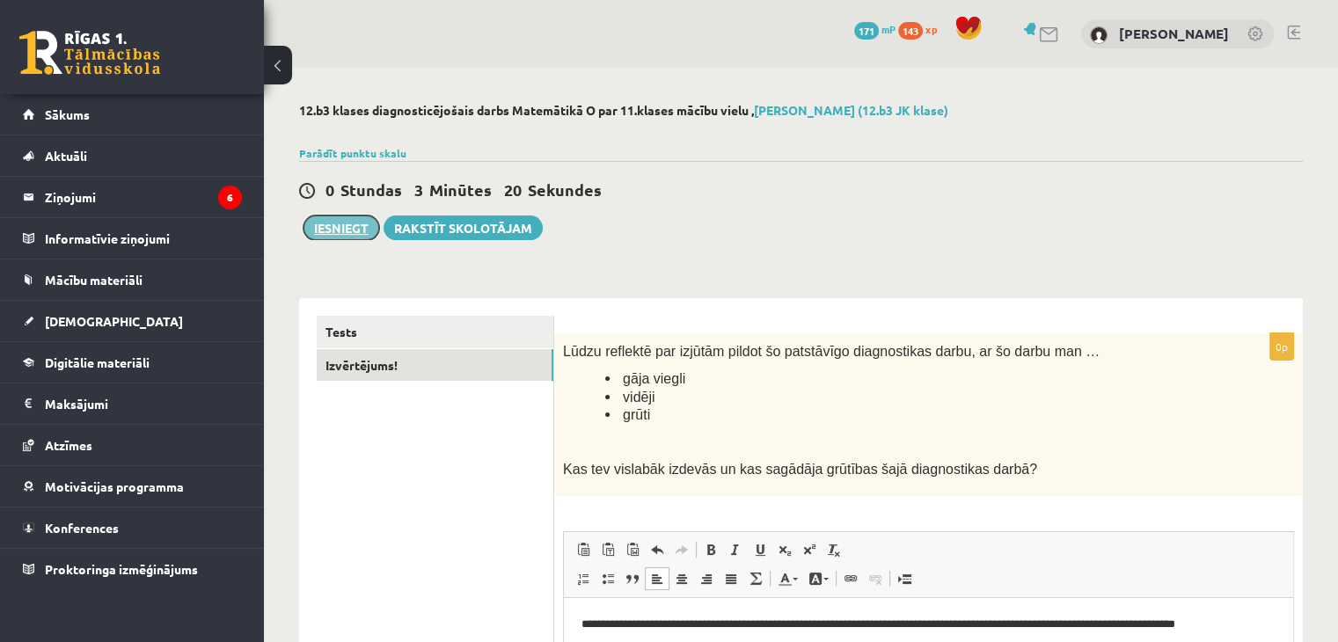
click at [330, 225] on button "Iesniegt" at bounding box center [342, 228] width 76 height 25
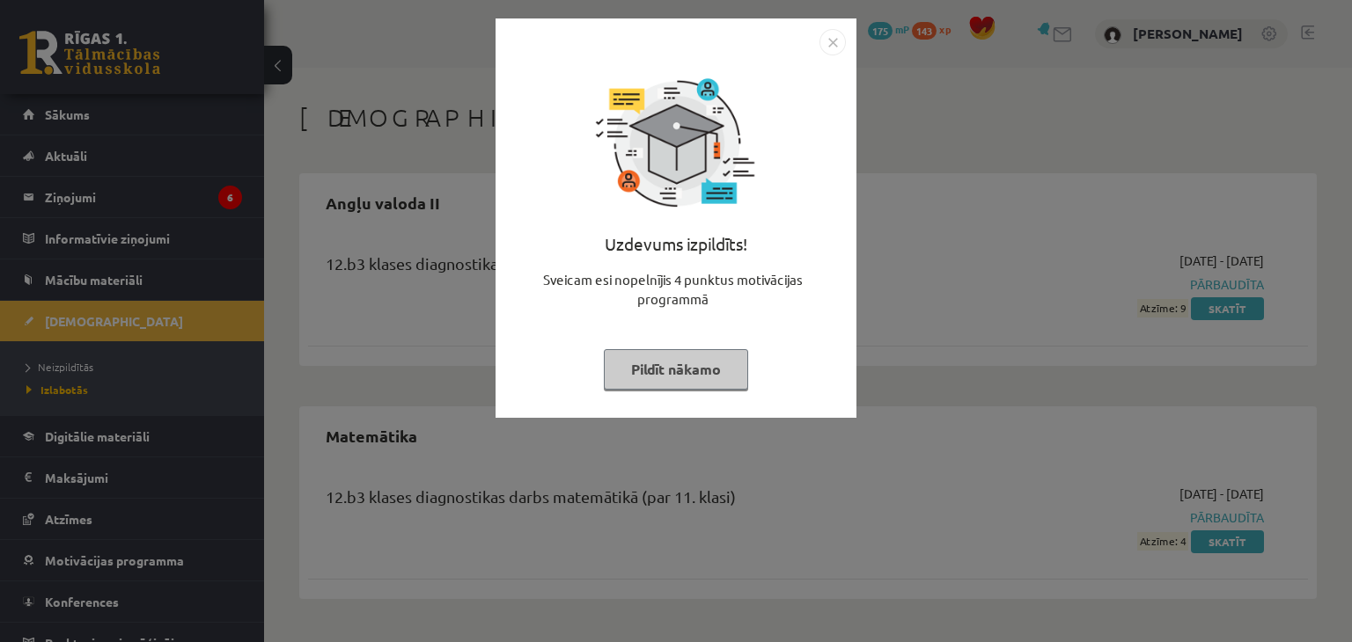
click at [683, 368] on button "Pildīt nākamo" at bounding box center [676, 369] width 144 height 40
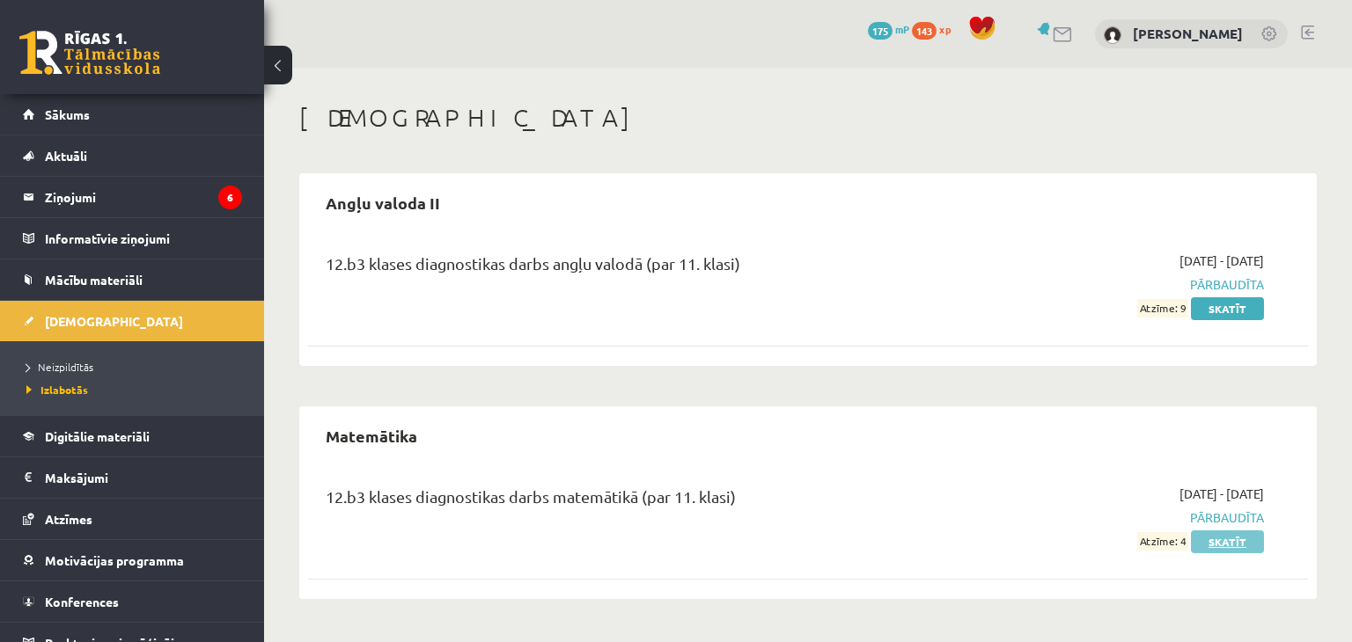
click at [1218, 539] on link "Skatīt" at bounding box center [1227, 542] width 73 height 23
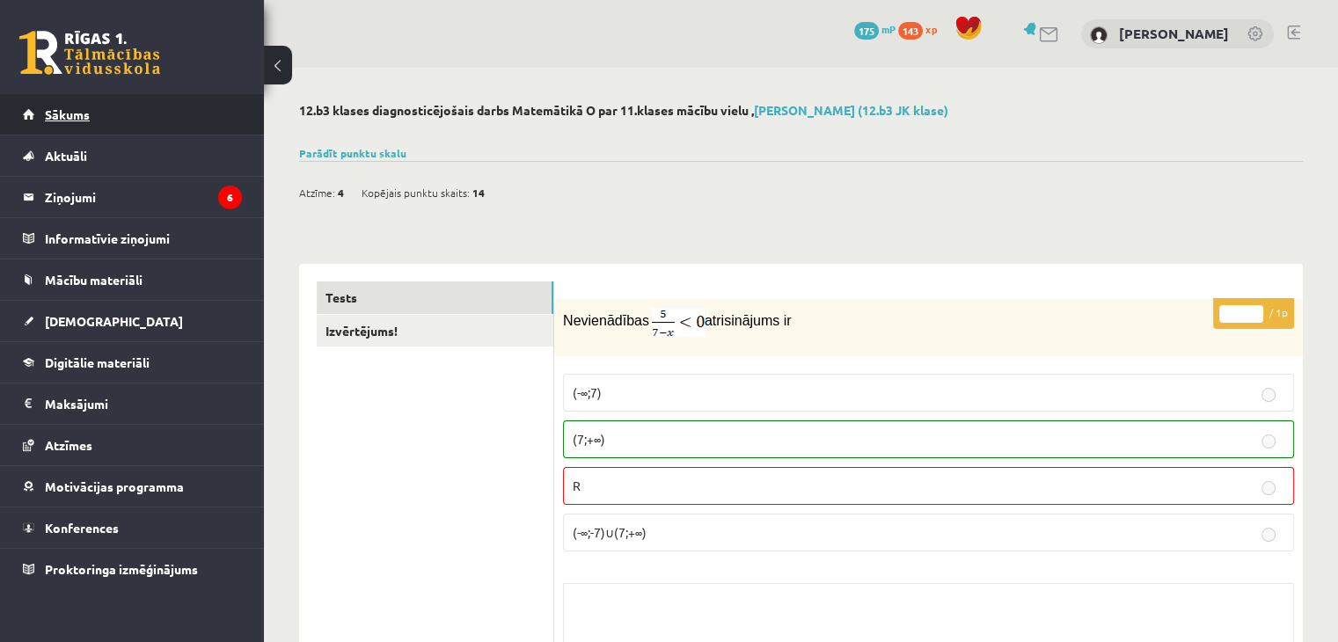
click at [45, 121] on link "Sākums" at bounding box center [132, 114] width 219 height 40
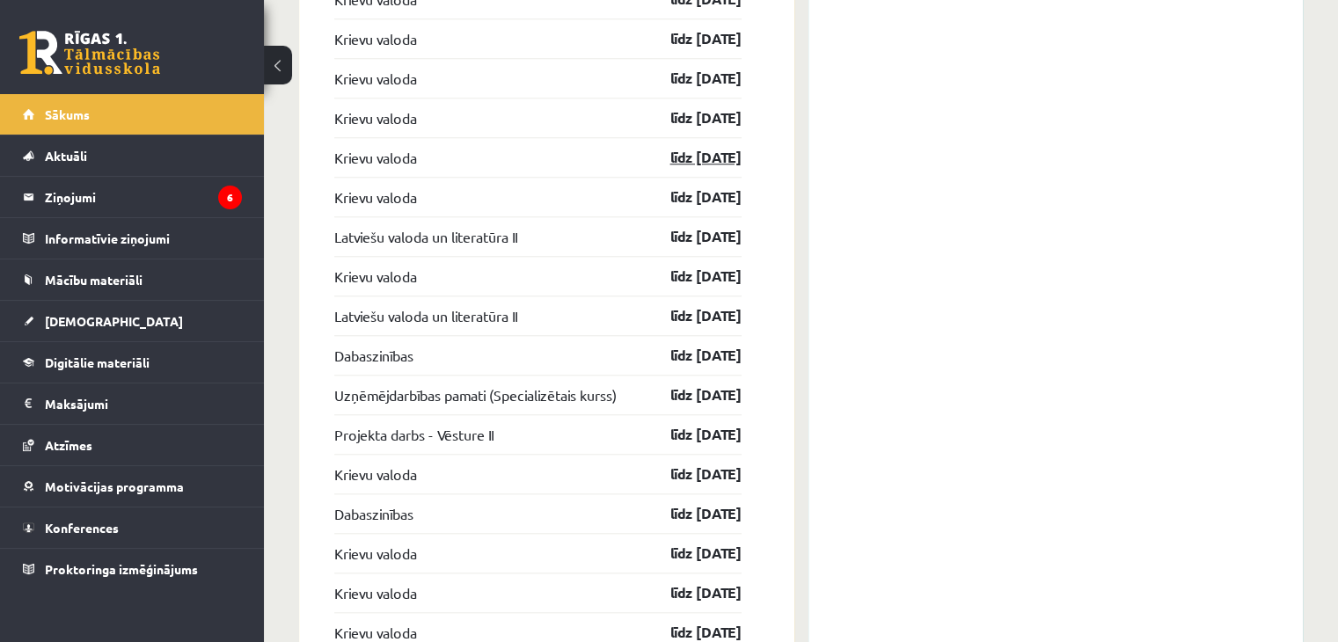
scroll to position [1408, 0]
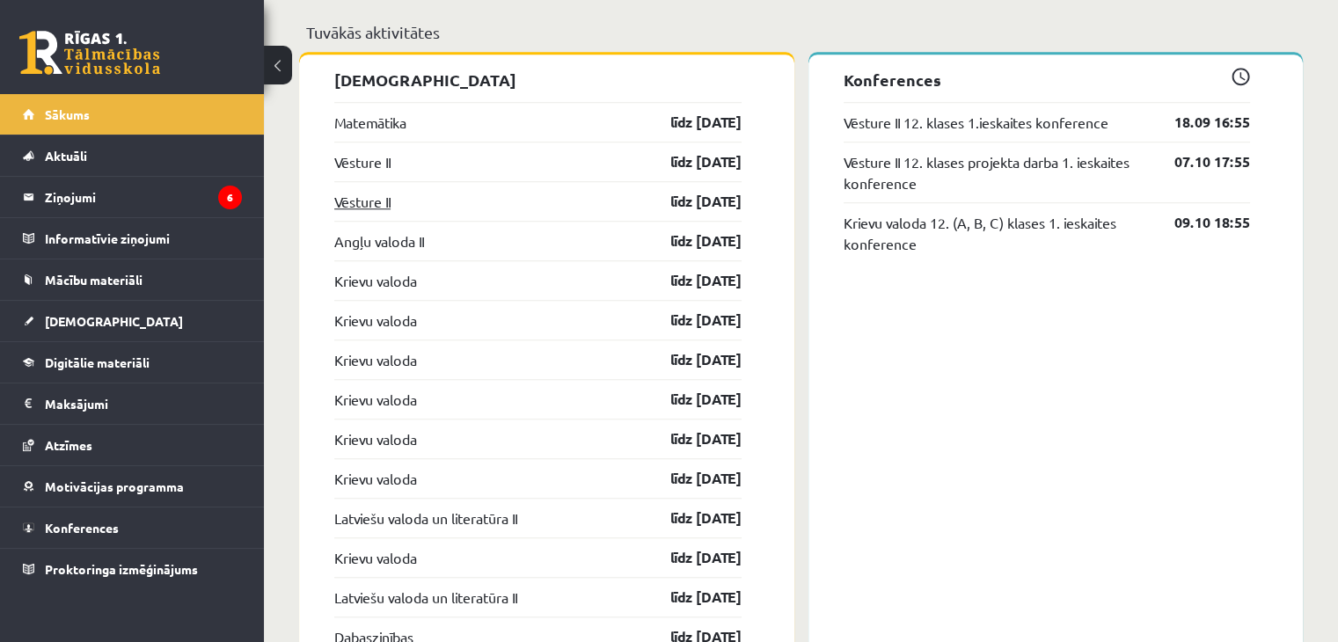
click at [379, 200] on link "Vēsture II" at bounding box center [362, 201] width 56 height 21
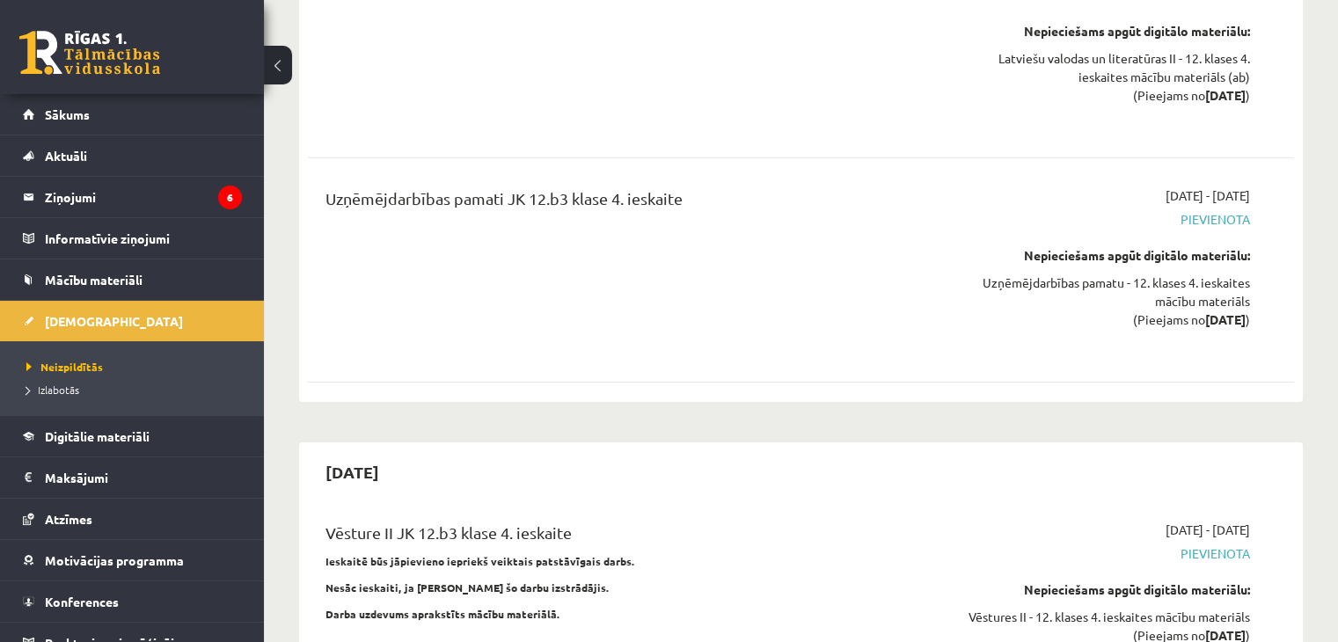
scroll to position [12422, 0]
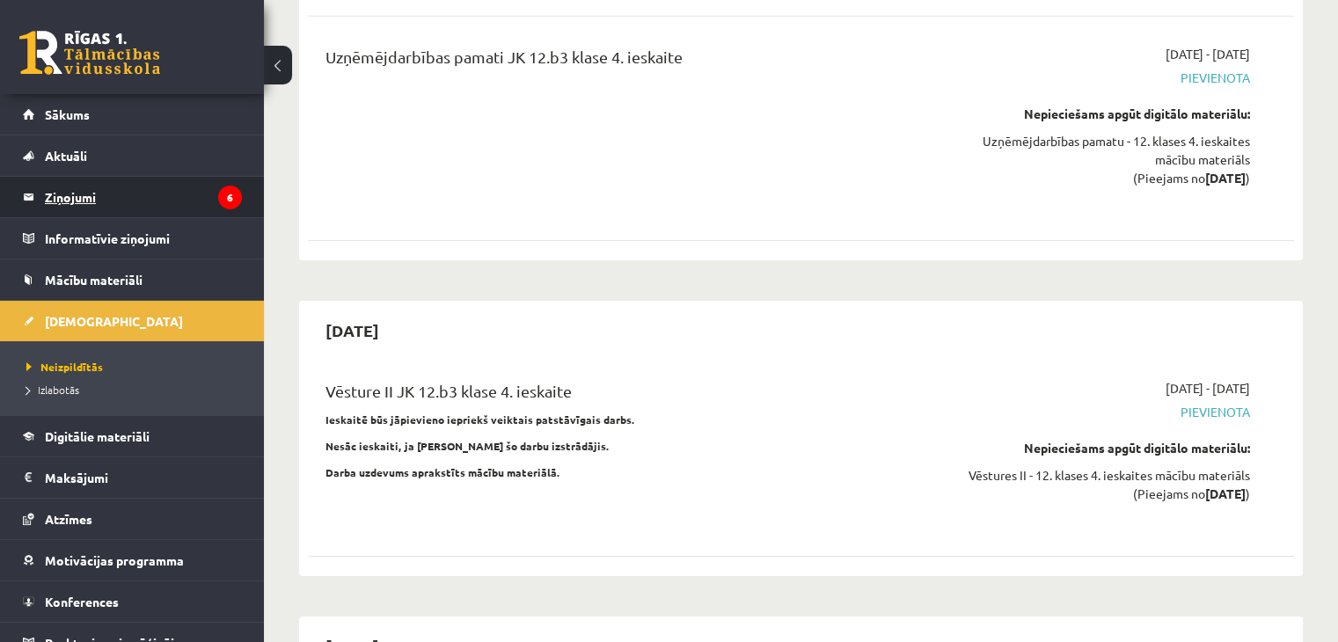
click at [104, 196] on legend "Ziņojumi 6" at bounding box center [143, 197] width 197 height 40
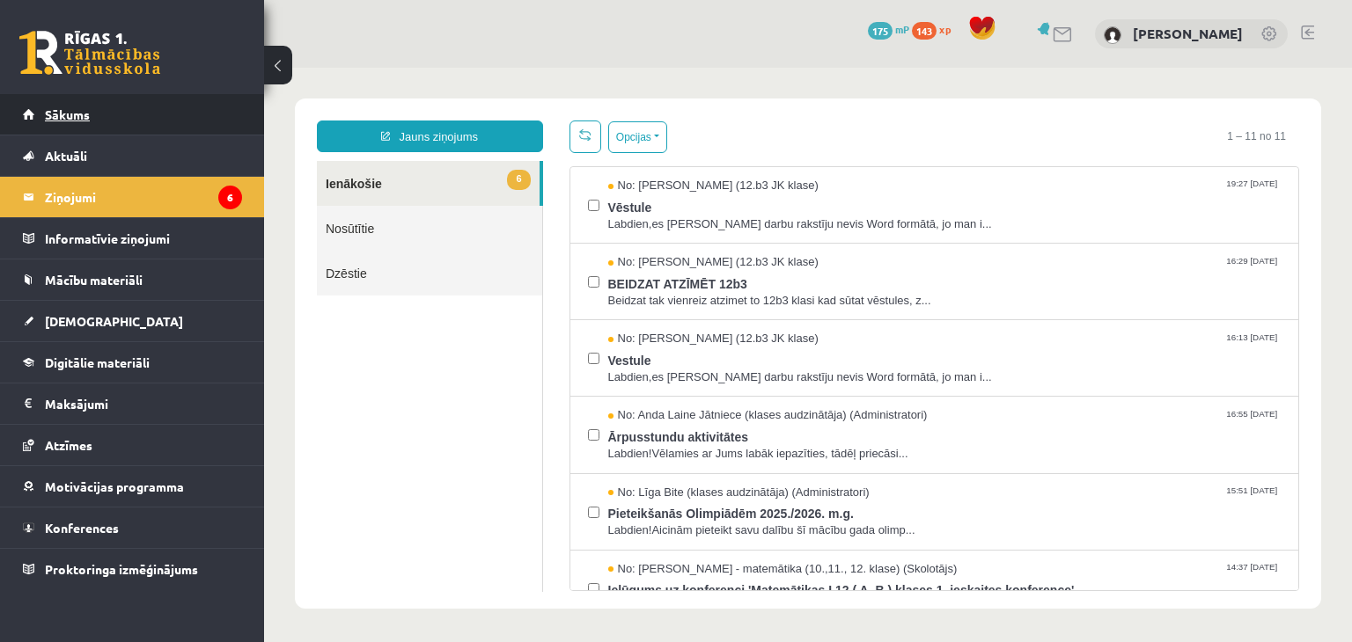
click at [70, 114] on span "Sākums" at bounding box center [67, 114] width 45 height 16
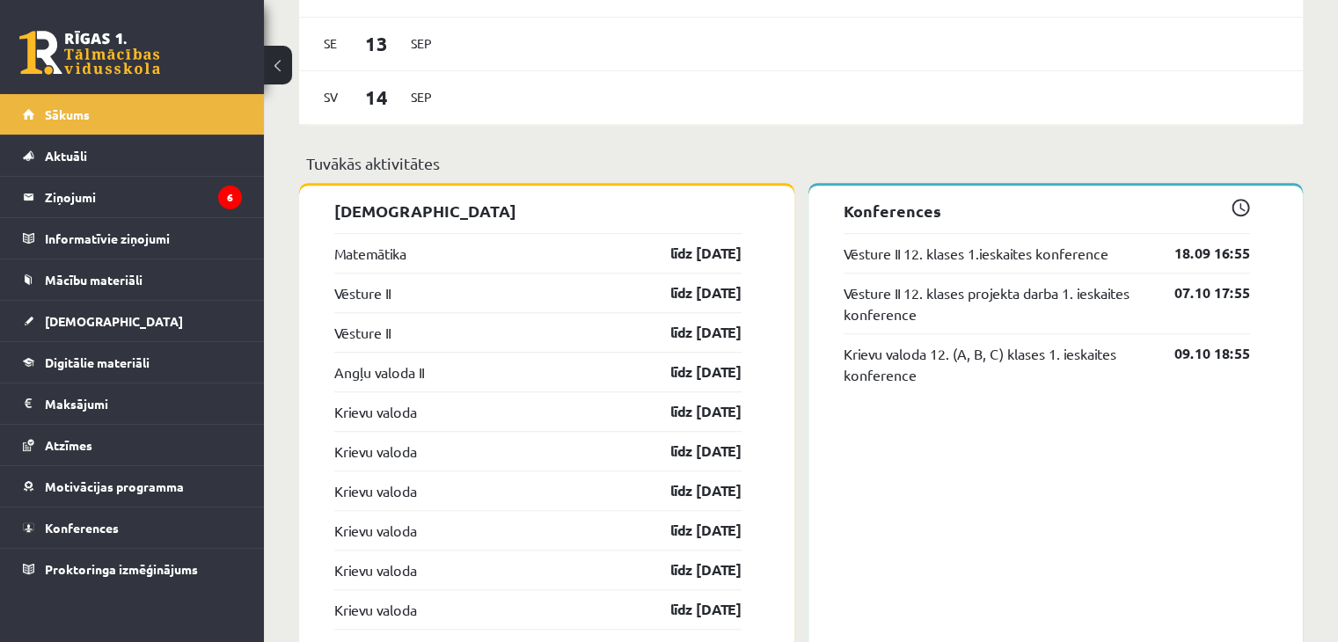
scroll to position [1320, 0]
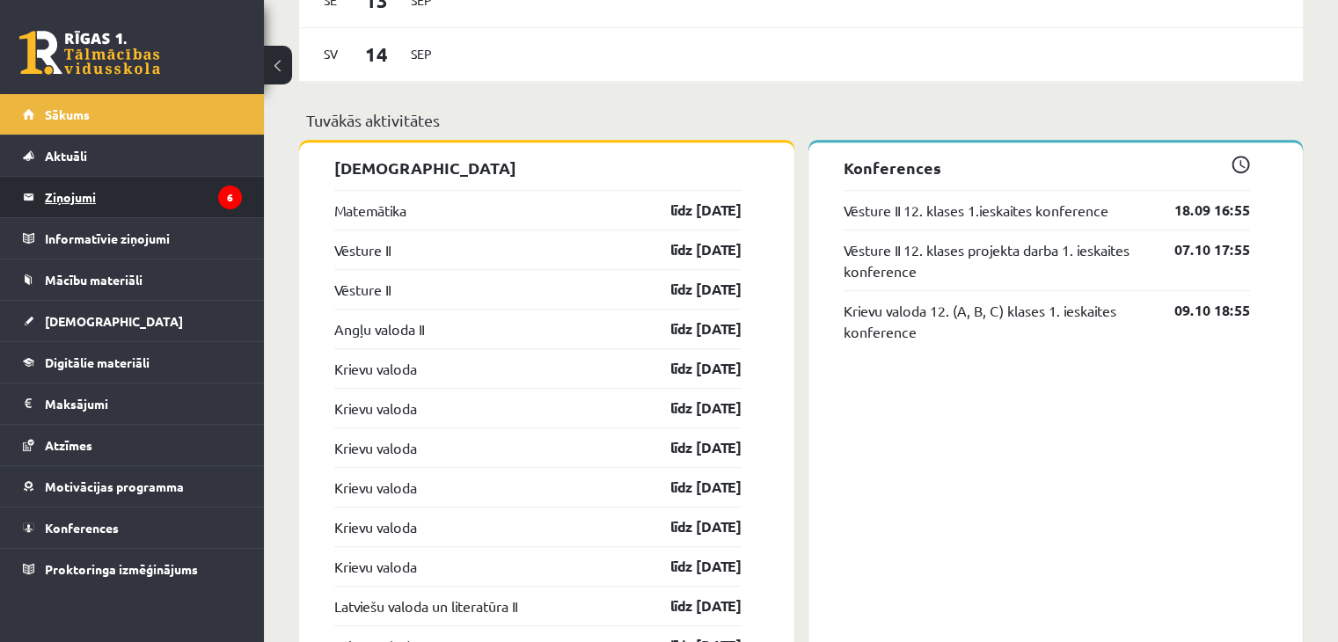
click at [200, 189] on legend "Ziņojumi 6" at bounding box center [143, 197] width 197 height 40
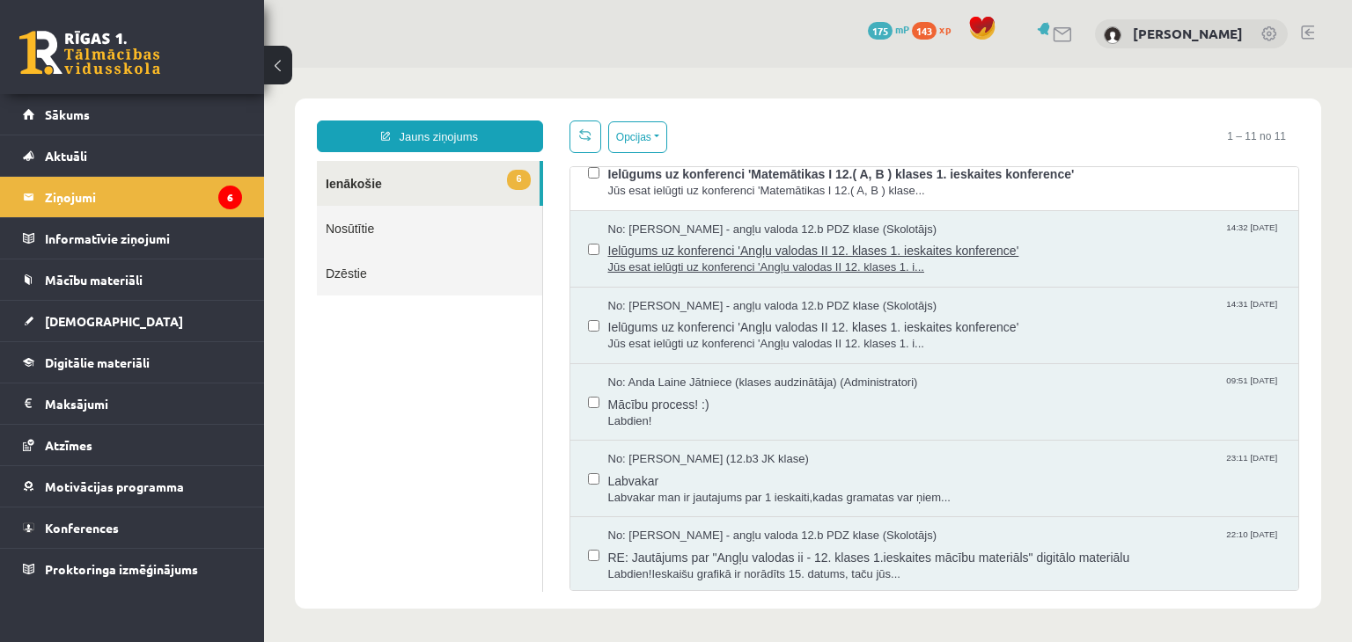
click at [749, 260] on span "Jūs esat ielūgti uz konferenci 'Angļu valodas II 12. klases 1. i..." at bounding box center [944, 268] width 673 height 17
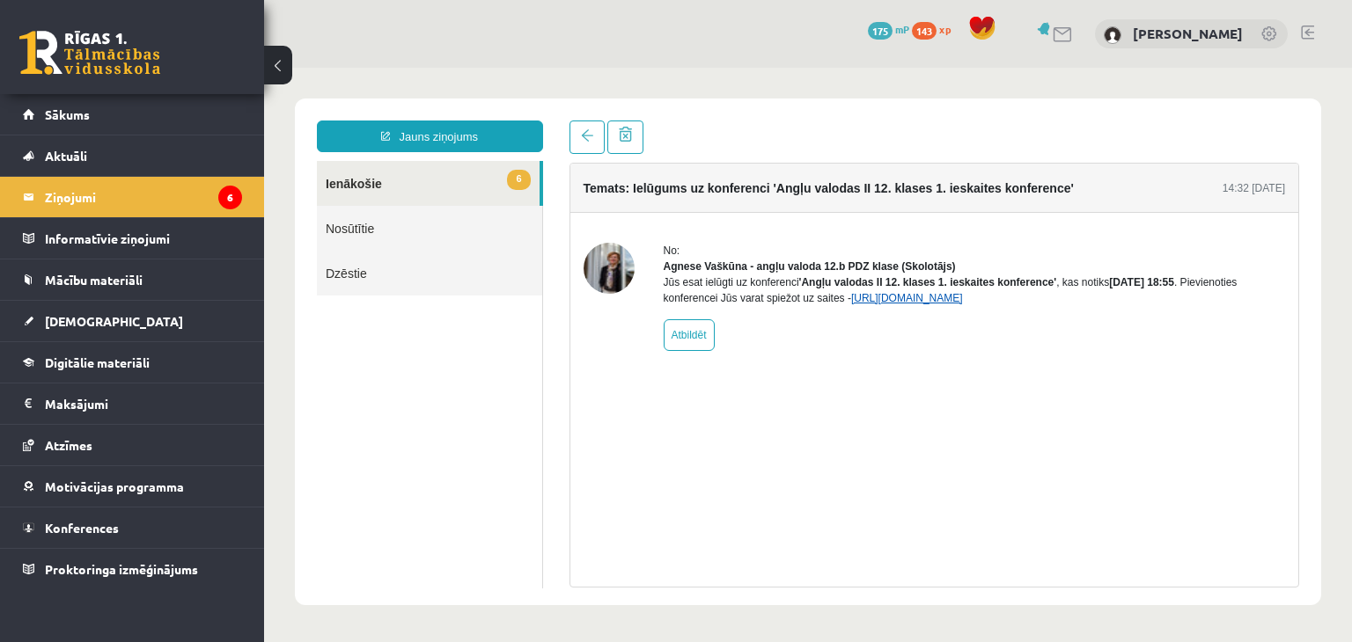
click at [963, 304] on link "[URL][DOMAIN_NAME]" at bounding box center [907, 298] width 112 height 12
click at [114, 288] on link "Mācību materiāli" at bounding box center [132, 280] width 219 height 40
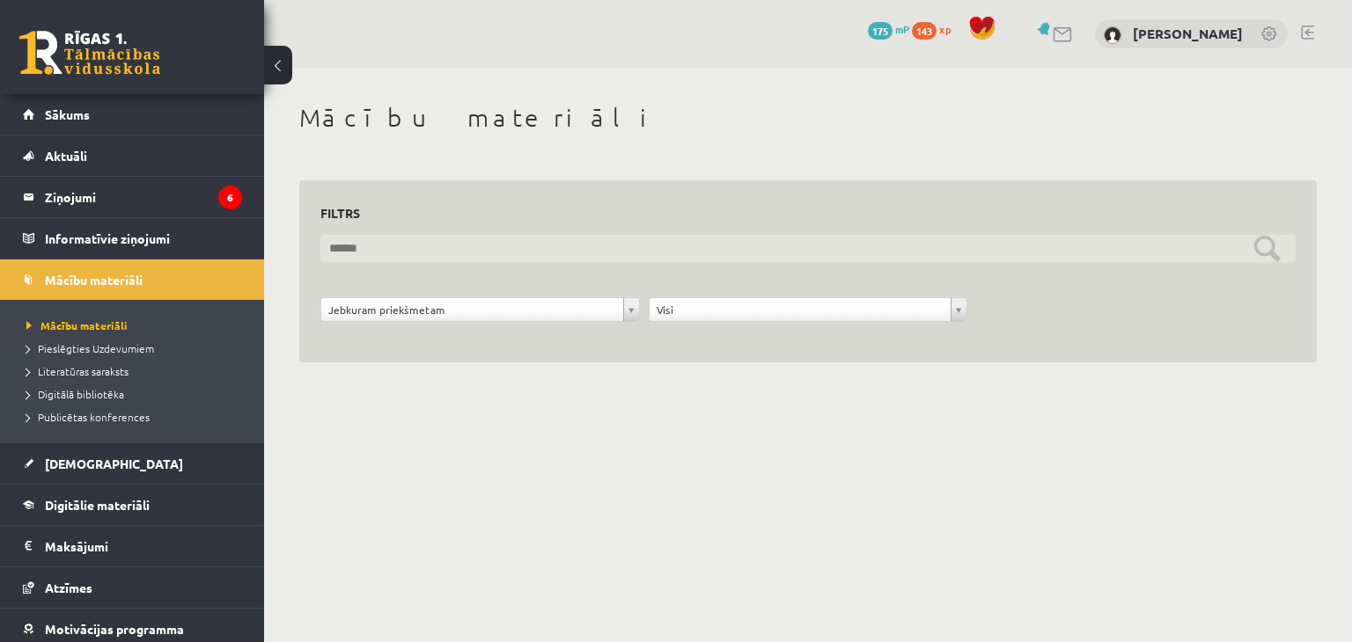
click at [465, 251] on input "text" at bounding box center [807, 248] width 975 height 27
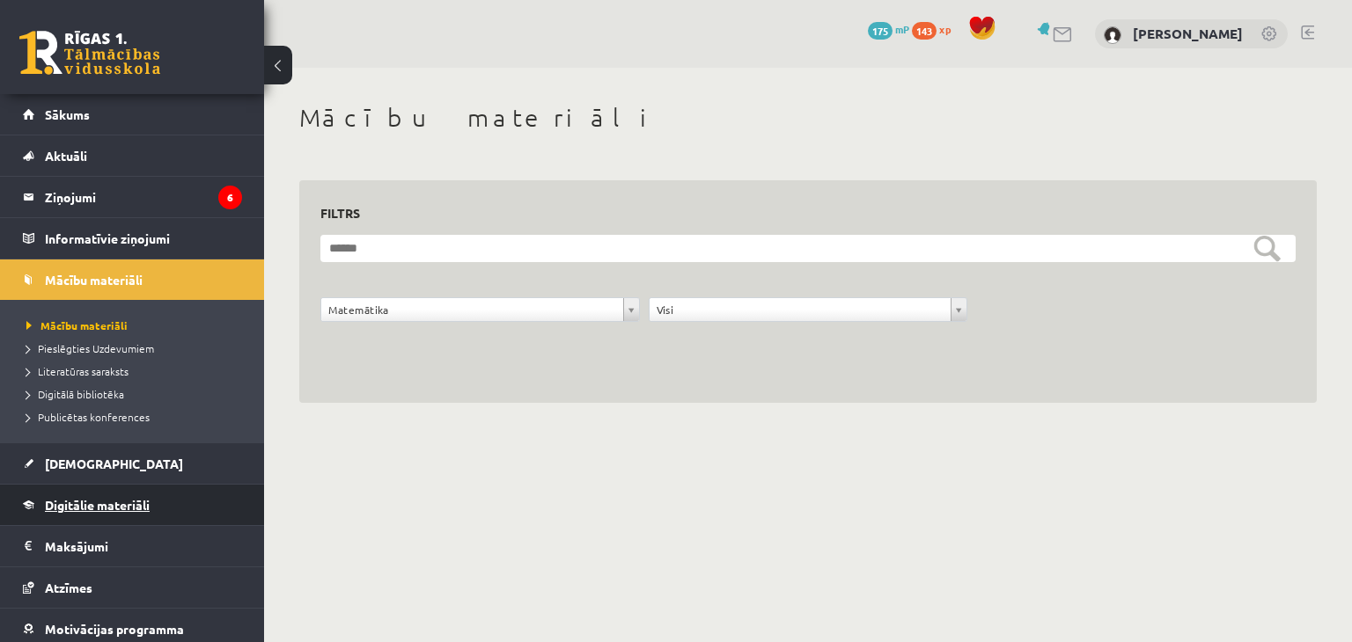
click at [106, 493] on link "Digitālie materiāli" at bounding box center [132, 505] width 219 height 40
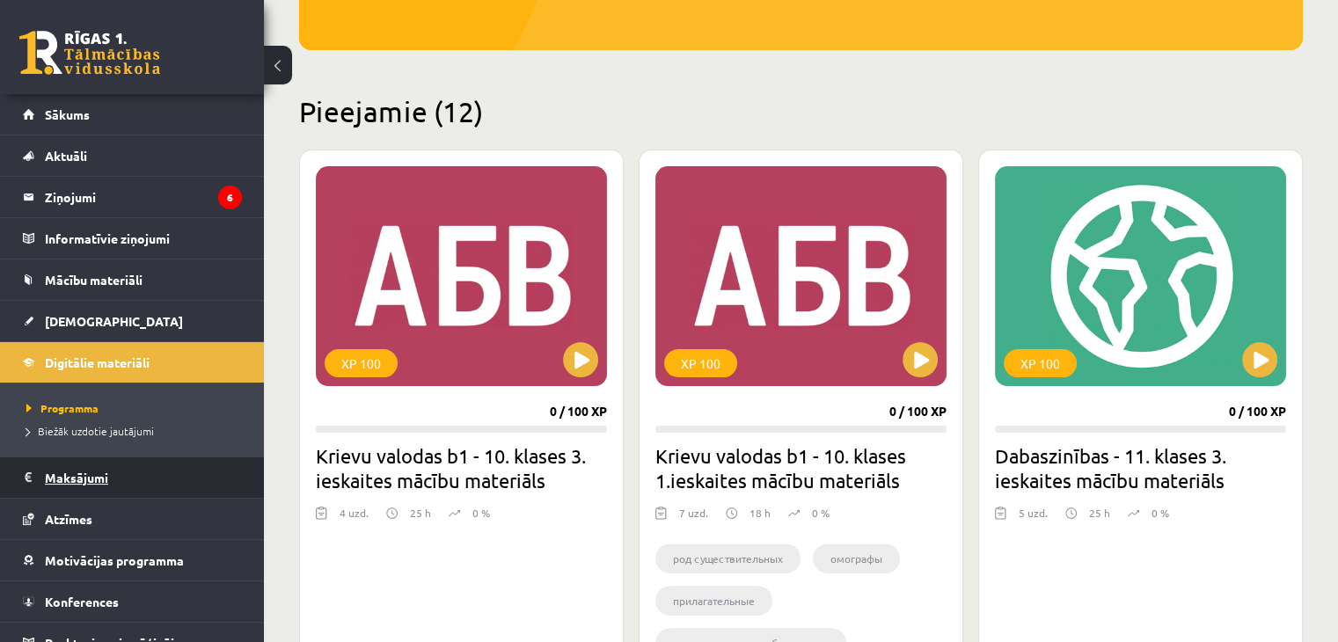
scroll to position [19, 0]
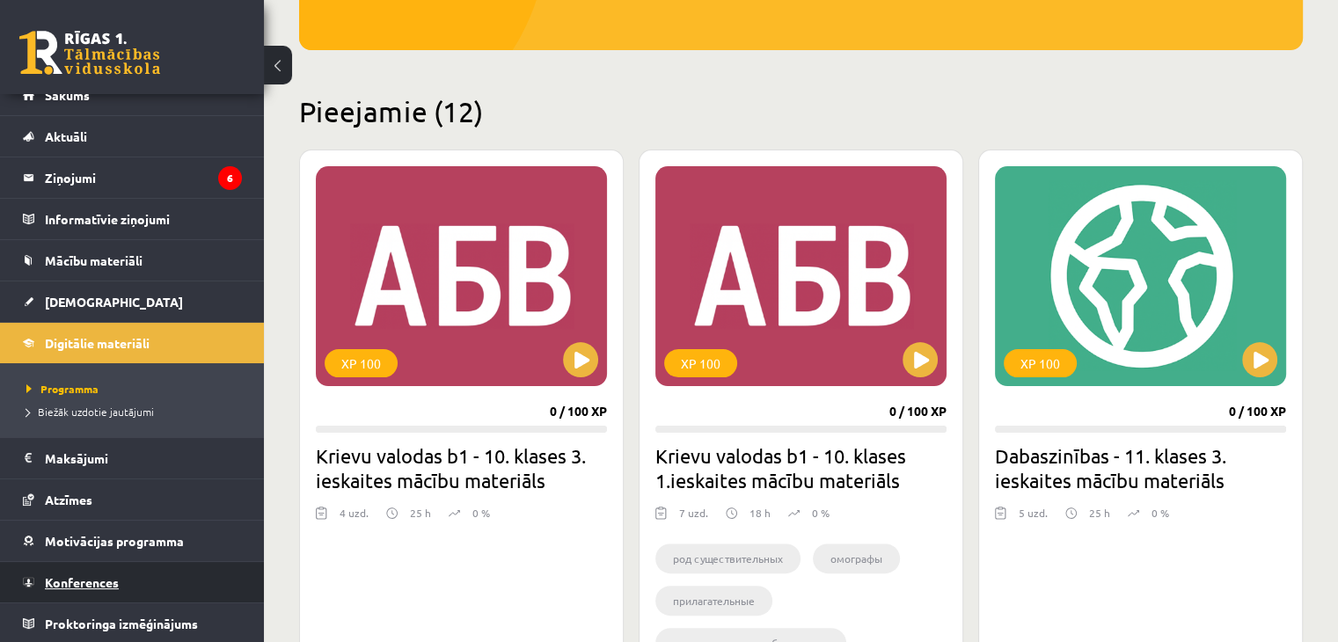
click at [110, 585] on span "Konferences" at bounding box center [82, 583] width 74 height 16
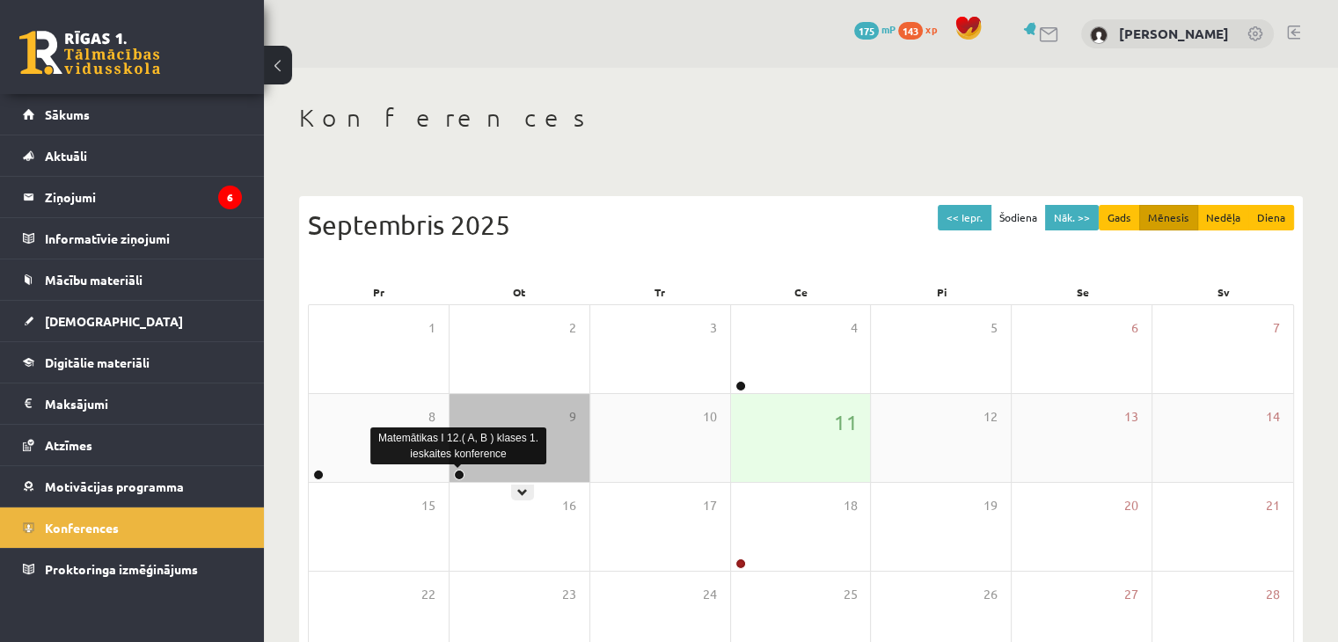
click at [455, 474] on link at bounding box center [459, 475] width 11 height 11
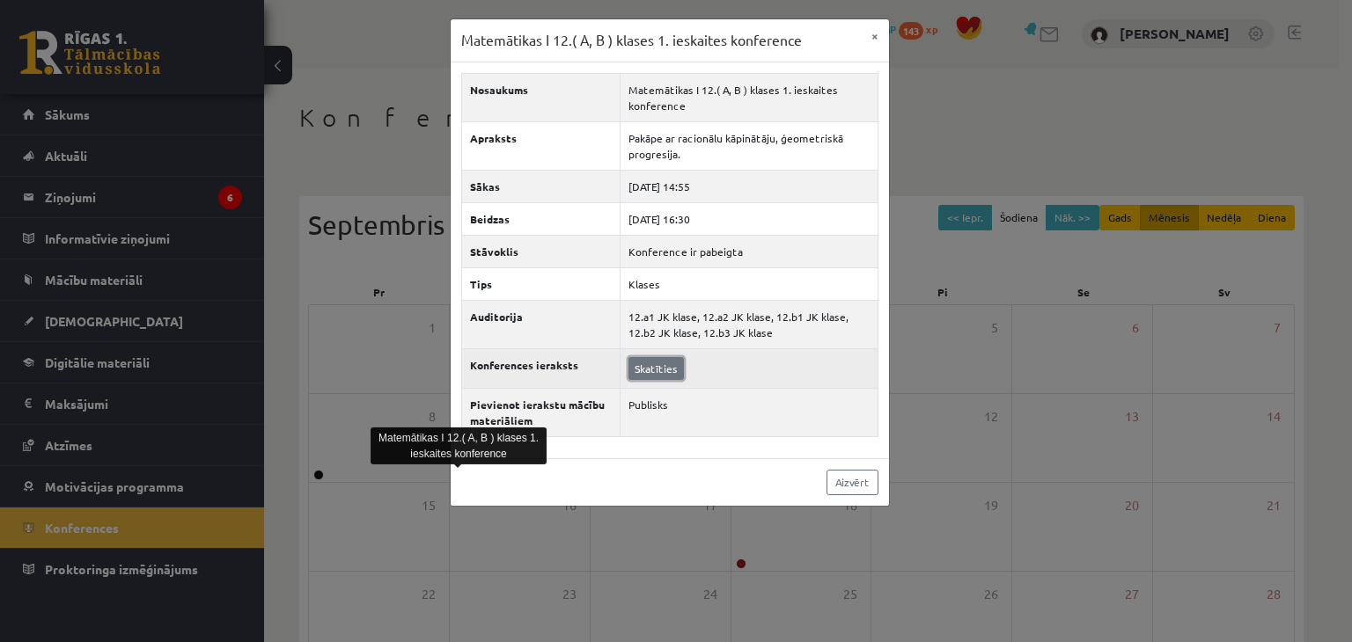
click at [651, 367] on link "Skatīties" at bounding box center [655, 368] width 55 height 23
